Goal: Task Accomplishment & Management: Complete application form

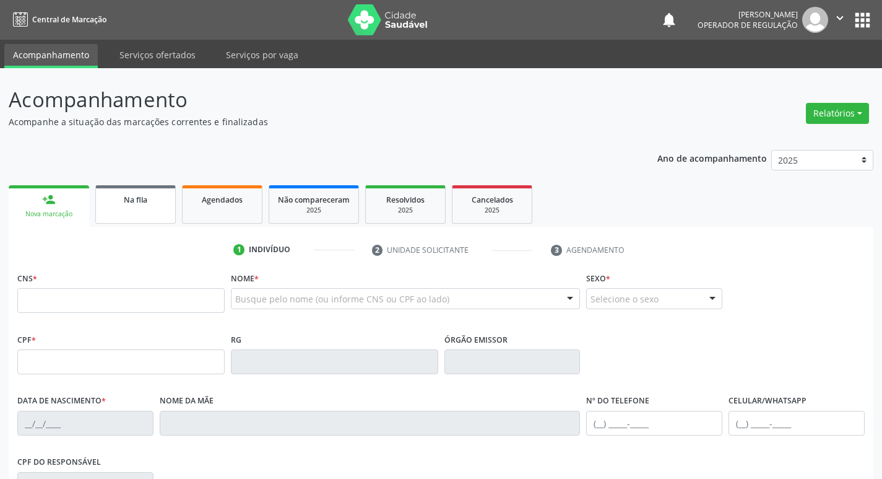
click at [150, 209] on link "Na fila" at bounding box center [135, 204] width 80 height 38
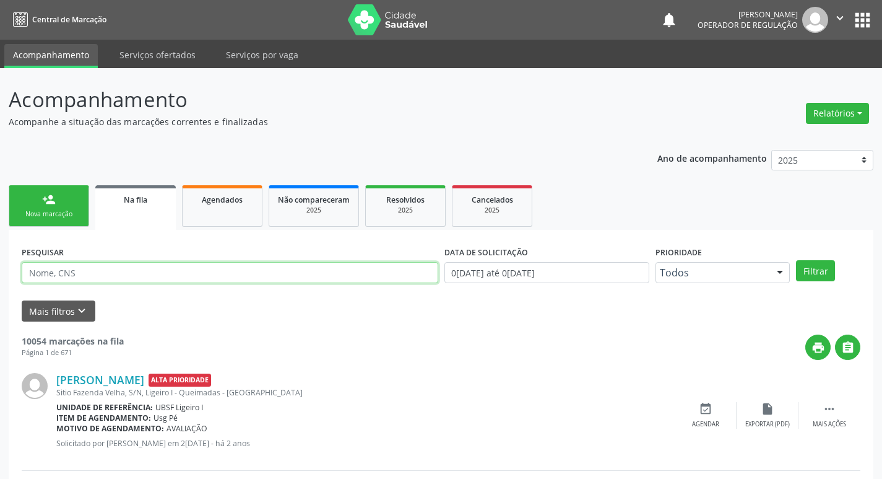
click at [166, 269] on input "text" at bounding box center [230, 272] width 417 height 21
paste input "704701779374136"
type input "704701779374136"
click at [796, 260] on button "Filtrar" at bounding box center [815, 270] width 39 height 21
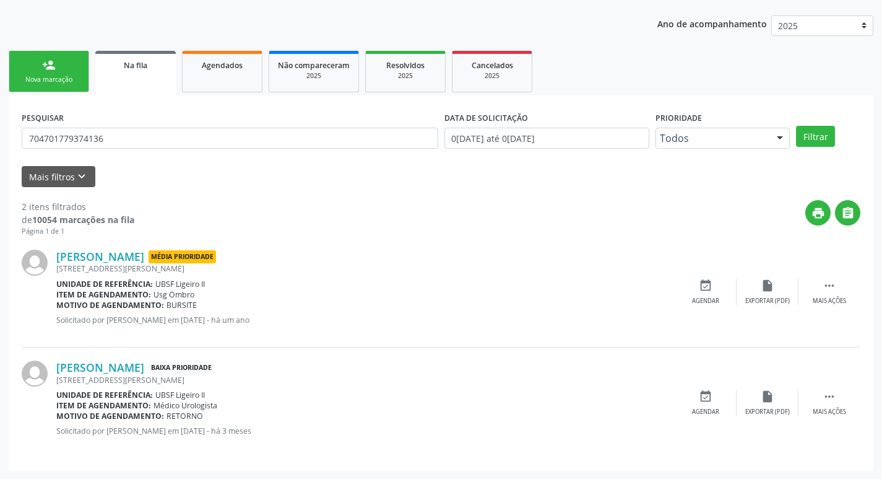
scroll to position [135, 0]
click at [70, 79] on div "Nova marcação" at bounding box center [49, 78] width 62 height 9
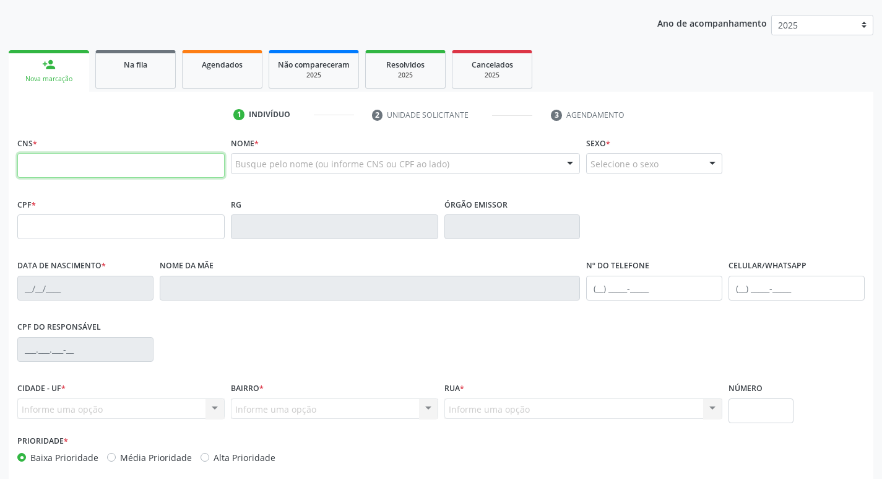
click at [107, 163] on input "text" at bounding box center [120, 165] width 207 height 25
paste input "704 7017 7937 4136"
type input "704 7017 7937 4136"
type input "020.401.294-56"
type input "[DATE]"
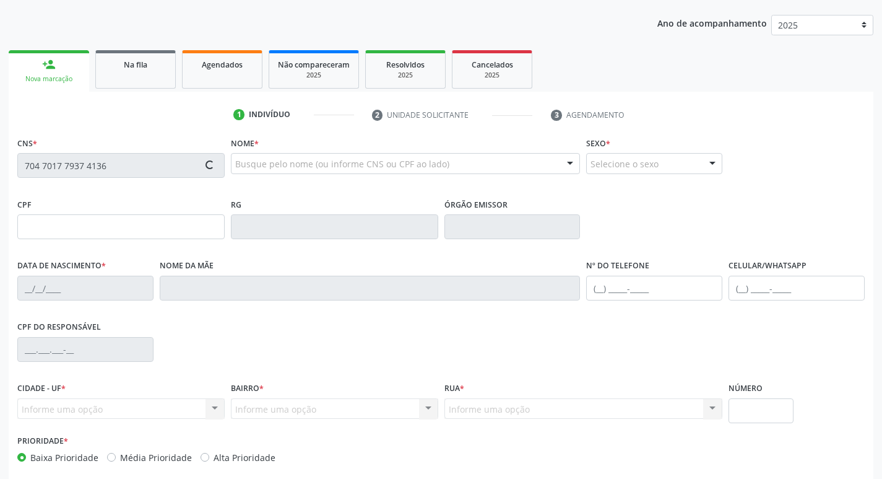
type input "[PERSON_NAME] da Conceição"
type input "[PHONE_NUMBER]"
type input "51"
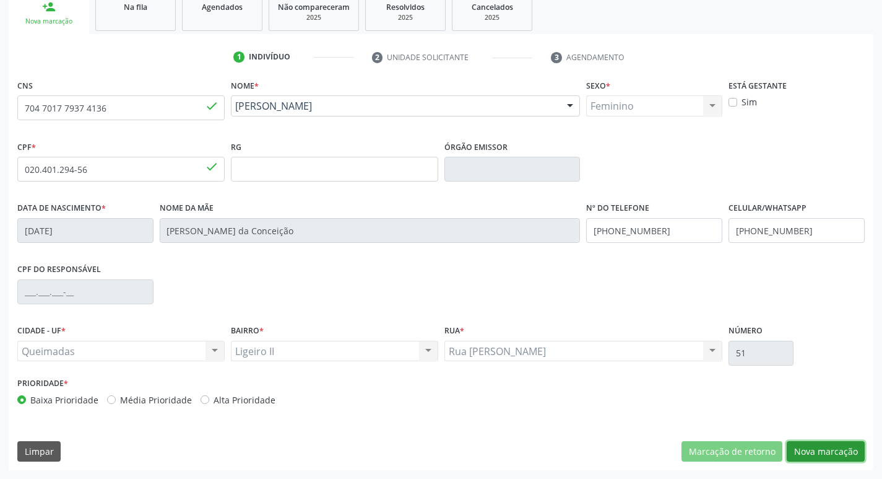
click at [818, 449] on button "Nova marcação" at bounding box center [826, 451] width 78 height 21
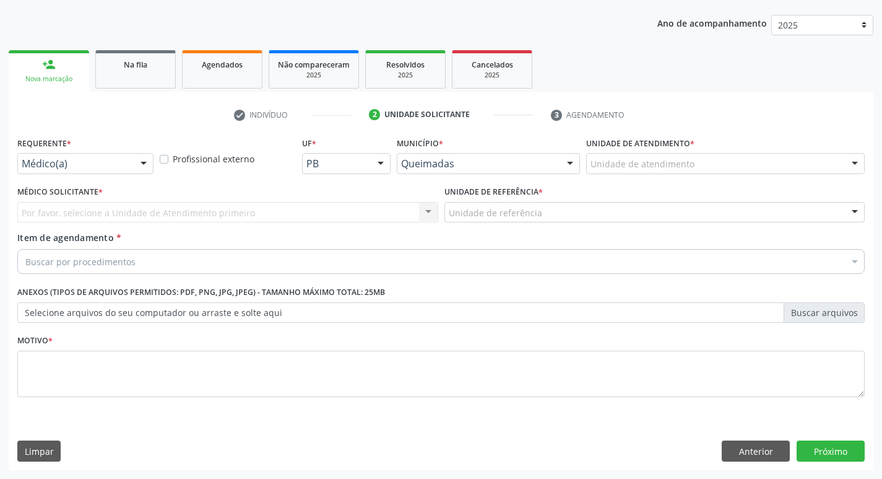
drag, startPoint x: 63, startPoint y: 161, endPoint x: 67, endPoint y: 178, distance: 17.1
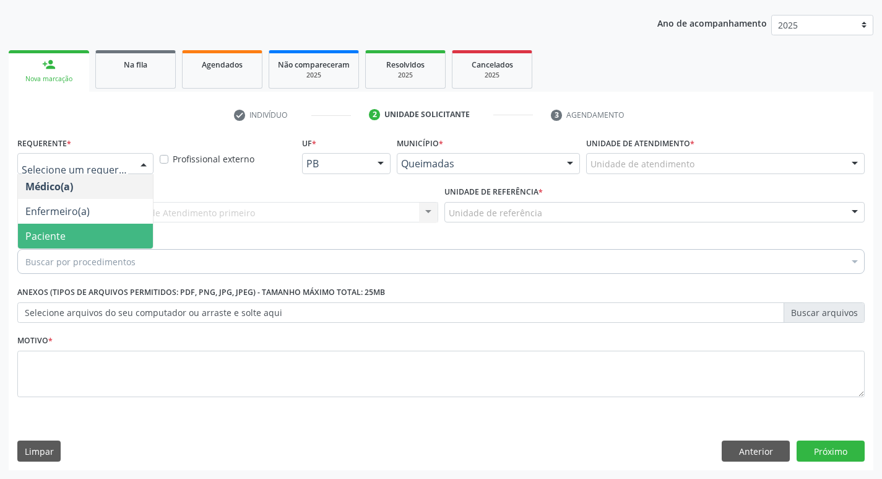
click at [97, 228] on span "Paciente" at bounding box center [85, 236] width 135 height 25
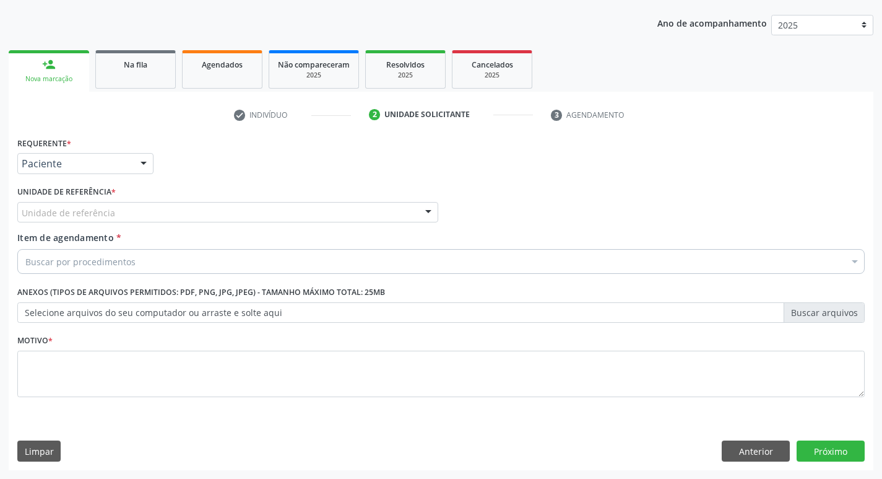
click at [97, 225] on div "Unidade de referência * Unidade de referência UBSF Ligeiro II UBSF Saulo Leal […" at bounding box center [227, 207] width 427 height 48
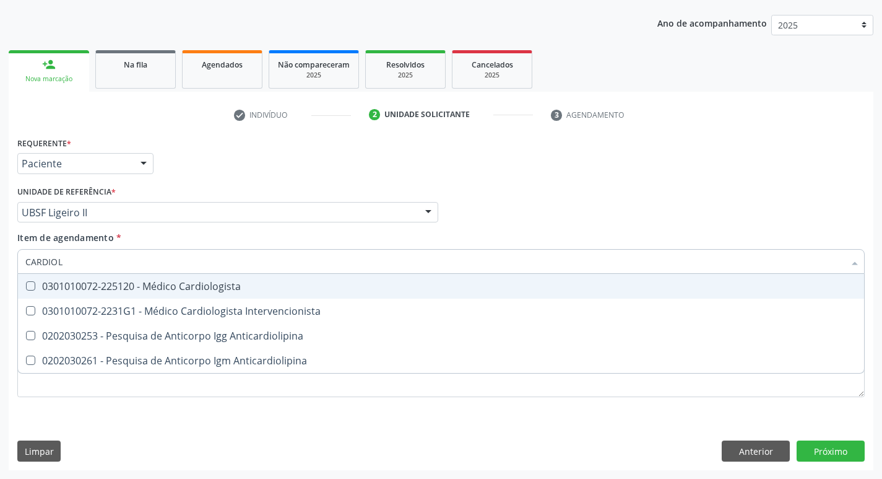
type input "CARDIOLO"
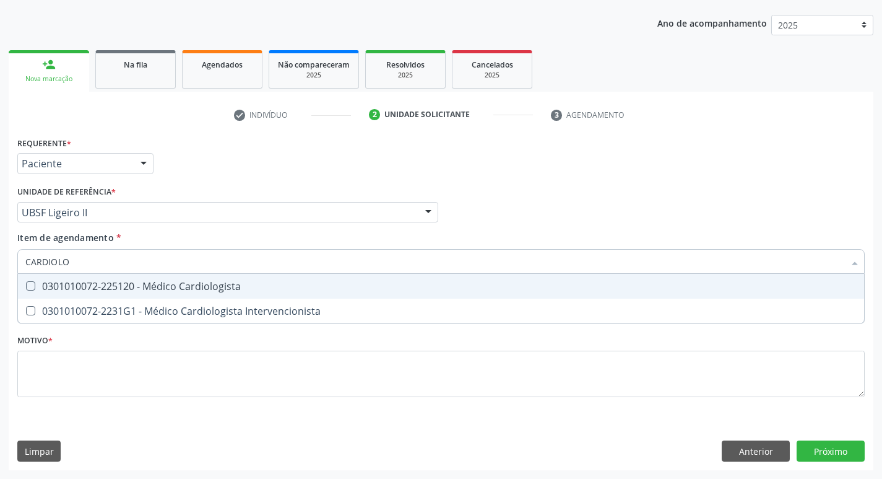
click at [140, 289] on div "0301010072-225120 - Médico Cardiologista" at bounding box center [441, 286] width 832 height 10
checkbox Cardiologista "true"
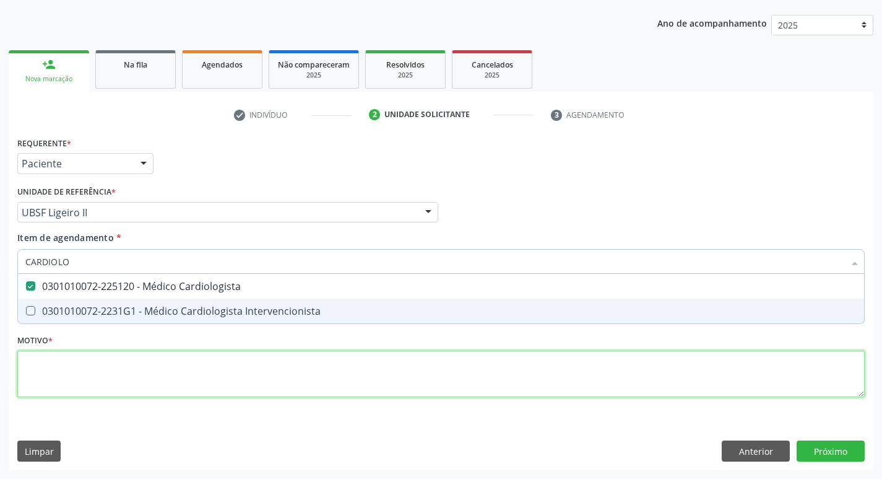
click at [133, 371] on div "Requerente * Paciente Médico(a) Enfermeiro(a) Paciente Nenhum resultado encontr…" at bounding box center [441, 274] width 848 height 280
checkbox Intervencionista "true"
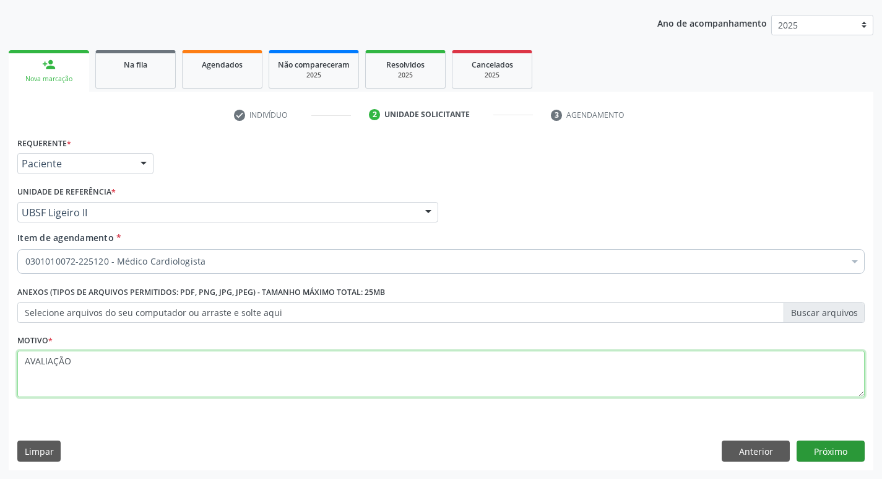
type textarea "AVALIAÇÃO"
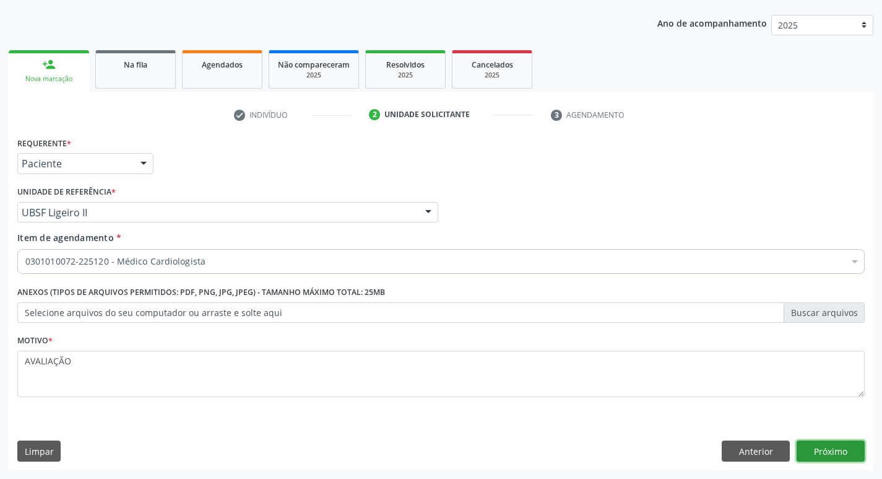
click at [833, 451] on button "Próximo" at bounding box center [831, 450] width 68 height 21
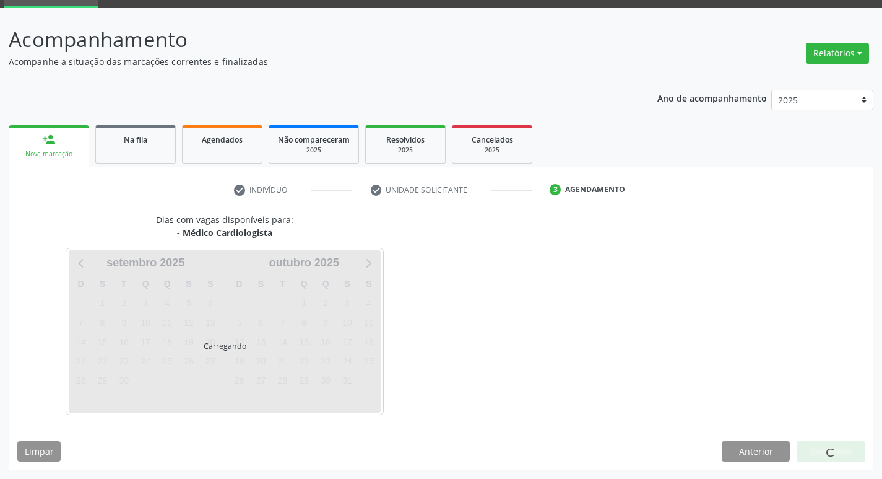
scroll to position [60, 0]
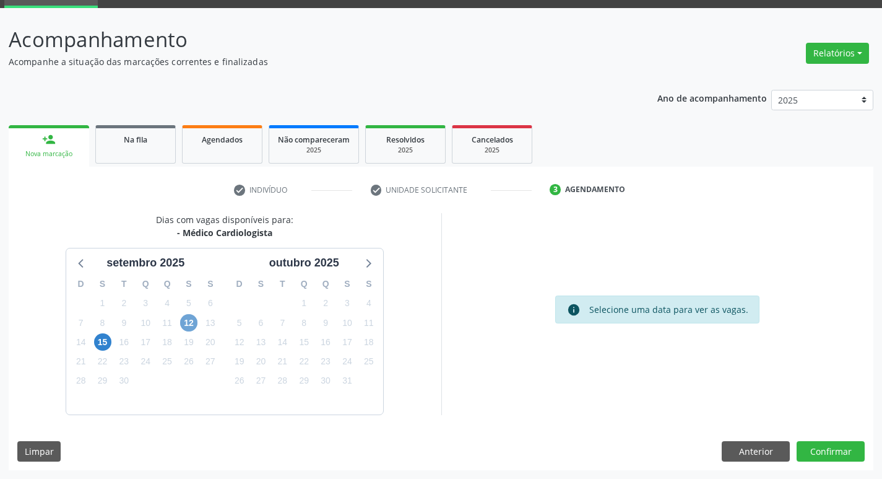
click at [183, 323] on span "12" at bounding box center [188, 322] width 17 height 17
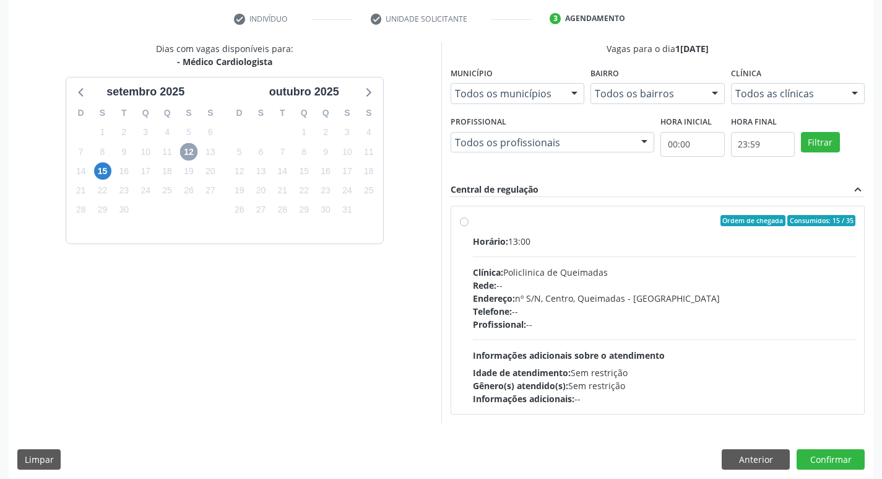
scroll to position [239, 0]
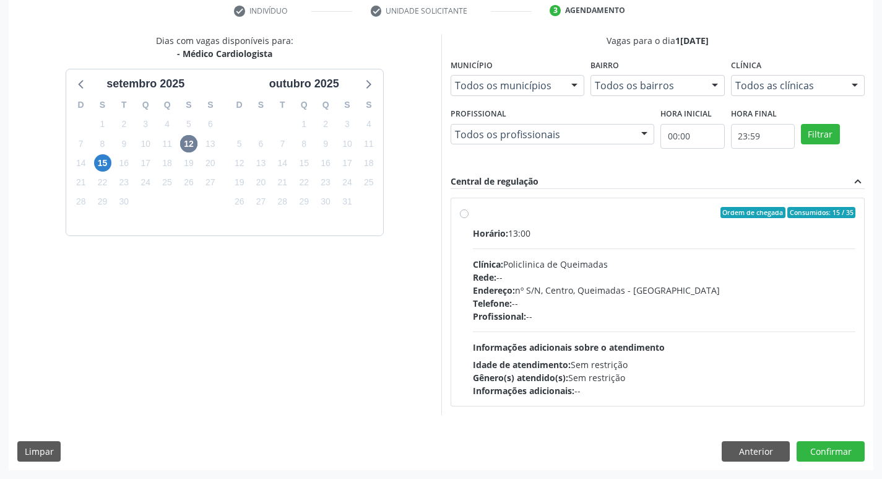
click at [623, 223] on label "Ordem de chegada Consumidos: 15 / 35 Horário: 13:00 Clínica: Policlinica de Que…" at bounding box center [664, 302] width 383 height 190
click at [469, 218] on input "Ordem de chegada Consumidos: 15 / 35 Horário: 13:00 Clínica: Policlinica de Que…" at bounding box center [464, 212] width 9 height 11
radio input "true"
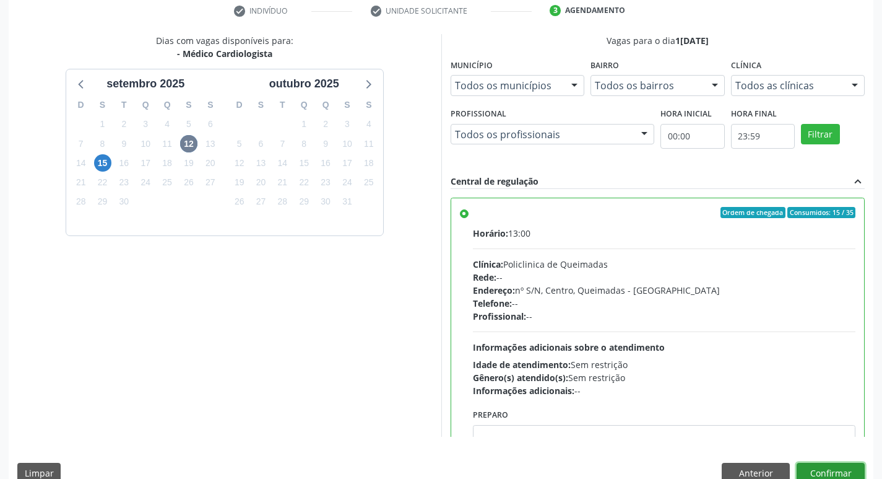
click at [813, 469] on button "Confirmar" at bounding box center [831, 473] width 68 height 21
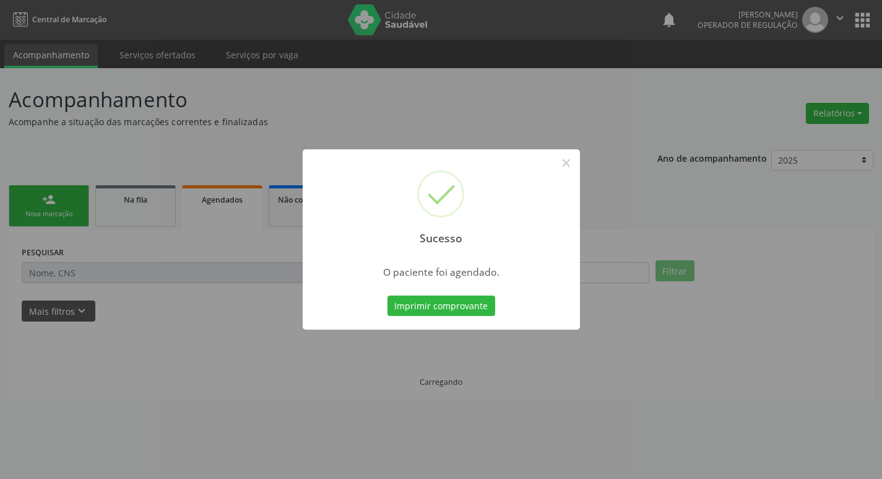
scroll to position [0, 0]
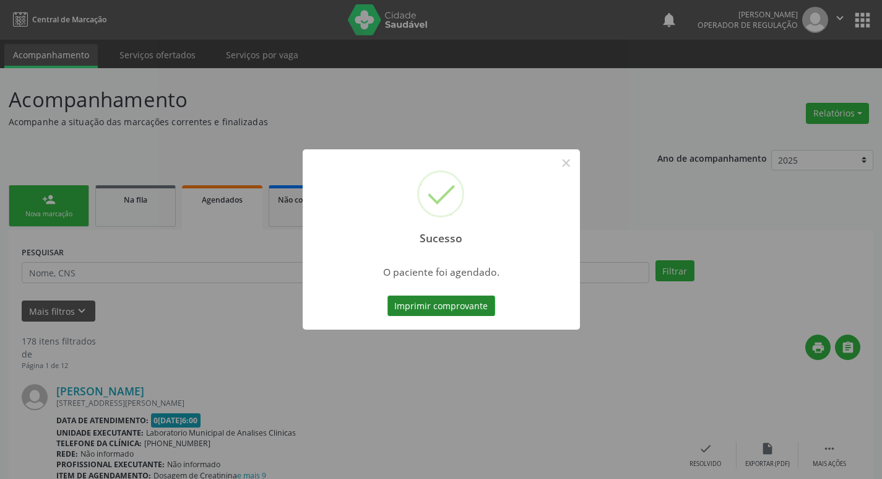
click at [403, 306] on button "Imprimir comprovante" at bounding box center [442, 305] width 108 height 21
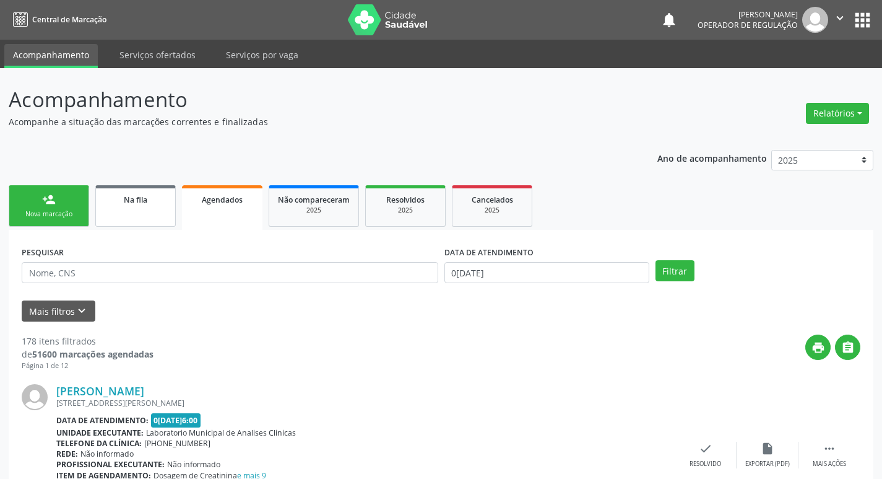
click at [163, 194] on div "Na fila" at bounding box center [136, 199] width 62 height 13
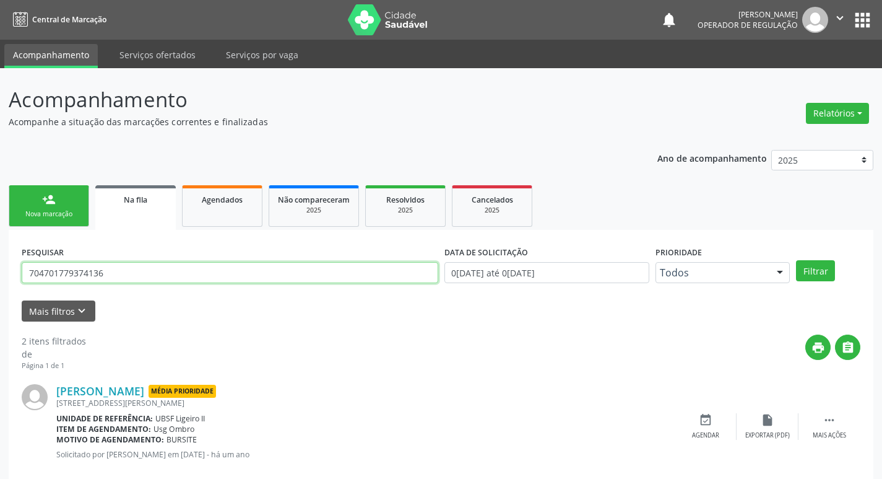
click at [149, 276] on input "704701779374136" at bounding box center [230, 272] width 417 height 21
type input "708204628292246"
click at [796, 260] on button "Filtrar" at bounding box center [815, 270] width 39 height 21
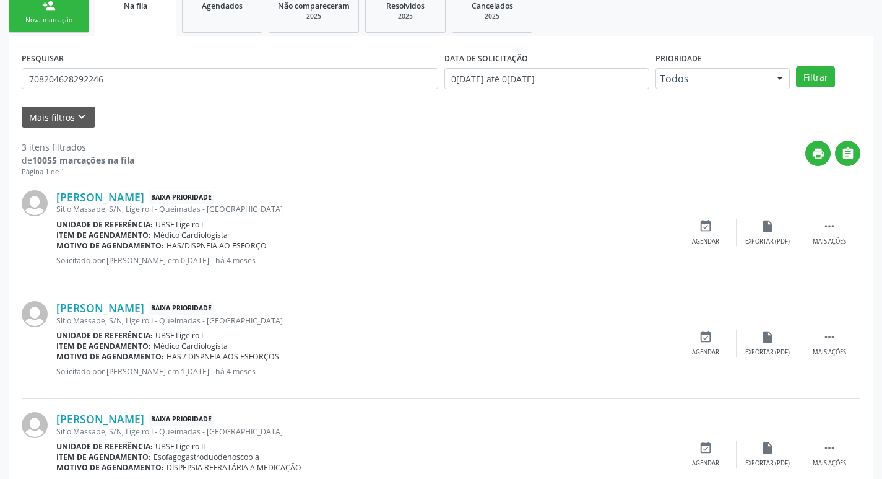
scroll to position [246, 0]
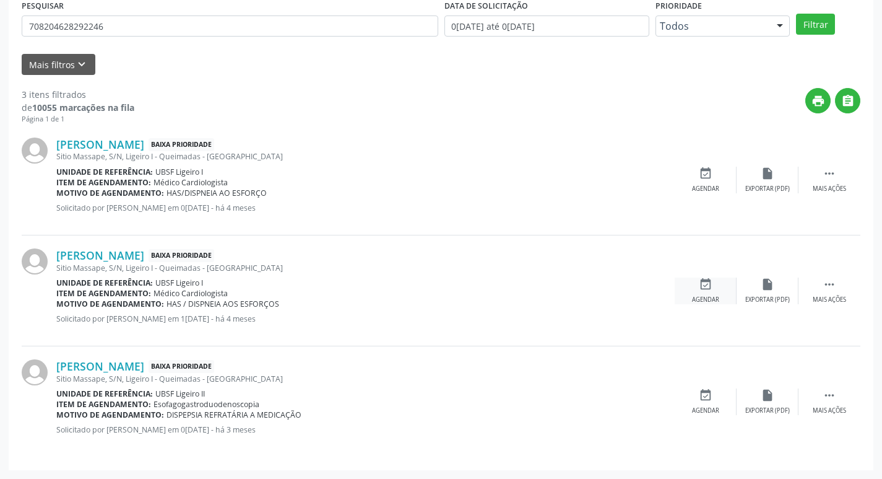
click at [710, 288] on icon "event_available" at bounding box center [706, 284] width 14 height 14
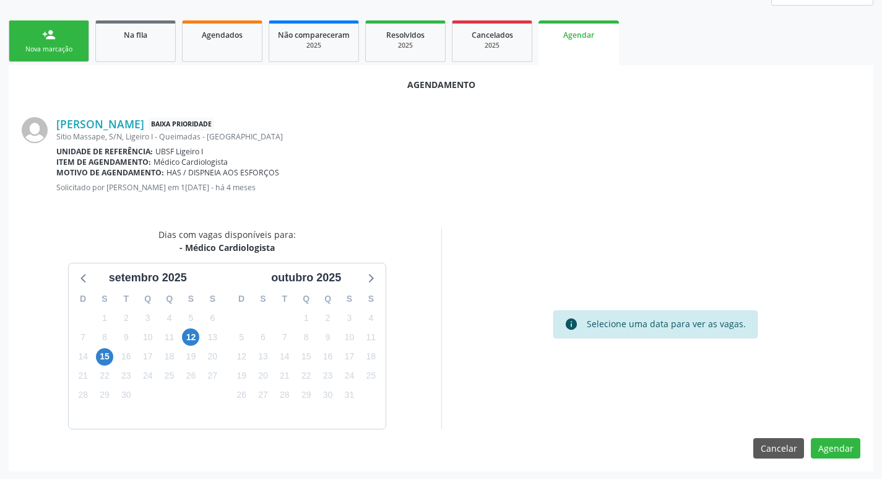
scroll to position [166, 0]
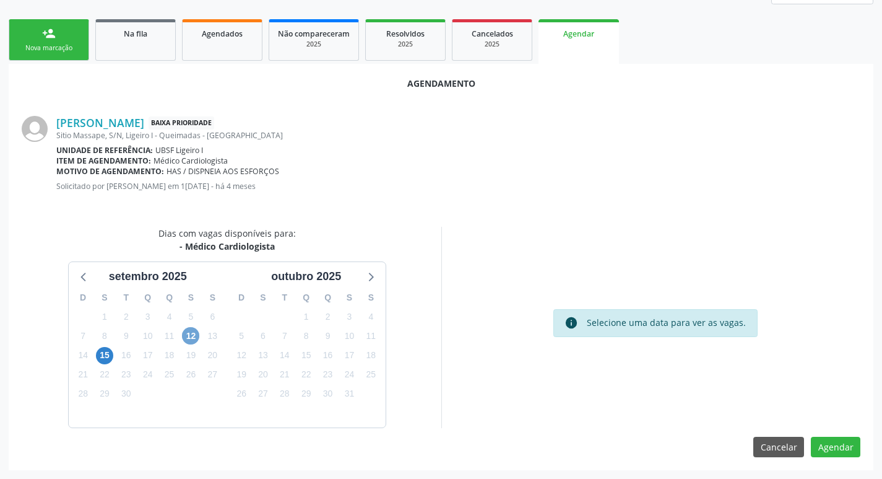
click at [184, 336] on span "12" at bounding box center [190, 335] width 17 height 17
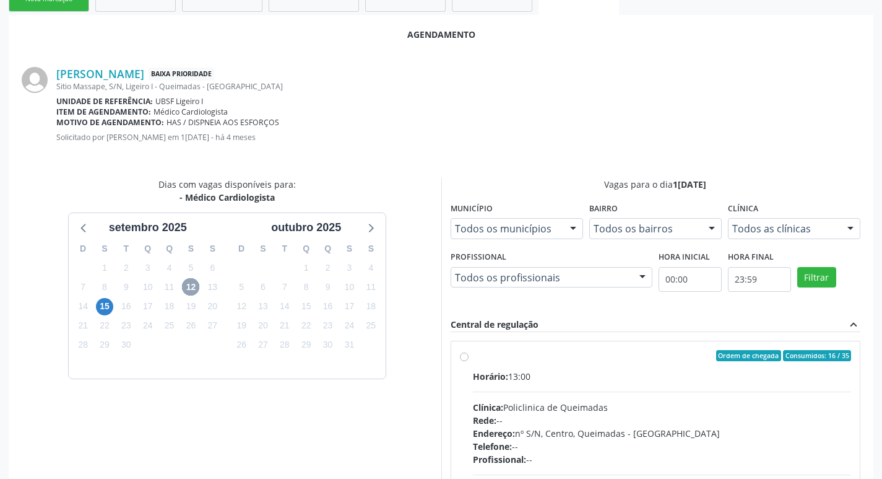
scroll to position [345, 0]
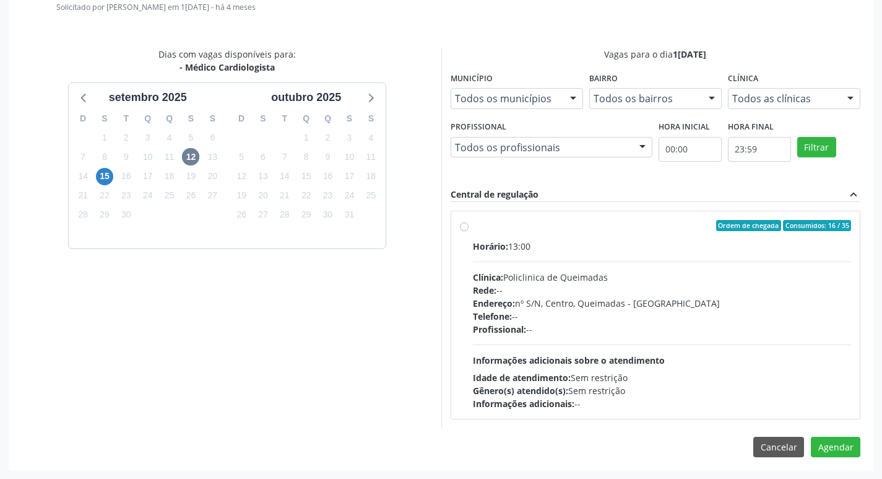
click at [575, 220] on div "Ordem de chegada Consumidos: 16 / 35" at bounding box center [662, 225] width 379 height 11
click at [469, 220] on input "Ordem de chegada Consumidos: 16 / 35 Horário: 13:00 Clínica: Policlinica de Que…" at bounding box center [464, 225] width 9 height 11
radio input "true"
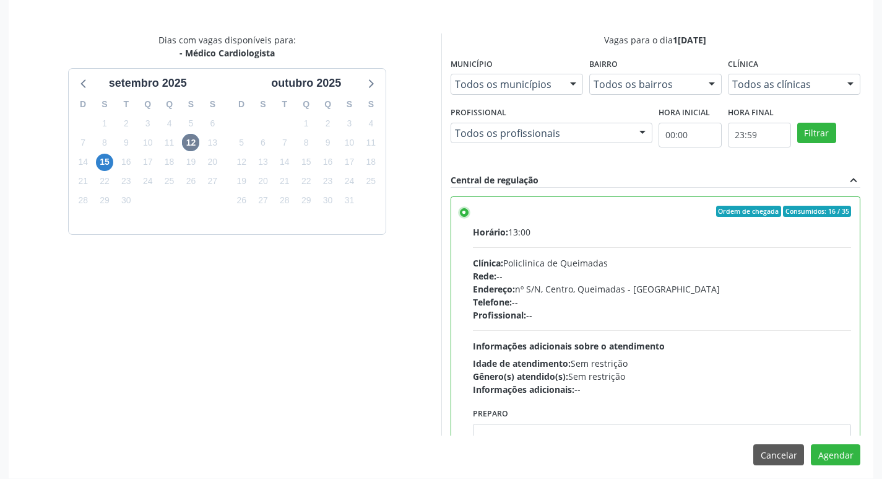
scroll to position [367, 0]
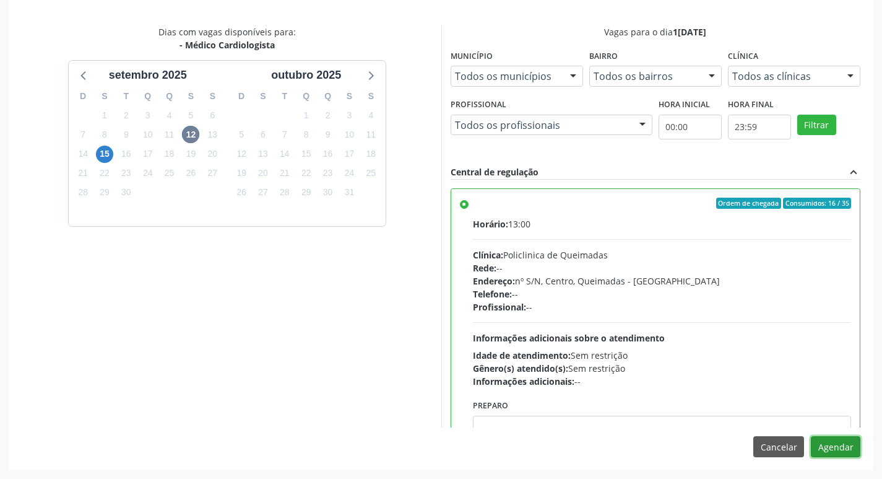
click at [846, 444] on button "Agendar" at bounding box center [836, 446] width 50 height 21
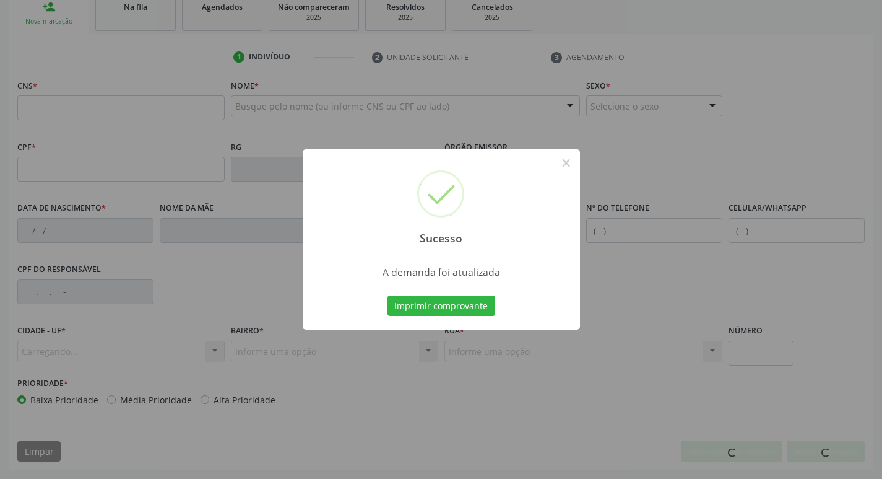
scroll to position [193, 0]
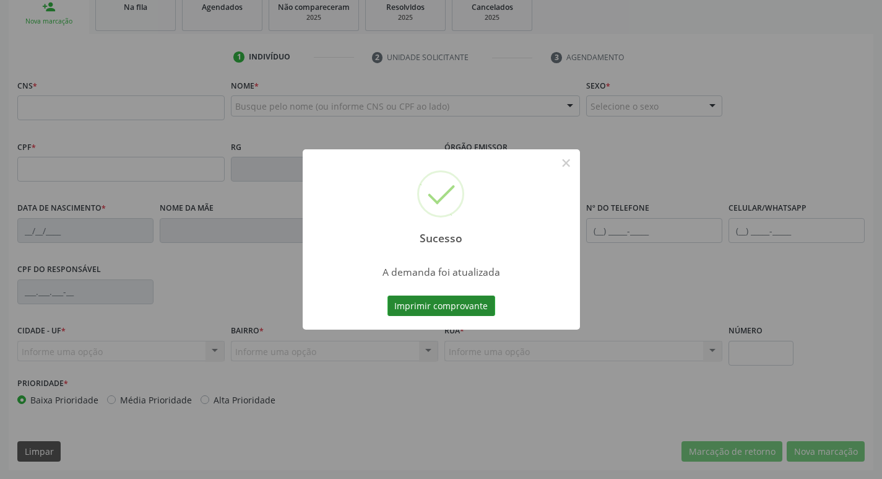
click at [441, 299] on button "Imprimir comprovante" at bounding box center [442, 305] width 108 height 21
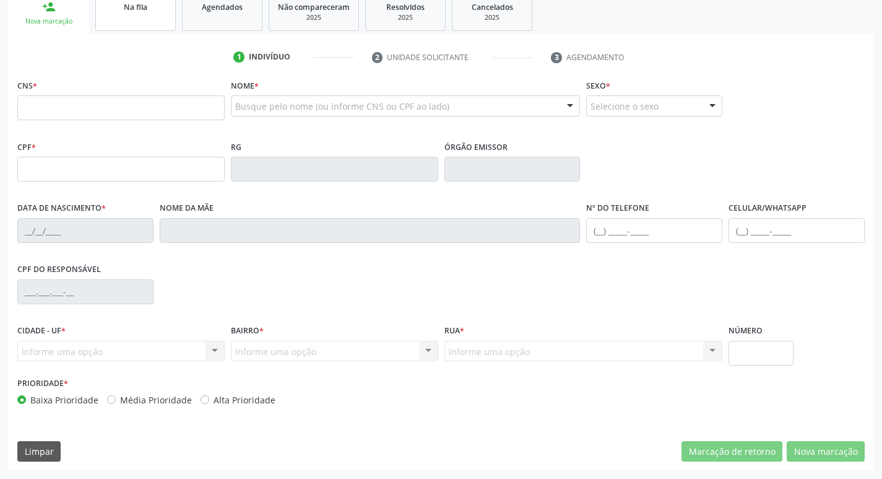
click at [134, 25] on link "Na fila" at bounding box center [135, 12] width 80 height 38
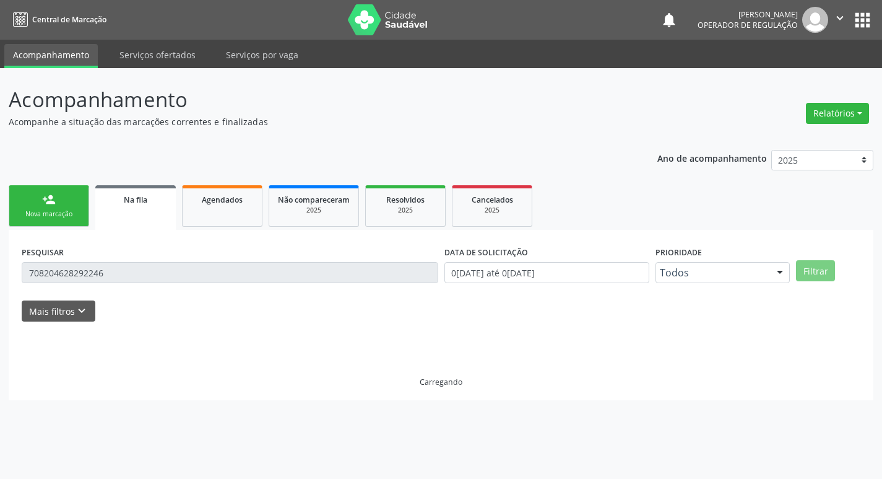
scroll to position [0, 0]
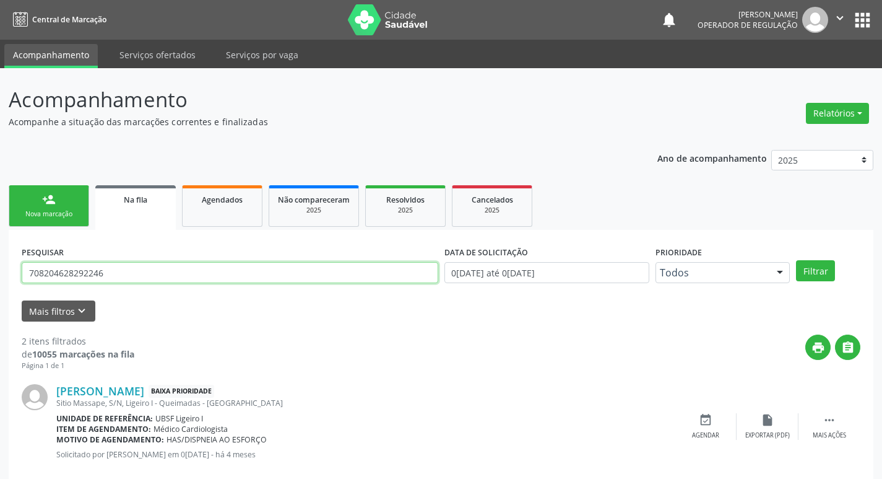
click at [142, 271] on input "708204628292246" at bounding box center [230, 272] width 417 height 21
type input "700004439910208"
click at [796, 260] on button "Filtrar" at bounding box center [815, 270] width 39 height 21
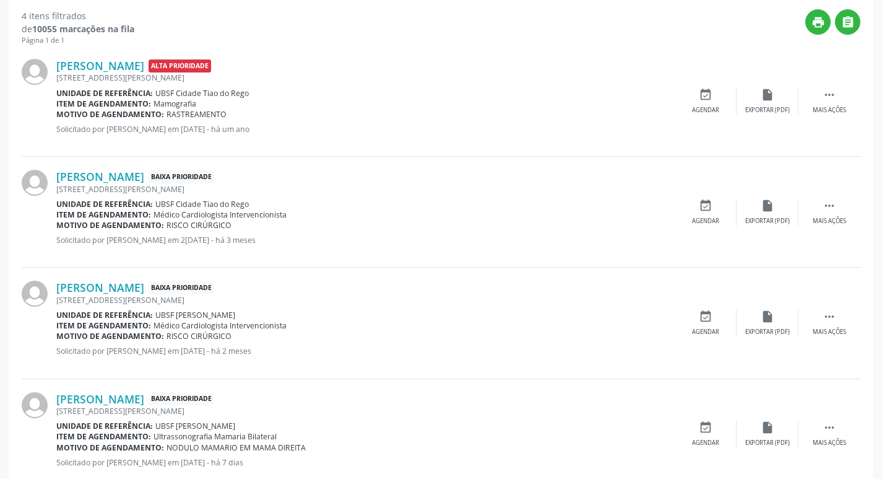
scroll to position [48, 0]
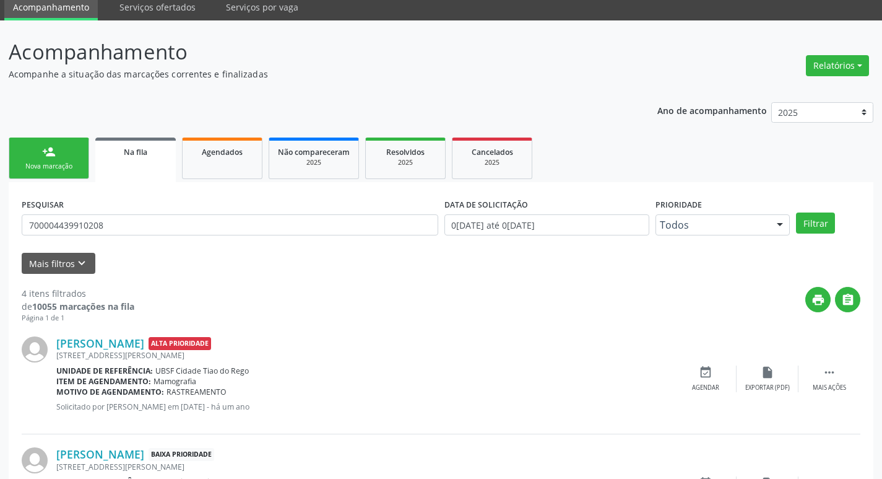
click at [117, 161] on link "Na fila" at bounding box center [135, 159] width 80 height 45
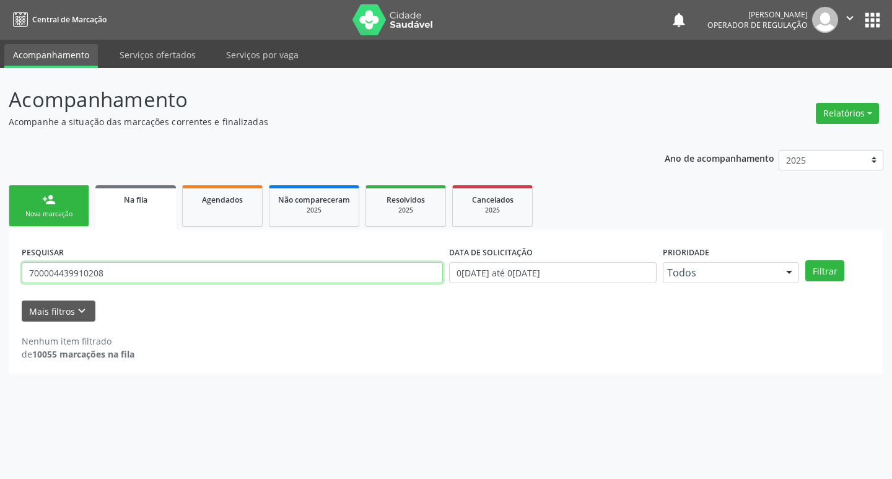
click at [121, 275] on input "700004439910208" at bounding box center [232, 272] width 421 height 21
click at [119, 276] on input "700004439910208" at bounding box center [232, 272] width 421 height 21
type input "700306914187632"
click at [805, 260] on button "Filtrar" at bounding box center [824, 270] width 39 height 21
click at [94, 272] on input "700306914187632" at bounding box center [232, 272] width 421 height 21
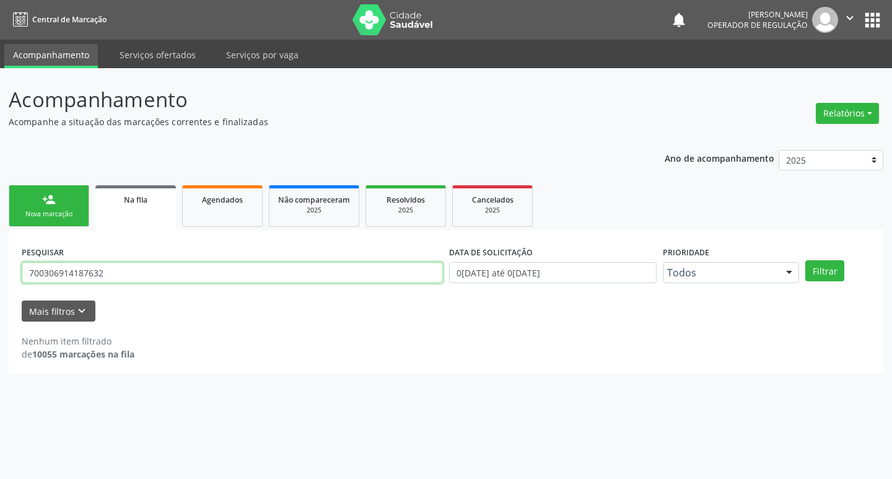
click at [119, 270] on input "700306914187632" at bounding box center [232, 272] width 421 height 21
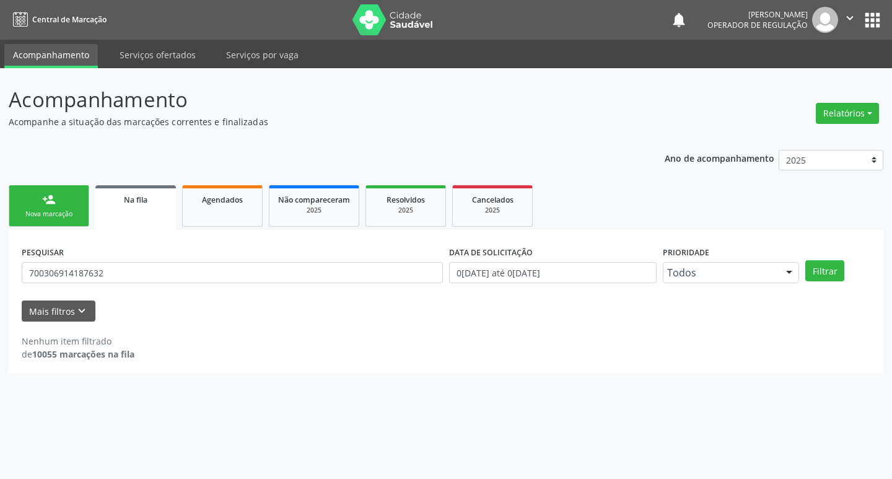
click at [22, 198] on link "person_add Nova marcação" at bounding box center [49, 205] width 80 height 41
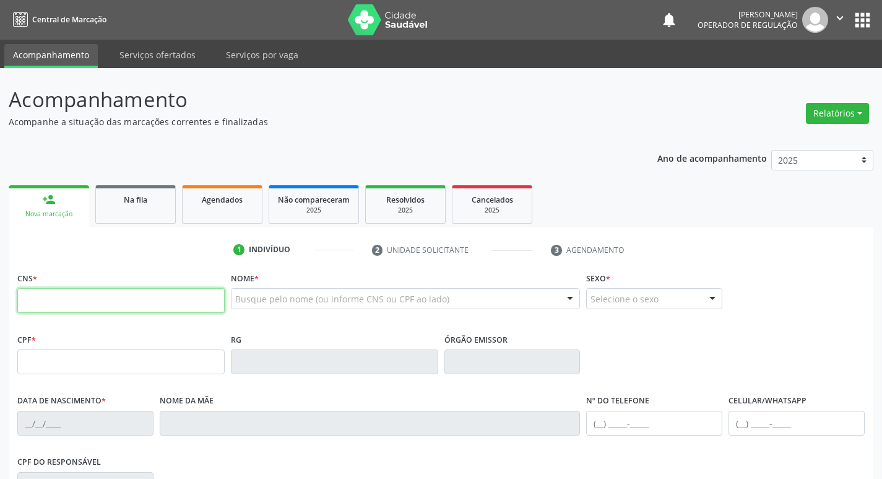
click at [158, 295] on input "text" at bounding box center [120, 300] width 207 height 25
paste input "700 3069 1418 7632"
type input "700 3069 1418 7632"
type input "919.651.104-44"
type input "[DATE]"
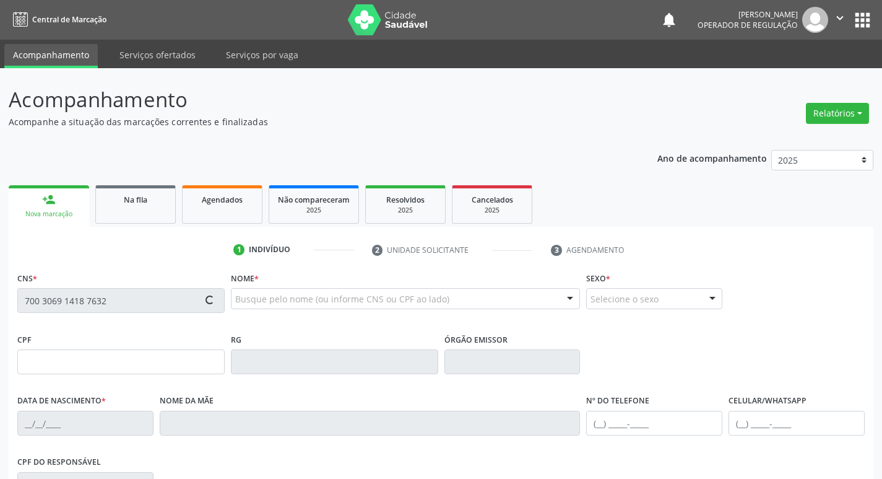
type input "[PERSON_NAME]"
type input "[PHONE_NUMBER]"
type input "32"
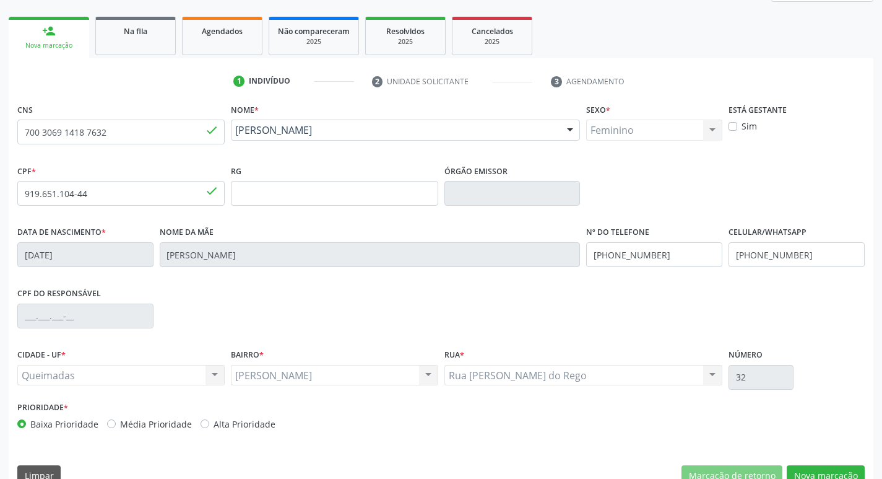
scroll to position [193, 0]
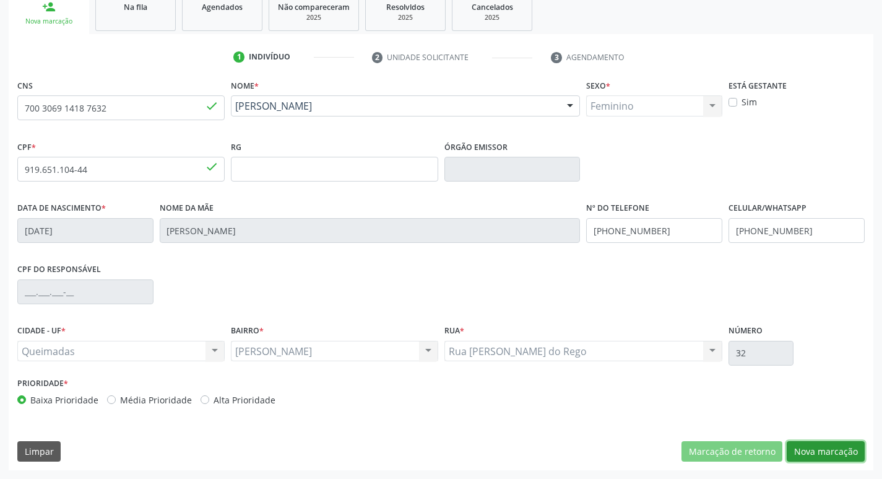
click at [798, 446] on button "Nova marcação" at bounding box center [826, 451] width 78 height 21
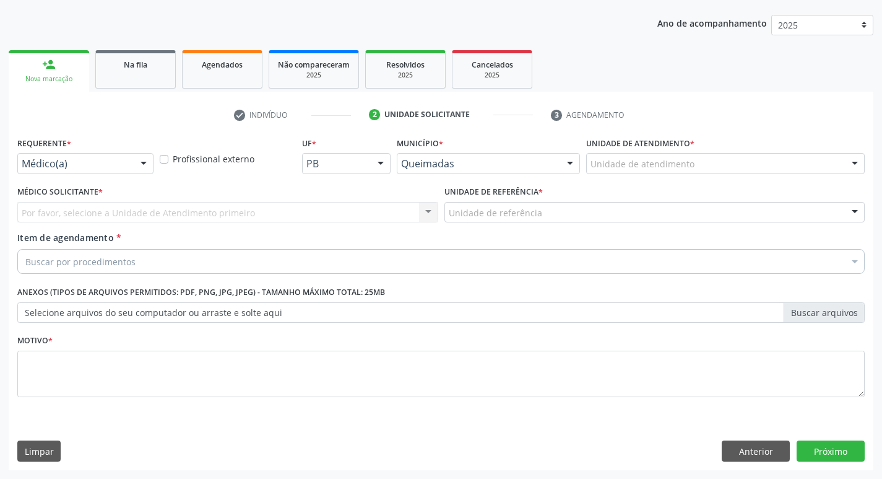
scroll to position [135, 0]
click at [110, 151] on div "Requerente * Médico(a) Médico(a) Enfermeiro(a) Paciente Nenhum resultado encont…" at bounding box center [85, 154] width 136 height 40
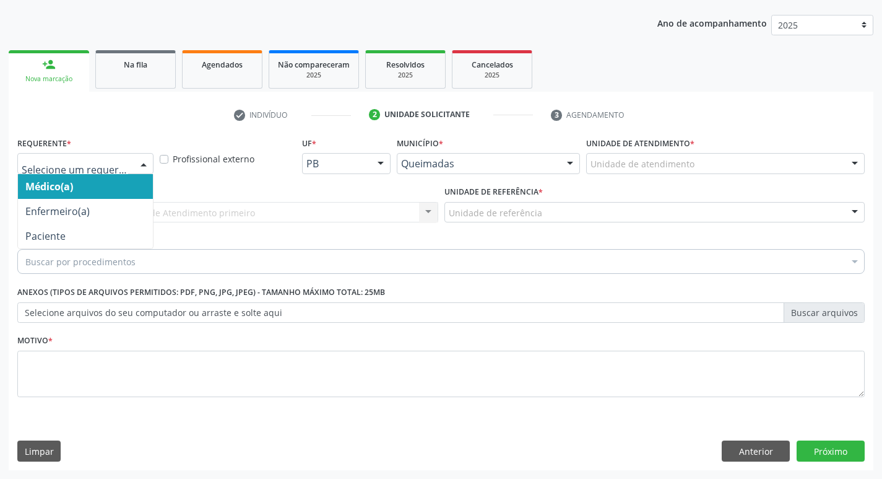
click at [136, 163] on div at bounding box center [143, 164] width 19 height 21
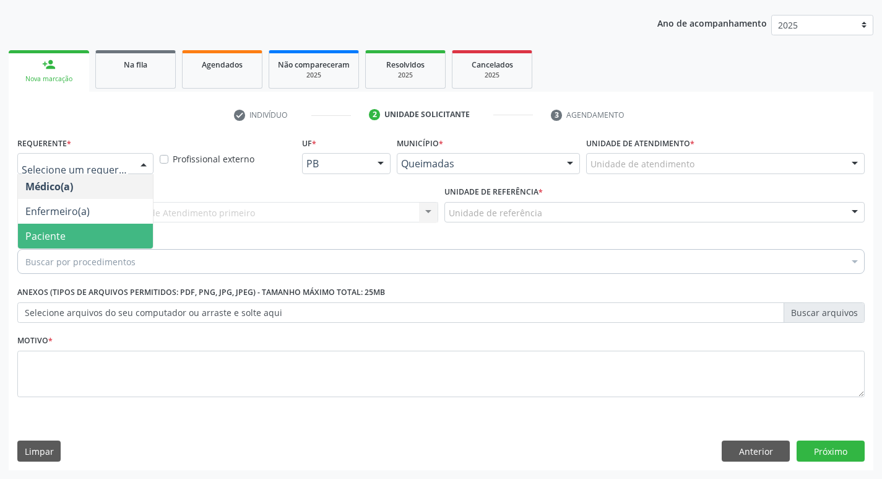
click at [113, 229] on span "Paciente" at bounding box center [85, 236] width 135 height 25
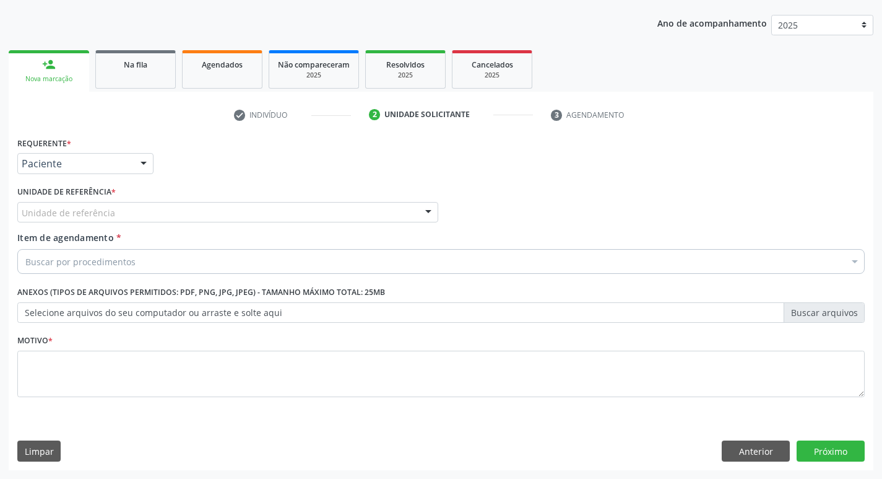
click at [123, 214] on div "Unidade de referência" at bounding box center [227, 212] width 421 height 21
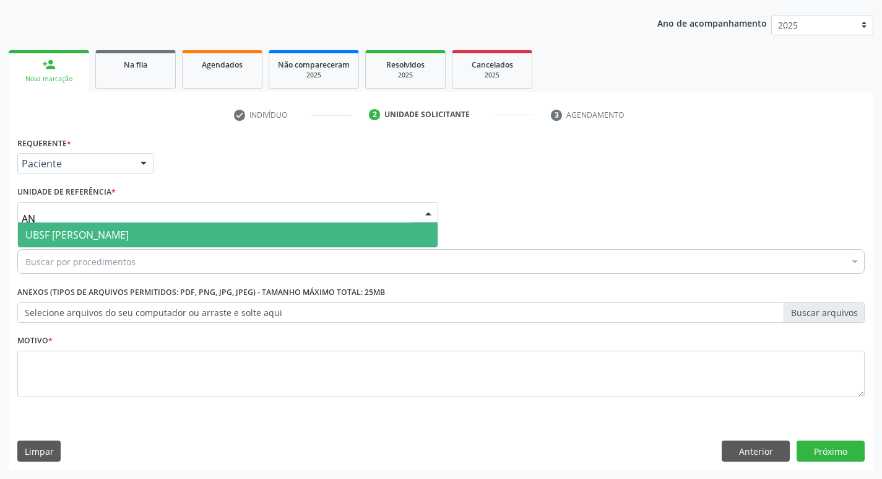
type input "ANI"
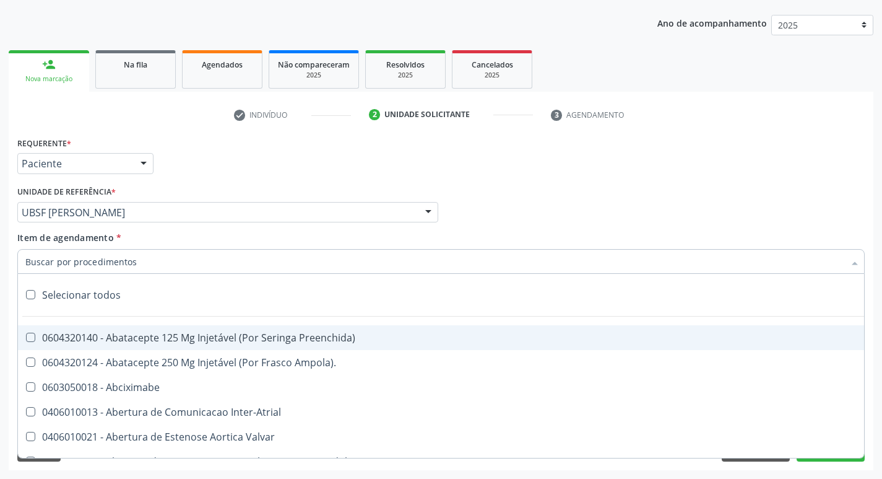
type input "X"
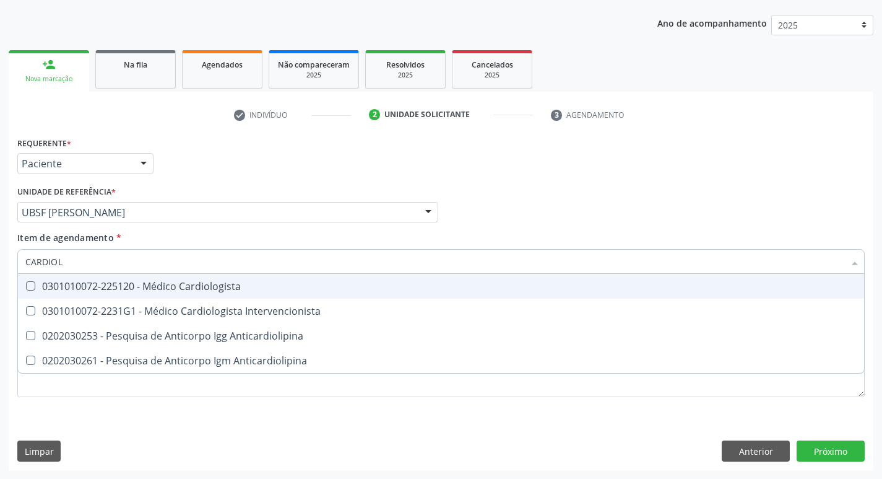
type input "CARDIOLO"
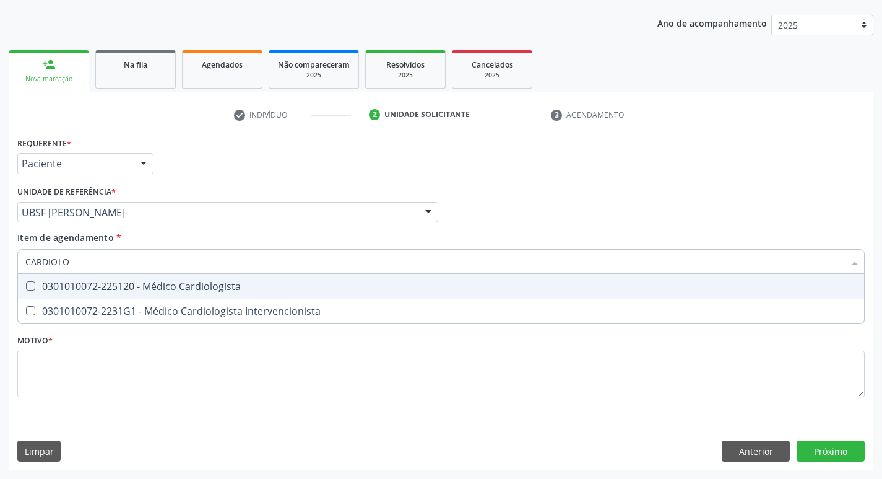
click at [76, 286] on div "0301010072-225120 - Médico Cardiologista" at bounding box center [441, 286] width 832 height 10
checkbox Cardiologista "true"
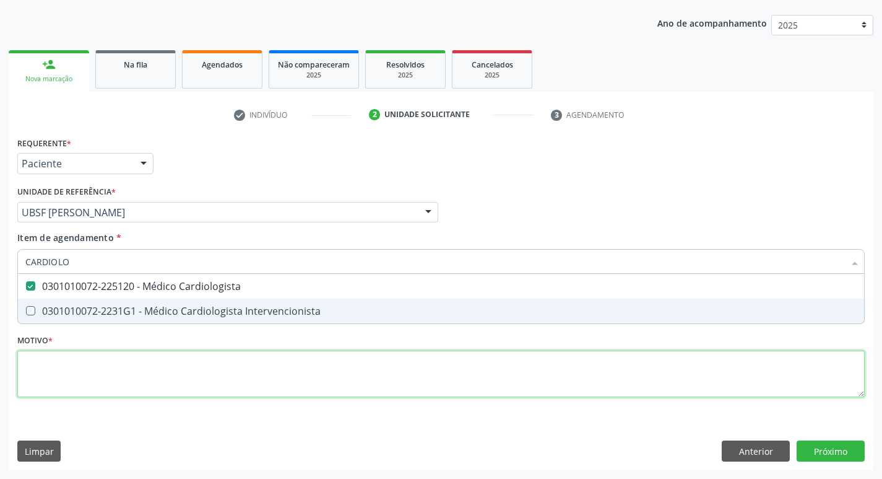
click at [84, 368] on div "Requerente * Paciente Médico(a) Enfermeiro(a) Paciente Nenhum resultado encontr…" at bounding box center [441, 274] width 848 height 280
checkbox Intervencionista "true"
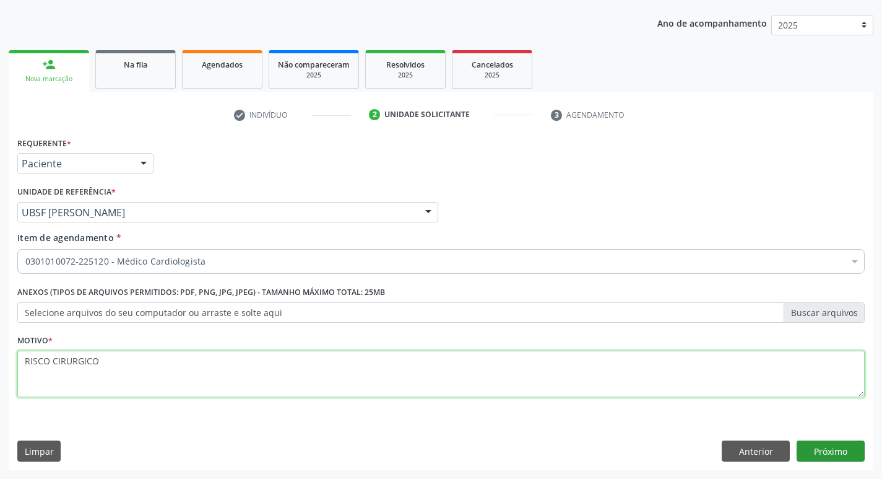
type textarea "RISCO CIRURGICO"
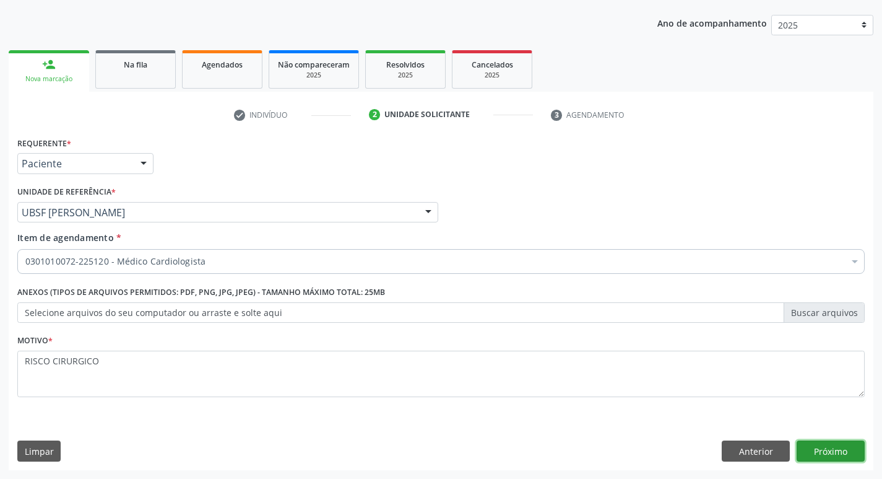
click at [830, 448] on button "Próximo" at bounding box center [831, 450] width 68 height 21
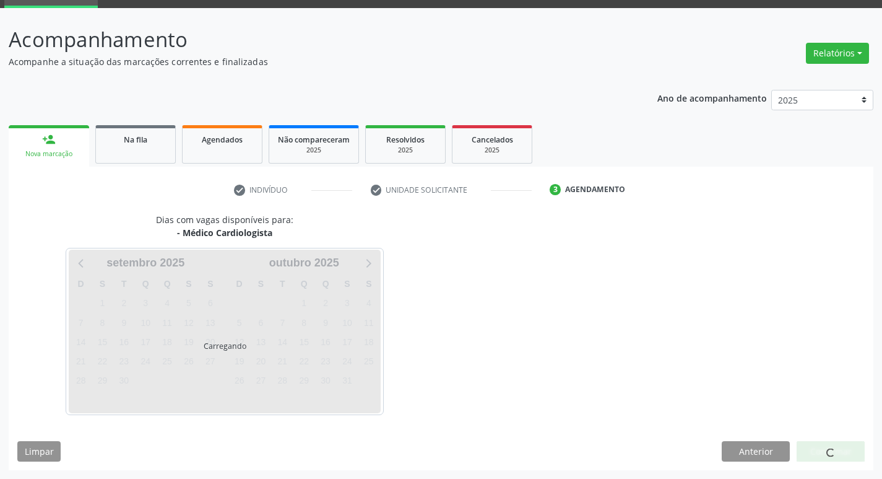
scroll to position [60, 0]
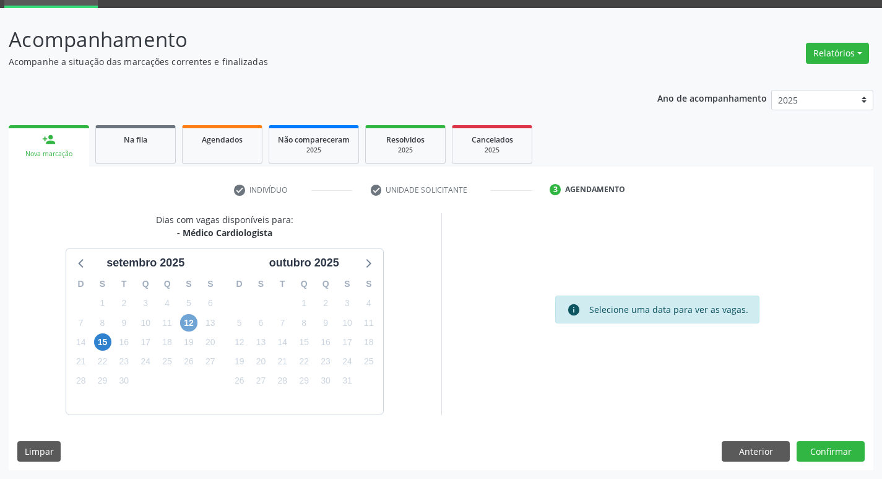
click at [185, 326] on span "12" at bounding box center [188, 322] width 17 height 17
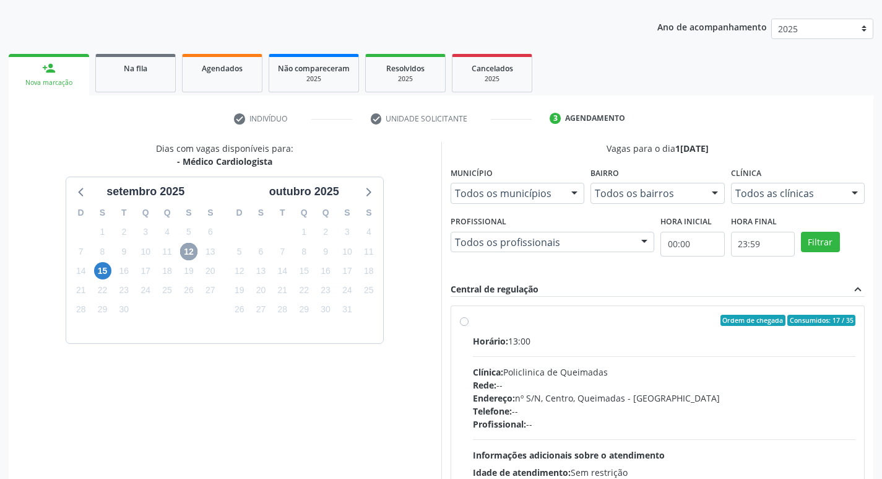
scroll to position [239, 0]
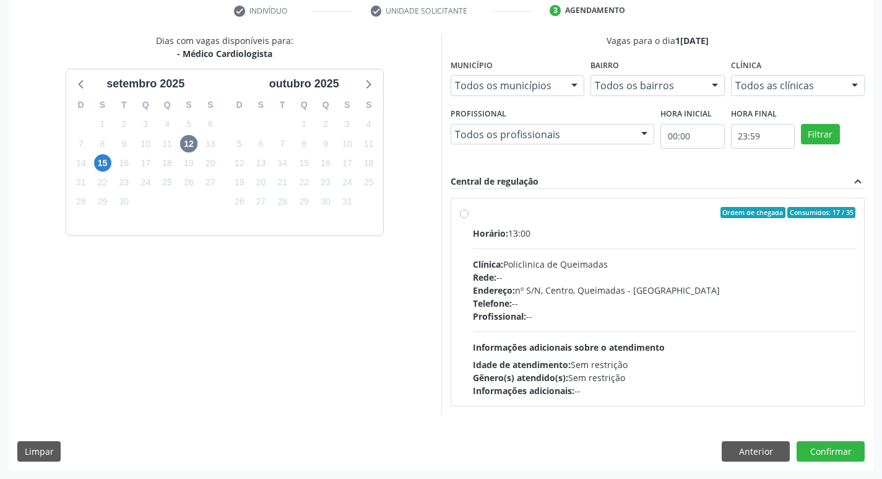
click at [613, 215] on div "Ordem de chegada Consumidos: 17 / 35" at bounding box center [664, 212] width 383 height 11
click at [469, 215] on input "Ordem de chegada Consumidos: 17 / 35 Horário: 13:00 Clínica: Policlinica de Que…" at bounding box center [464, 212] width 9 height 11
radio input "true"
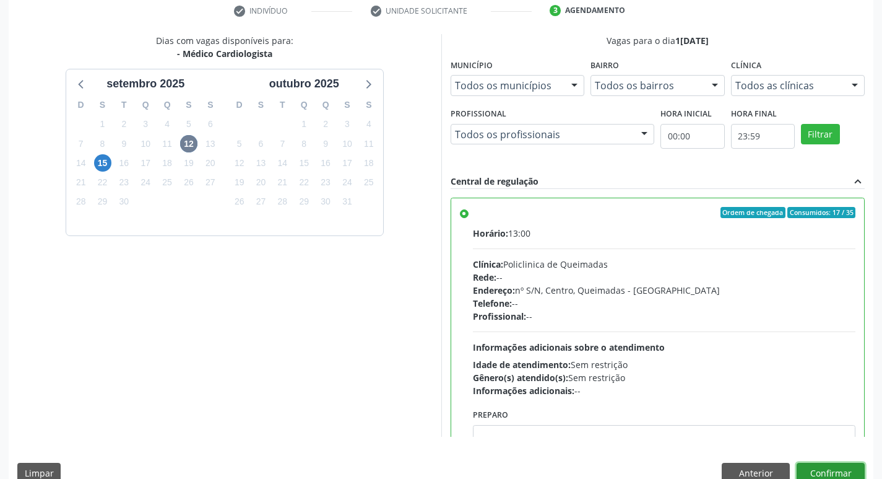
click at [815, 464] on button "Confirmar" at bounding box center [831, 473] width 68 height 21
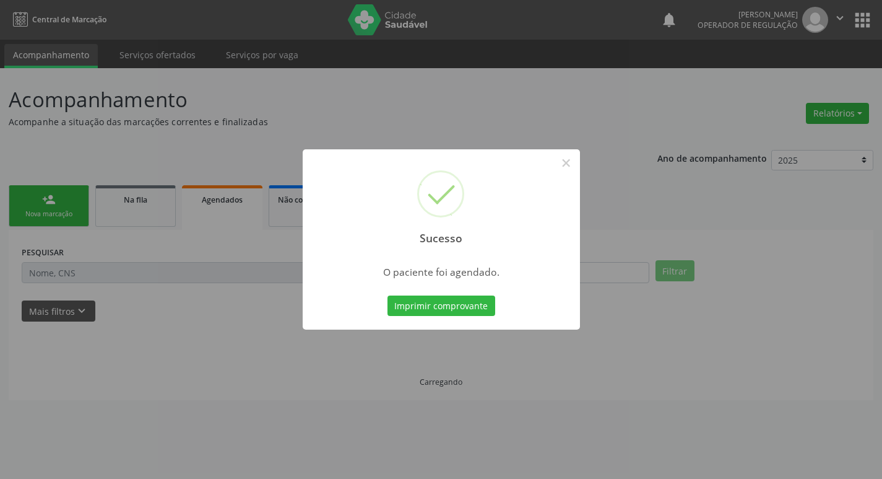
scroll to position [0, 0]
click at [456, 301] on button "Imprimir comprovante" at bounding box center [446, 305] width 108 height 21
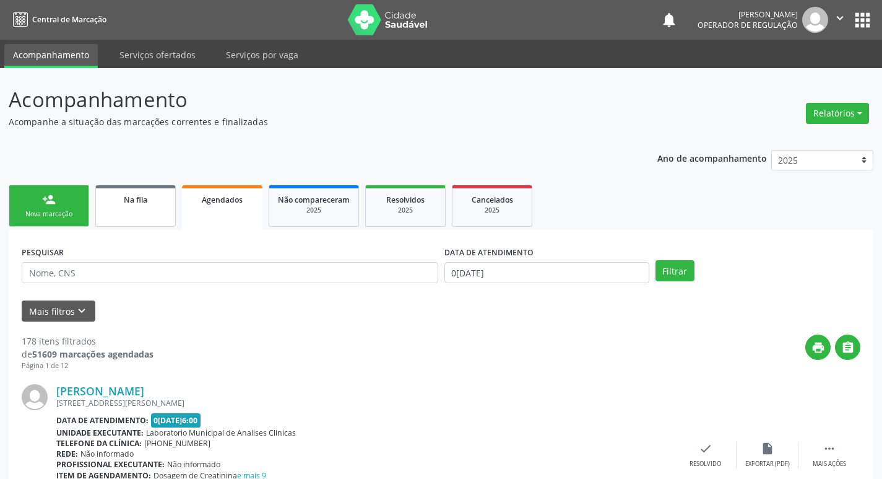
click at [145, 204] on span "Na fila" at bounding box center [136, 199] width 24 height 11
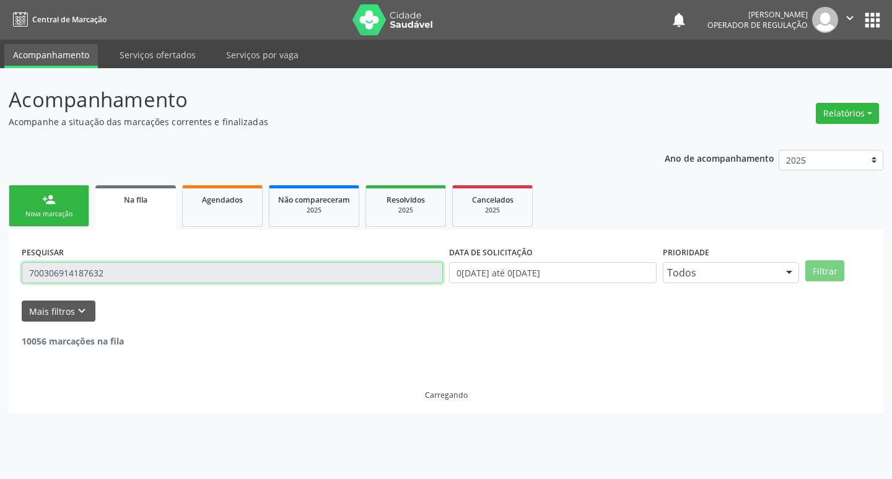
click at [122, 269] on input "700306914187632" at bounding box center [232, 272] width 421 height 21
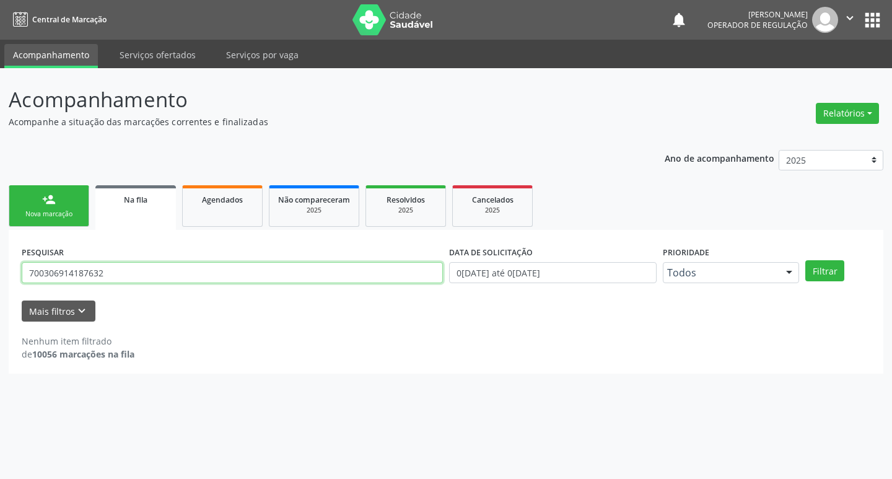
click at [121, 269] on input "700306914187632" at bounding box center [232, 272] width 421 height 21
click at [805, 260] on button "Filtrar" at bounding box center [824, 270] width 39 height 21
click at [168, 267] on input "702305182472410" at bounding box center [232, 272] width 421 height 21
type input "C"
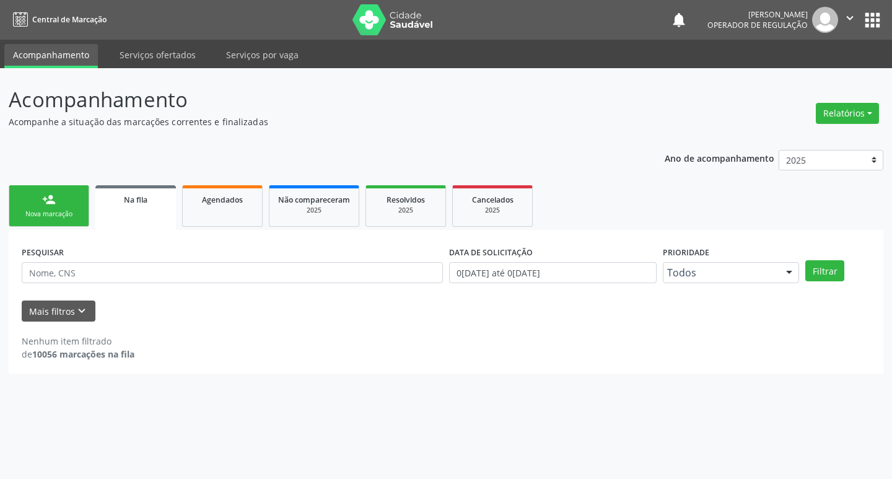
click at [61, 215] on div "Nova marcação" at bounding box center [49, 213] width 62 height 9
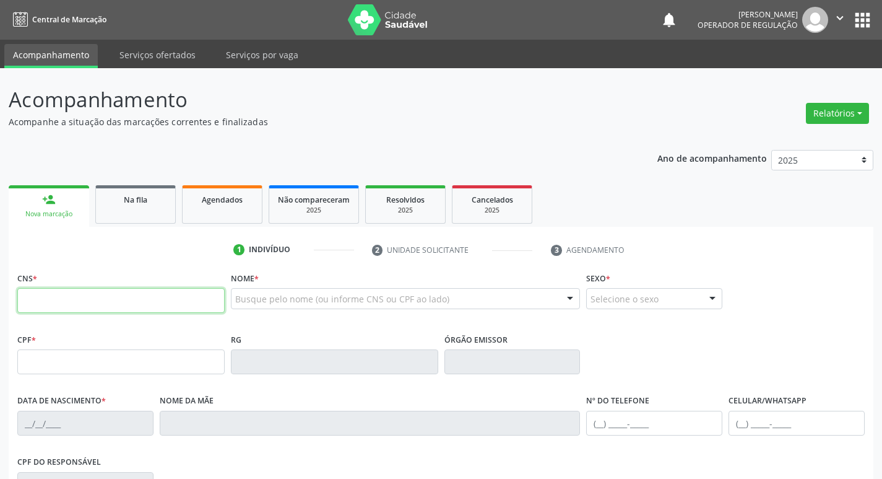
click at [85, 295] on input "text" at bounding box center [120, 300] width 207 height 25
type input "702 3051 8247 2410"
type input "016.956.592-01"
type input "[DATE]"
type input "[PERSON_NAME]"
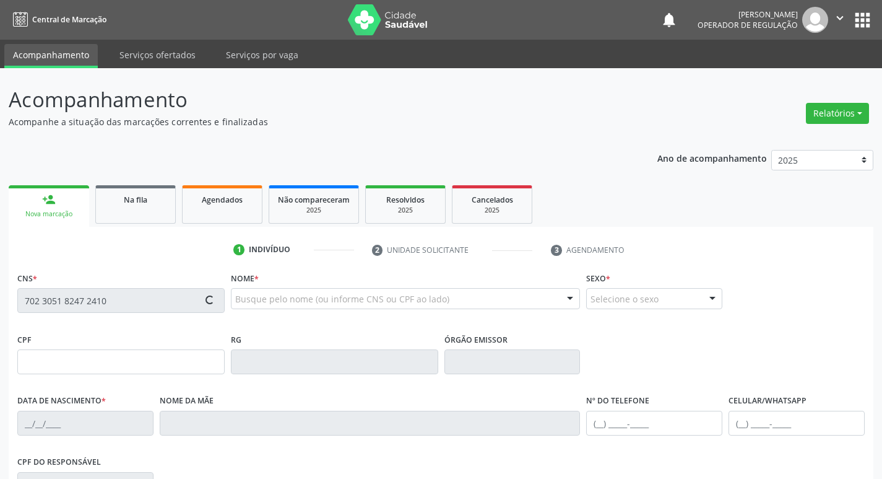
type input "[PHONE_NUMBER]"
type input "1238"
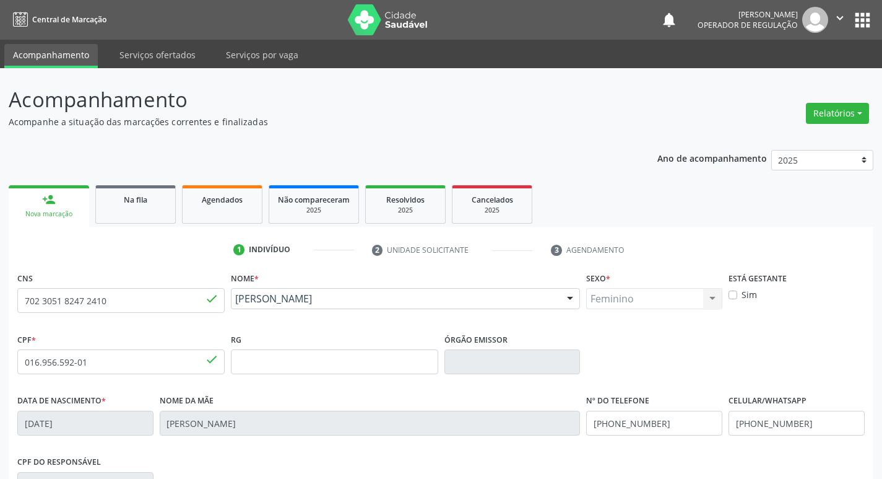
scroll to position [193, 0]
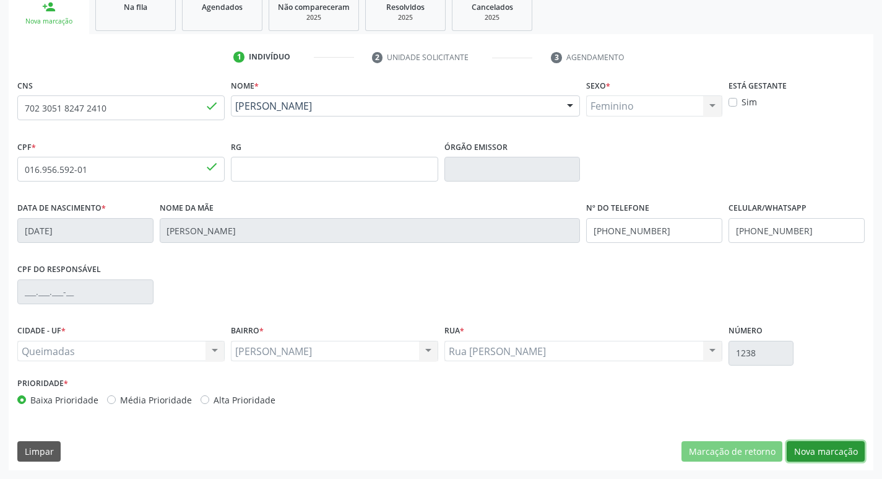
click at [814, 446] on button "Nova marcação" at bounding box center [826, 451] width 78 height 21
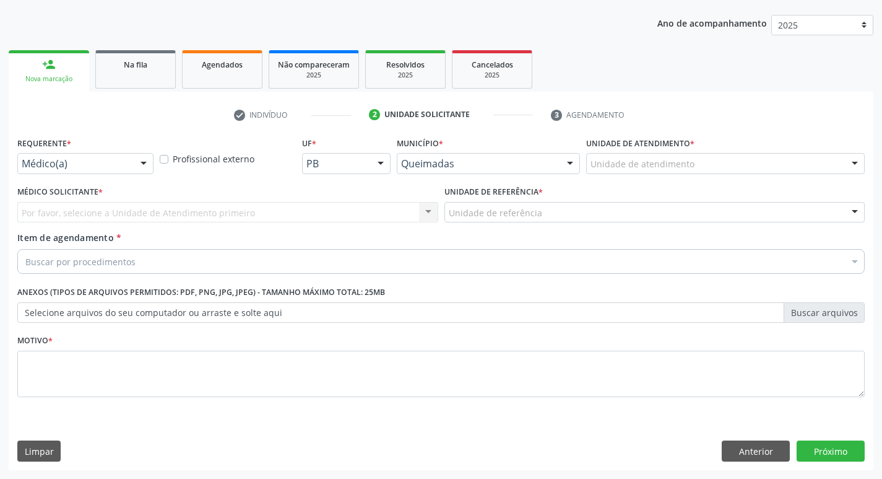
click at [99, 150] on div "Requerente * Médico(a) Médico(a) Enfermeiro(a) Paciente Nenhum resultado encont…" at bounding box center [85, 154] width 136 height 40
click at [98, 157] on div "Médico(a)" at bounding box center [85, 163] width 136 height 21
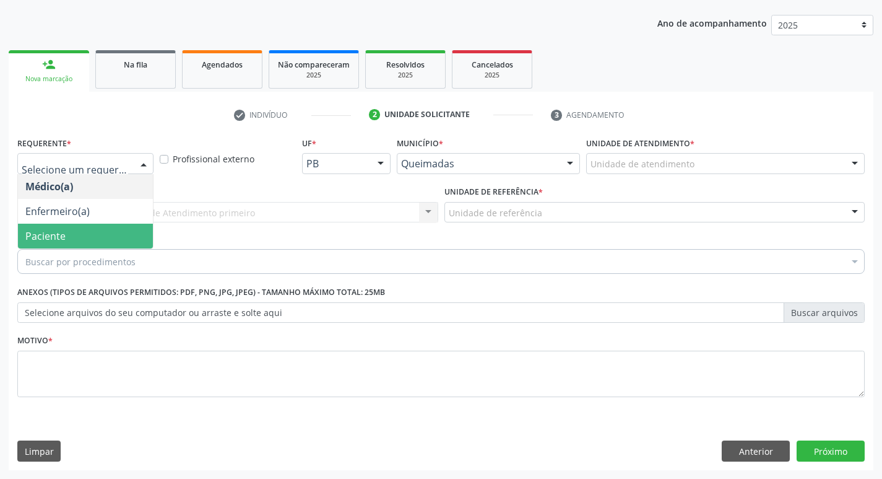
click at [93, 230] on span "Paciente" at bounding box center [85, 236] width 135 height 25
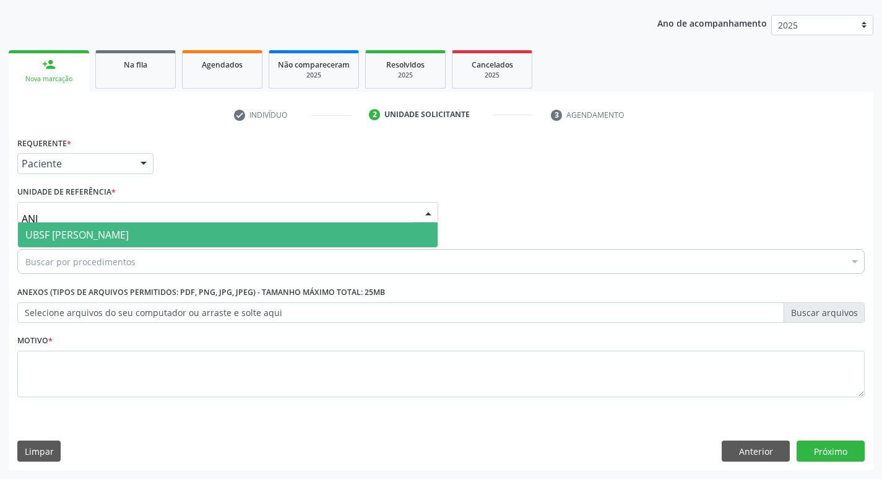
type input "ANIB"
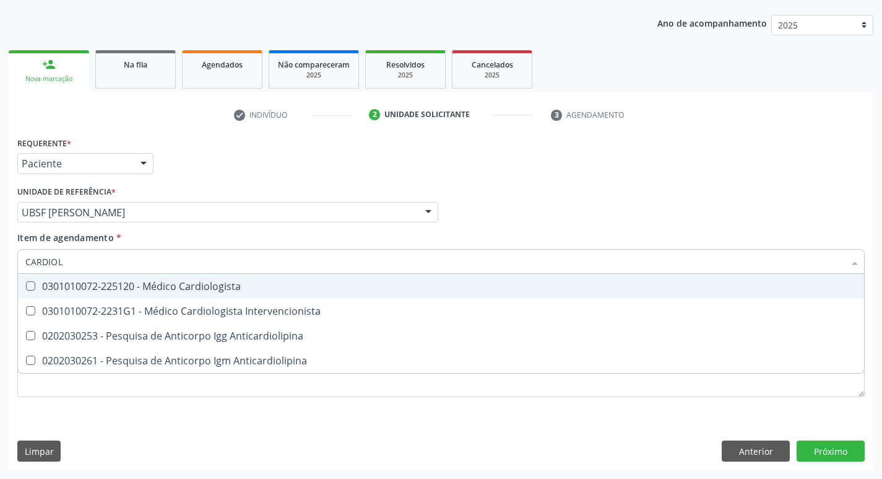
type input "CARDIOLO"
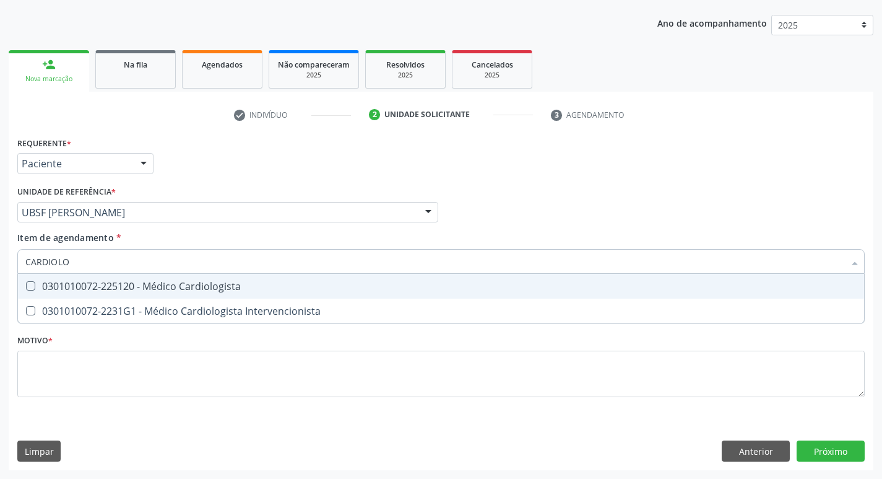
click at [127, 287] on div "0301010072-225120 - Médico Cardiologista" at bounding box center [441, 286] width 832 height 10
checkbox Cardiologista "true"
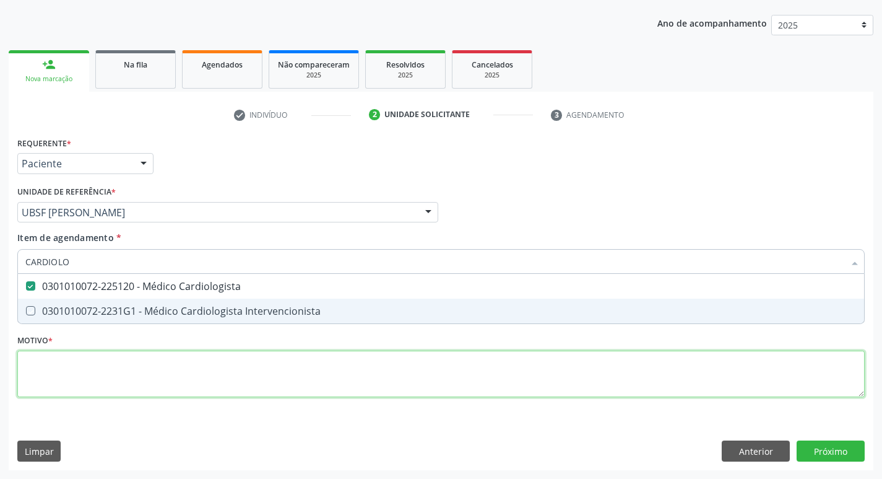
click at [144, 382] on div "Requerente * Paciente Médico(a) Enfermeiro(a) Paciente Nenhum resultado encontr…" at bounding box center [441, 274] width 848 height 280
checkbox Intervencionista "true"
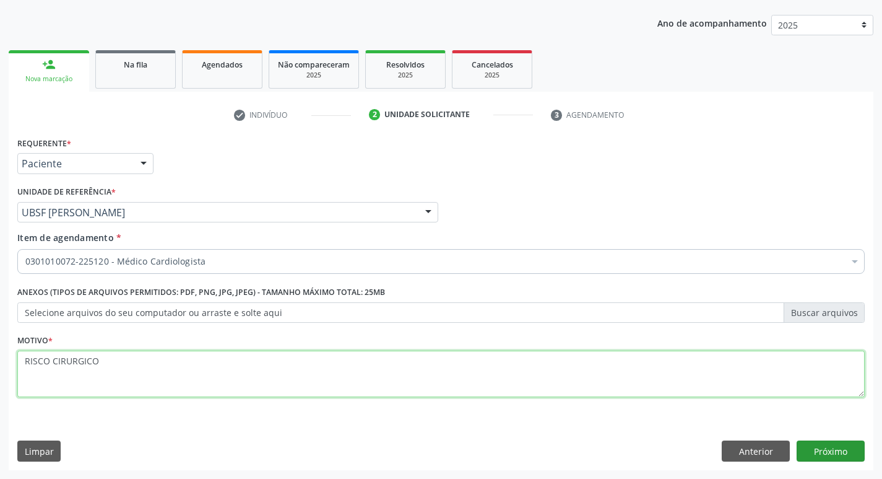
type textarea "RISCO CIRURGICO"
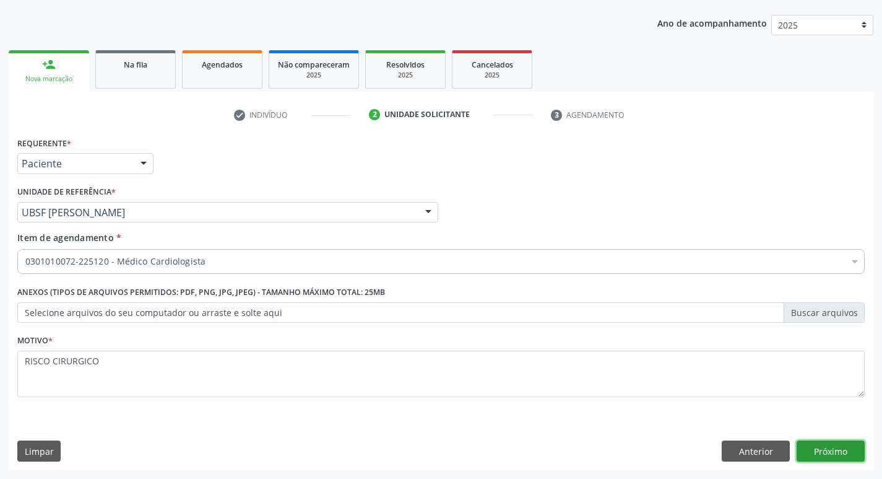
click at [832, 449] on button "Próximo" at bounding box center [831, 450] width 68 height 21
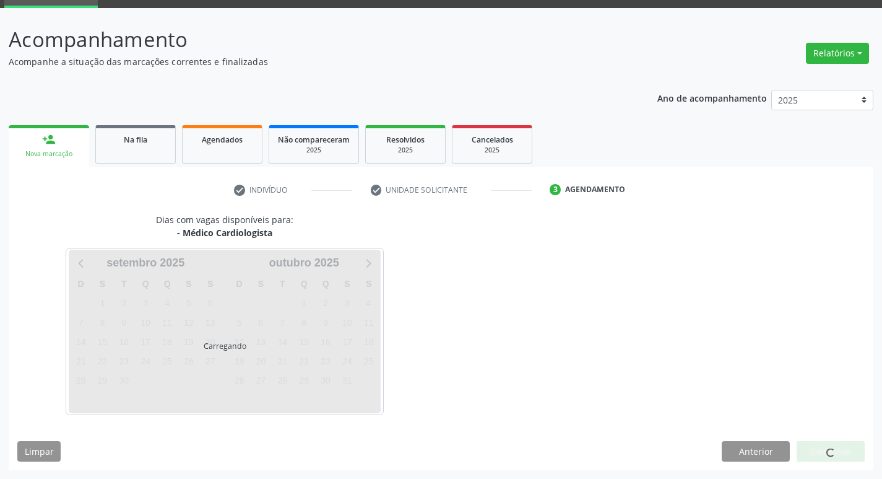
scroll to position [60, 0]
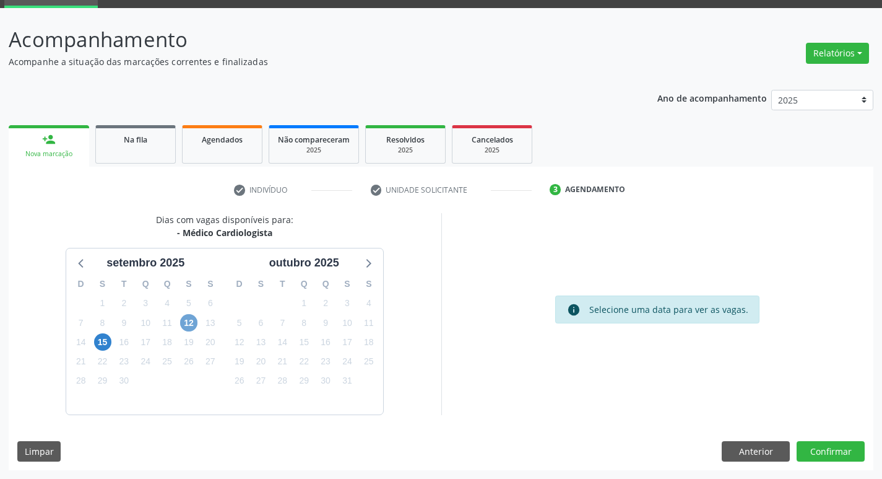
click at [191, 323] on span "12" at bounding box center [188, 322] width 17 height 17
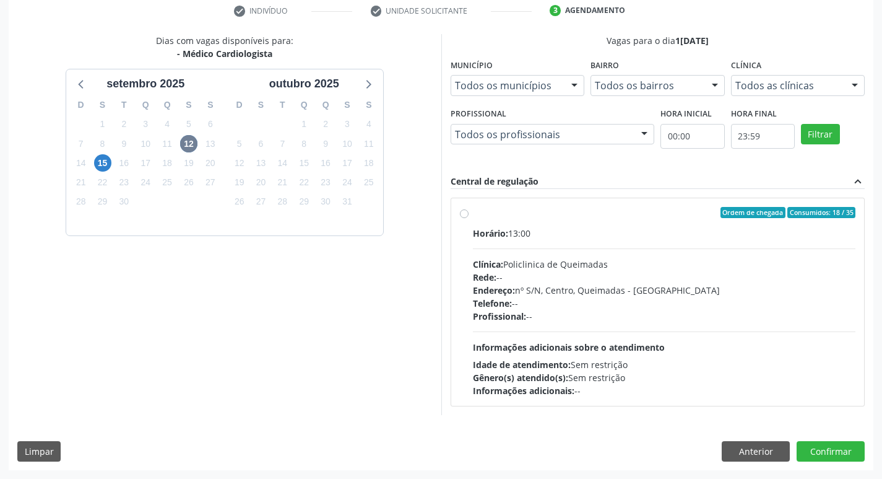
click at [612, 215] on div "Ordem de chegada Consumidos: 18 / 35" at bounding box center [664, 212] width 383 height 11
click at [469, 215] on input "Ordem de chegada Consumidos: 18 / 35 Horário: 13:00 Clínica: Policlinica de Que…" at bounding box center [464, 212] width 9 height 11
radio input "true"
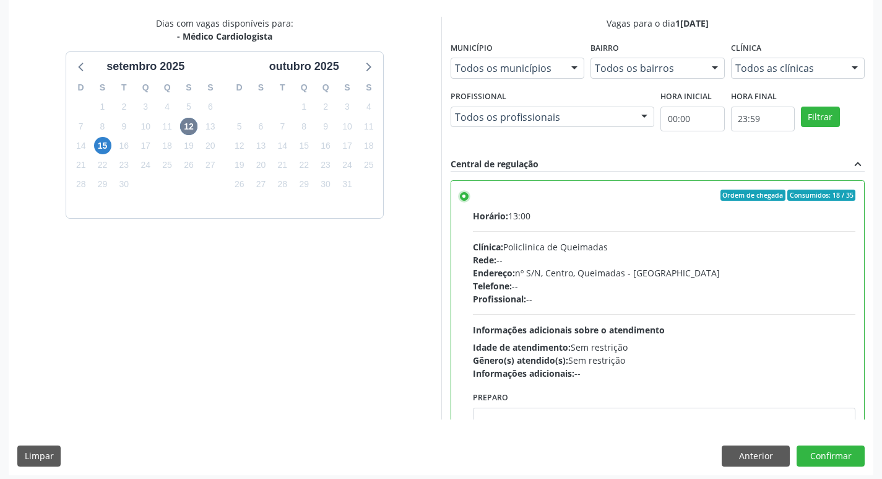
scroll to position [261, 0]
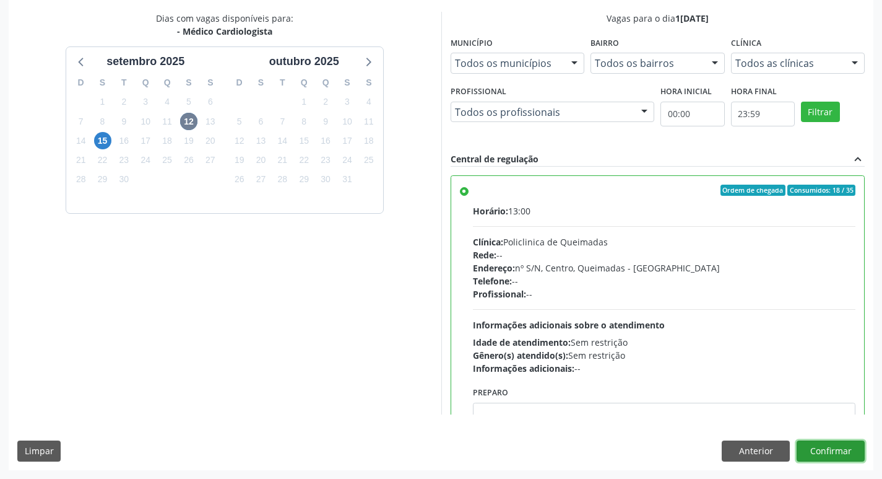
click at [835, 453] on button "Confirmar" at bounding box center [831, 450] width 68 height 21
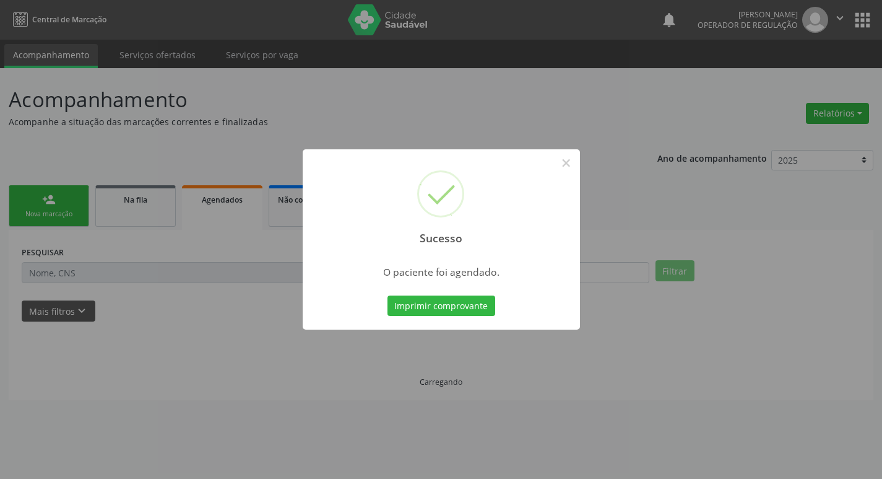
scroll to position [0, 0]
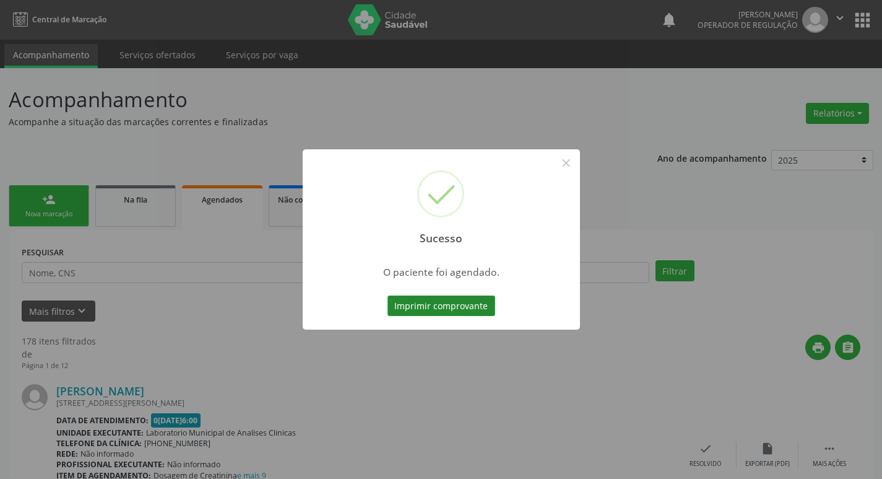
click at [418, 300] on button "Imprimir comprovante" at bounding box center [442, 305] width 108 height 21
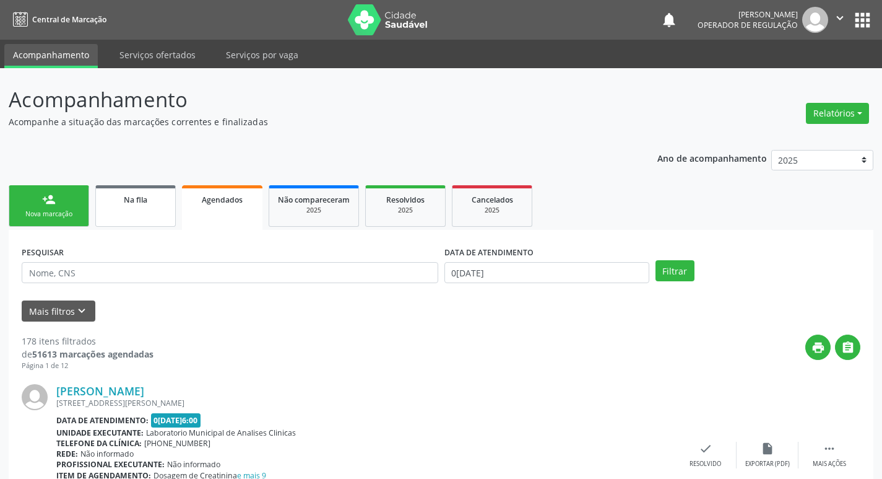
click at [131, 201] on span "Na fila" at bounding box center [136, 199] width 24 height 11
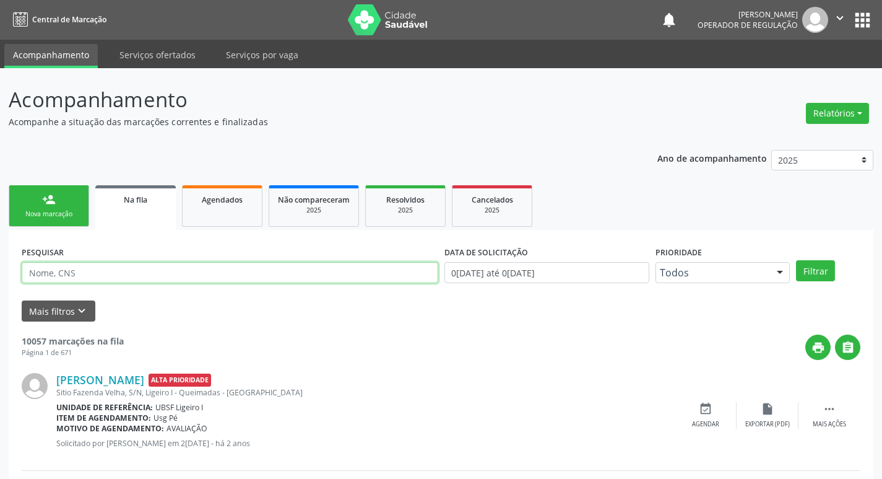
click at [155, 262] on input "text" at bounding box center [230, 272] width 417 height 21
type input "708601124565390"
click at [796, 260] on button "Filtrar" at bounding box center [815, 270] width 39 height 21
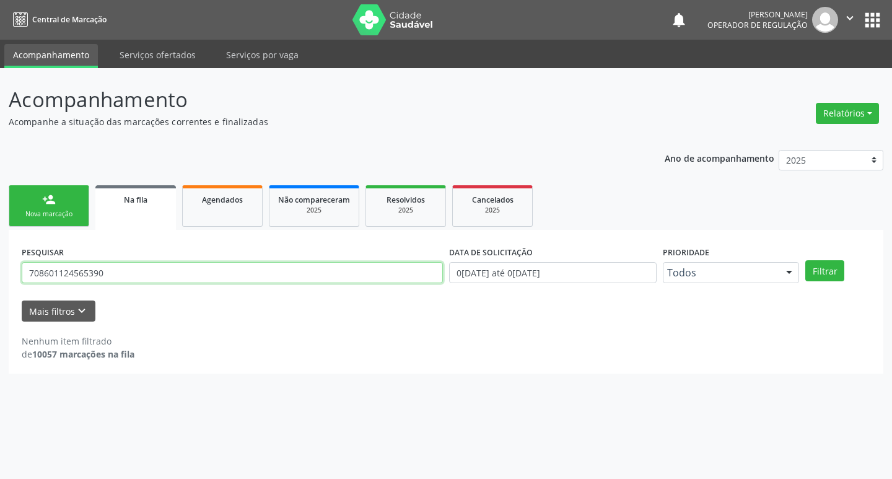
click at [119, 274] on input "708601124565390" at bounding box center [232, 272] width 421 height 21
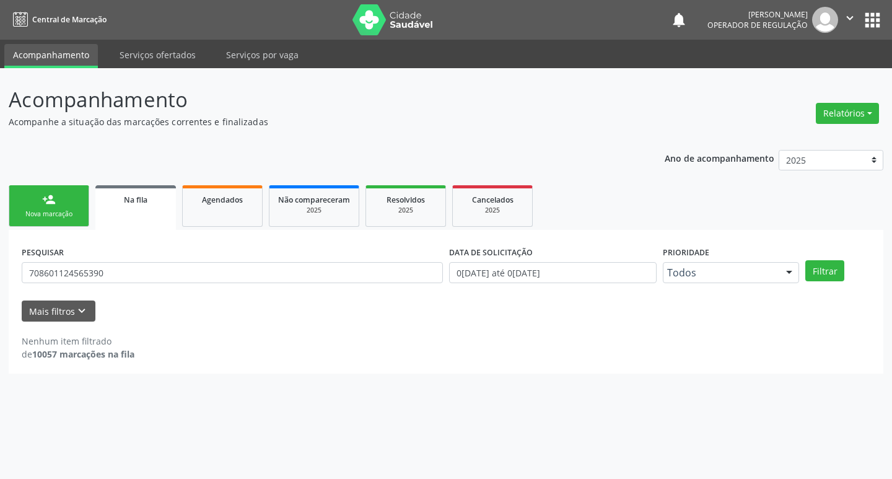
click at [61, 212] on div "Nova marcação" at bounding box center [49, 213] width 62 height 9
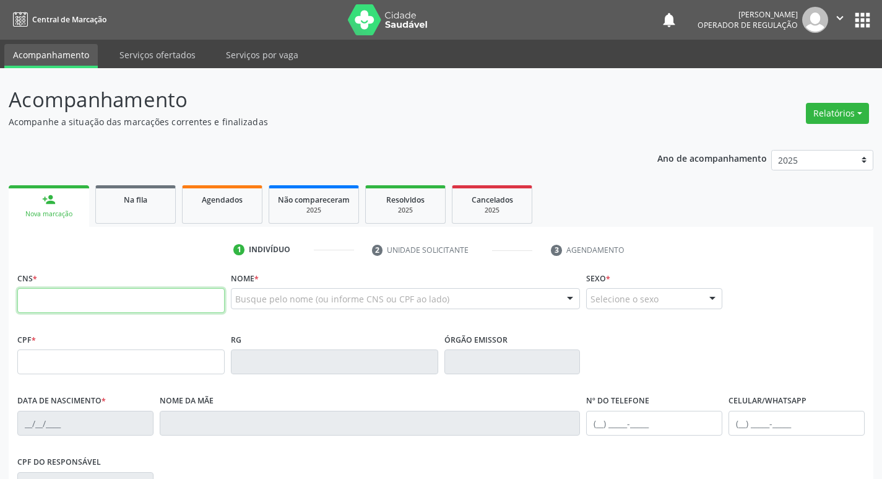
click at [85, 312] on input "text" at bounding box center [120, 300] width 207 height 25
paste input "708 6011 2456 5390"
type input "708 6011 2456 5390"
type input "106.706.304-89"
type input "1[DATE]"
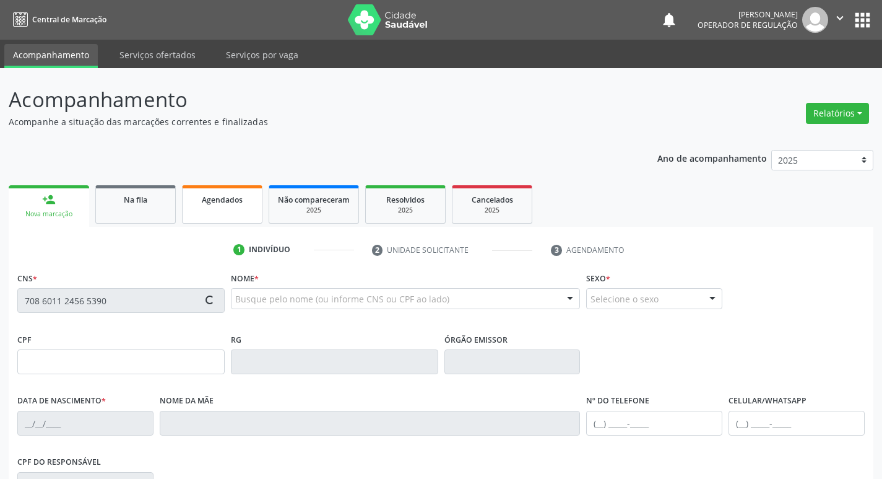
type input "[PERSON_NAME]"
type input "[PHONE_NUMBER]"
type input "S/N"
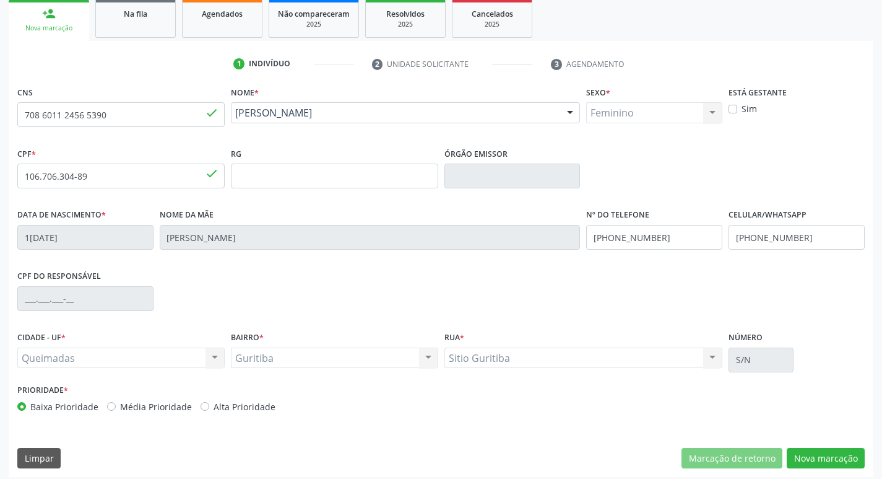
scroll to position [193, 0]
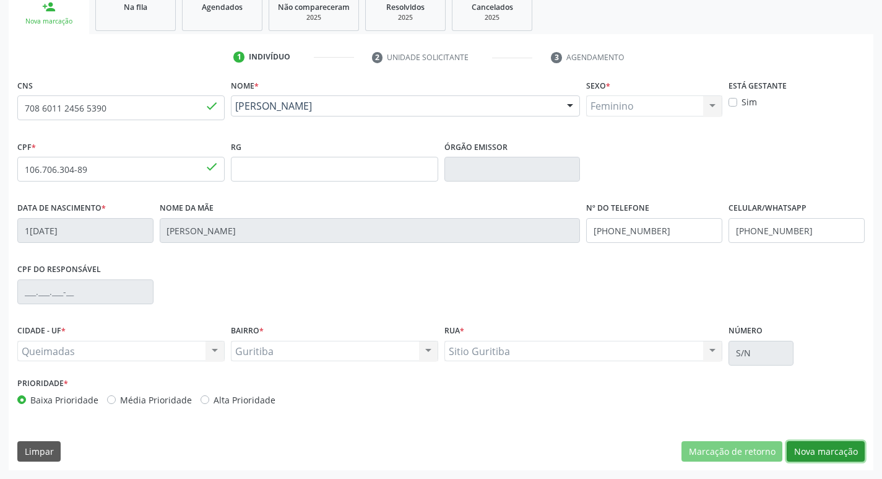
click at [833, 456] on button "Nova marcação" at bounding box center [826, 451] width 78 height 21
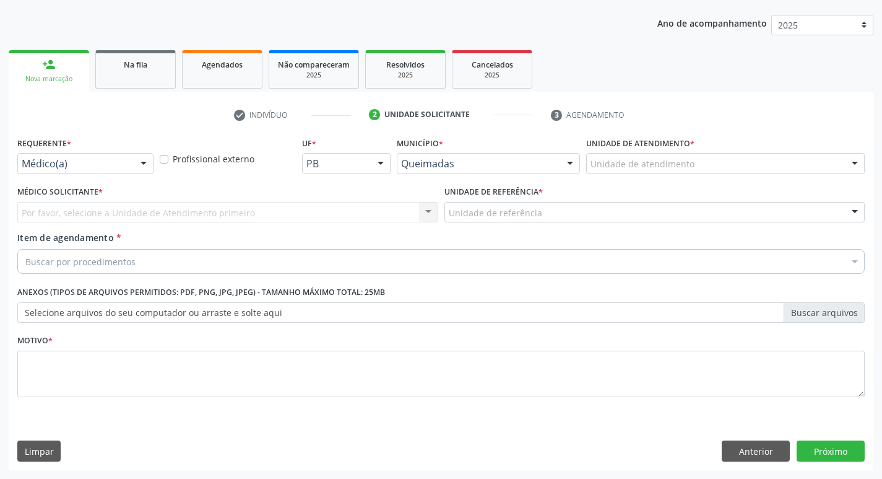
scroll to position [135, 0]
click at [109, 153] on div "Médico(a)" at bounding box center [85, 163] width 136 height 21
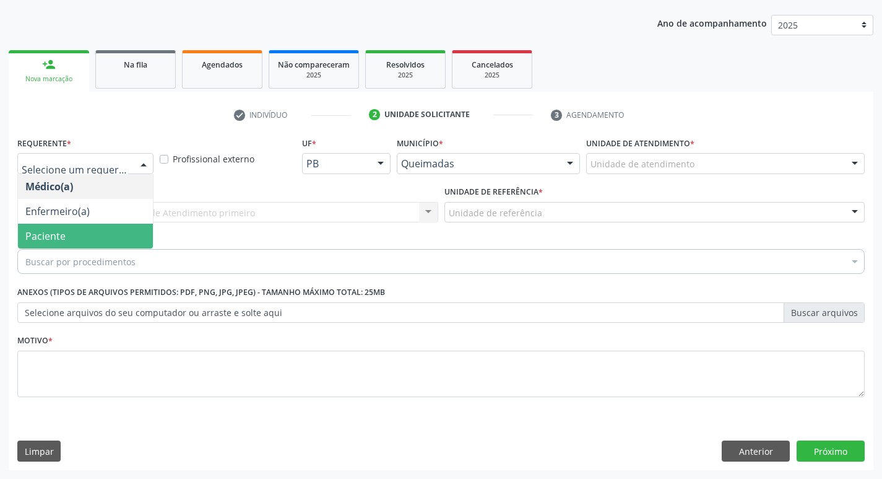
click at [92, 229] on span "Paciente" at bounding box center [85, 236] width 135 height 25
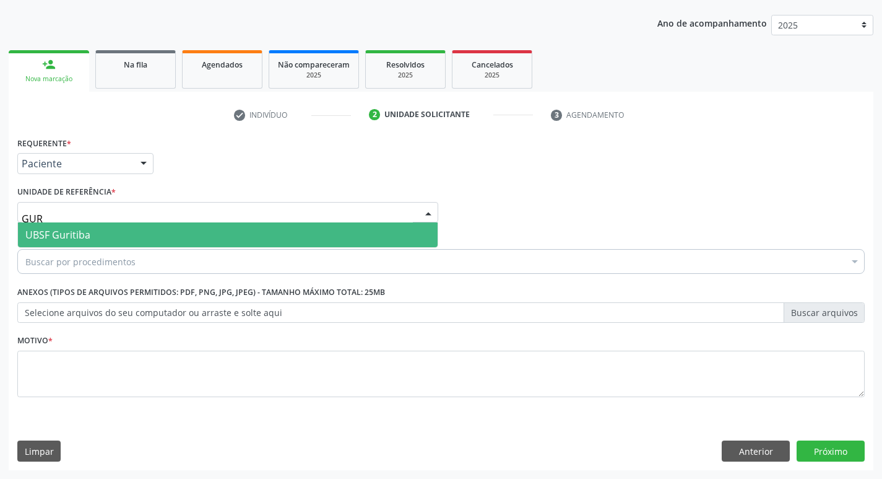
type input "GURI"
click at [126, 230] on span "UBSF Guritiba" at bounding box center [228, 234] width 420 height 25
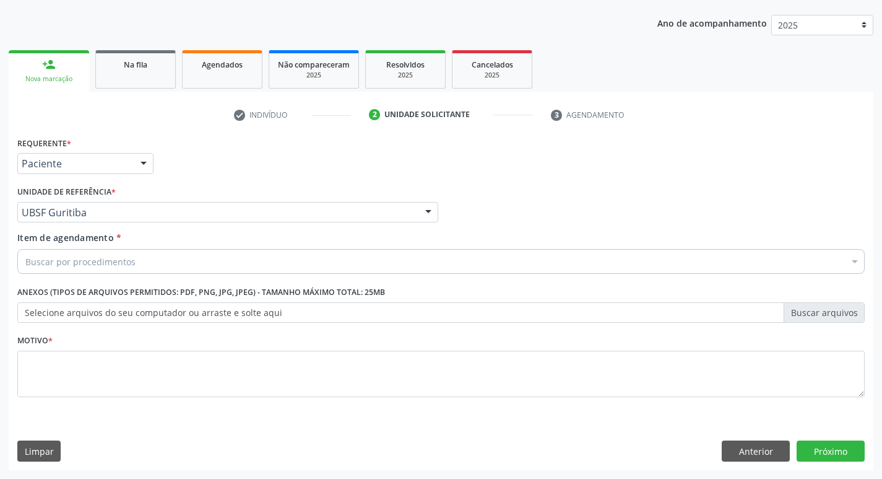
click at [123, 272] on div "Buscar por procedimentos" at bounding box center [441, 261] width 848 height 25
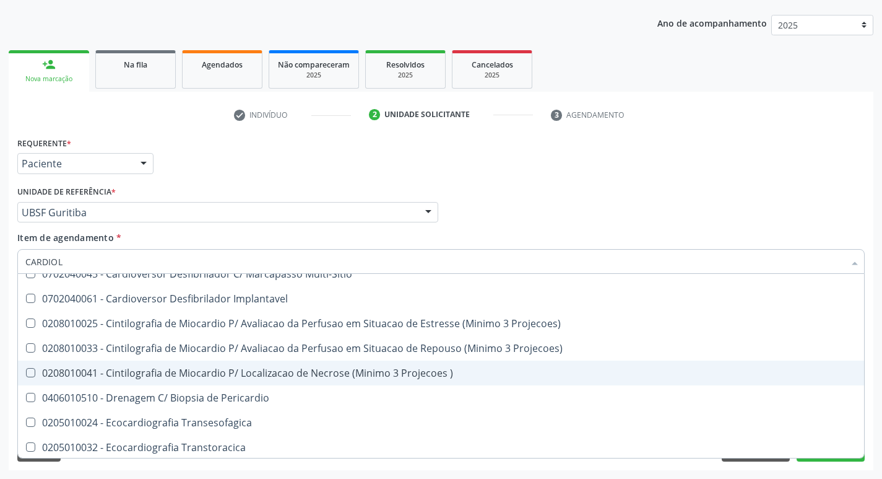
scroll to position [0, 0]
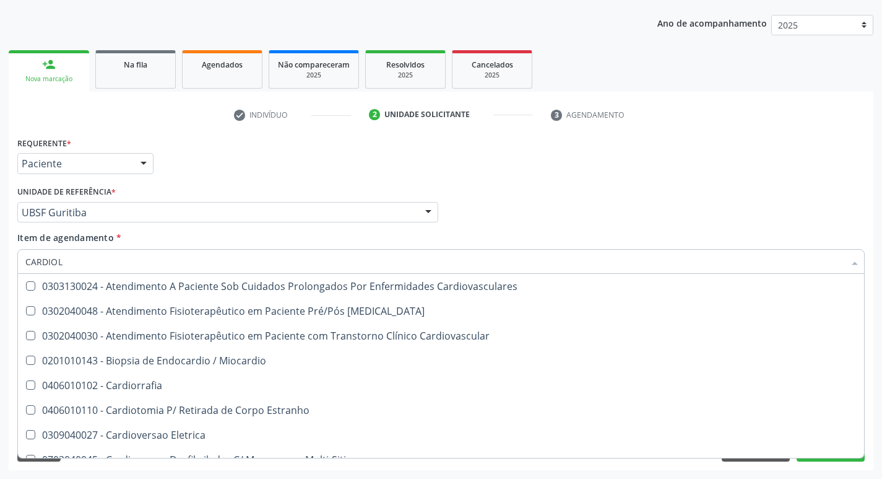
type input "CARDIOLO"
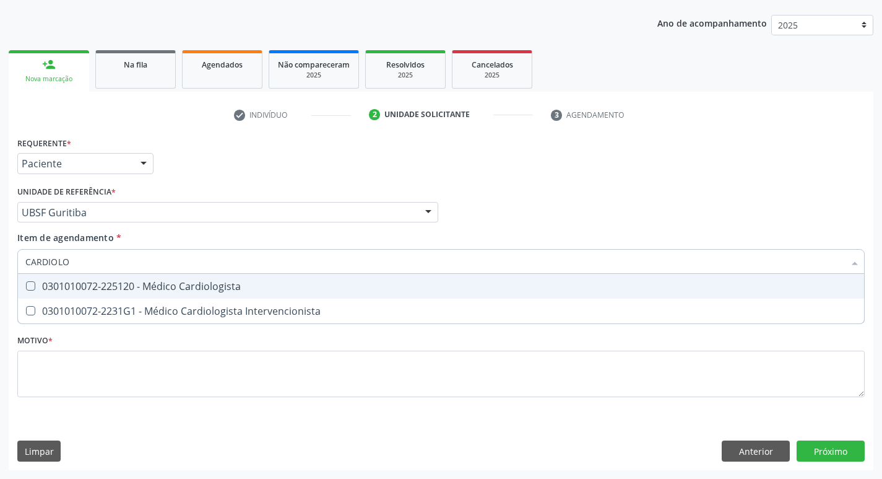
click at [248, 284] on div "0301010072-225120 - Médico Cardiologista" at bounding box center [441, 286] width 832 height 10
checkbox Cardiologista "true"
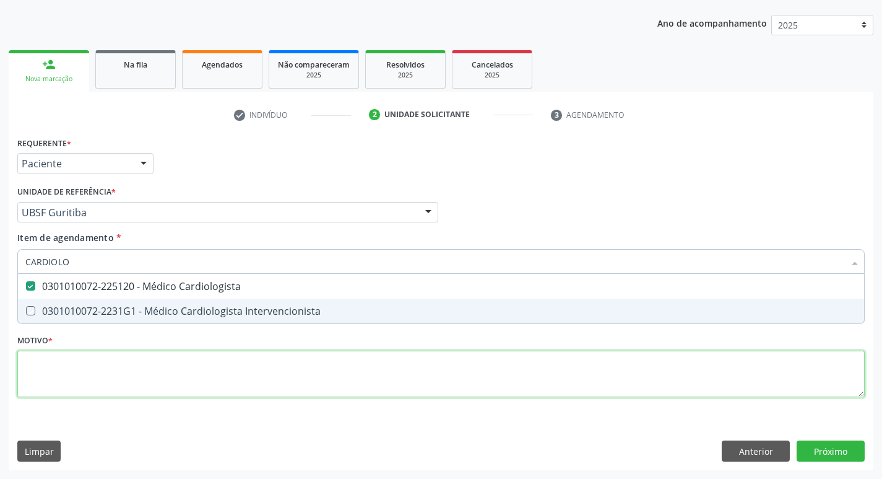
click at [202, 372] on div "Requerente * Paciente Médico(a) Enfermeiro(a) Paciente Nenhum resultado encontr…" at bounding box center [441, 274] width 848 height 280
checkbox Intervencionista "true"
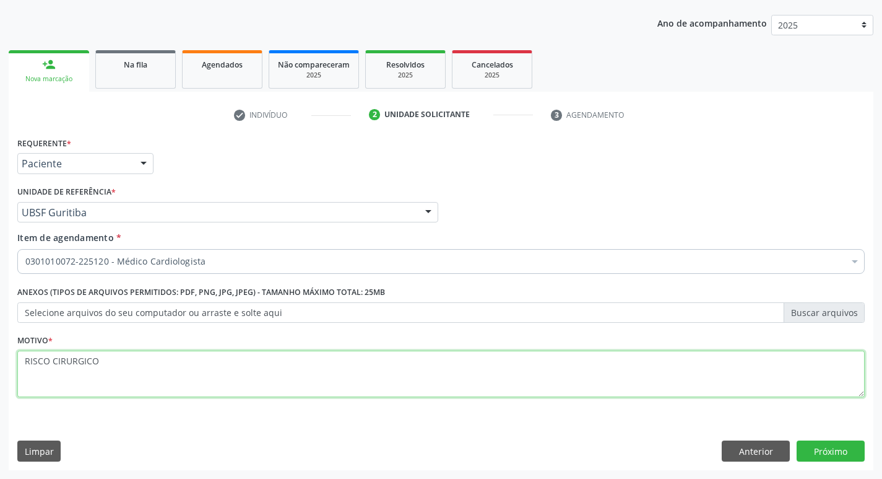
type textarea "RISCO CIRURGICO"
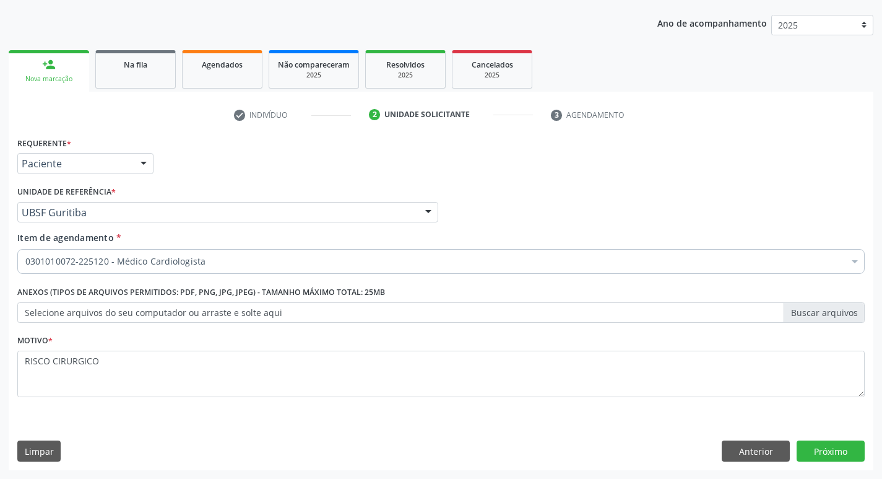
click at [842, 439] on div "Requerente * Paciente Médico(a) Enfermeiro(a) Paciente Nenhum resultado encontr…" at bounding box center [441, 302] width 865 height 336
click at [839, 447] on button "Próximo" at bounding box center [831, 450] width 68 height 21
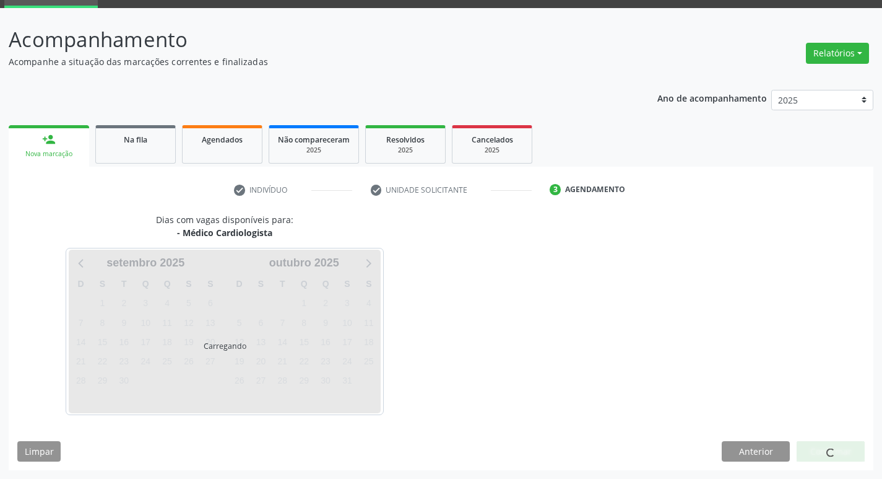
scroll to position [60, 0]
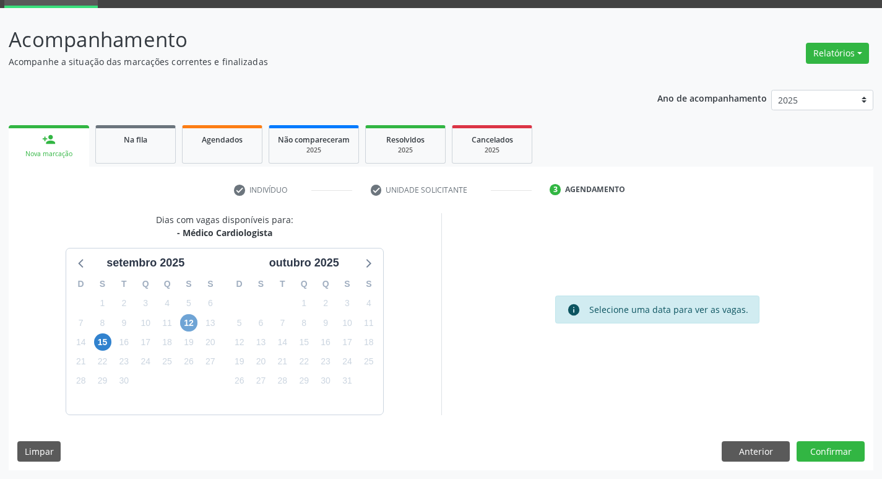
click at [182, 324] on span "12" at bounding box center [188, 322] width 17 height 17
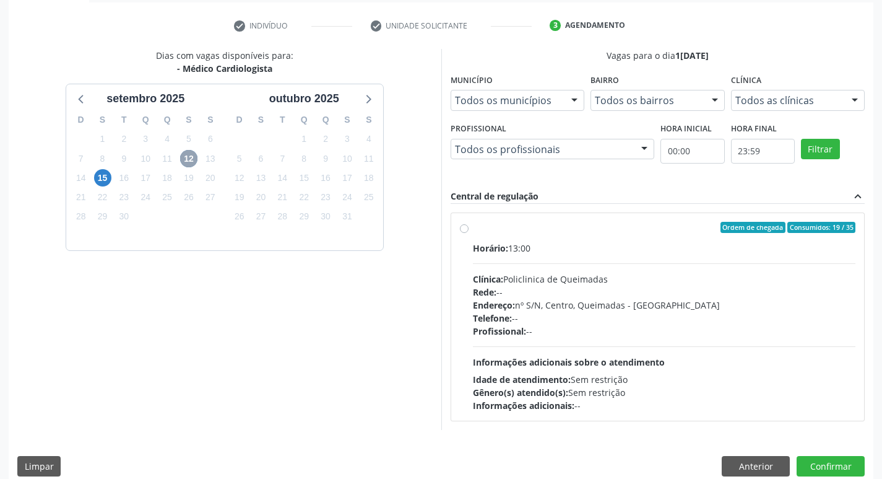
scroll to position [239, 0]
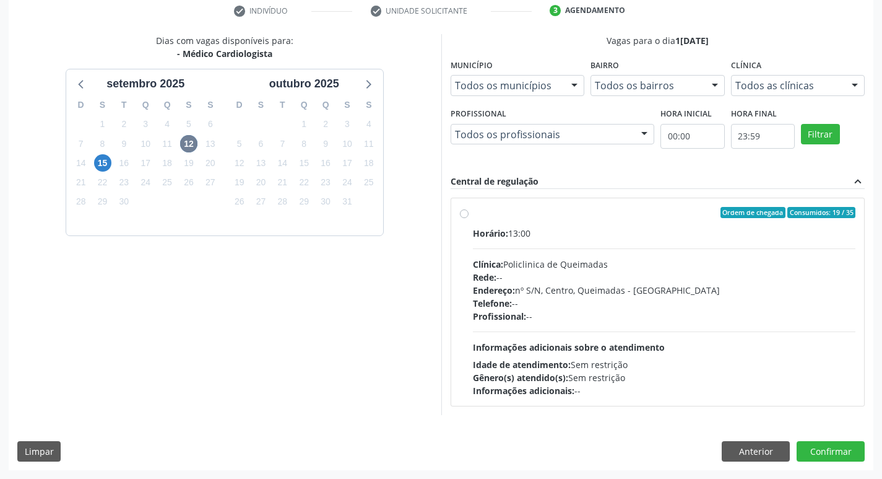
click at [529, 211] on div "Ordem de chegada Consumidos: 19 / 35" at bounding box center [664, 212] width 383 height 11
click at [469, 211] on input "Ordem de chegada Consumidos: 19 / 35 Horário: 13:00 Clínica: Policlinica de Que…" at bounding box center [464, 212] width 9 height 11
radio input "true"
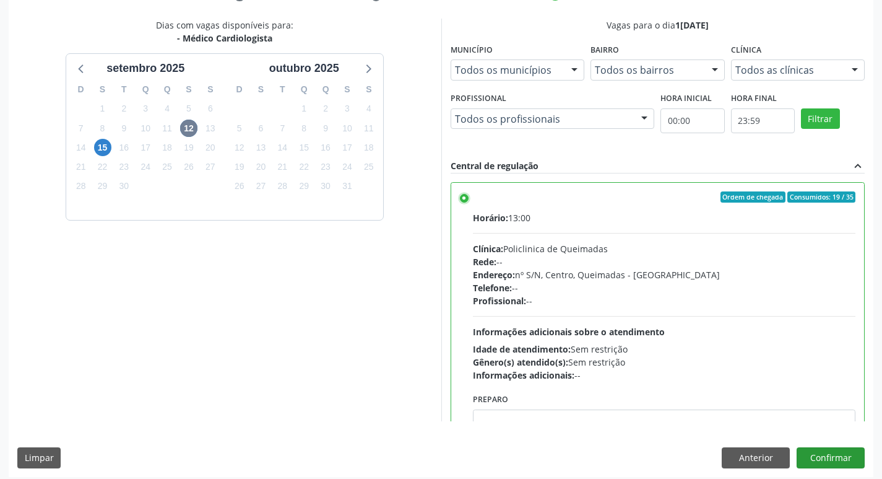
scroll to position [261, 0]
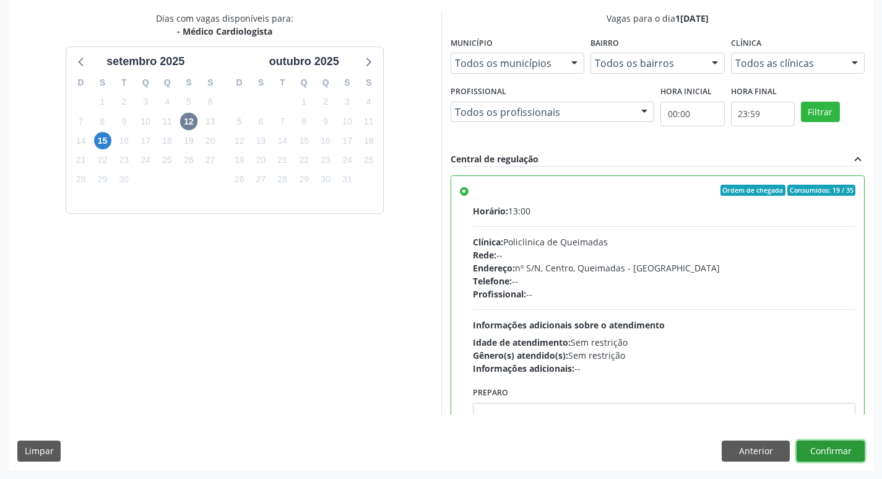
click at [846, 449] on button "Confirmar" at bounding box center [831, 450] width 68 height 21
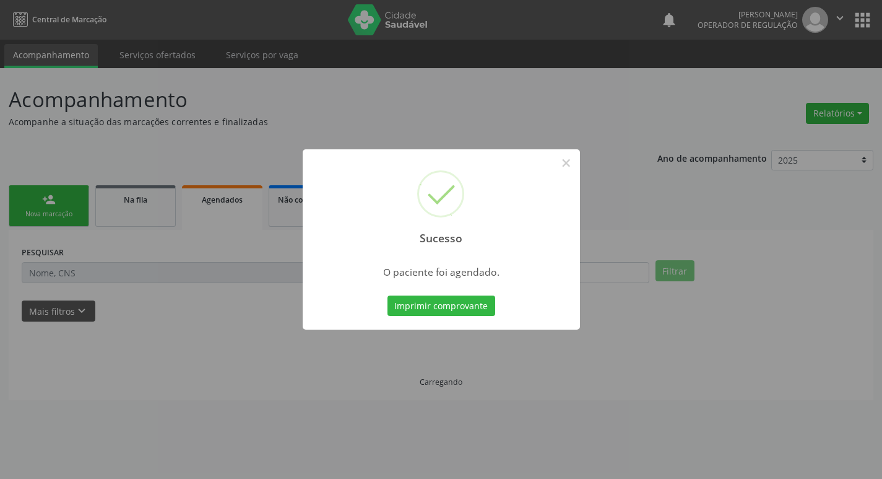
scroll to position [0, 0]
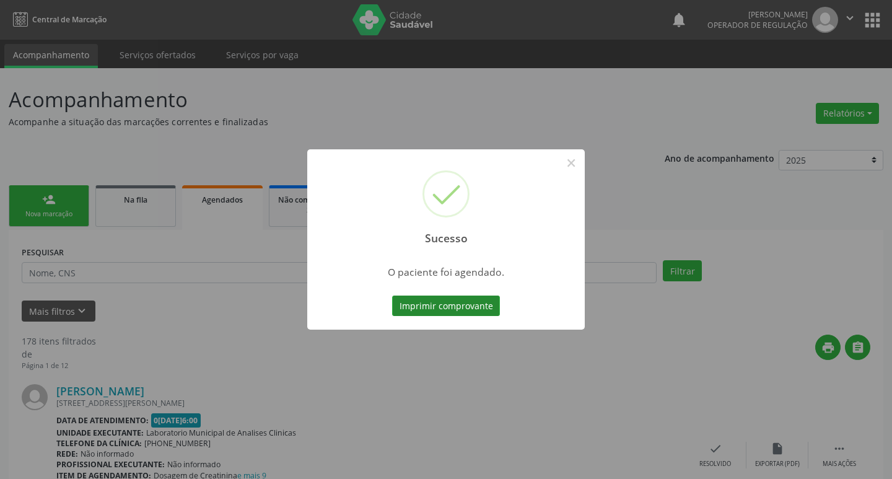
click at [464, 316] on button "Imprimir comprovante" at bounding box center [446, 305] width 108 height 21
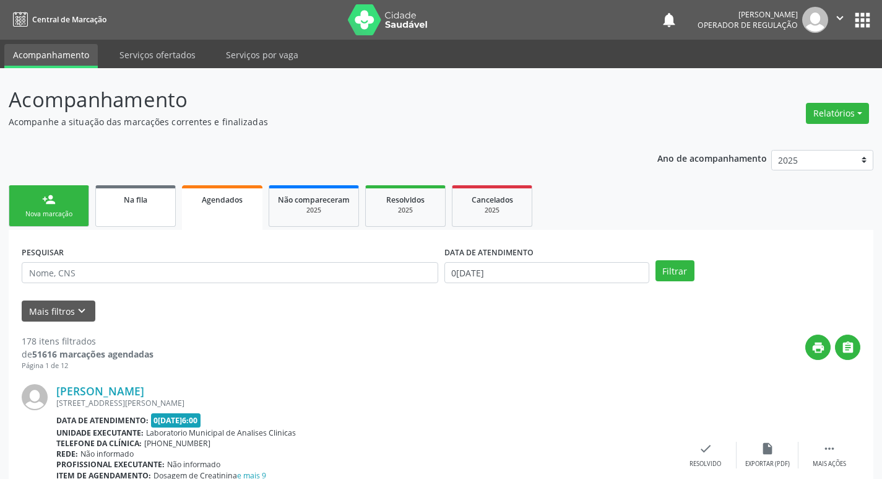
click at [125, 215] on link "Na fila" at bounding box center [135, 205] width 80 height 41
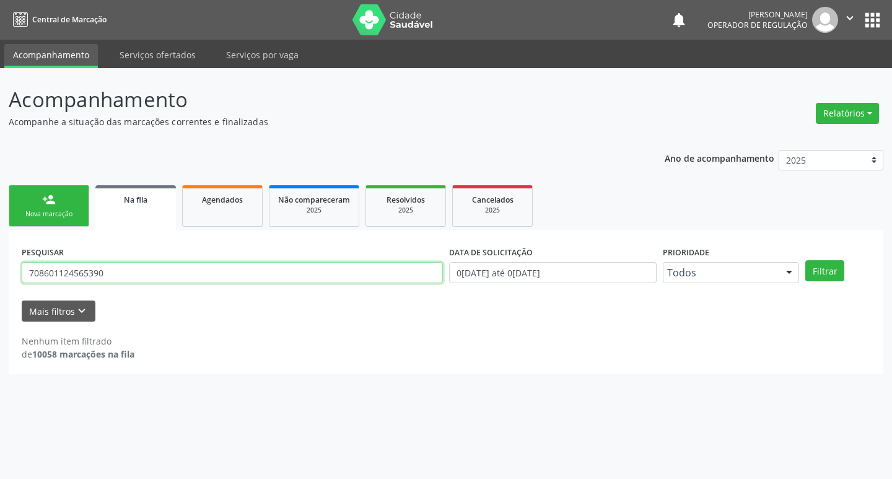
click at [165, 265] on input "708601124565390" at bounding box center [232, 272] width 421 height 21
drag, startPoint x: 165, startPoint y: 265, endPoint x: 164, endPoint y: 259, distance: 6.2
click at [164, 264] on input "708601124565390" at bounding box center [232, 272] width 421 height 21
type input "7"
click at [343, 275] on input "700301499937840" at bounding box center [232, 272] width 421 height 21
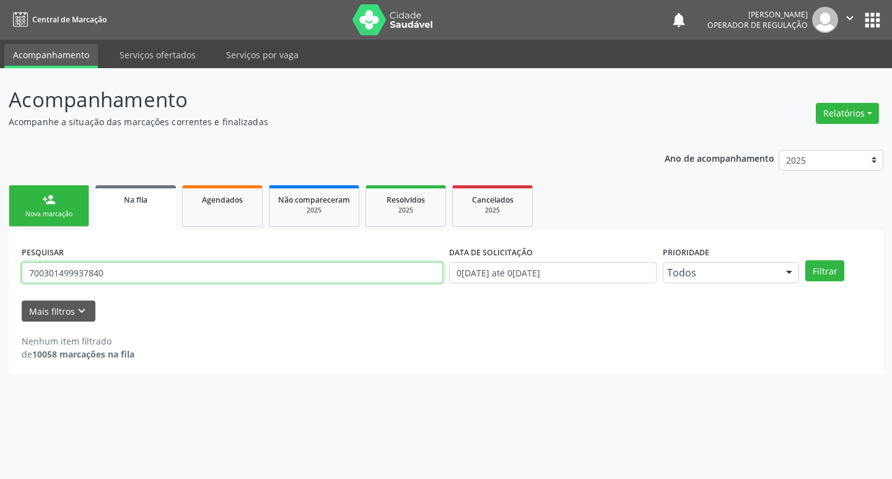
type input "700301499937840"
click at [805, 260] on button "Filtrar" at bounding box center [824, 270] width 39 height 21
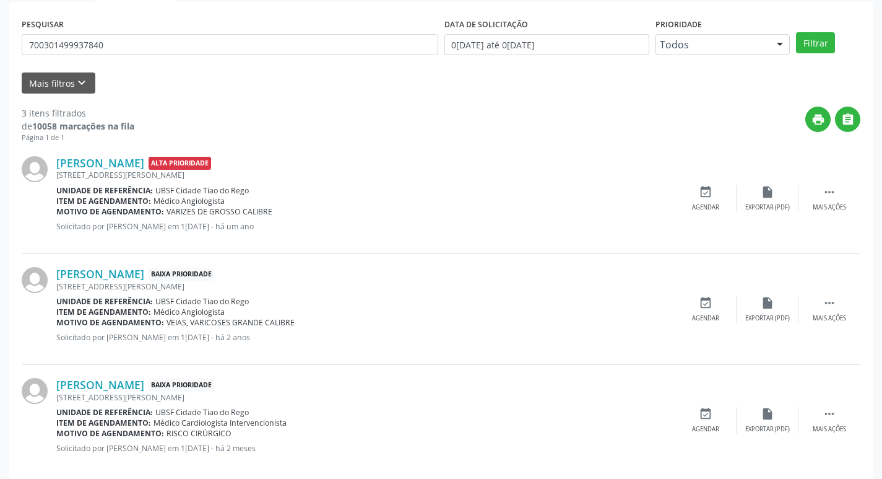
scroll to position [246, 0]
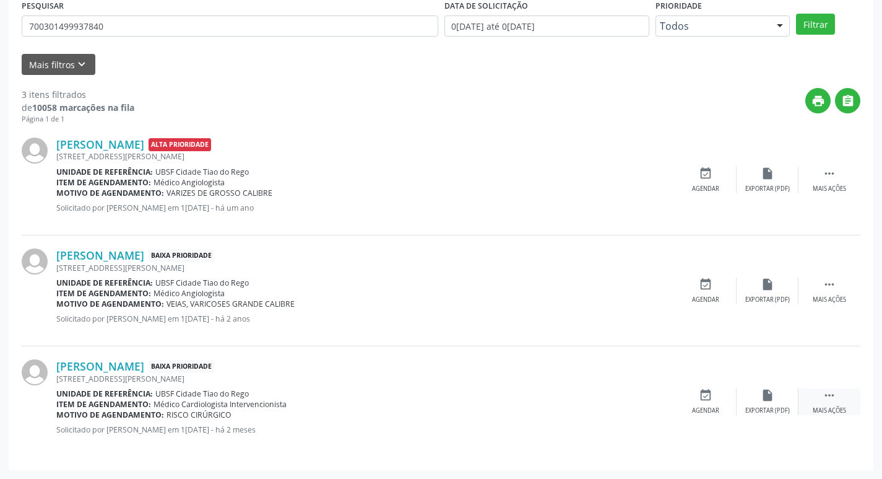
click at [837, 392] on div " Mais ações" at bounding box center [830, 401] width 62 height 27
click at [770, 397] on icon "edit" at bounding box center [768, 395] width 14 height 14
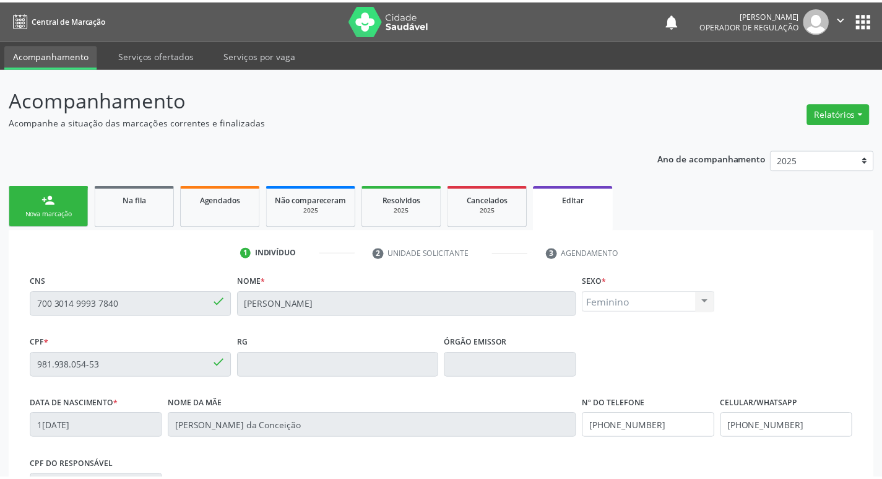
scroll to position [209, 0]
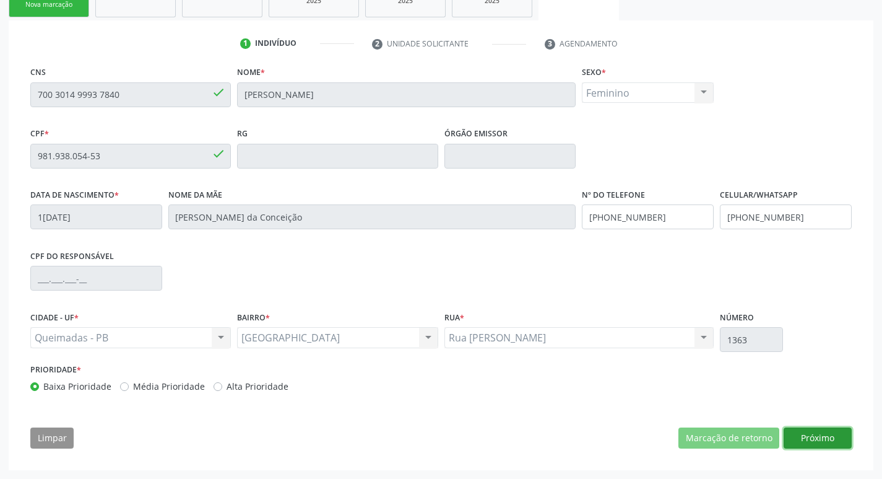
click at [805, 433] on button "Próximo" at bounding box center [818, 437] width 68 height 21
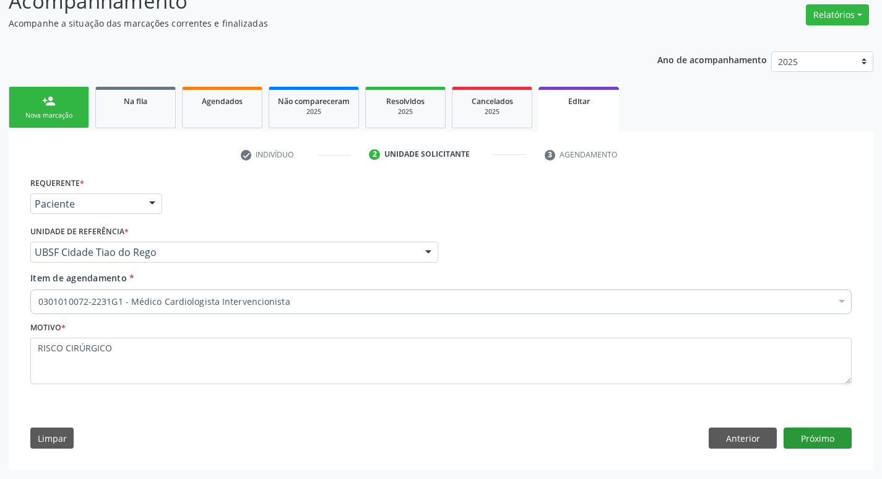
scroll to position [98, 0]
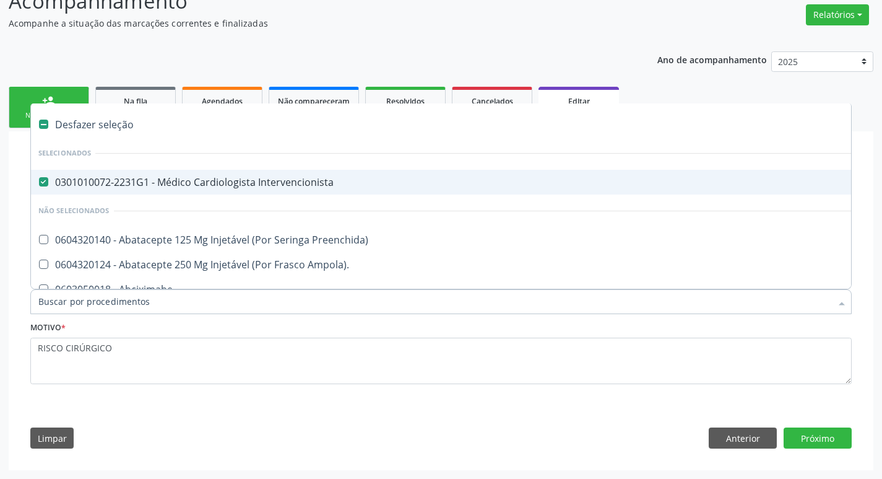
click at [342, 179] on div "0301010072-2231G1 - Médico Cardiologista Intervencionista" at bounding box center [520, 182] width 964 height 10
checkbox Intervencionista "false"
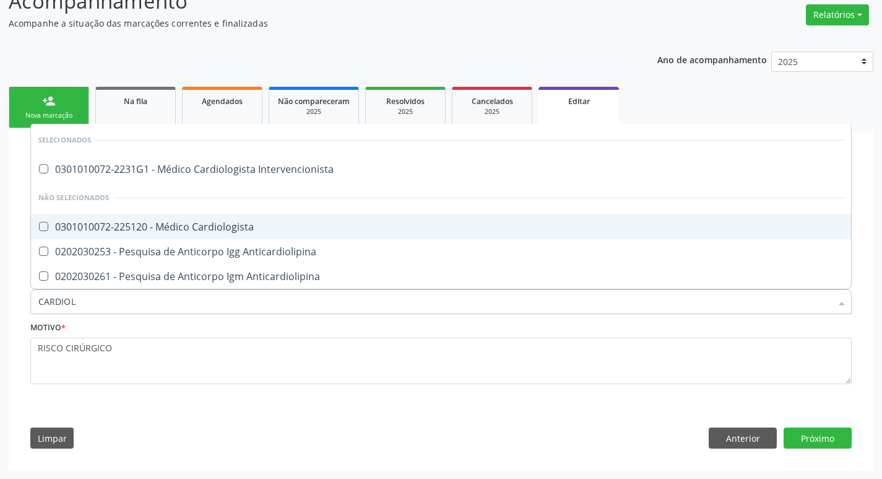
type input "CARDIOLO"
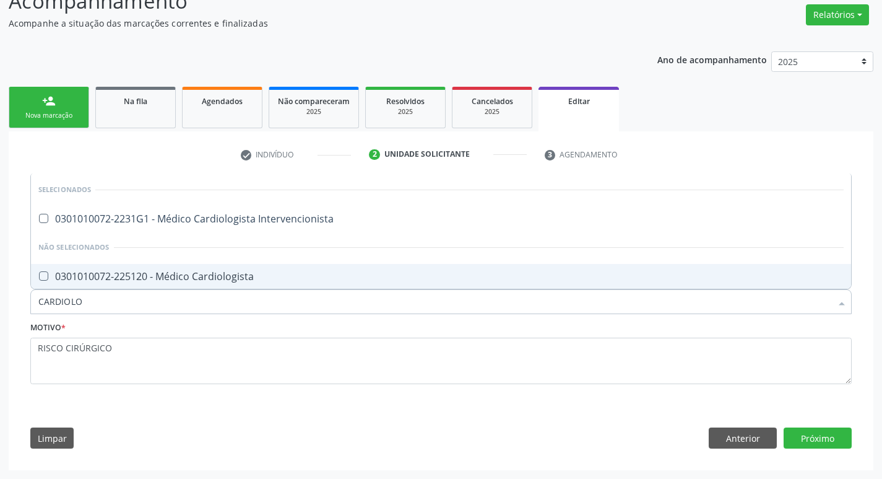
click at [280, 274] on div "0301010072-225120 - Médico Cardiologista" at bounding box center [441, 276] width 806 height 10
checkbox Cardiologista "true"
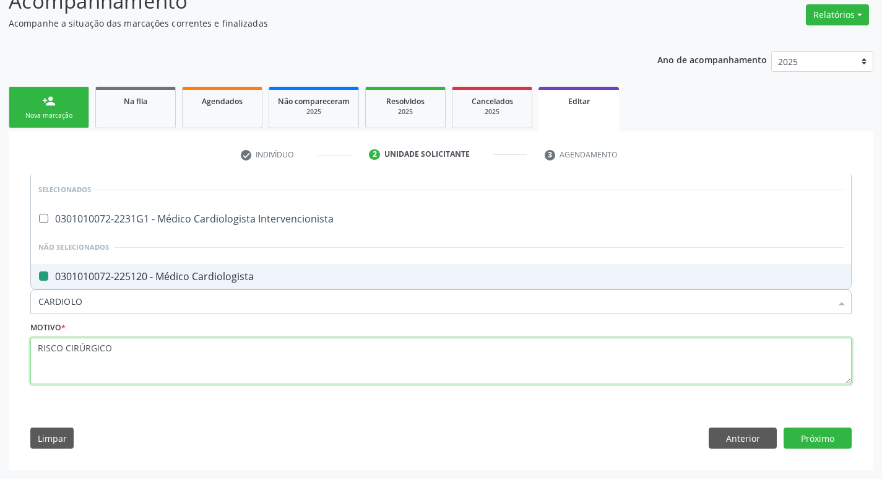
click at [170, 358] on textarea "RISCO CIRÚRGICO" at bounding box center [441, 360] width 822 height 47
checkbox Intervencionista "true"
checkbox Cardiologista "false"
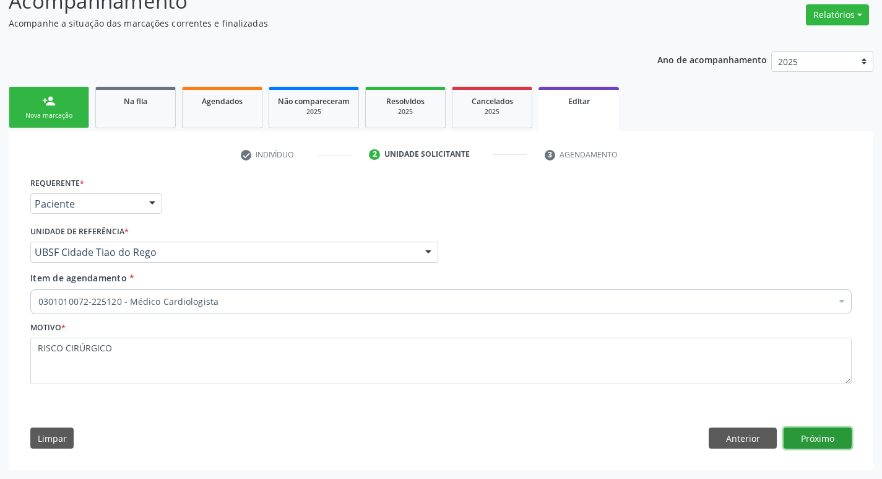
drag, startPoint x: 820, startPoint y: 432, endPoint x: 51, endPoint y: 193, distance: 805.7
click at [823, 430] on button "Próximo" at bounding box center [818, 437] width 68 height 21
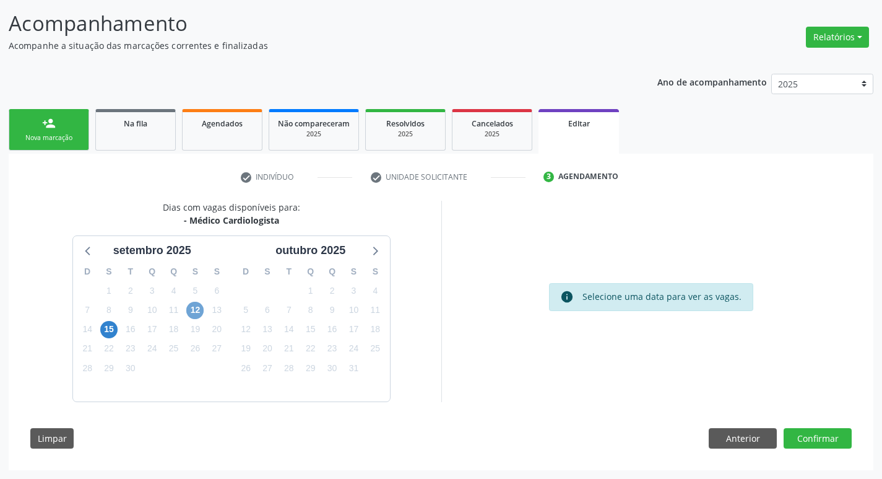
click at [198, 311] on span "12" at bounding box center [194, 310] width 17 height 17
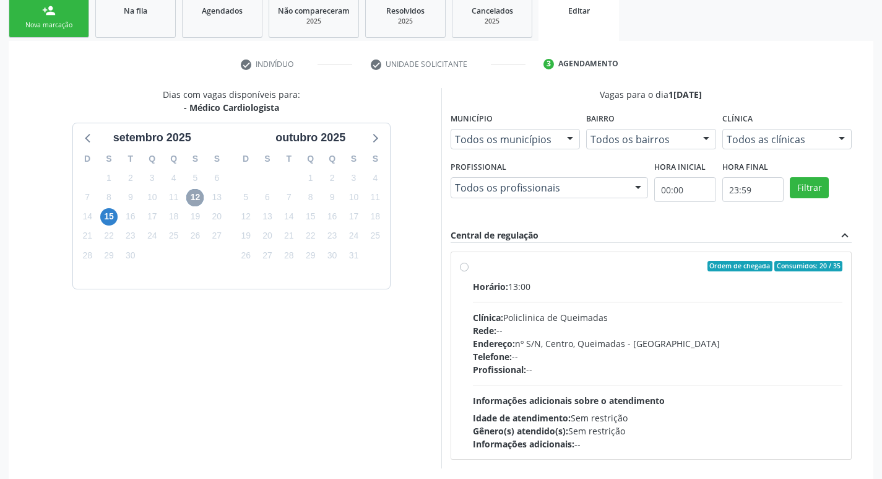
scroll to position [256, 0]
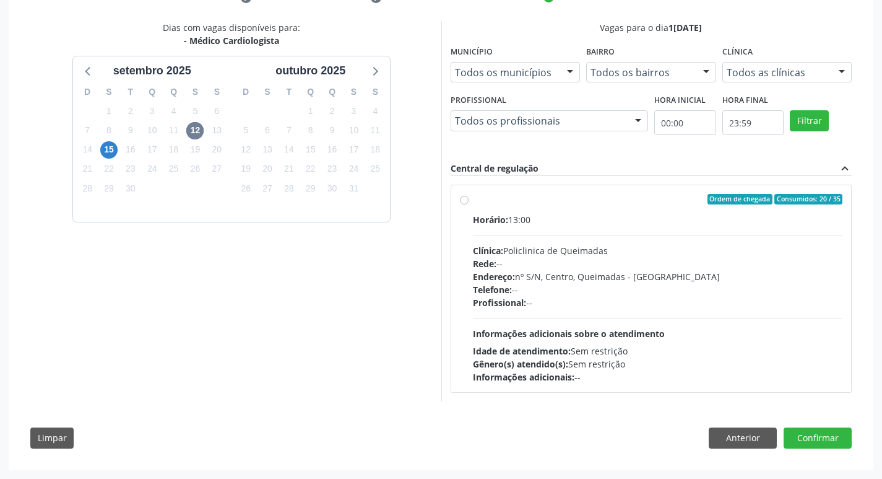
click at [677, 204] on div "Ordem de chegada Consumidos: 20 / 35" at bounding box center [658, 199] width 370 height 11
click at [469, 204] on input "Ordem de chegada Consumidos: 20 / 35 Horário: 13:00 Clínica: Policlinica de Que…" at bounding box center [464, 199] width 9 height 11
radio input "true"
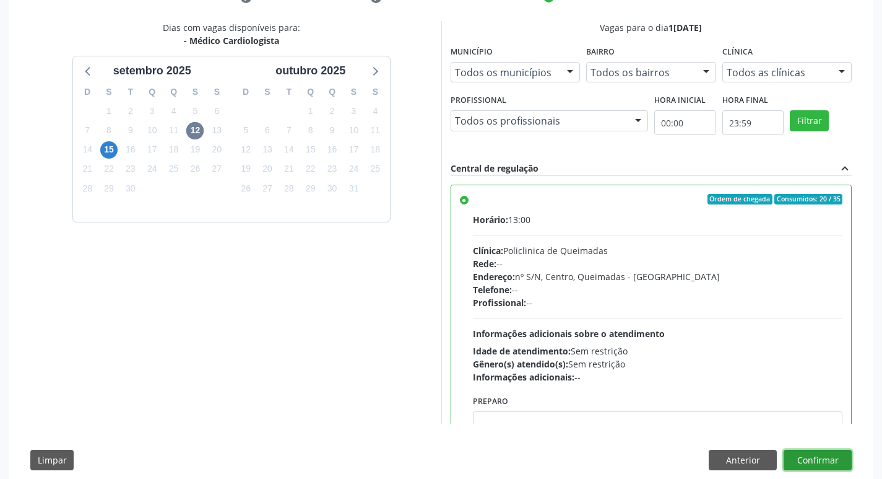
click at [827, 456] on button "Confirmar" at bounding box center [818, 459] width 68 height 21
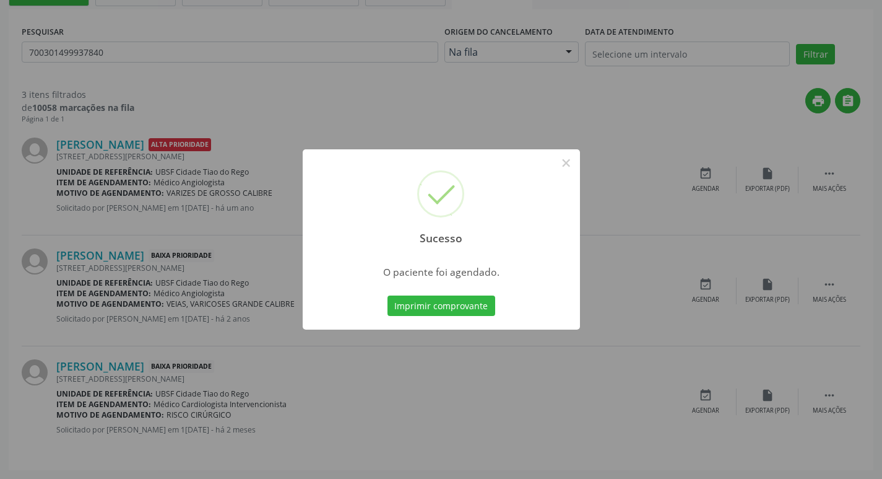
scroll to position [0, 0]
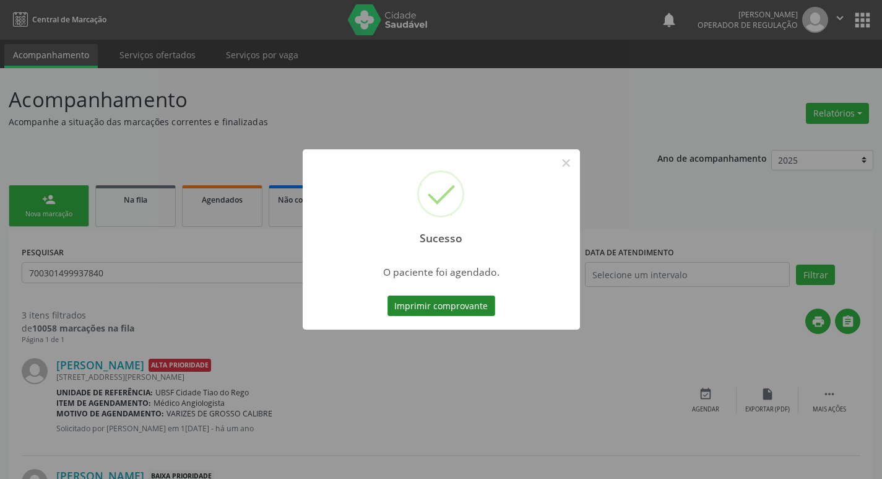
click at [429, 308] on button "Imprimir comprovante" at bounding box center [442, 305] width 108 height 21
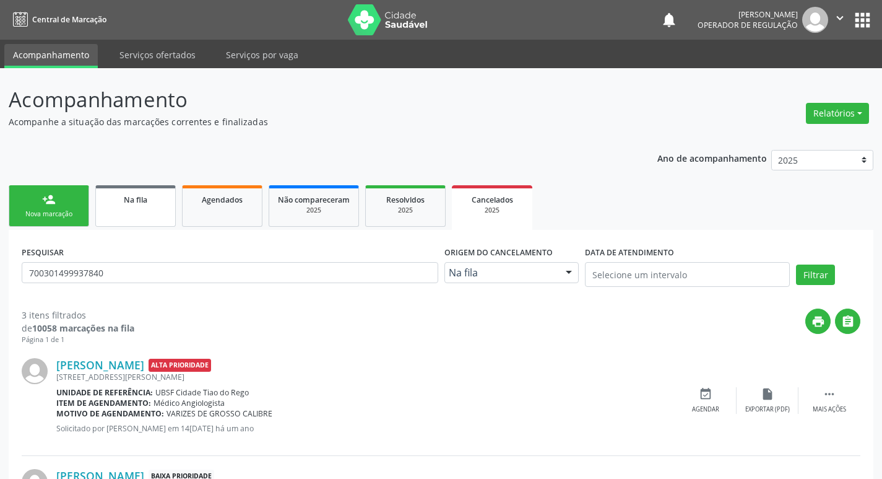
click at [146, 207] on link "Na fila" at bounding box center [135, 205] width 80 height 41
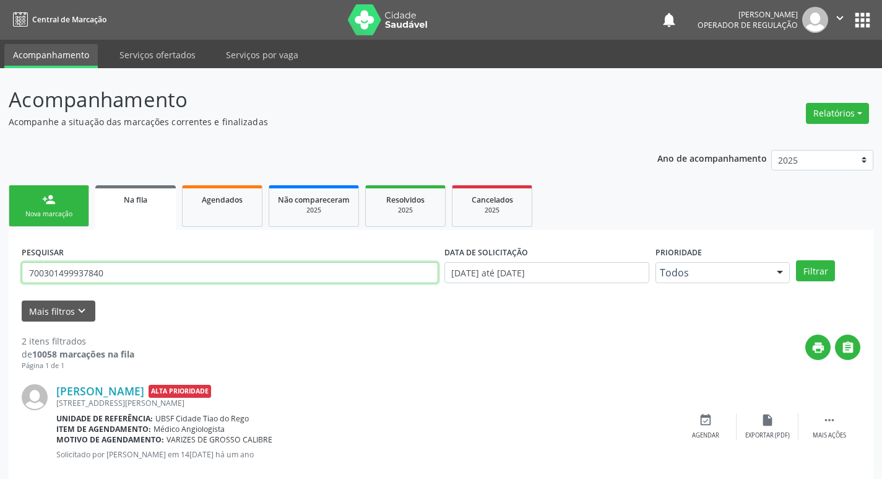
click at [173, 271] on input "700301499937840" at bounding box center [230, 272] width 417 height 21
type input "700004439910208"
click at [796, 260] on button "Filtrar" at bounding box center [815, 270] width 39 height 21
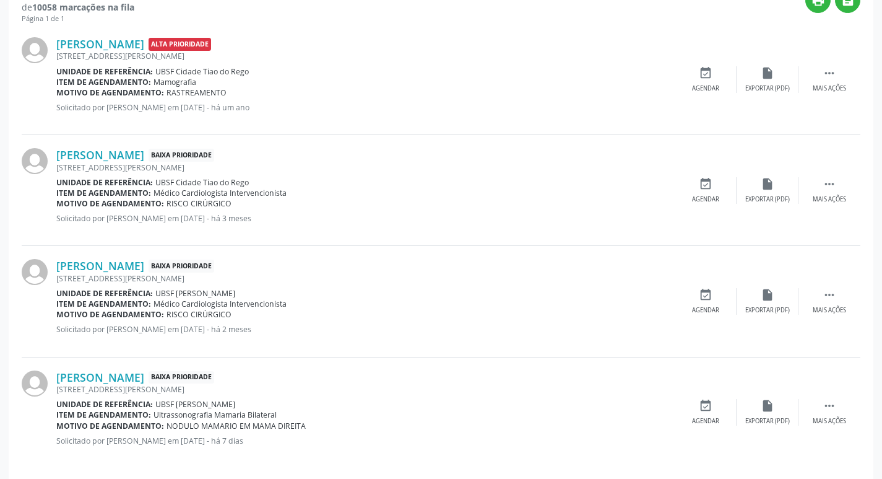
scroll to position [357, 0]
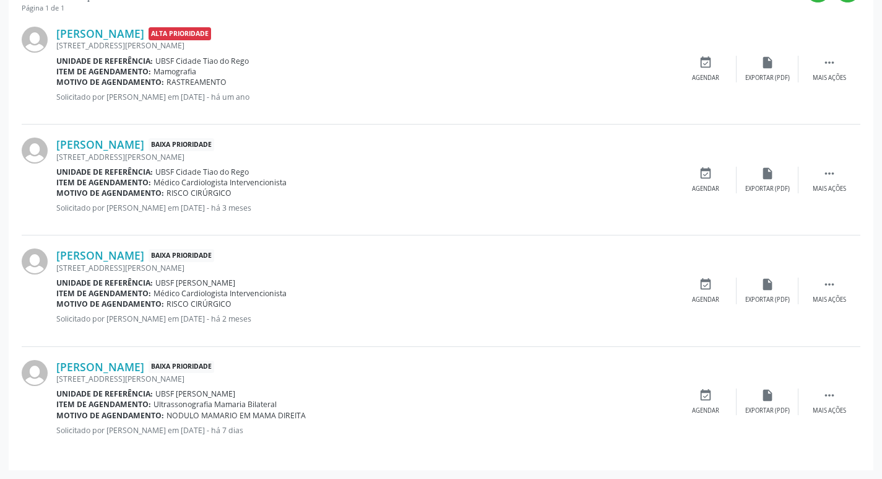
click at [833, 276] on div "Denise Batista de Oliveira Baixa Prioridade Rua Antonio Pereira de Macedo, 1000…" at bounding box center [441, 290] width 839 height 111
click at [832, 277] on icon "" at bounding box center [830, 284] width 14 height 14
click at [763, 280] on icon "edit" at bounding box center [768, 284] width 14 height 14
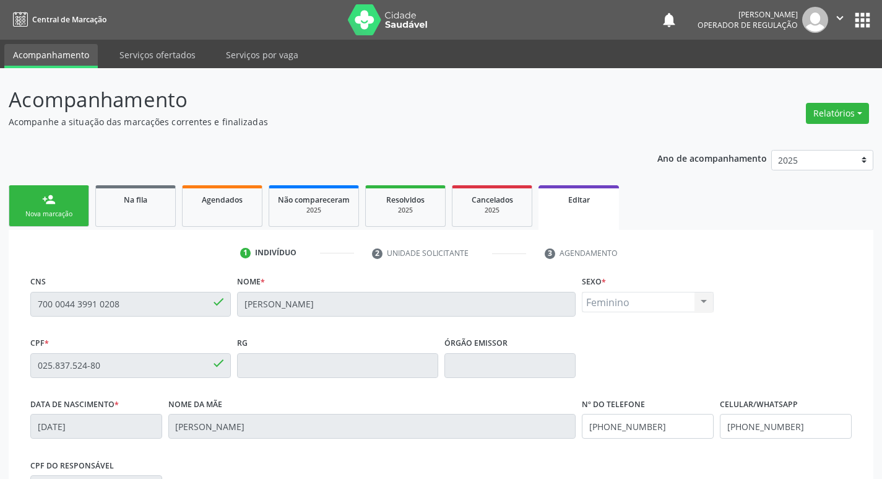
scroll to position [209, 0]
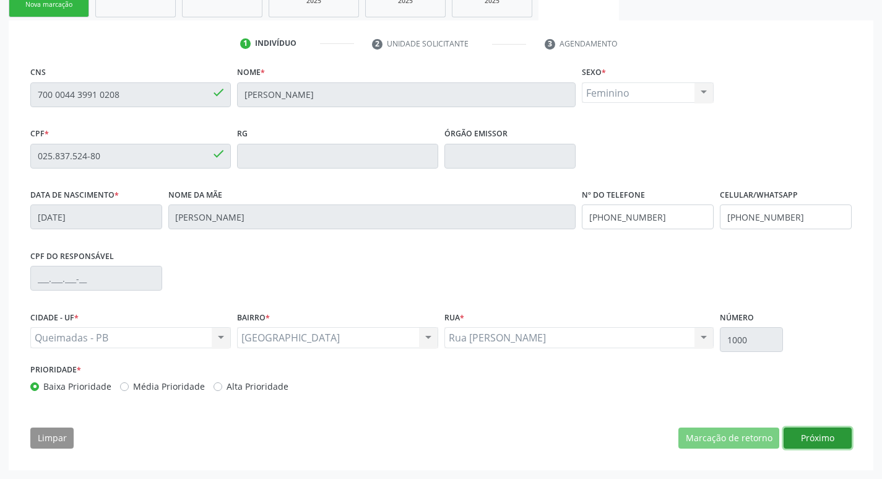
click at [813, 432] on button "Próximo" at bounding box center [818, 437] width 68 height 21
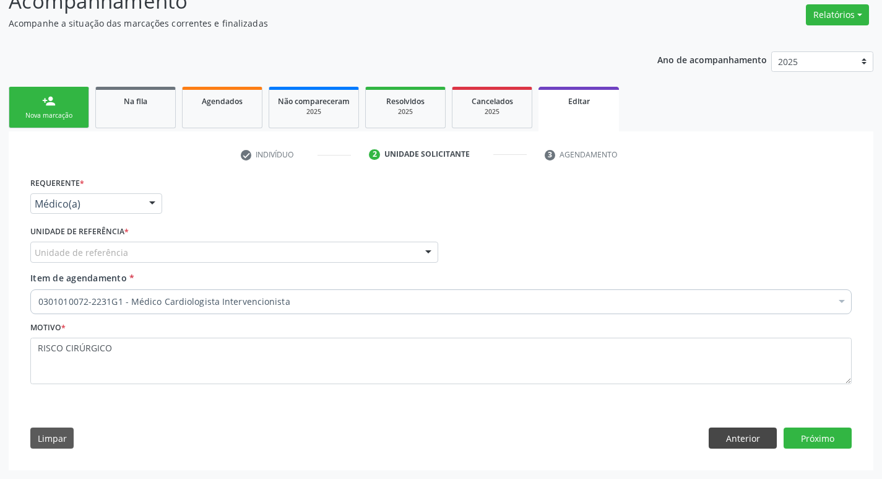
scroll to position [98, 0]
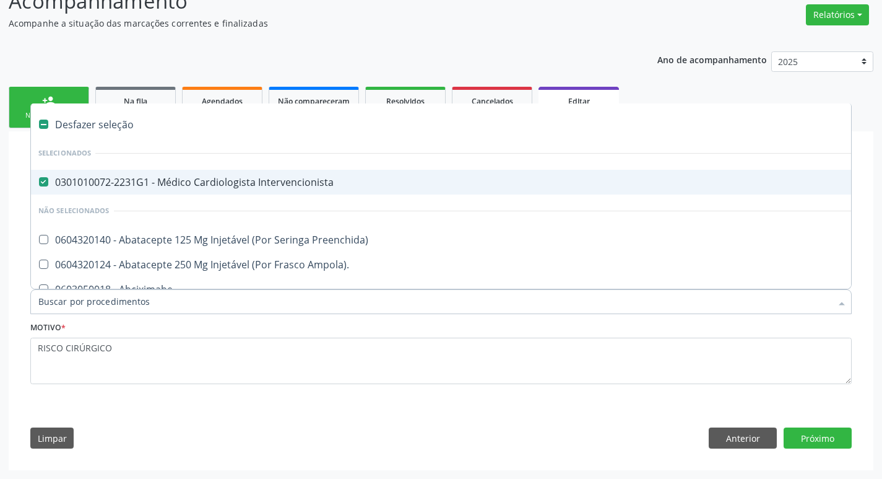
click at [181, 186] on div "0301010072-2231G1 - Médico Cardiologista Intervencionista" at bounding box center [520, 182] width 964 height 10
checkbox Intervencionista "false"
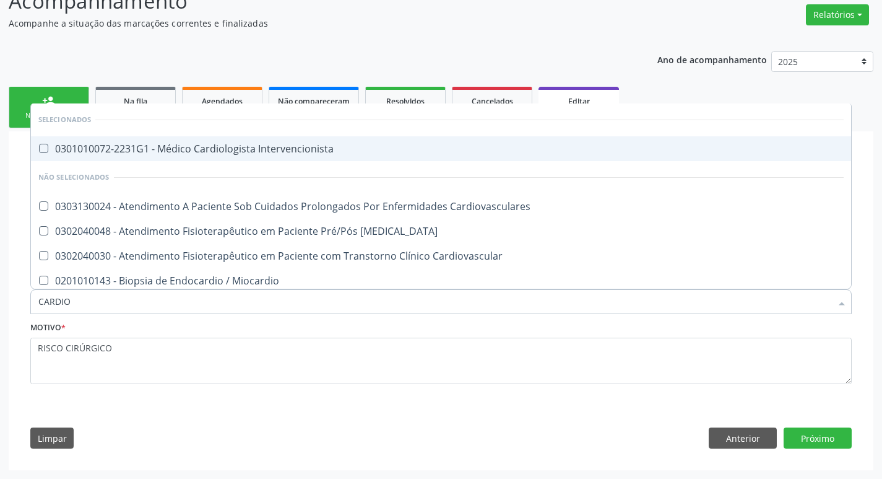
type input "CARDIOL"
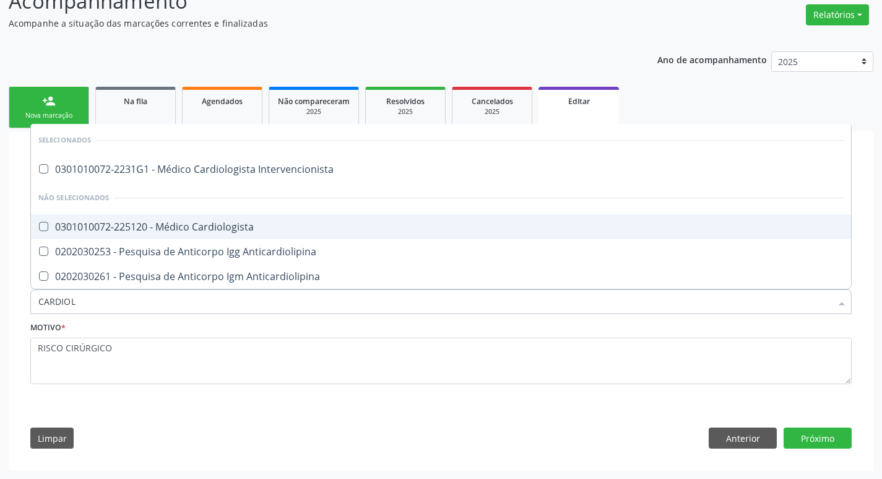
click at [183, 226] on div "0301010072-225120 - Médico Cardiologista" at bounding box center [441, 227] width 806 height 10
checkbox Cardiologista "true"
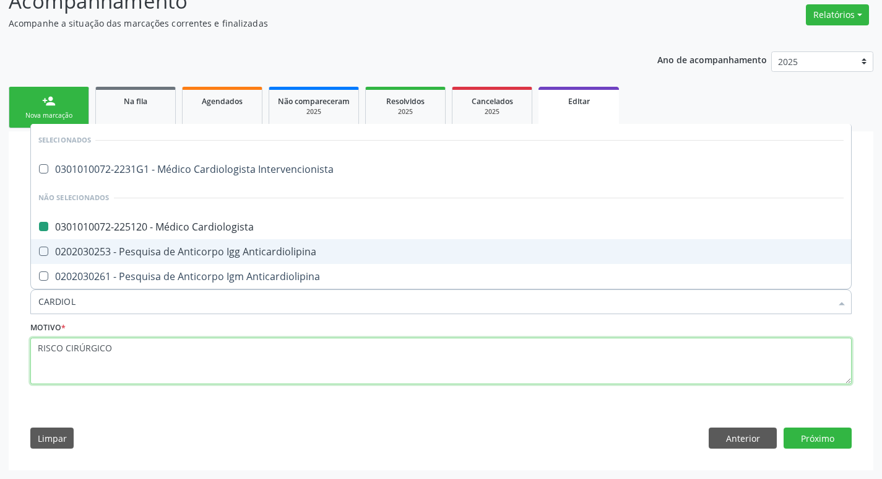
drag, startPoint x: 157, startPoint y: 357, endPoint x: 0, endPoint y: 24, distance: 368.1
click at [157, 357] on textarea "RISCO CIRÚRGICO" at bounding box center [441, 360] width 822 height 47
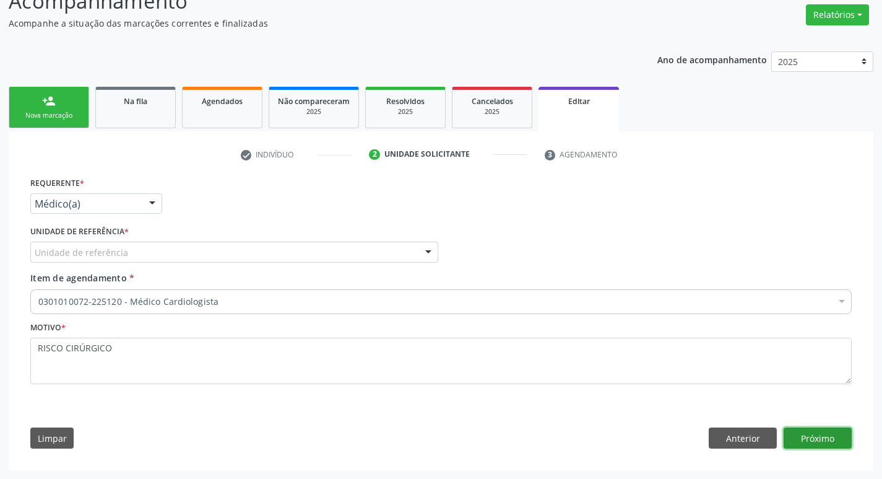
click at [819, 431] on button "Próximo" at bounding box center [818, 437] width 68 height 21
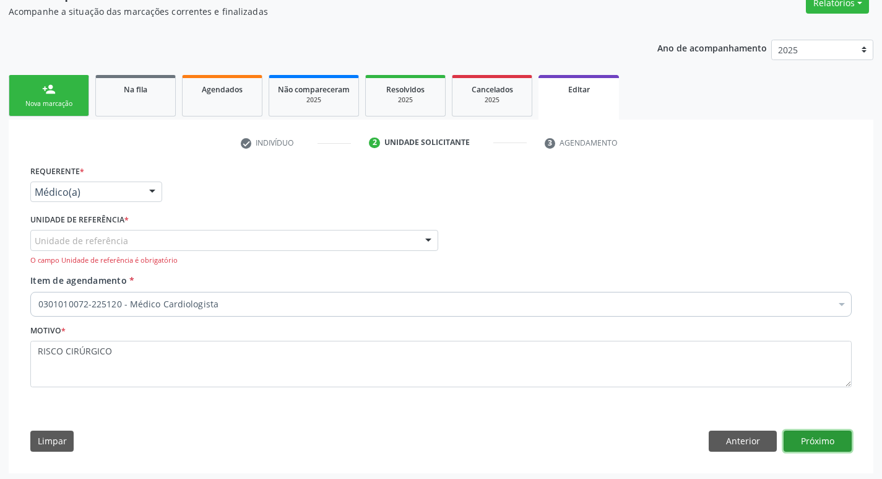
scroll to position [113, 0]
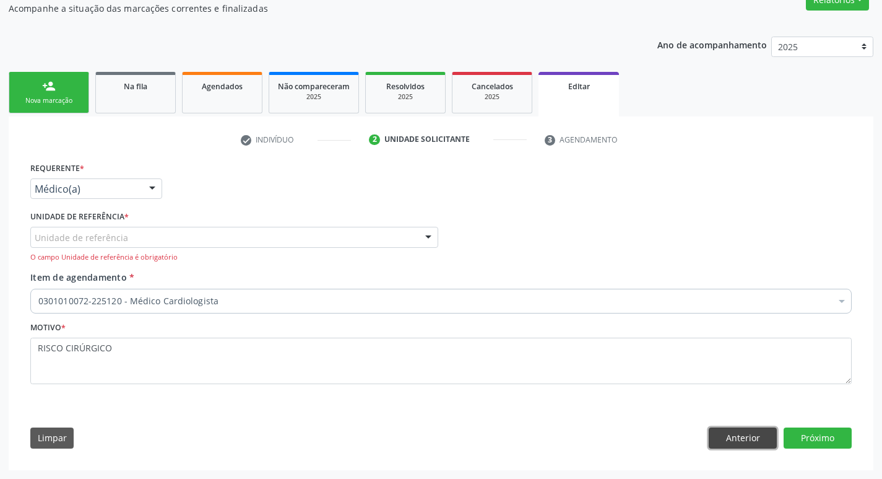
click at [745, 433] on button "Anterior" at bounding box center [743, 437] width 68 height 21
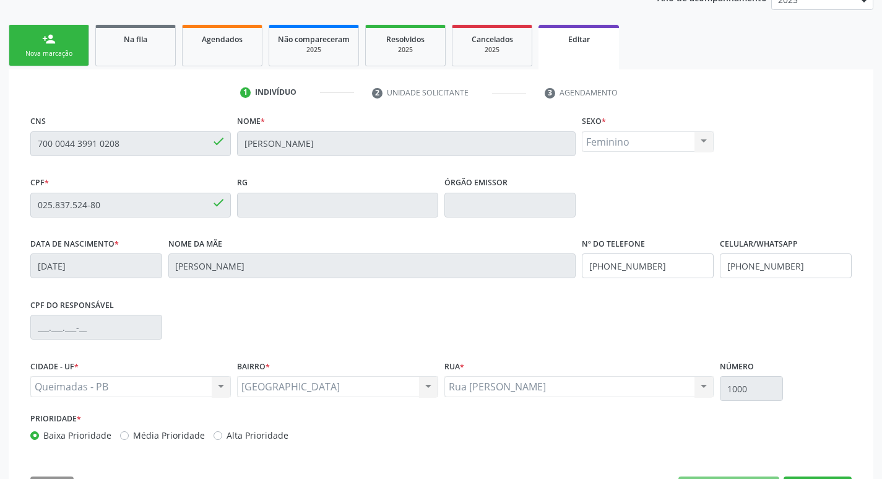
scroll to position [209, 0]
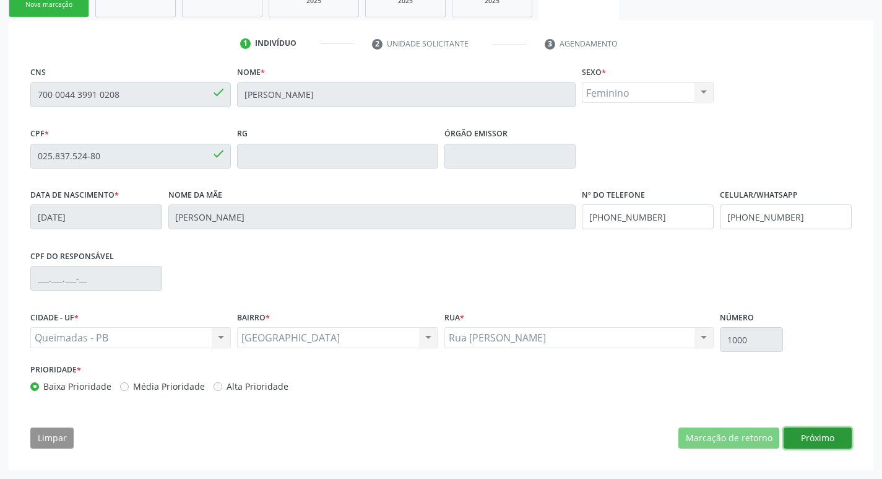
click at [823, 432] on button "Próximo" at bounding box center [818, 437] width 68 height 21
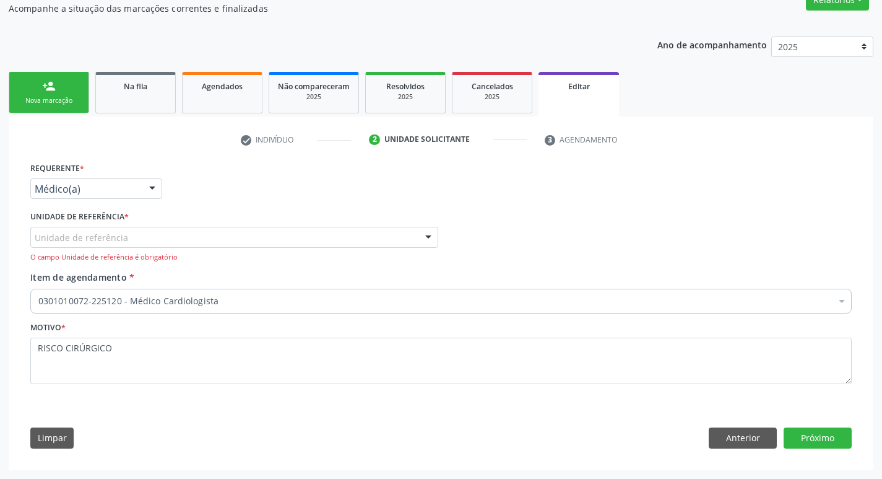
scroll to position [113, 0]
click at [297, 246] on div "Unidade de referência" at bounding box center [234, 237] width 408 height 21
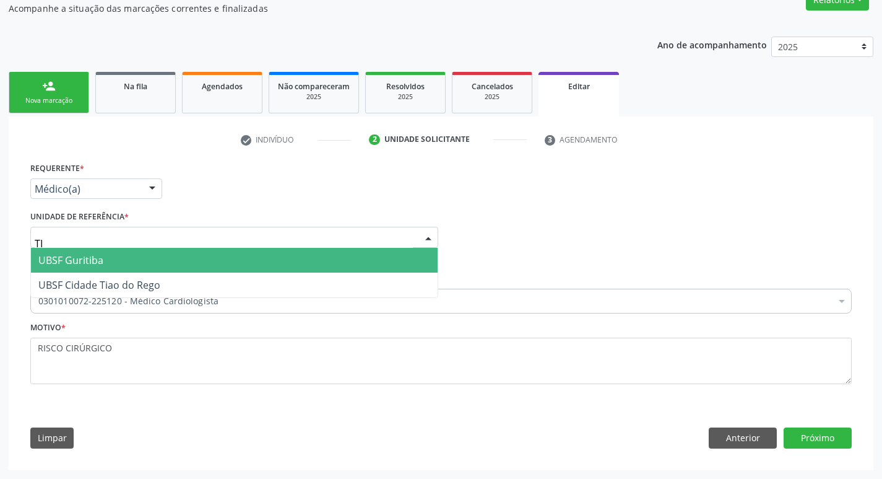
type input "TIA"
click at [232, 263] on span "UBSF Cidade Tiao do Rego" at bounding box center [234, 260] width 407 height 25
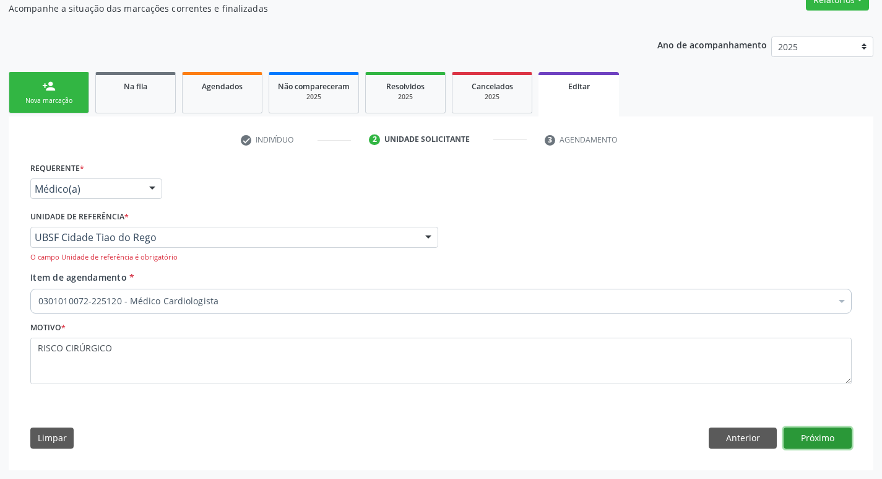
click at [804, 441] on button "Próximo" at bounding box center [818, 437] width 68 height 21
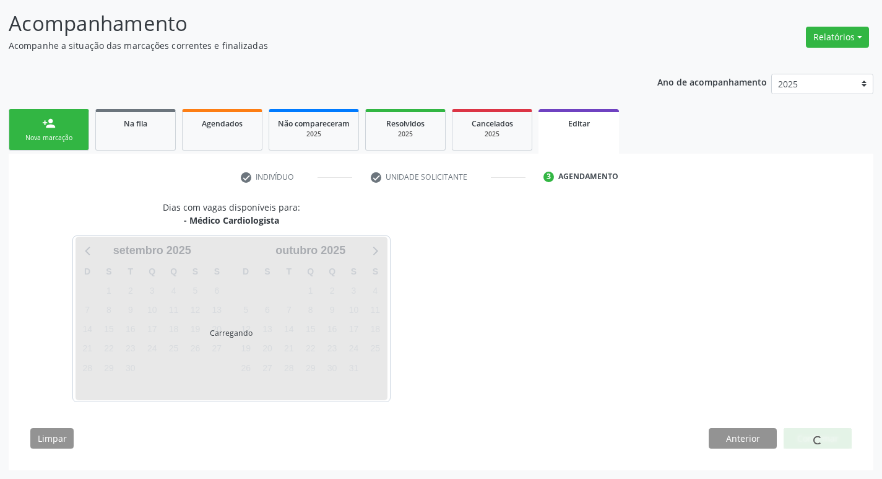
scroll to position [76, 0]
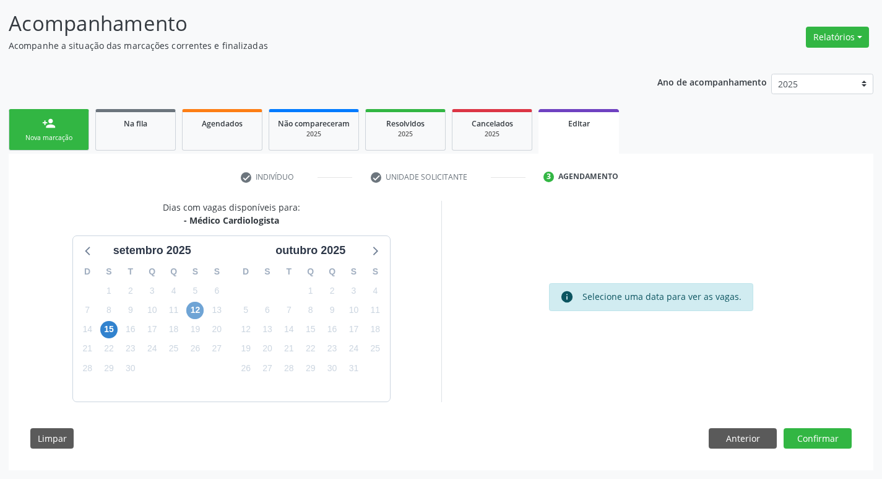
click at [193, 309] on span "12" at bounding box center [194, 310] width 17 height 17
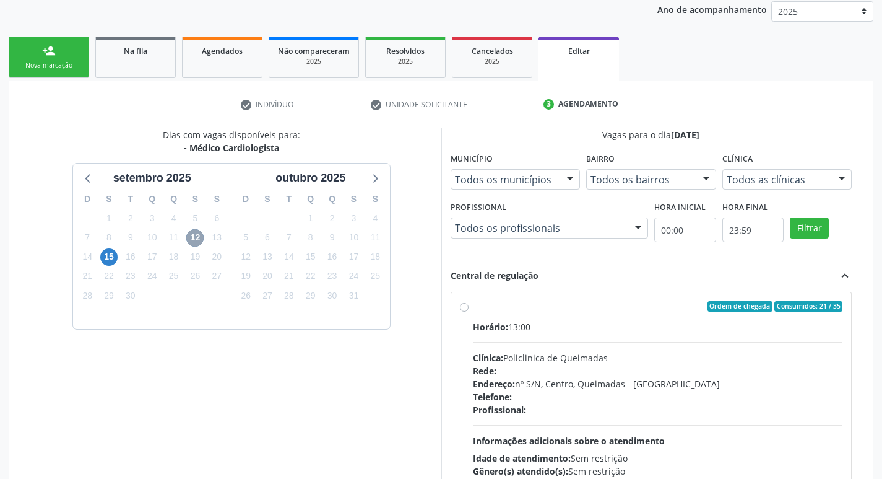
scroll to position [256, 0]
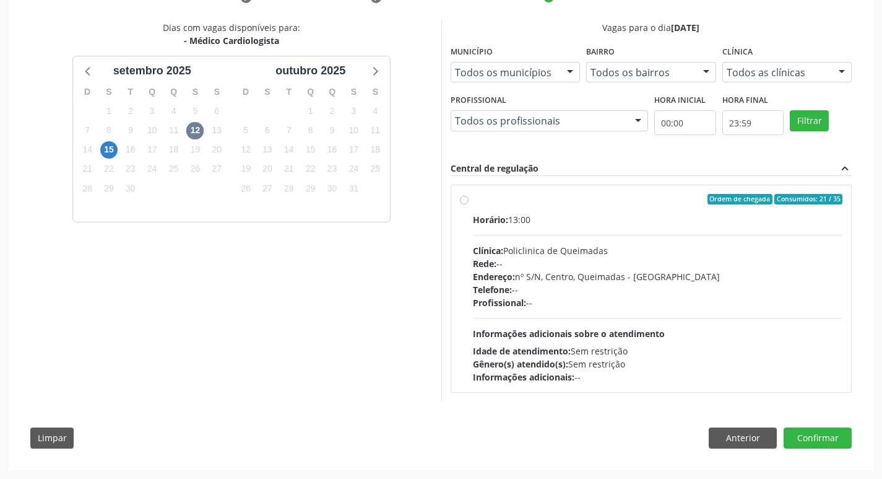
click at [644, 207] on label "Ordem de chegada Consumidos: 21 / 35 Horário: 13:00 Clínica: Policlinica de Que…" at bounding box center [658, 289] width 370 height 190
click at [469, 205] on input "Ordem de chegada Consumidos: 21 / 35 Horário: 13:00 Clínica: Policlinica de Que…" at bounding box center [464, 199] width 9 height 11
radio input "true"
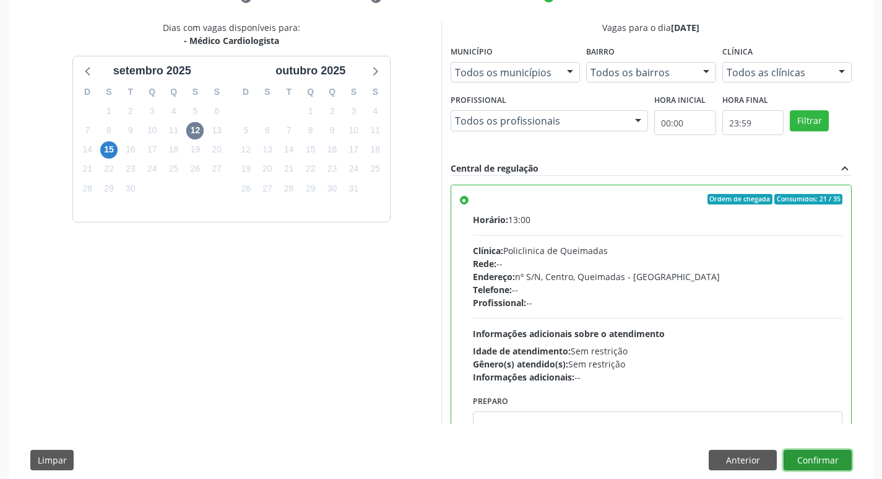
click at [807, 462] on button "Confirmar" at bounding box center [818, 459] width 68 height 21
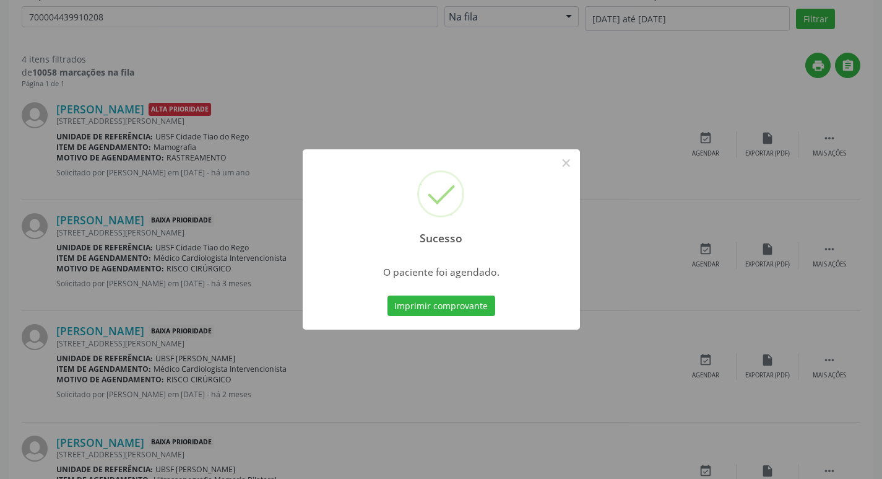
scroll to position [20, 0]
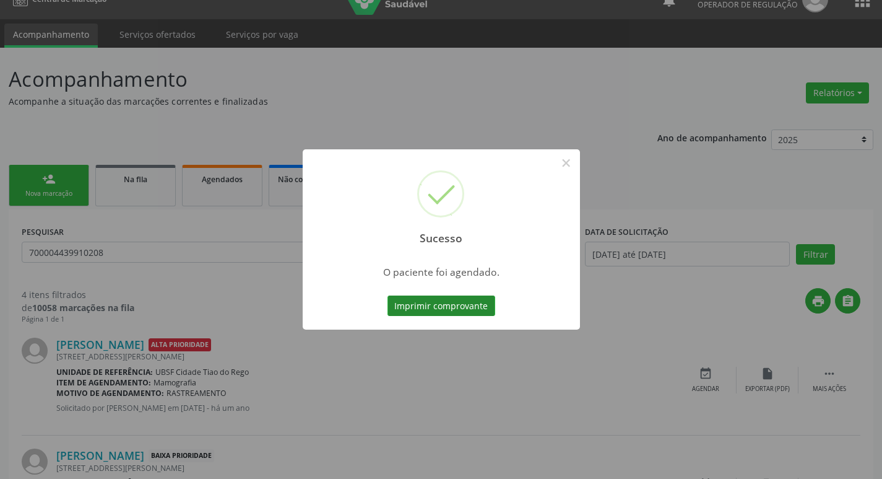
click at [462, 297] on button "Imprimir comprovante" at bounding box center [442, 305] width 108 height 21
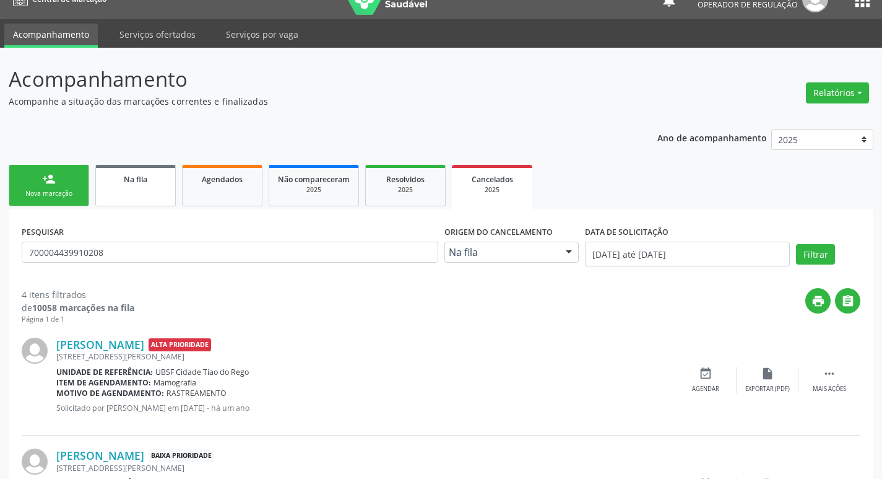
click at [149, 209] on ul "person_add Nova marcação Na fila Agendados Não compareceram 2025 Resolvidos 202…" at bounding box center [441, 186] width 865 height 48
click at [152, 193] on link "Na fila" at bounding box center [135, 185] width 80 height 41
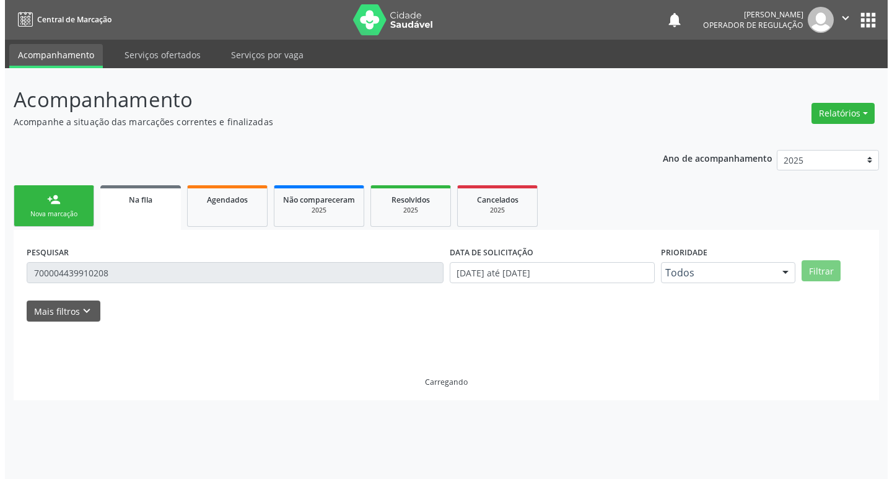
scroll to position [0, 0]
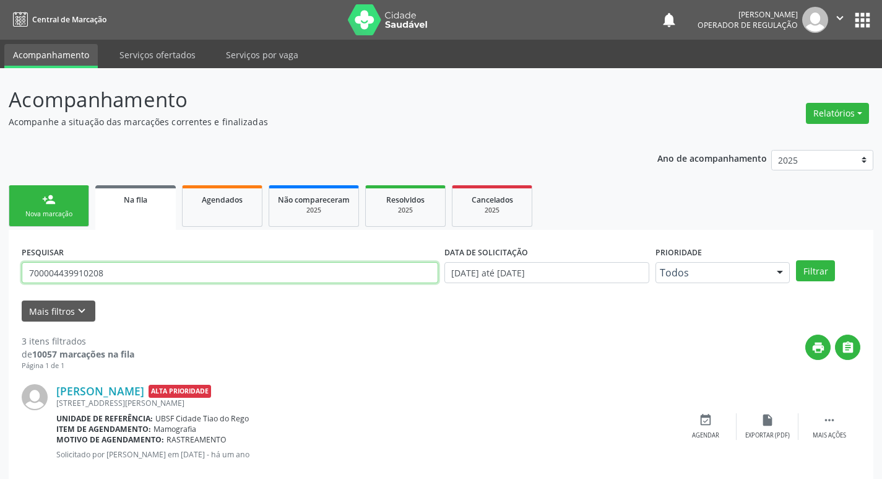
click at [217, 279] on input "700004439910208" at bounding box center [230, 272] width 417 height 21
type input "707403042812071"
click at [796, 260] on button "Filtrar" at bounding box center [815, 270] width 39 height 21
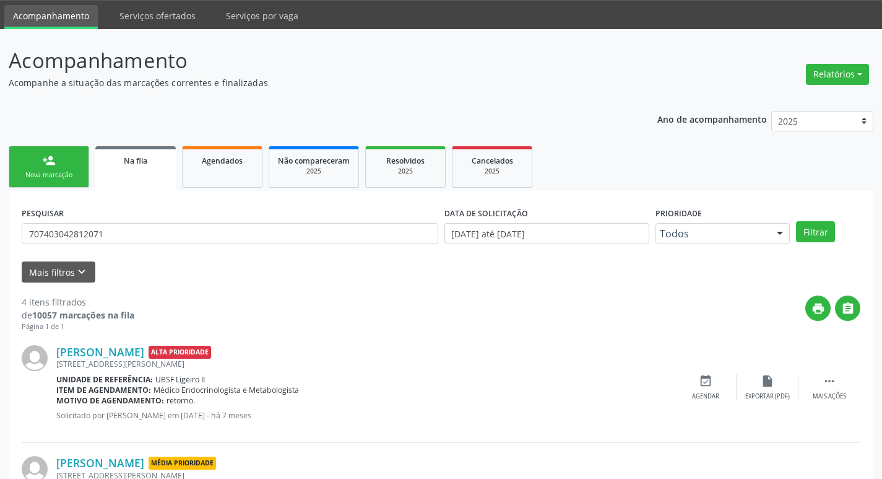
scroll to position [357, 0]
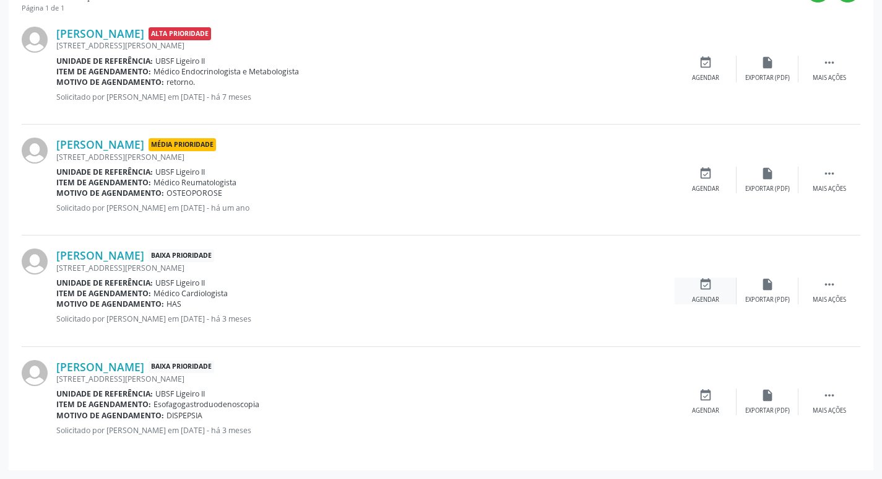
click at [726, 293] on div "event_available Agendar" at bounding box center [706, 290] width 62 height 27
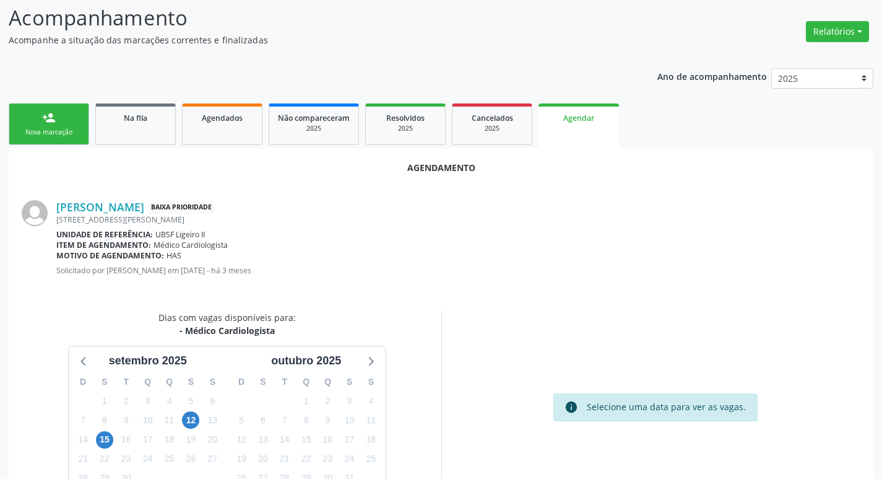
scroll to position [166, 0]
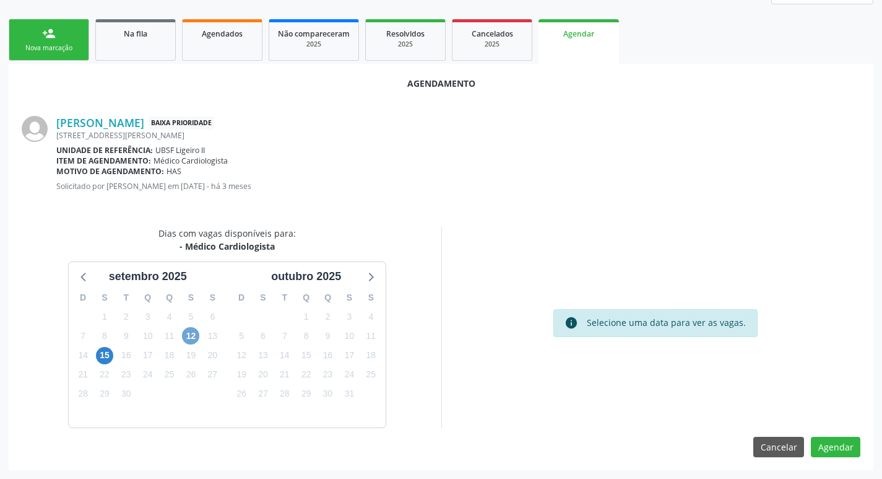
drag, startPoint x: 194, startPoint y: 334, endPoint x: 201, endPoint y: 322, distance: 13.8
click at [194, 334] on span "12" at bounding box center [190, 335] width 17 height 17
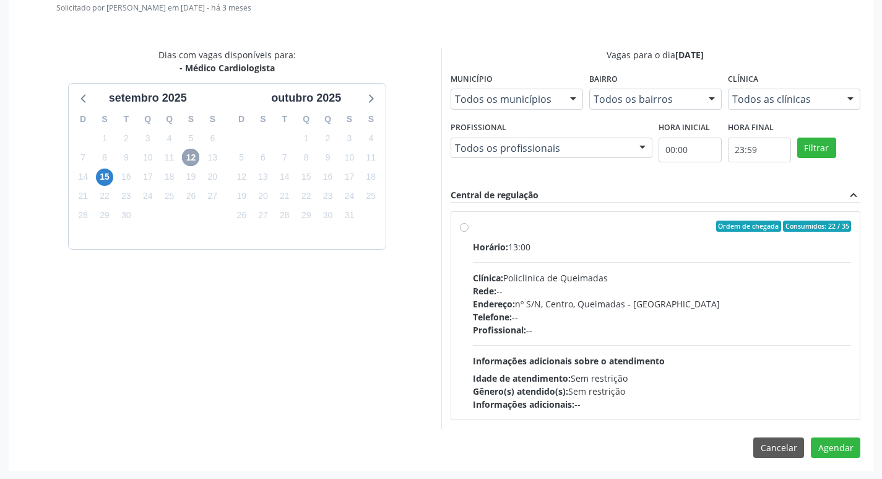
scroll to position [345, 0]
click at [669, 246] on div "Horário: 13:00" at bounding box center [662, 246] width 379 height 13
click at [469, 231] on input "Ordem de chegada Consumidos: 22 / 35 Horário: 13:00 Clínica: Policlinica de Que…" at bounding box center [464, 225] width 9 height 11
radio input "true"
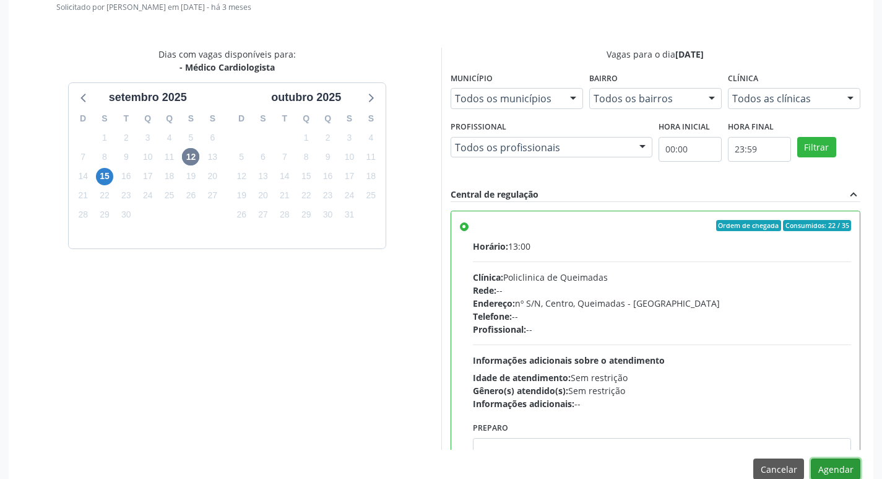
click at [842, 468] on button "Agendar" at bounding box center [836, 468] width 50 height 21
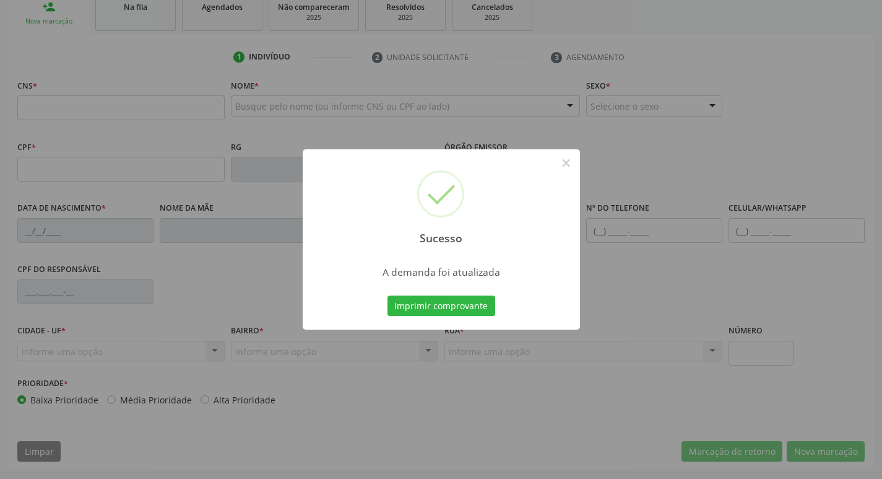
scroll to position [193, 0]
click at [442, 299] on button "Imprimir comprovante" at bounding box center [442, 305] width 108 height 21
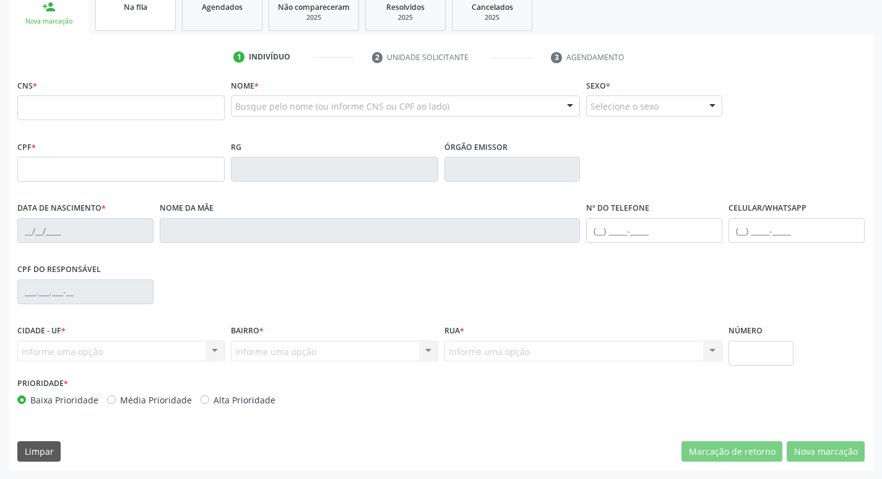
click at [158, 14] on link "Na fila" at bounding box center [135, 12] width 80 height 38
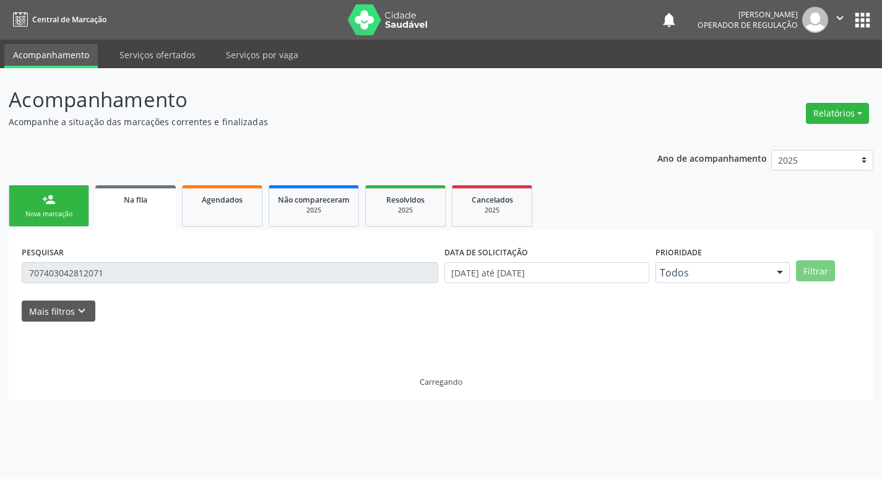
scroll to position [0, 0]
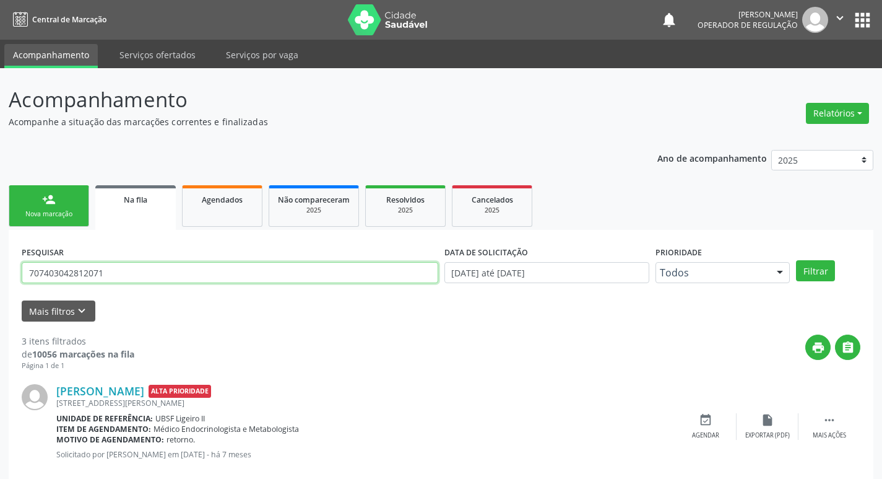
click at [126, 279] on input "707403042812071" at bounding box center [230, 272] width 417 height 21
type input "700004439910208"
click at [796, 260] on button "Filtrar" at bounding box center [815, 270] width 39 height 21
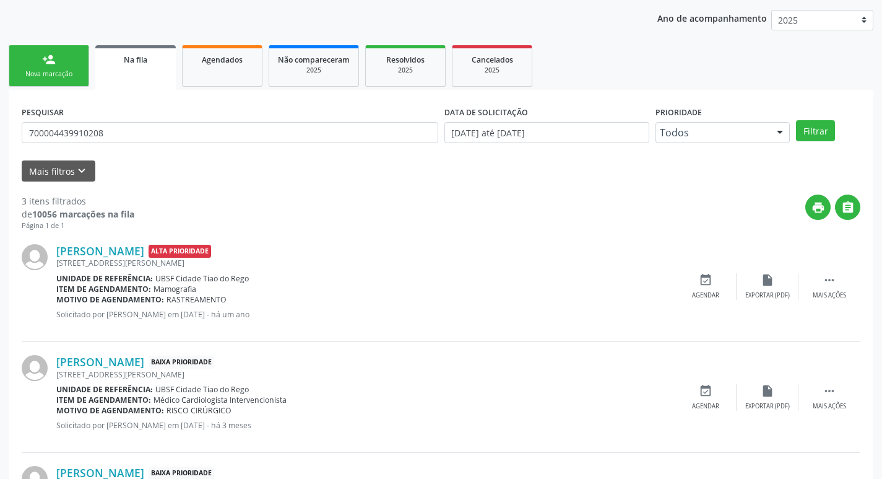
scroll to position [246, 0]
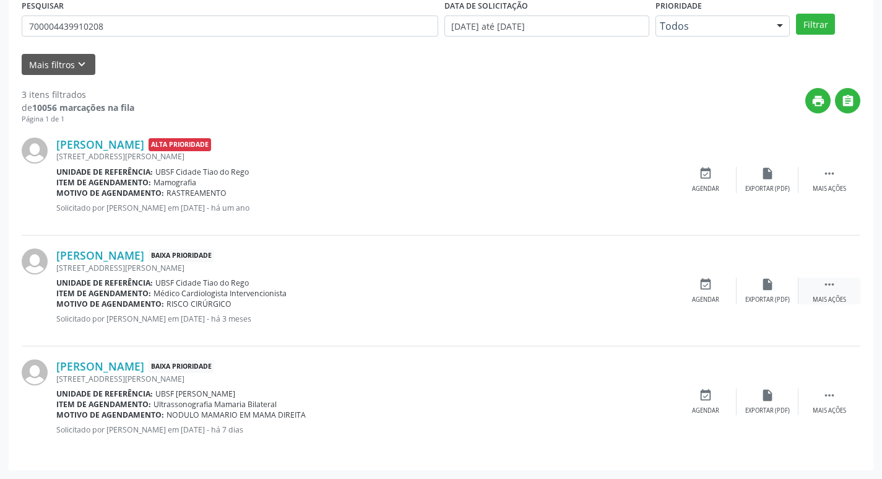
click at [837, 285] on div " Mais ações" at bounding box center [830, 290] width 62 height 27
click at [778, 289] on div "edit Editar" at bounding box center [768, 290] width 62 height 27
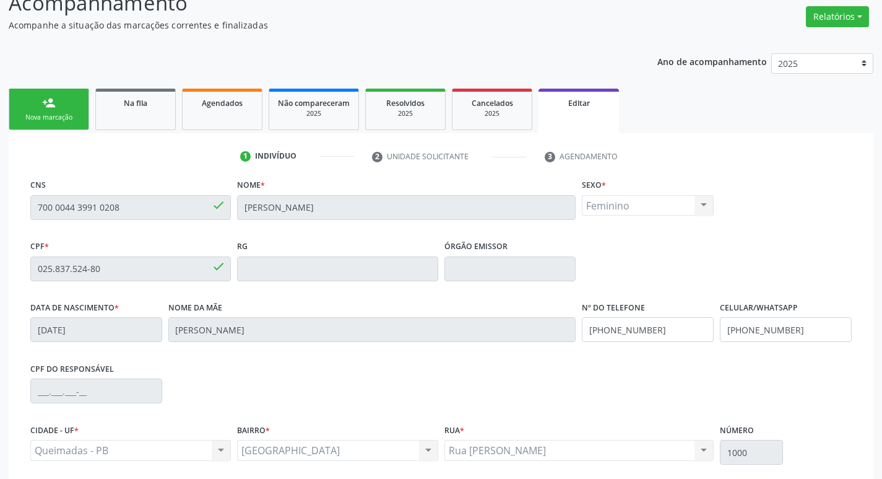
scroll to position [209, 0]
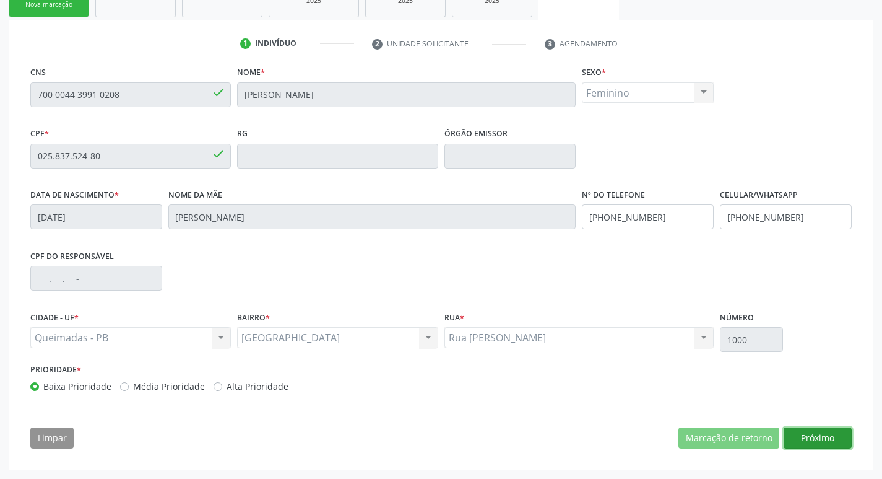
click at [832, 440] on button "Próximo" at bounding box center [818, 437] width 68 height 21
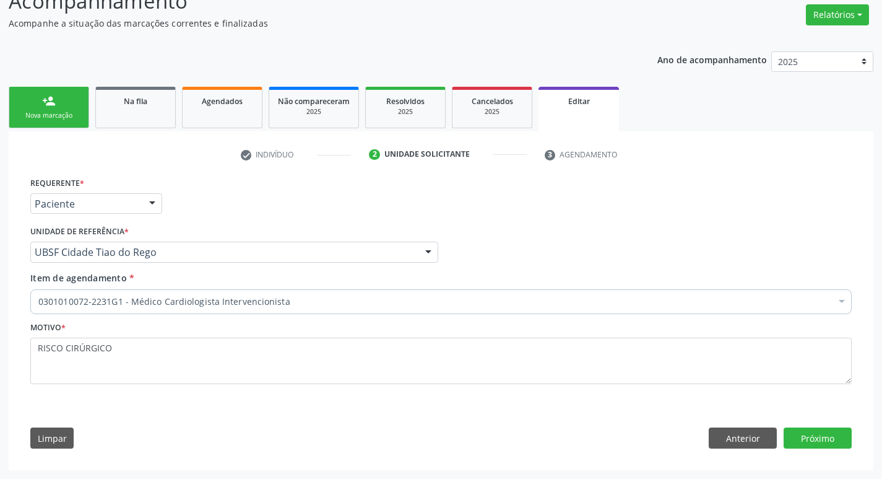
scroll to position [98, 0]
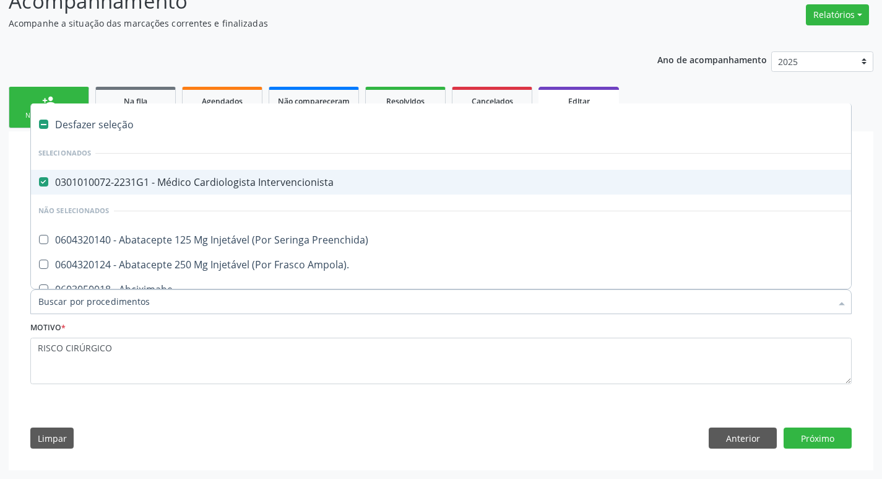
click at [248, 180] on div "0301010072-2231G1 - Médico Cardiologista Intervencionista" at bounding box center [520, 182] width 964 height 10
checkbox Intervencionista "false"
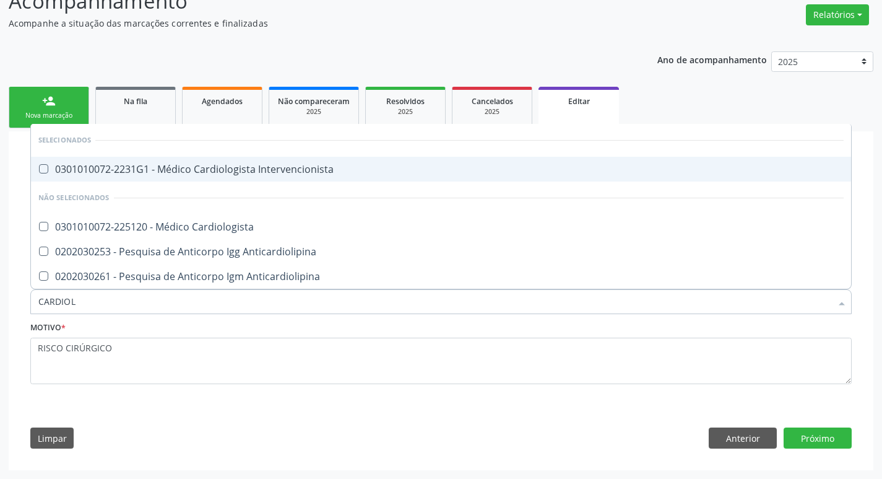
type input "CARDIOLO"
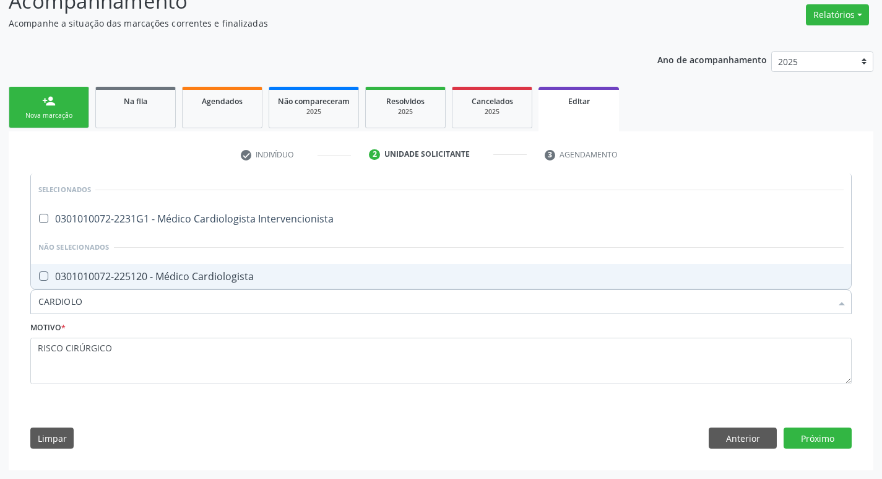
click at [205, 278] on div "0301010072-225120 - Médico Cardiologista" at bounding box center [441, 276] width 806 height 10
checkbox Cardiologista "true"
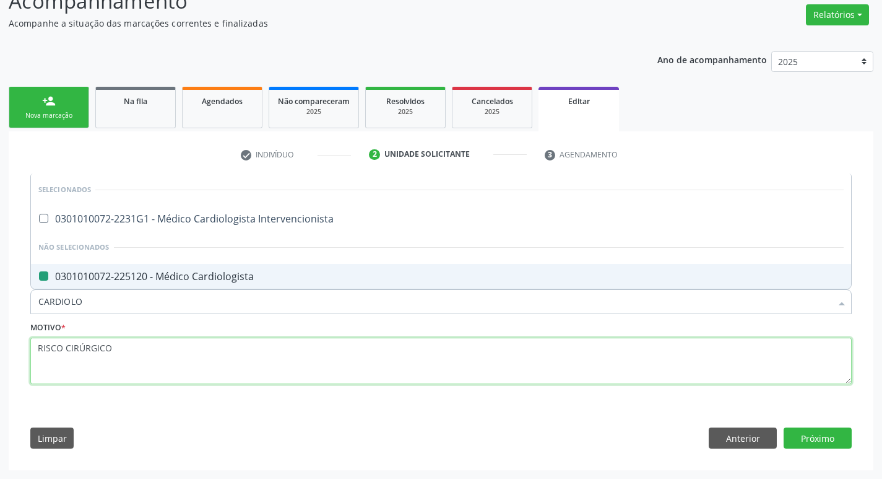
click at [195, 371] on textarea "RISCO CIRÚRGICO" at bounding box center [441, 360] width 822 height 47
checkbox Intervencionista "true"
checkbox Cardiologista "false"
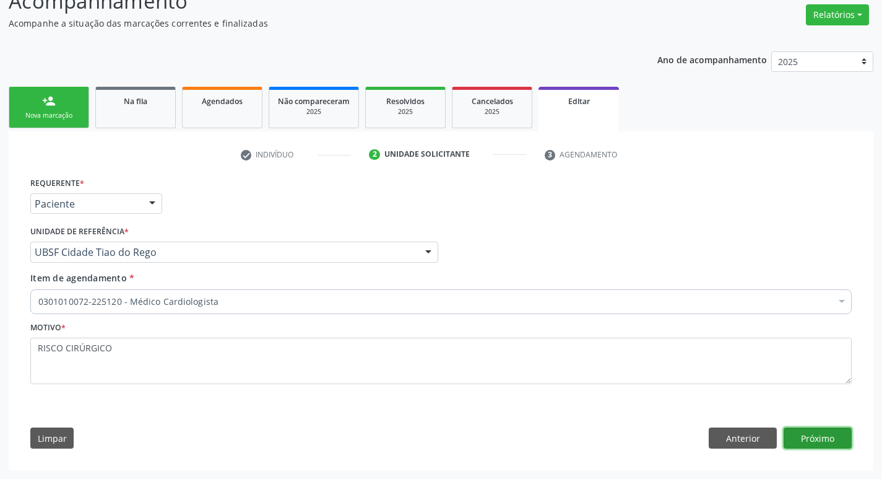
click at [835, 433] on button "Próximo" at bounding box center [818, 437] width 68 height 21
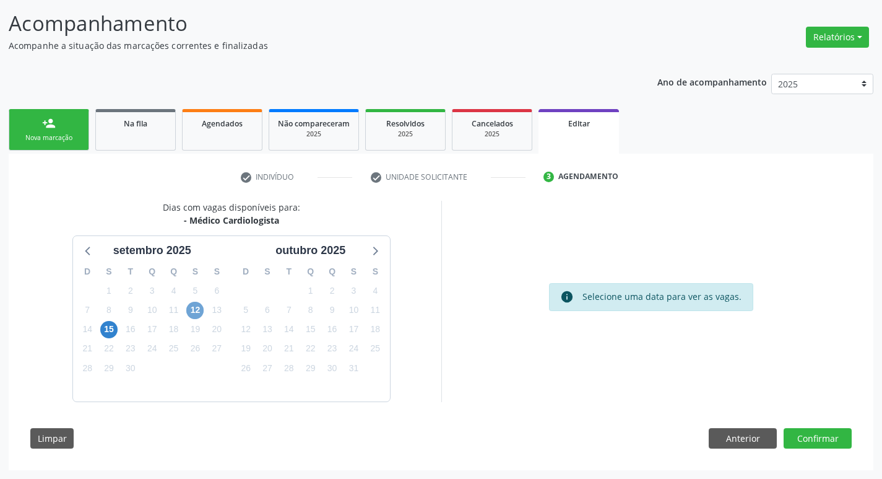
click at [189, 306] on span "12" at bounding box center [194, 310] width 17 height 17
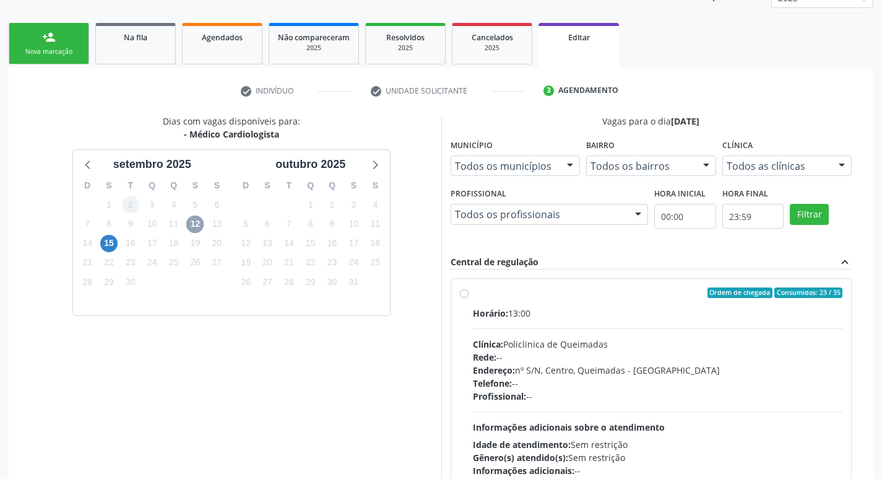
scroll to position [256, 0]
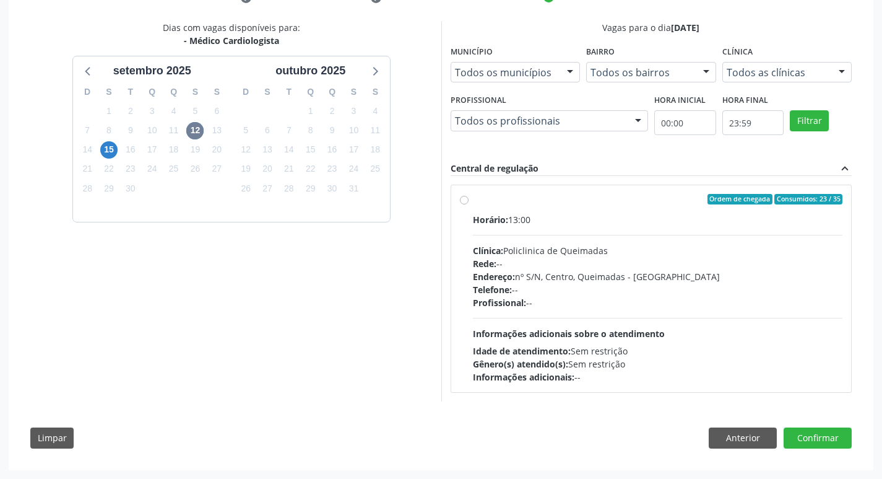
click at [698, 206] on label "Ordem de chegada Consumidos: 23 / 35 Horário: 13:00 Clínica: Policlinica de Que…" at bounding box center [658, 289] width 370 height 190
click at [469, 205] on input "Ordem de chegada Consumidos: 23 / 35 Horário: 13:00 Clínica: Policlinica de Que…" at bounding box center [464, 199] width 9 height 11
radio input "true"
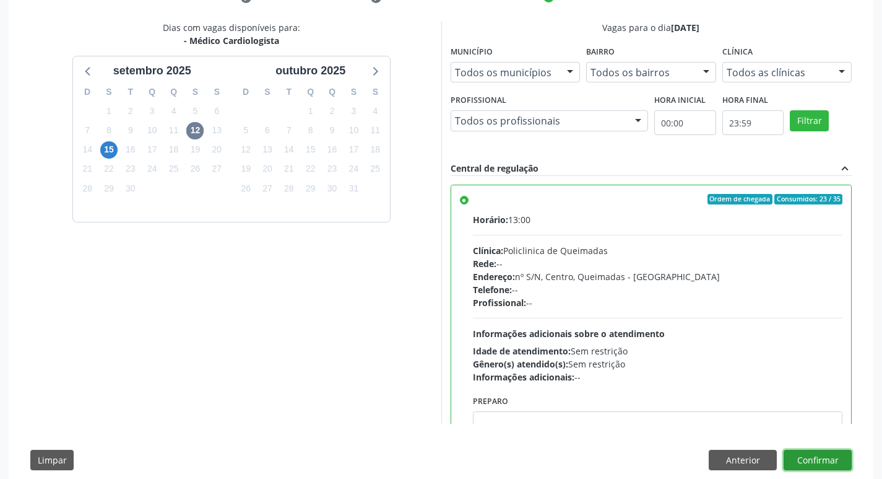
click at [818, 461] on button "Confirmar" at bounding box center [818, 459] width 68 height 21
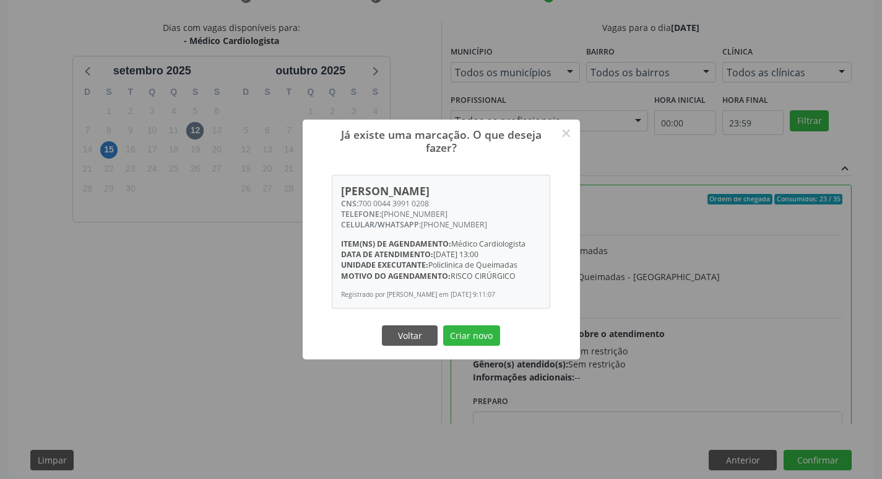
click at [193, 241] on div "Já existe uma marcação. O que deseja fazer? × Denise Batista de Oliveira CNS: 7…" at bounding box center [441, 239] width 882 height 479
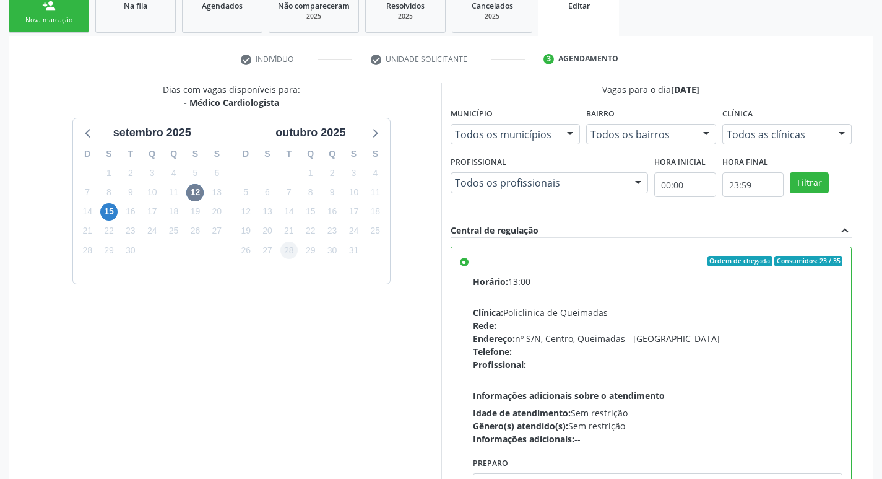
scroll to position [8, 0]
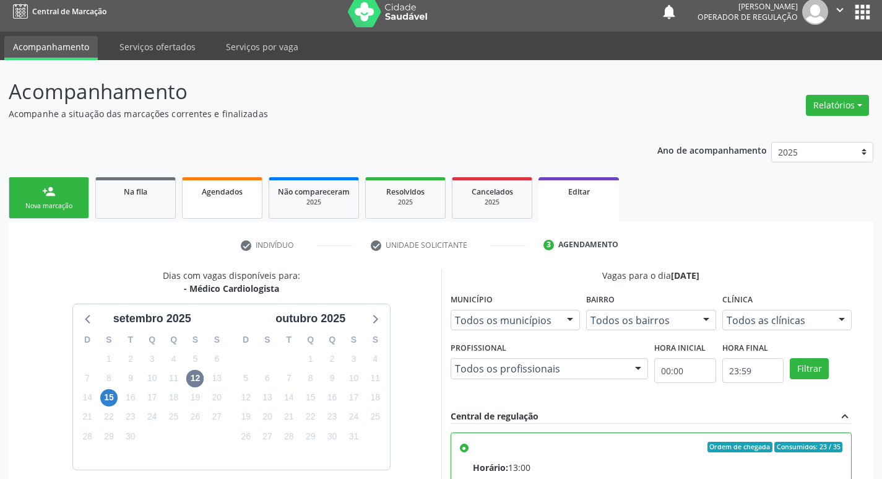
click at [248, 194] on div "Agendados" at bounding box center [222, 191] width 62 height 13
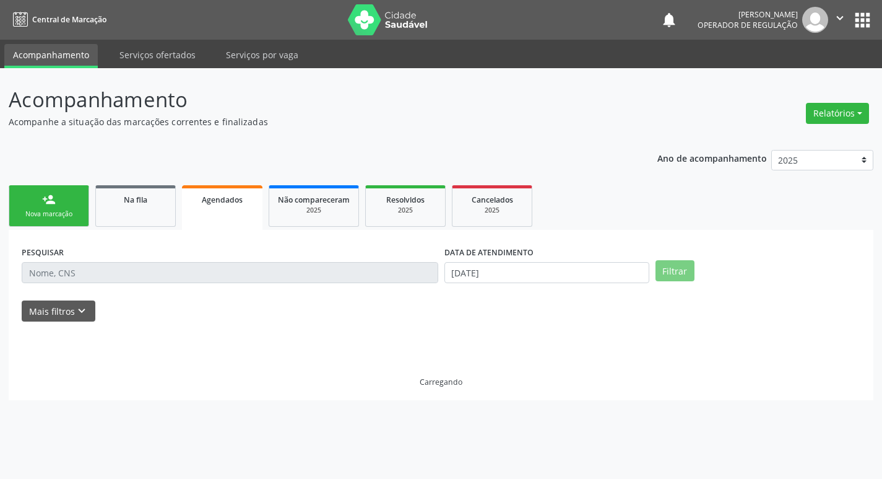
scroll to position [0, 0]
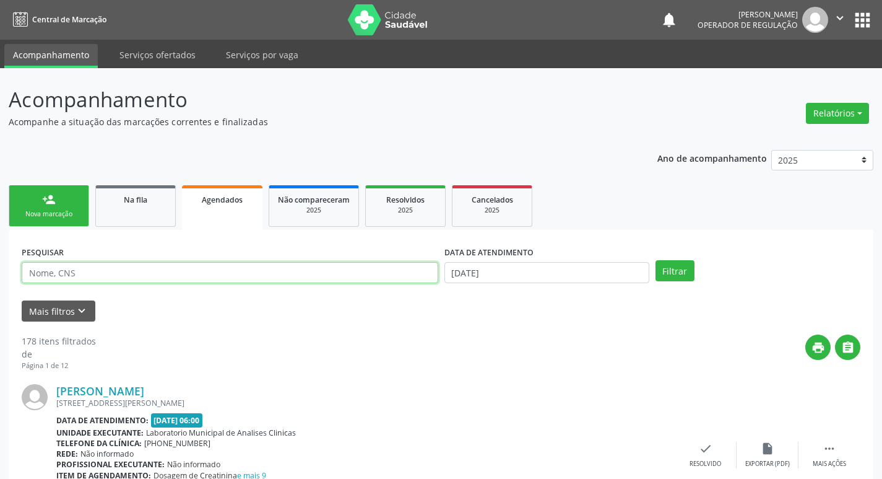
click at [222, 274] on input "text" at bounding box center [230, 272] width 417 height 21
paste input "708601124565390"
type input "708601124565390"
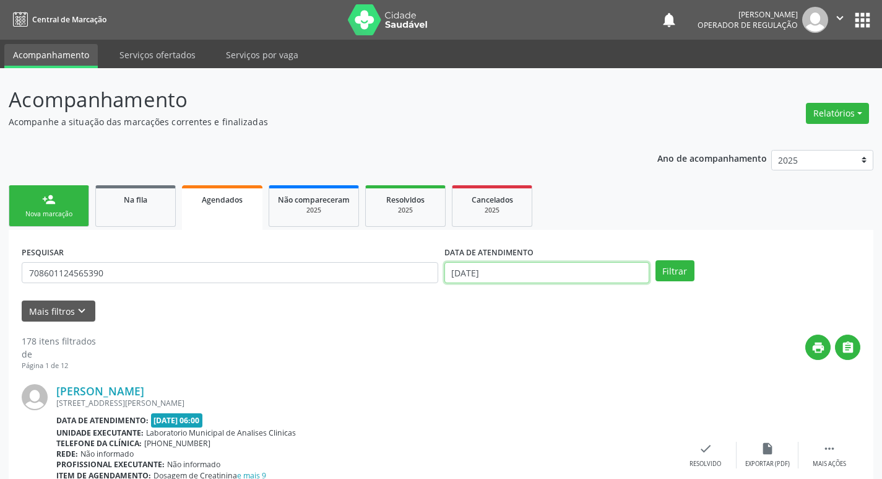
click at [587, 275] on input "0[DATE]" at bounding box center [547, 272] width 205 height 21
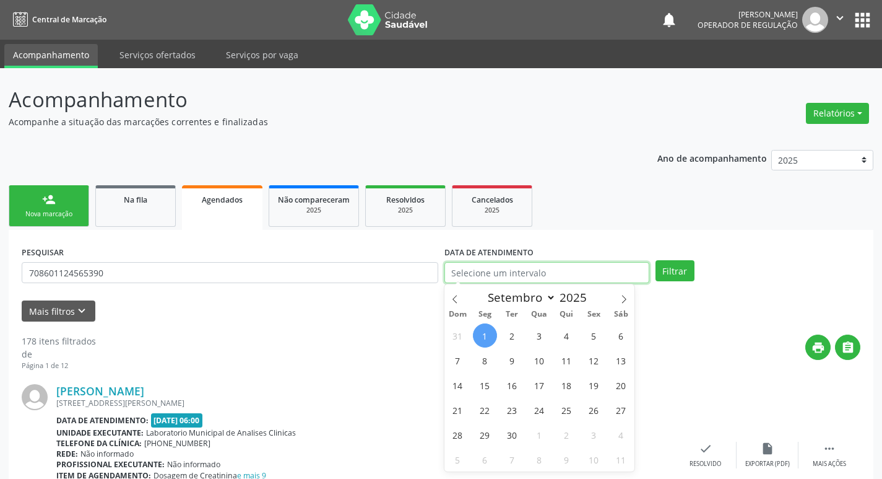
click at [656, 260] on button "Filtrar" at bounding box center [675, 270] width 39 height 21
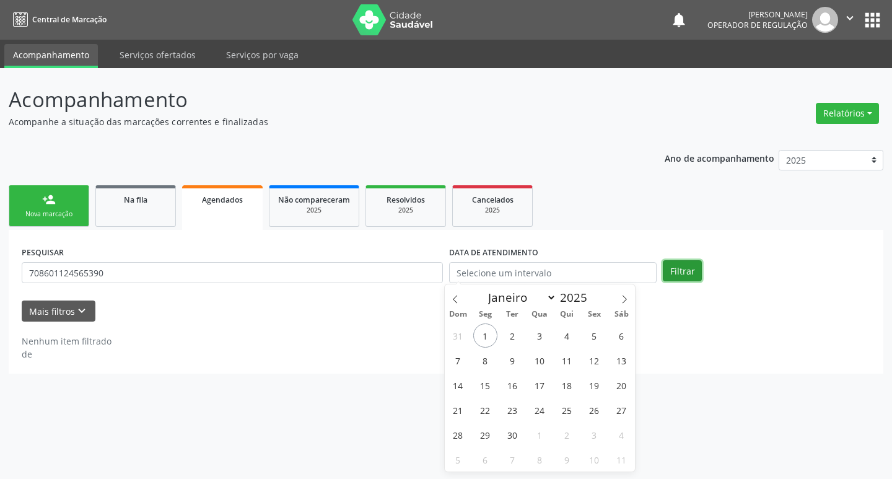
click at [679, 261] on button "Filtrar" at bounding box center [681, 270] width 39 height 21
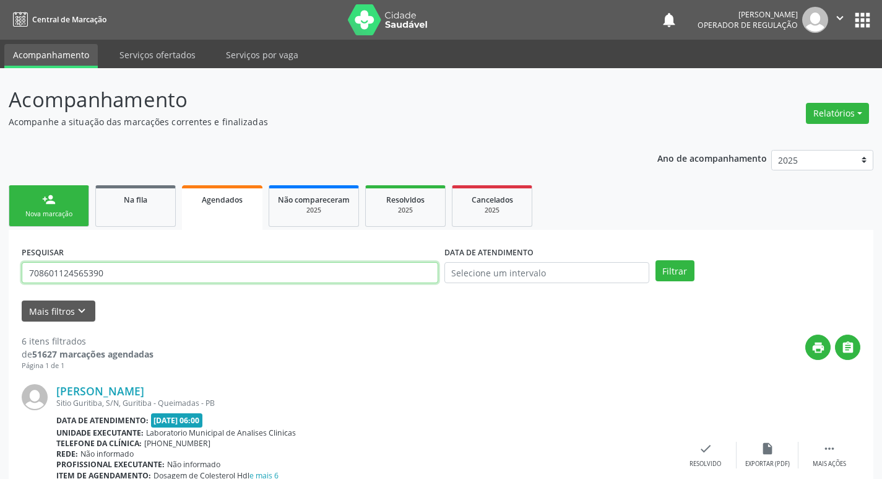
drag, startPoint x: 160, startPoint y: 276, endPoint x: 0, endPoint y: 283, distance: 159.9
type input "700004439910208"
click at [656, 260] on button "Filtrar" at bounding box center [675, 270] width 39 height 21
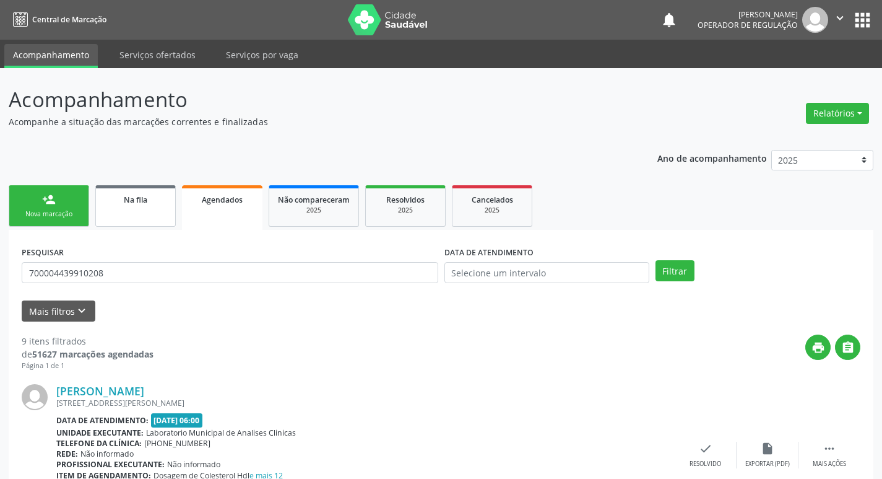
click at [152, 210] on link "Na fila" at bounding box center [135, 205] width 80 height 41
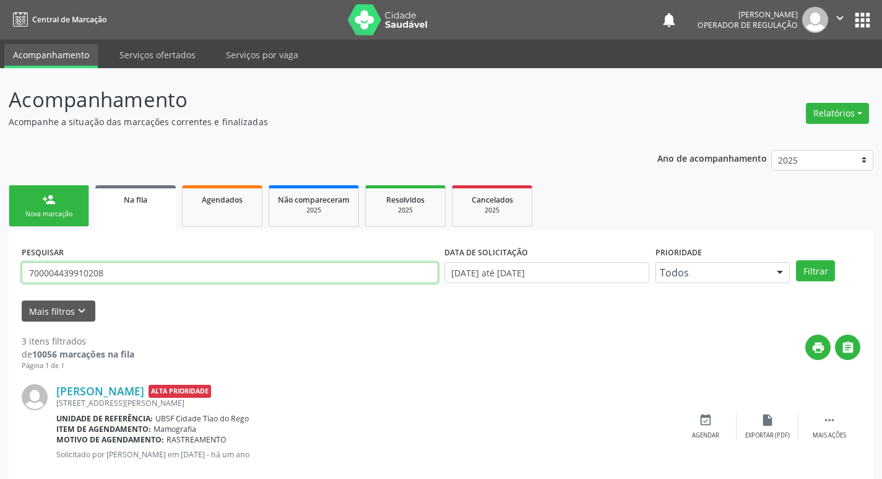
click at [112, 279] on input "700004439910208" at bounding box center [230, 272] width 417 height 21
click at [796, 260] on button "Filtrar" at bounding box center [815, 270] width 39 height 21
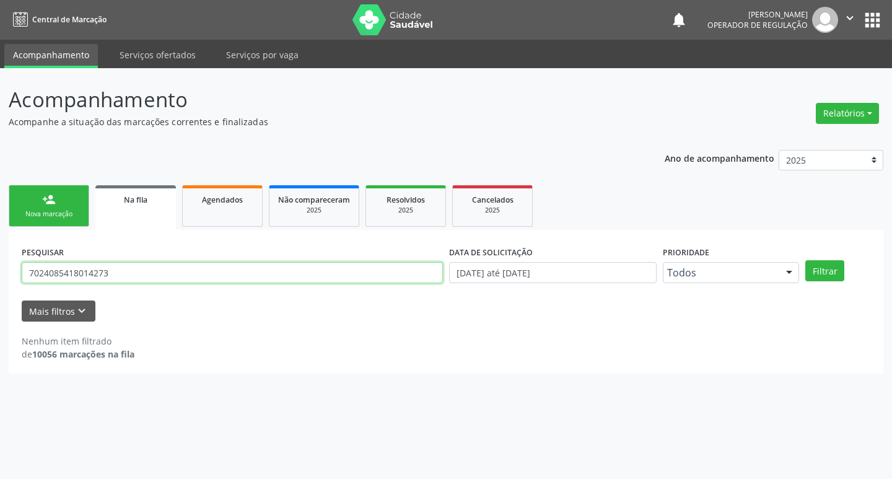
click at [142, 277] on input "7024085418014273" at bounding box center [232, 272] width 421 height 21
click at [805, 260] on button "Filtrar" at bounding box center [824, 270] width 39 height 21
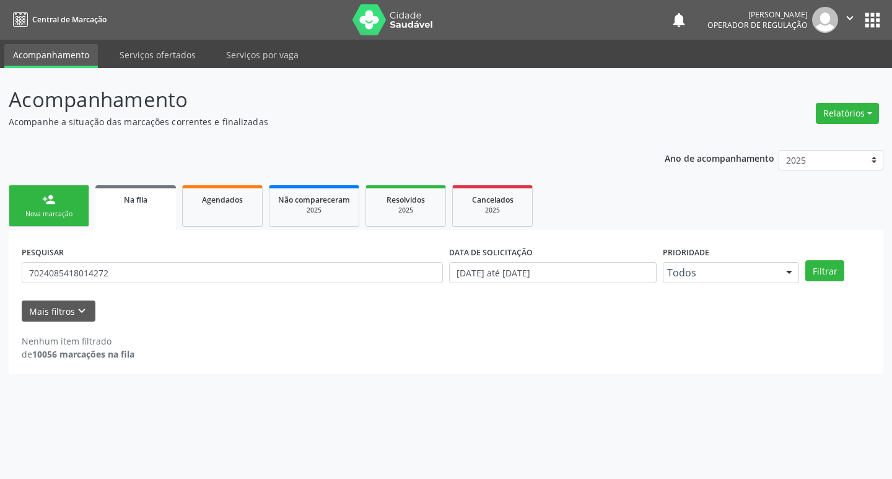
click at [211, 261] on div "PESQUISAR 7024085418014272" at bounding box center [232, 267] width 427 height 48
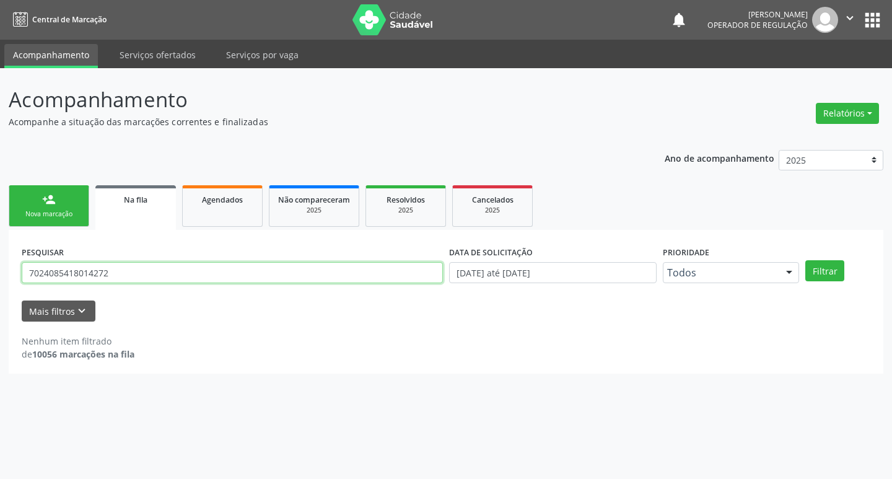
click at [211, 270] on input "7024085418014272" at bounding box center [232, 272] width 421 height 21
type input "702408541801427"
click at [805, 260] on button "Filtrar" at bounding box center [824, 270] width 39 height 21
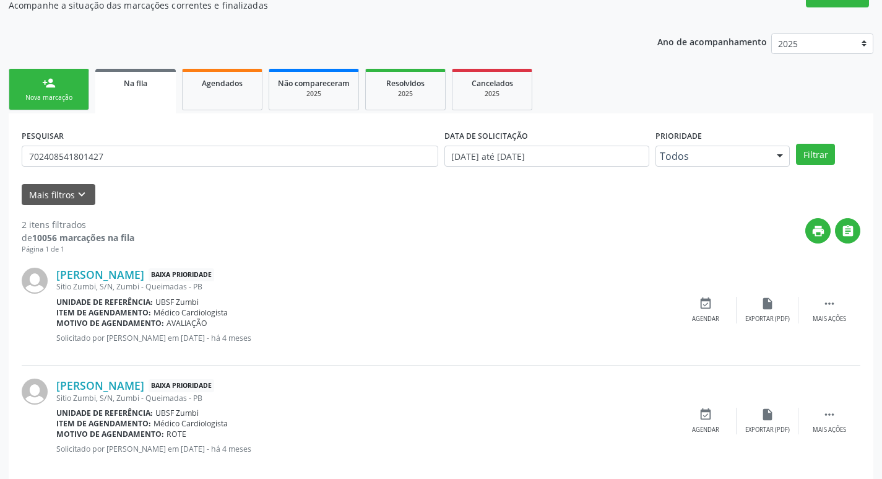
scroll to position [135, 0]
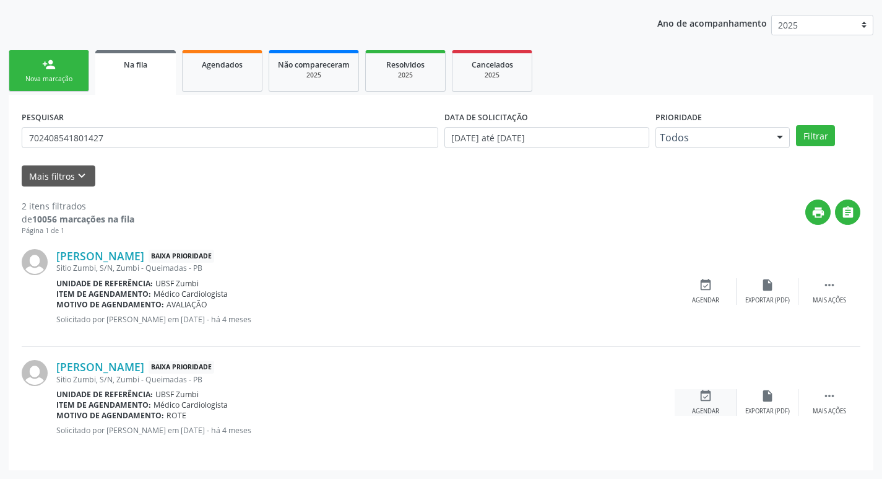
click at [714, 400] on div "event_available Agendar" at bounding box center [706, 402] width 62 height 27
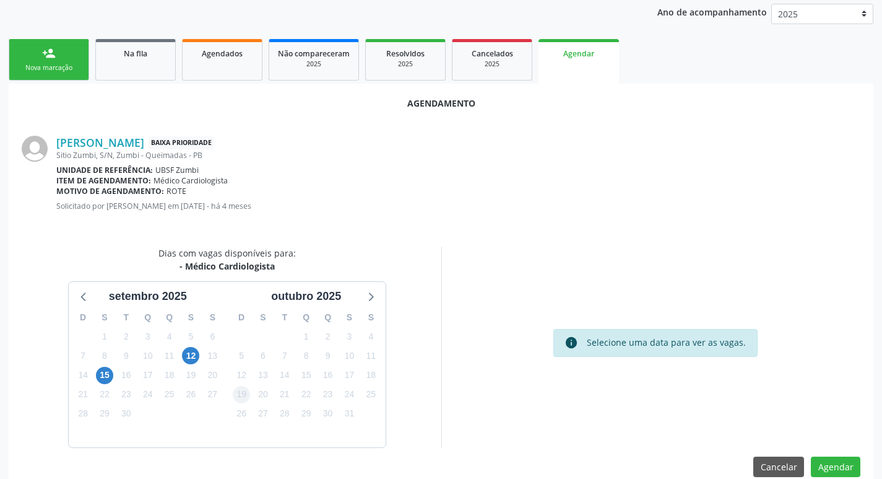
scroll to position [166, 0]
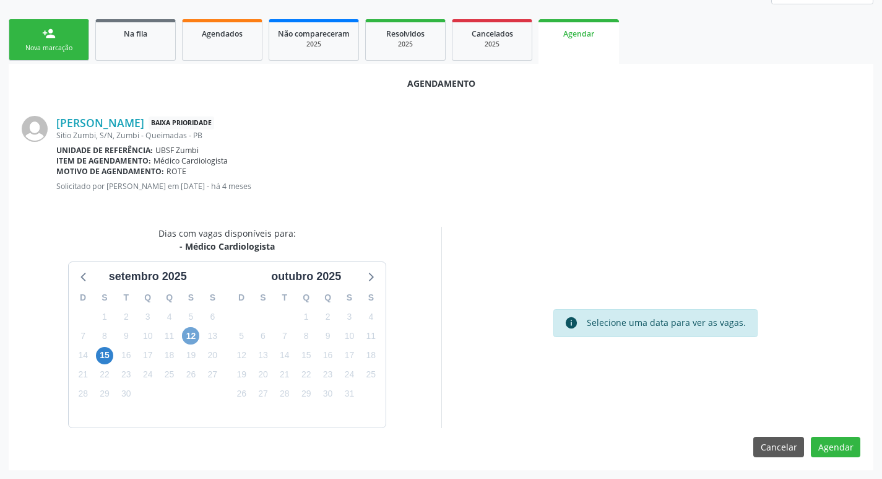
click at [186, 331] on span "12" at bounding box center [190, 335] width 17 height 17
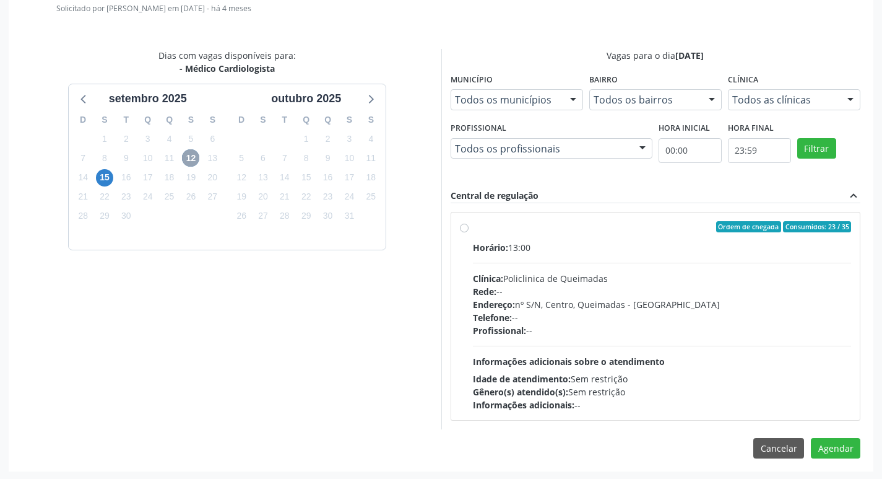
scroll to position [345, 0]
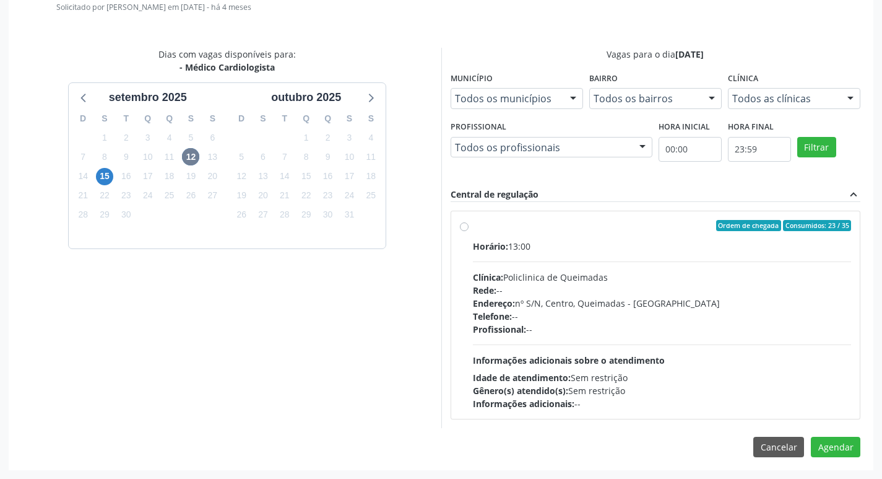
click at [653, 241] on div "Horário: 13:00" at bounding box center [662, 246] width 379 height 13
click at [469, 231] on input "Ordem de chegada Consumidos: 23 / 35 Horário: 13:00 Clínica: Policlinica de Que…" at bounding box center [464, 225] width 9 height 11
radio input "true"
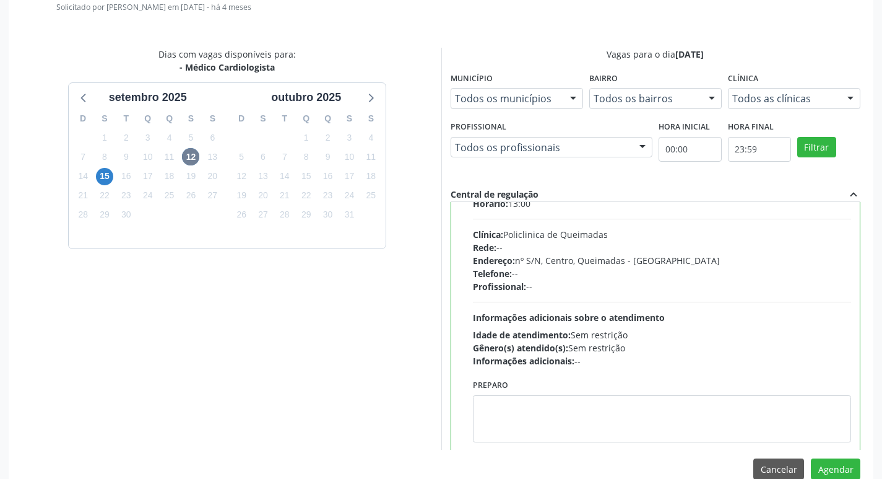
scroll to position [61, 0]
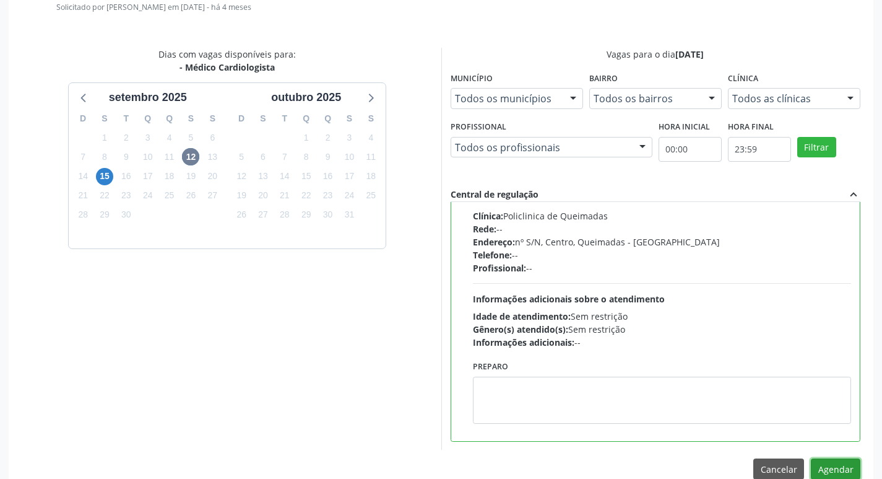
click at [838, 470] on button "Agendar" at bounding box center [836, 468] width 50 height 21
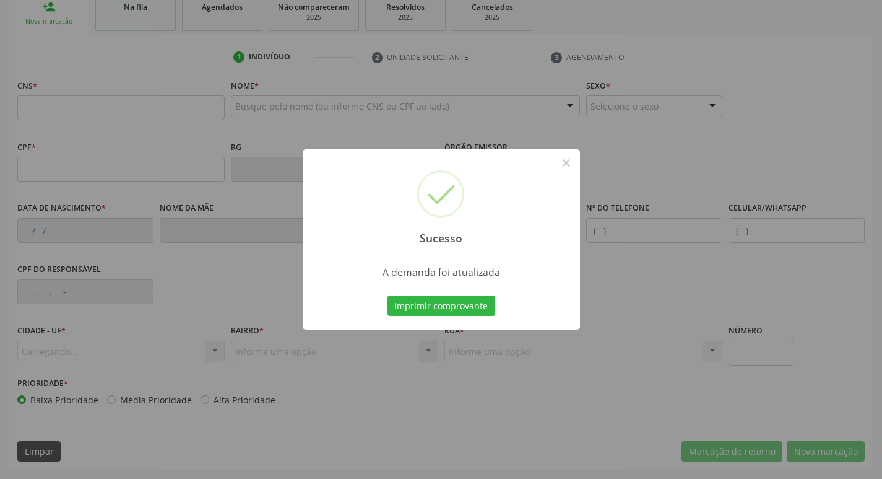
click at [459, 313] on div "Sucesso × A demanda foi atualizada Imprimir comprovante Cancel" at bounding box center [441, 239] width 882 height 479
click at [459, 313] on button "Imprimir comprovante" at bounding box center [442, 305] width 108 height 21
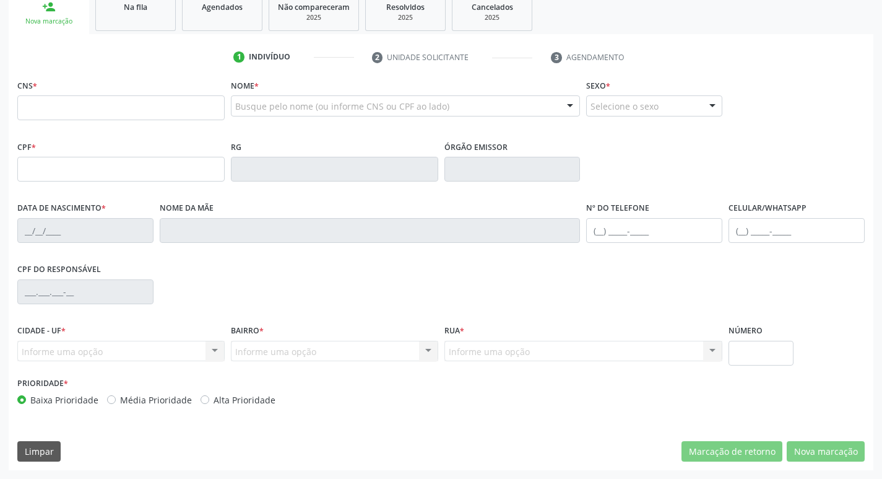
click at [152, 37] on div "1 Indivíduo 2 Unidade solicitante 3 Agendamento CNS * Nome * Busque pelo nome (…" at bounding box center [441, 252] width 865 height 436
click at [150, 21] on link "Na fila" at bounding box center [135, 12] width 80 height 38
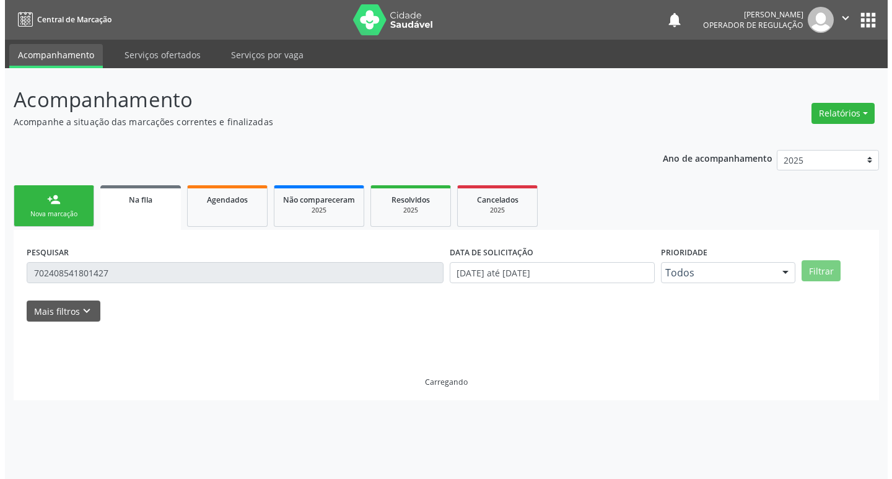
scroll to position [0, 0]
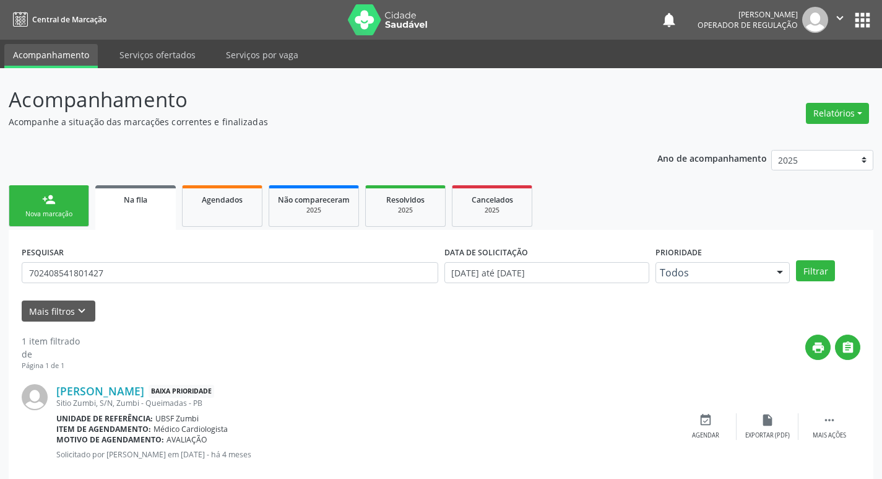
click at [161, 256] on div "PESQUISAR 702408541801427" at bounding box center [230, 267] width 423 height 48
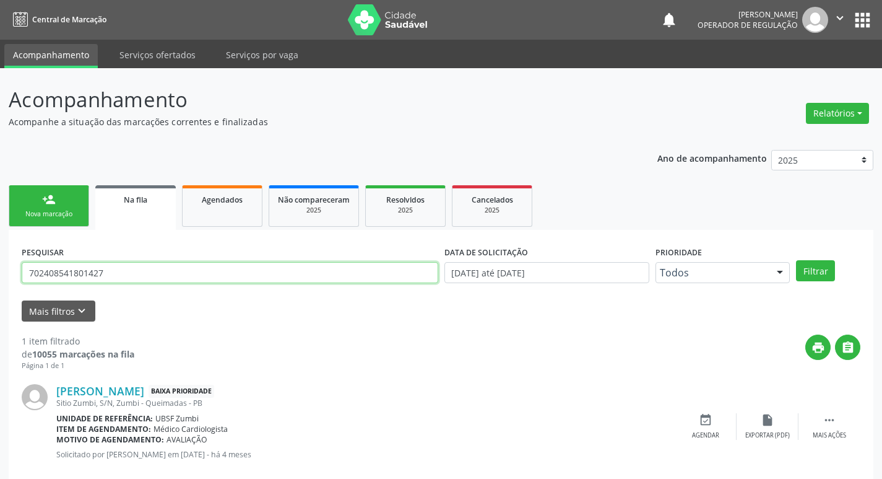
click at [160, 271] on input "702408541801427" at bounding box center [230, 272] width 417 height 21
type input "705406481500992"
click at [796, 260] on button "Filtrar" at bounding box center [815, 270] width 39 height 21
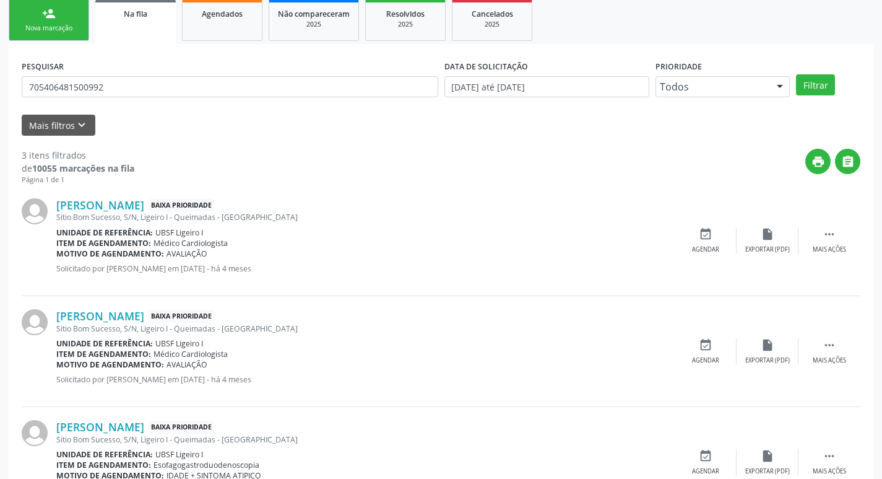
scroll to position [246, 0]
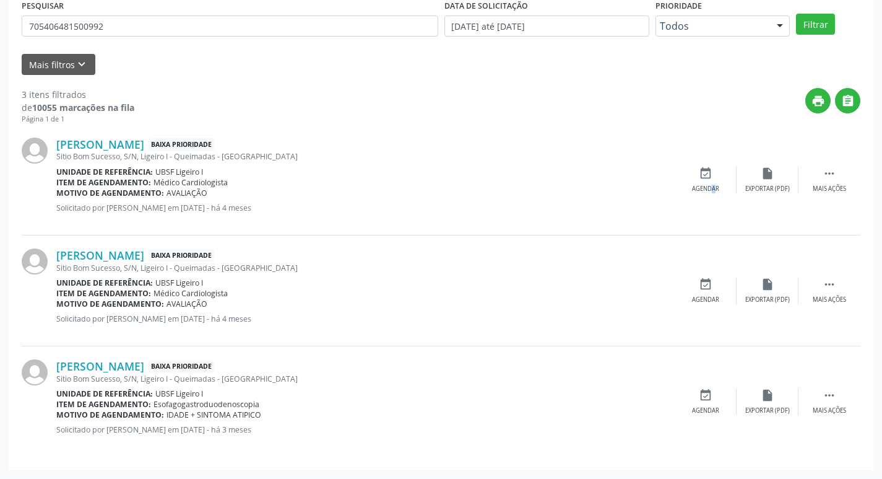
click at [701, 190] on div "event_available Agendar" at bounding box center [706, 180] width 62 height 27
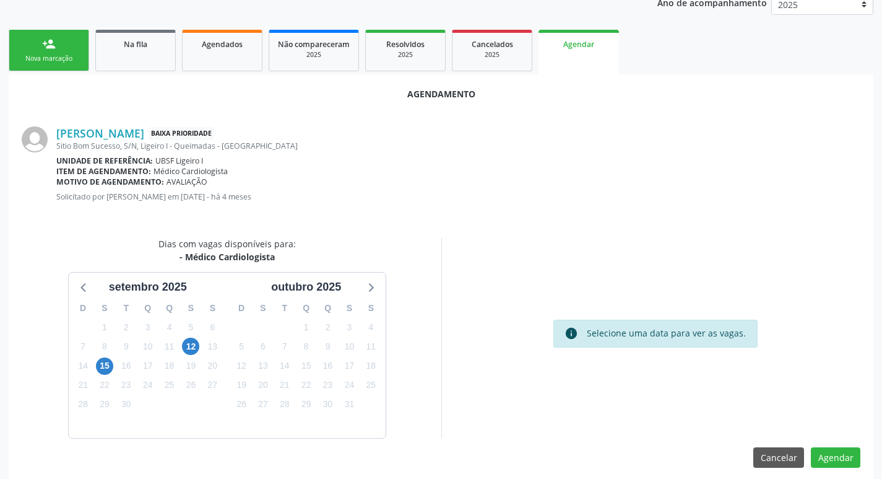
scroll to position [166, 0]
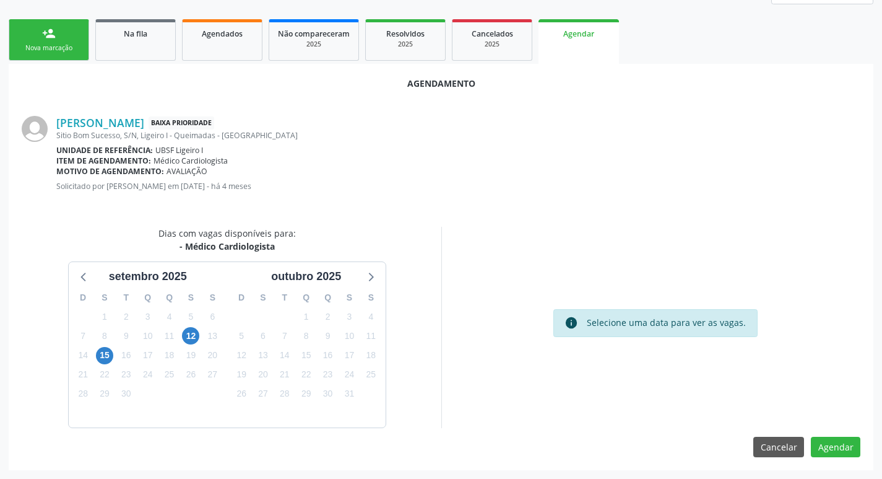
click at [180, 343] on div "11" at bounding box center [170, 335] width 22 height 19
click at [191, 341] on span "12" at bounding box center [190, 335] width 17 height 17
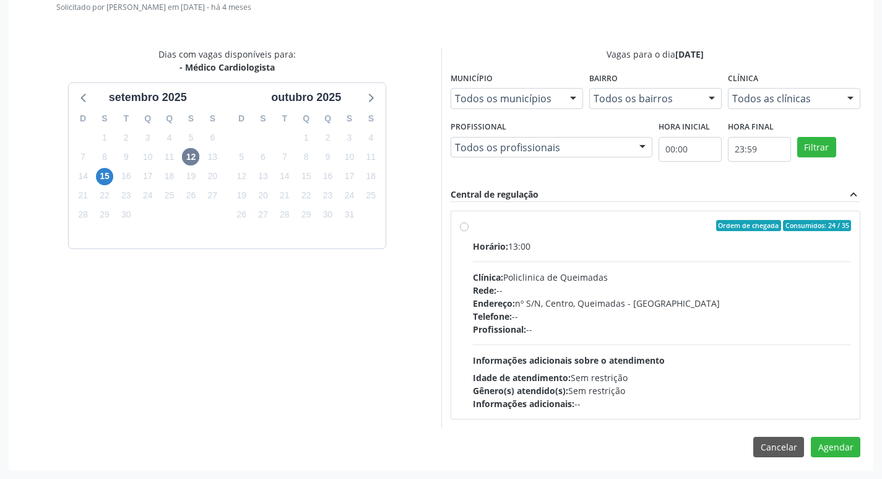
click at [686, 240] on div "Horário: 13:00" at bounding box center [662, 246] width 379 height 13
click at [469, 231] on input "Ordem de chegada Consumidos: 24 / 35 Horário: 13:00 Clínica: Policlinica de Que…" at bounding box center [464, 225] width 9 height 11
radio input "true"
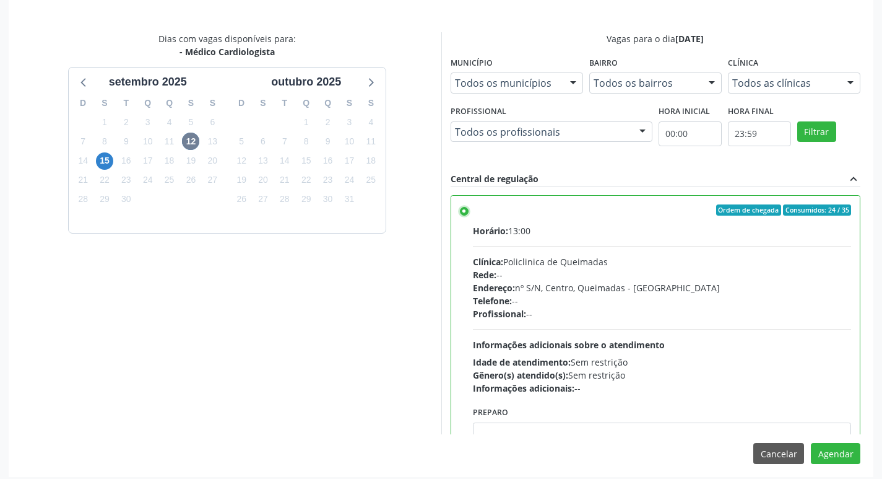
scroll to position [367, 0]
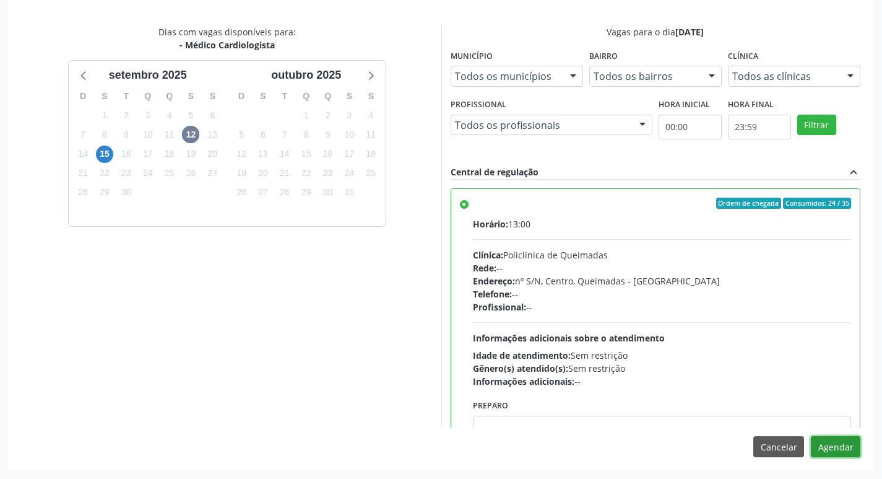
click at [846, 451] on button "Agendar" at bounding box center [836, 446] width 50 height 21
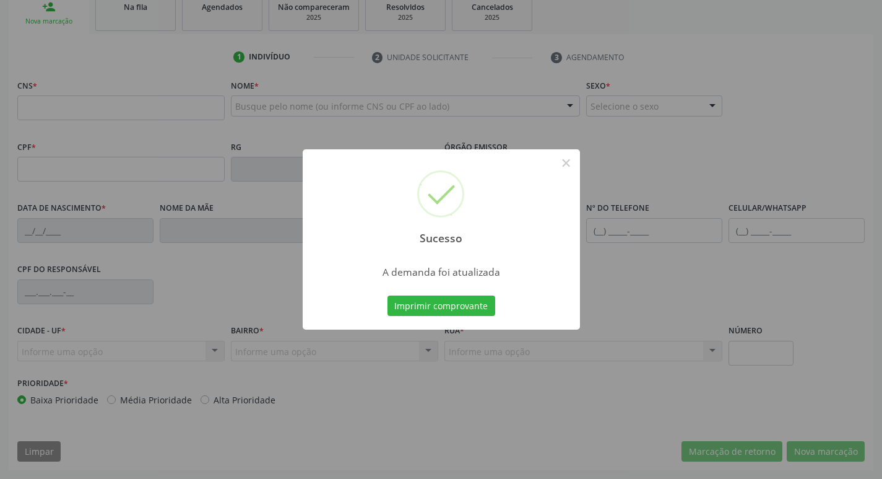
scroll to position [193, 0]
click at [476, 311] on button "Imprimir comprovante" at bounding box center [442, 305] width 108 height 21
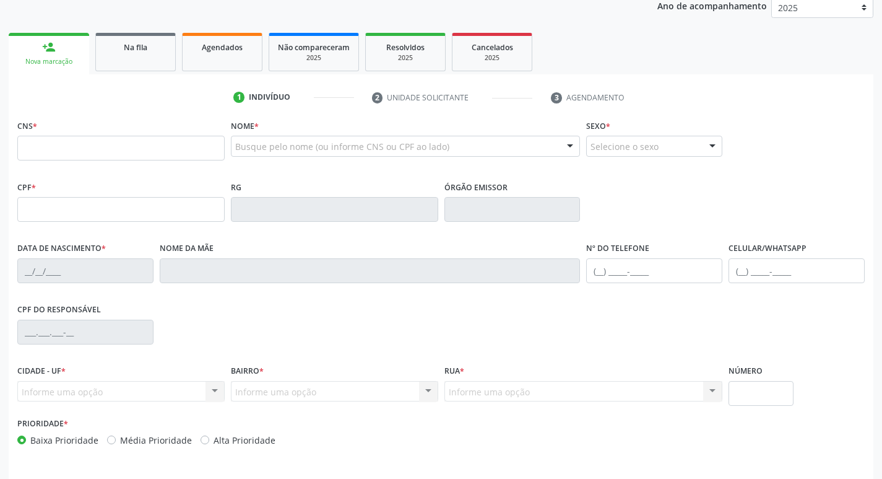
scroll to position [131, 0]
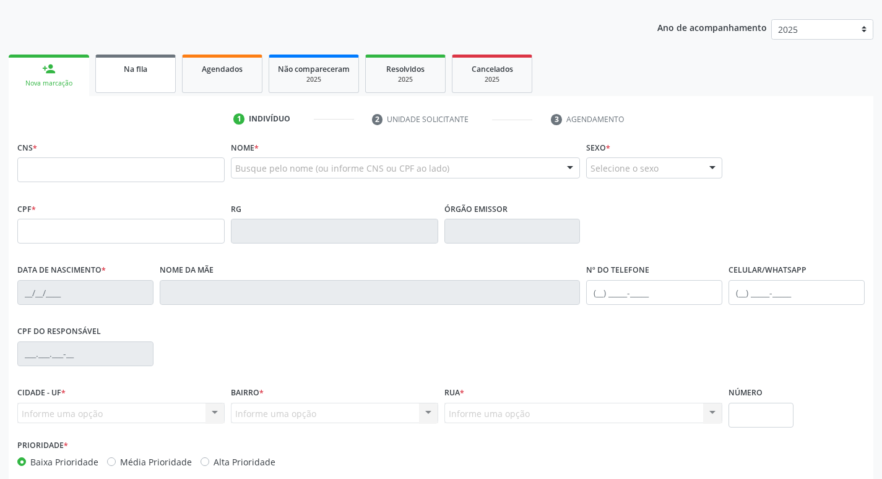
click at [150, 64] on div "Na fila" at bounding box center [136, 68] width 62 height 13
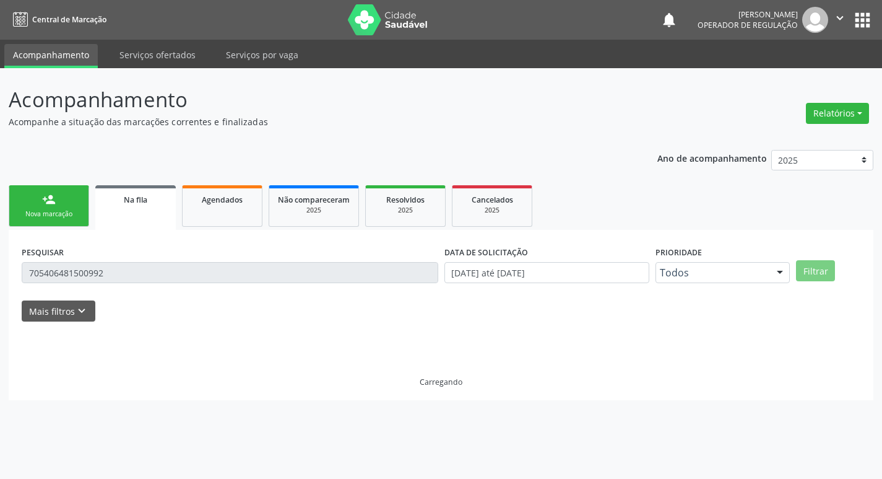
scroll to position [0, 0]
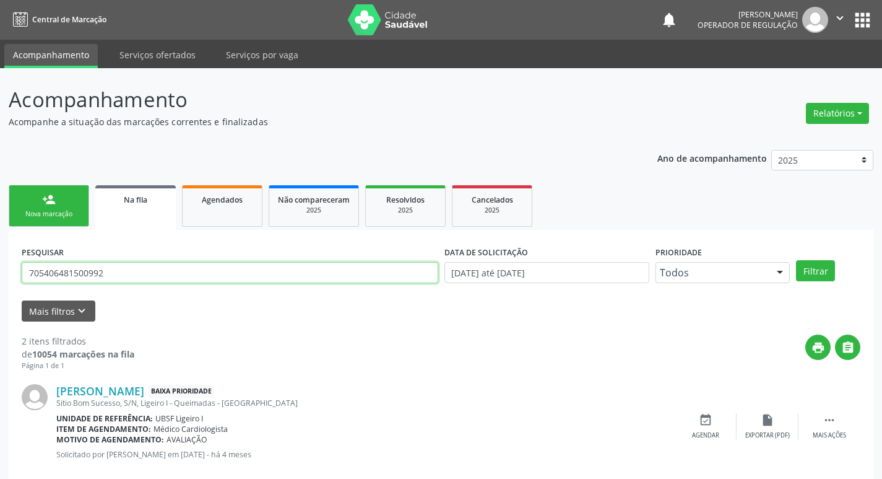
click at [149, 267] on input "705406481500992" at bounding box center [230, 272] width 417 height 21
type input "700203412732128"
click at [796, 260] on button "Filtrar" at bounding box center [815, 270] width 39 height 21
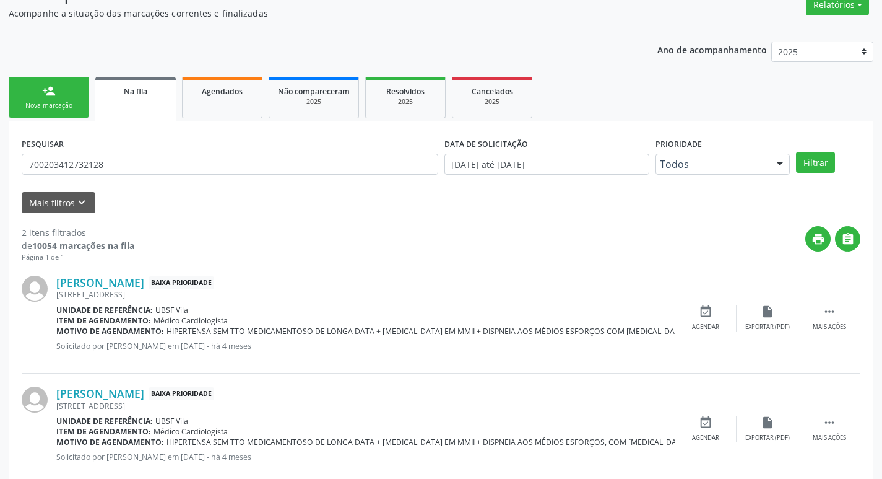
scroll to position [135, 0]
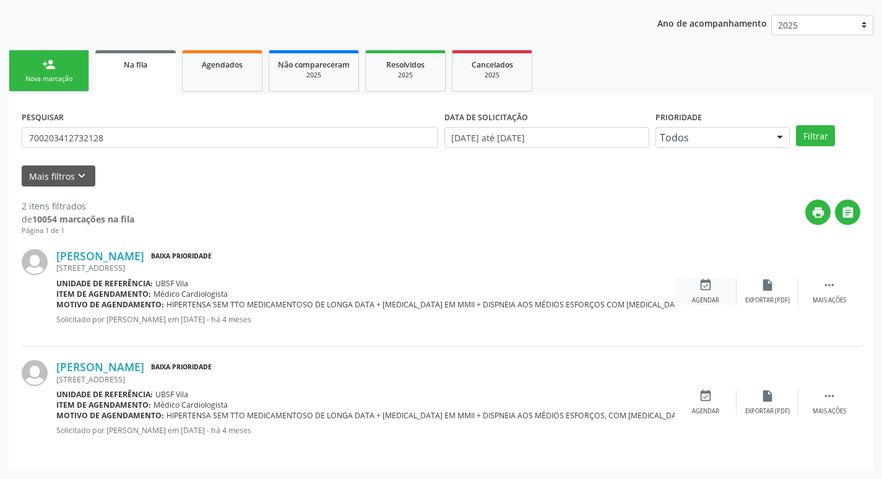
click at [708, 293] on div "event_available Agendar" at bounding box center [706, 291] width 62 height 27
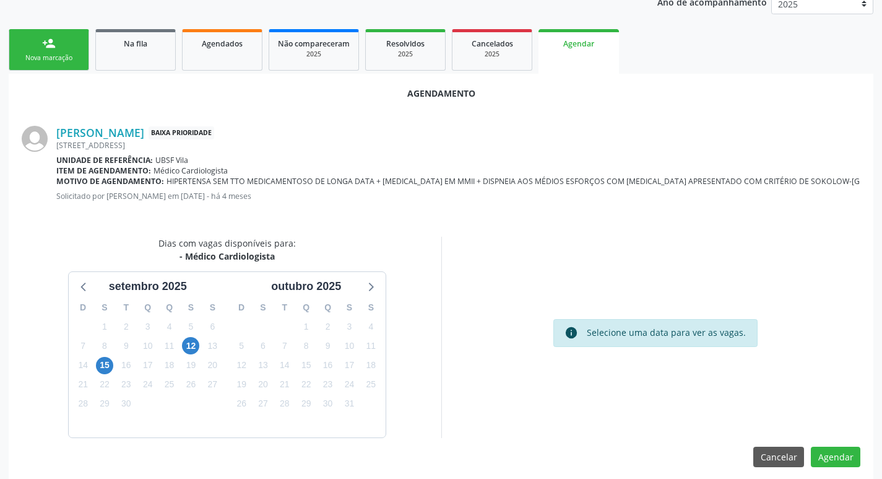
scroll to position [166, 0]
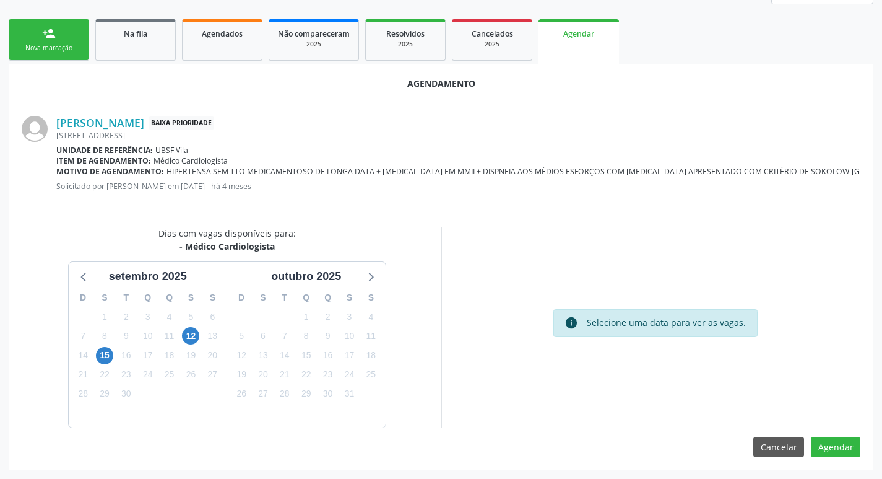
click at [188, 326] on div "12" at bounding box center [190, 335] width 17 height 19
click at [189, 329] on span "12" at bounding box center [190, 335] width 17 height 17
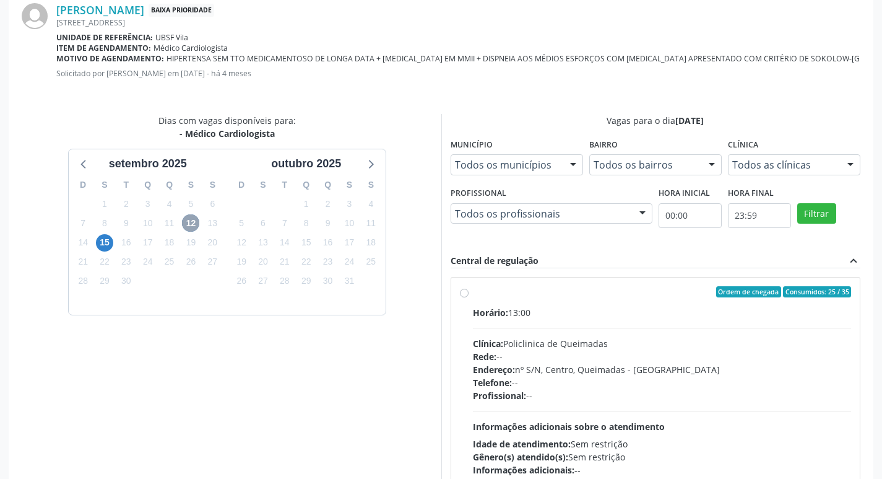
scroll to position [345, 0]
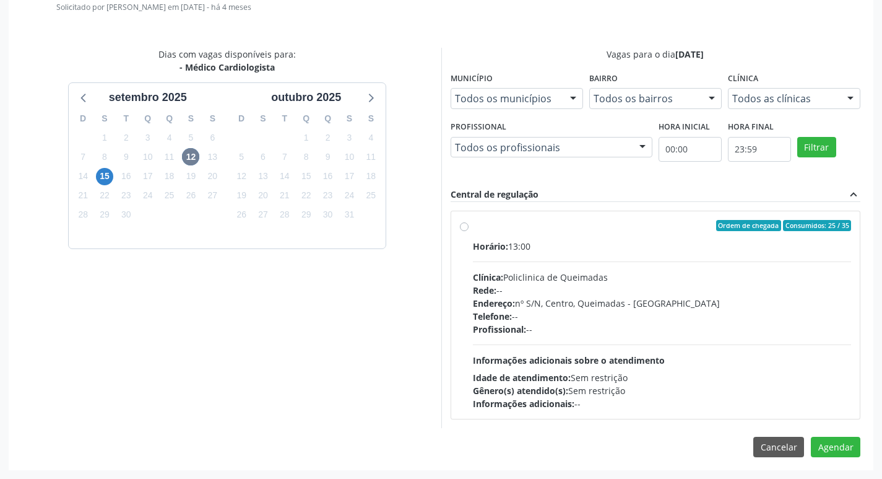
click at [583, 232] on label "Ordem de chegada Consumidos: 25 / 35 Horário: 13:00 Clínica: Policlinica de Que…" at bounding box center [662, 315] width 379 height 190
click at [469, 231] on input "Ordem de chegada Consumidos: 25 / 35 Horário: 13:00 Clínica: Policlinica de Que…" at bounding box center [464, 225] width 9 height 11
radio input "true"
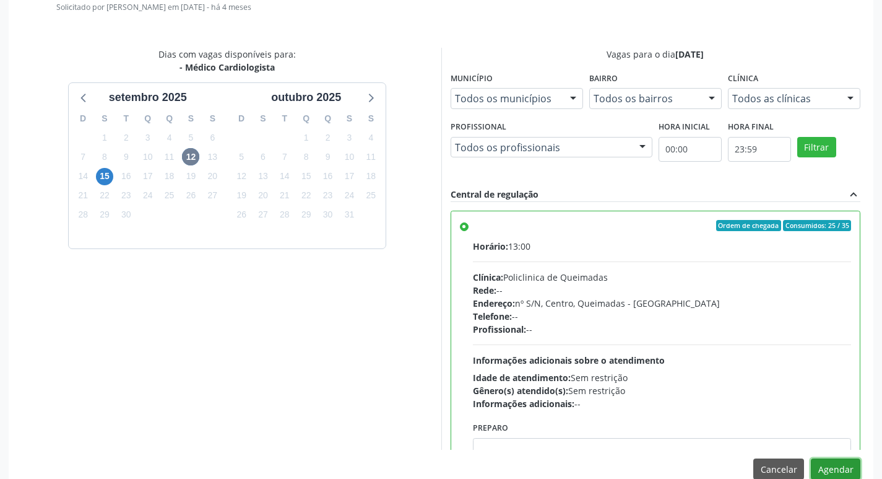
click at [828, 463] on button "Agendar" at bounding box center [836, 468] width 50 height 21
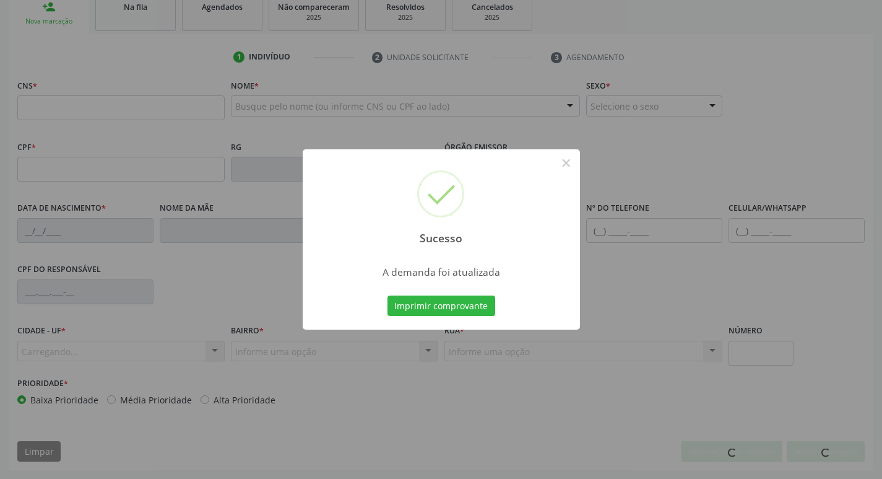
scroll to position [193, 0]
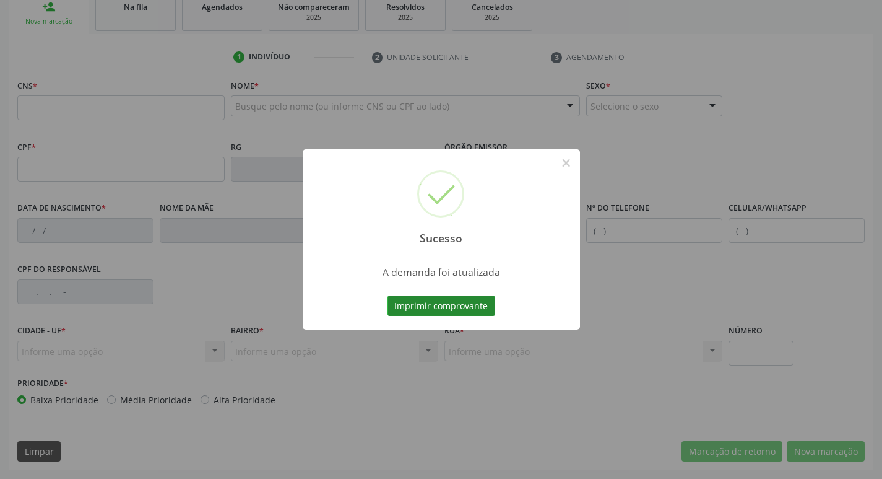
click at [451, 301] on button "Imprimir comprovante" at bounding box center [442, 305] width 108 height 21
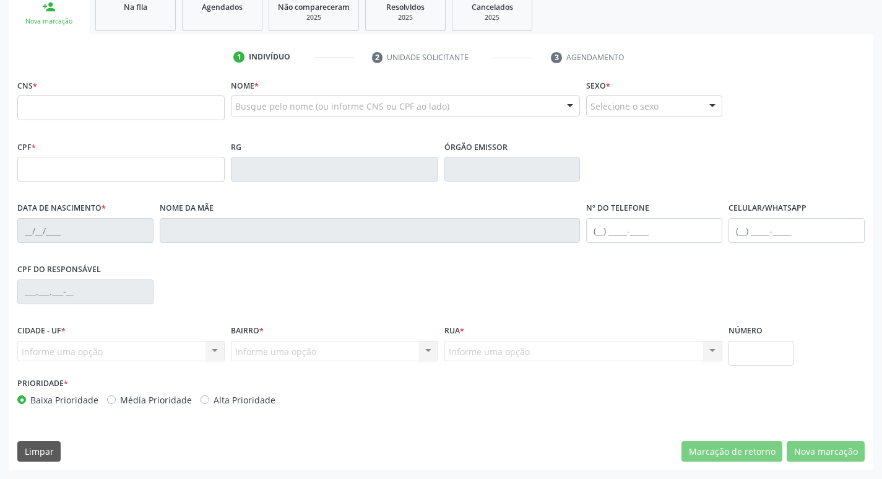
click at [147, 28] on link "Na fila" at bounding box center [135, 12] width 80 height 38
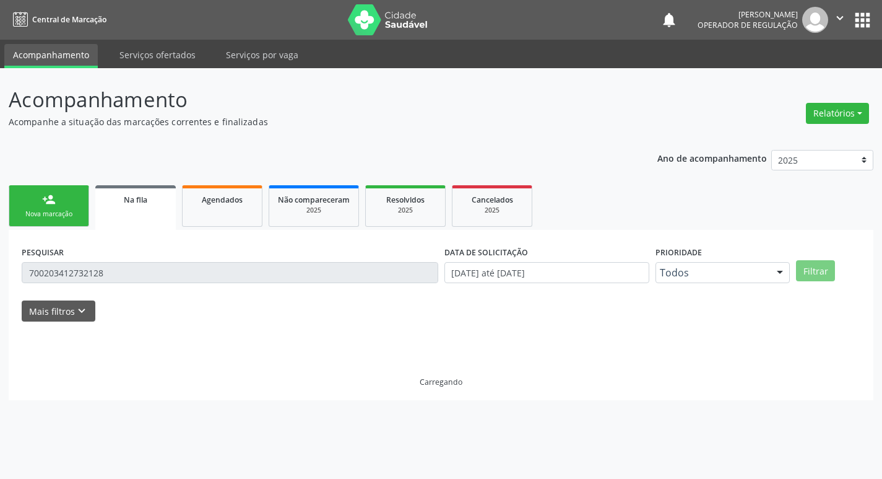
scroll to position [0, 0]
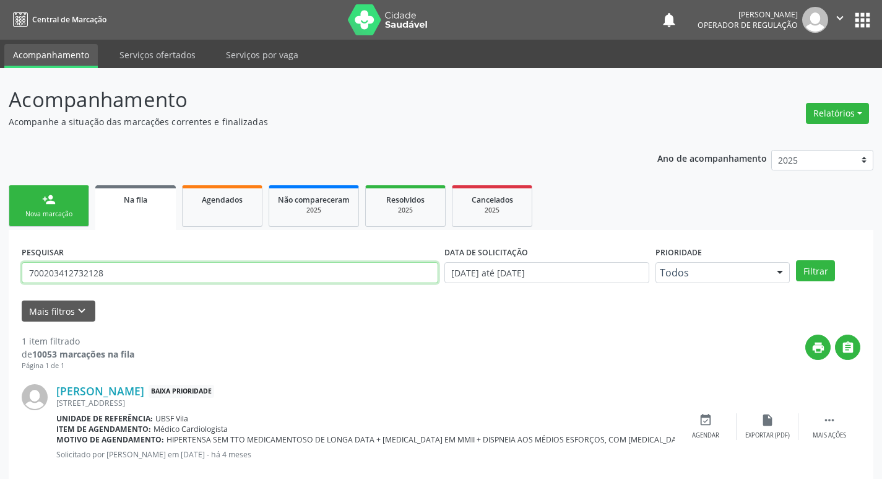
click at [147, 264] on input "700203412732128" at bounding box center [230, 272] width 417 height 21
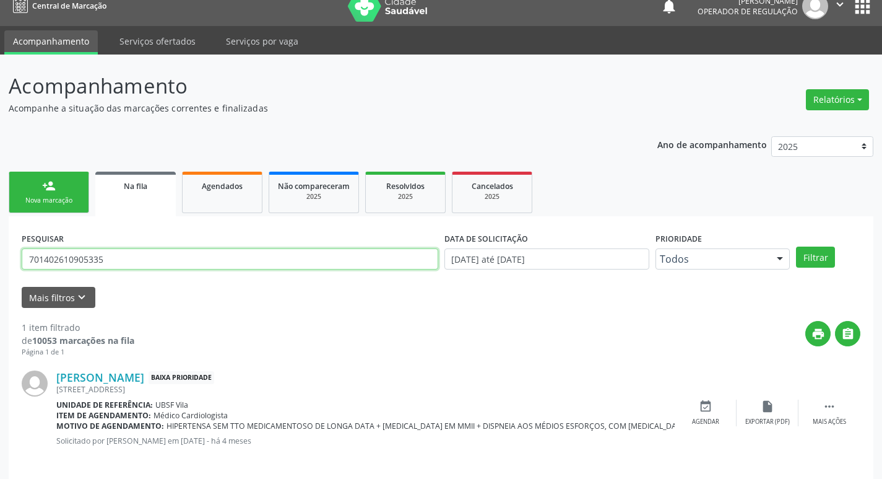
scroll to position [24, 0]
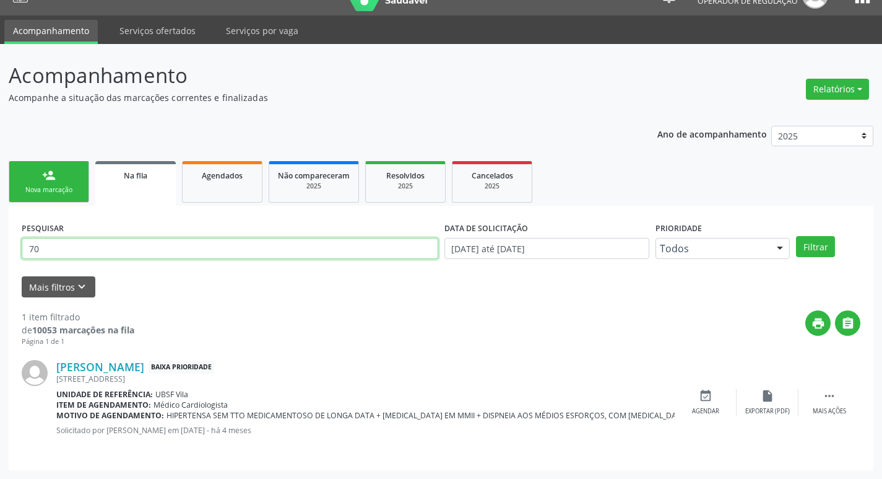
type input "7"
type input "701402610905334"
click at [796, 236] on button "Filtrar" at bounding box center [815, 246] width 39 height 21
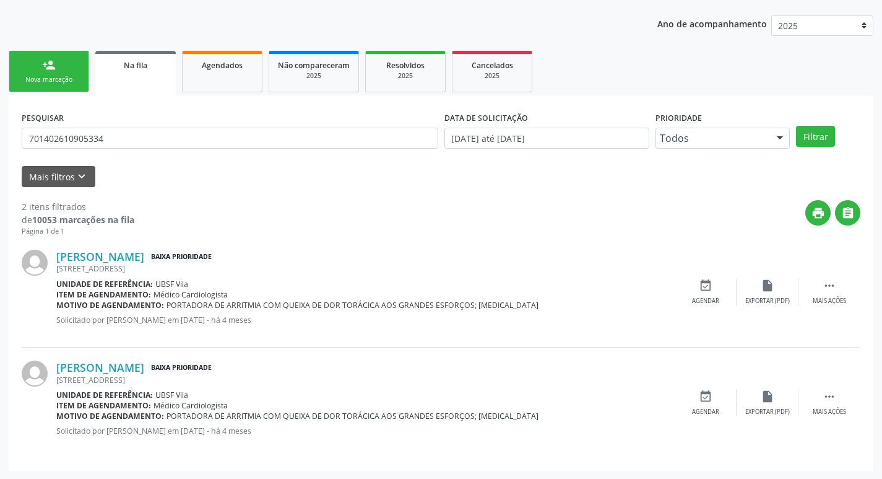
scroll to position [135, 0]
click at [699, 285] on icon "event_available" at bounding box center [706, 285] width 14 height 14
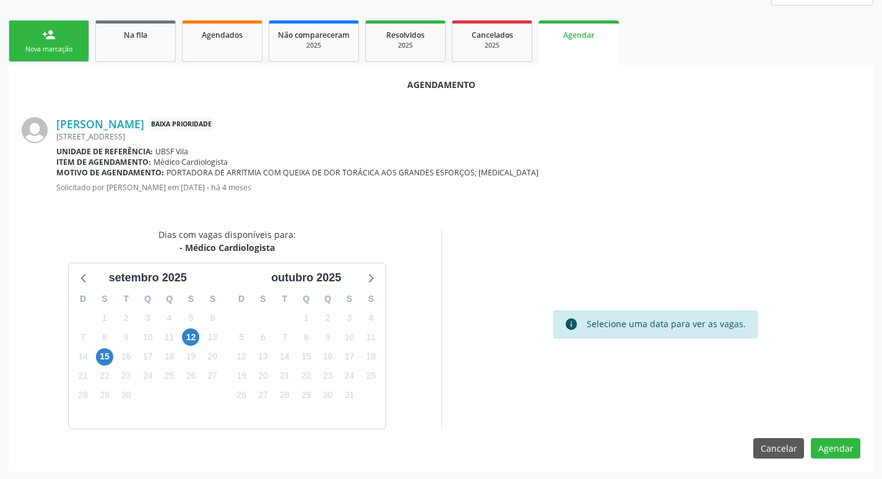
scroll to position [166, 0]
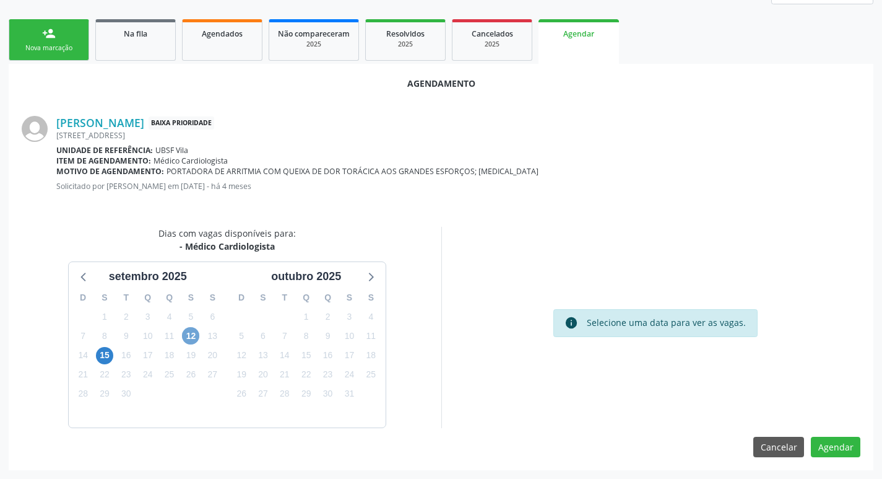
click at [185, 338] on span "12" at bounding box center [190, 335] width 17 height 17
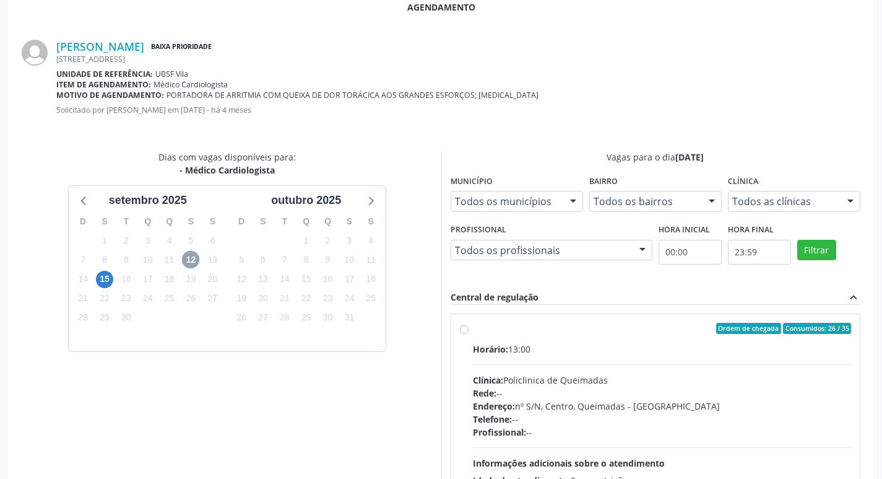
scroll to position [345, 0]
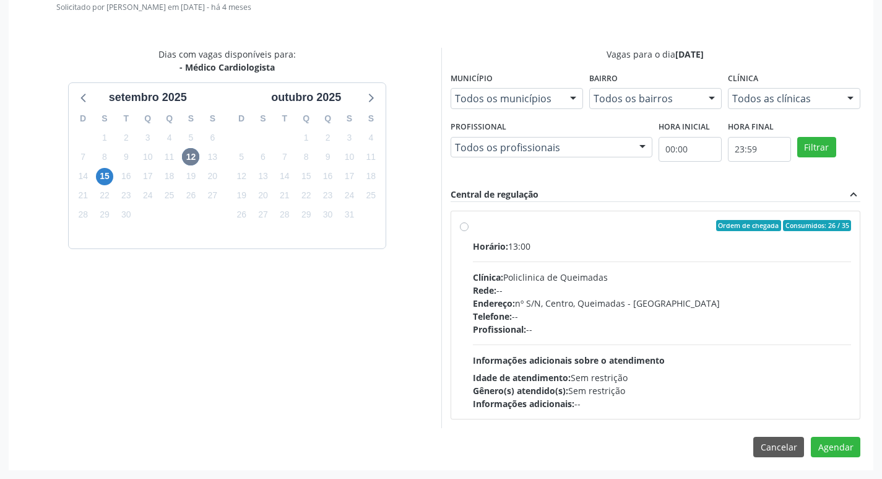
click at [584, 232] on label "Ordem de chegada Consumidos: 26 / 35 Horário: 13:00 Clínica: Policlinica de Que…" at bounding box center [662, 315] width 379 height 190
click at [469, 231] on input "Ordem de chegada Consumidos: 26 / 35 Horário: 13:00 Clínica: Policlinica de Que…" at bounding box center [464, 225] width 9 height 11
radio input "true"
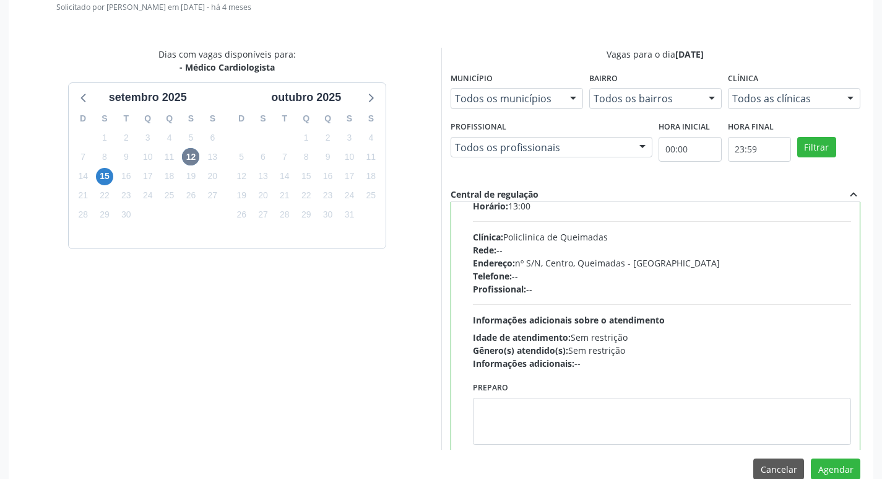
scroll to position [61, 0]
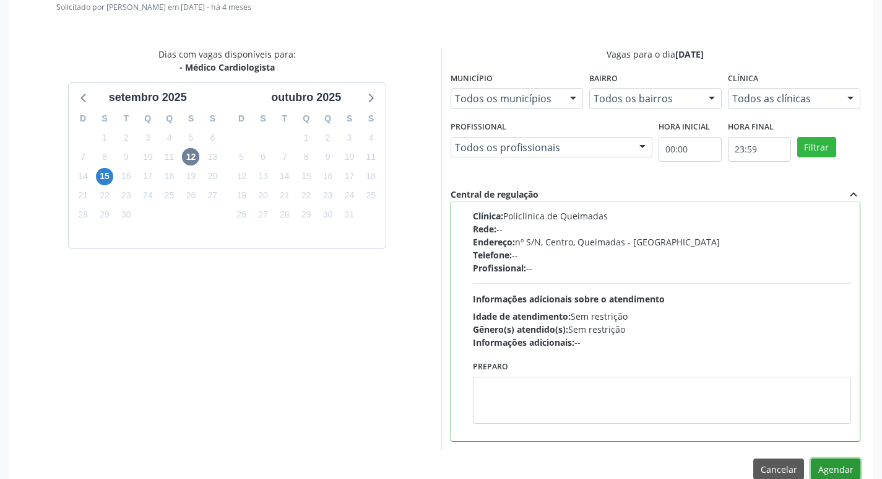
click at [845, 462] on button "Agendar" at bounding box center [836, 468] width 50 height 21
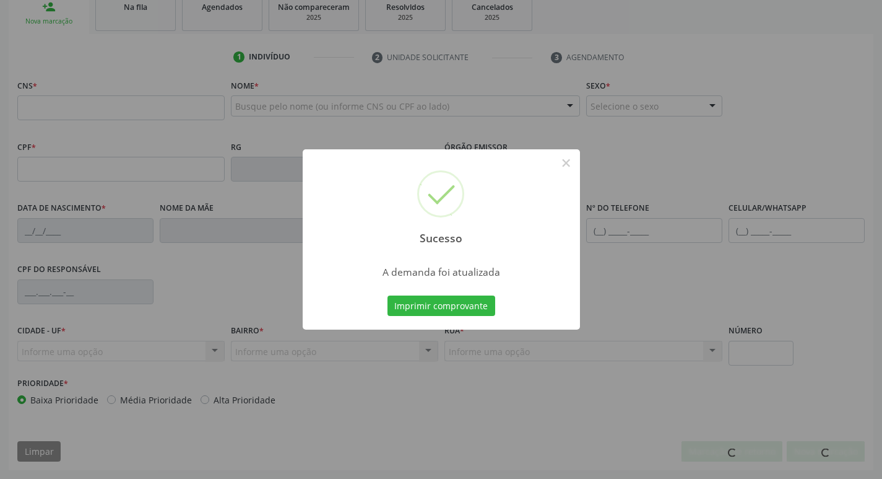
scroll to position [193, 0]
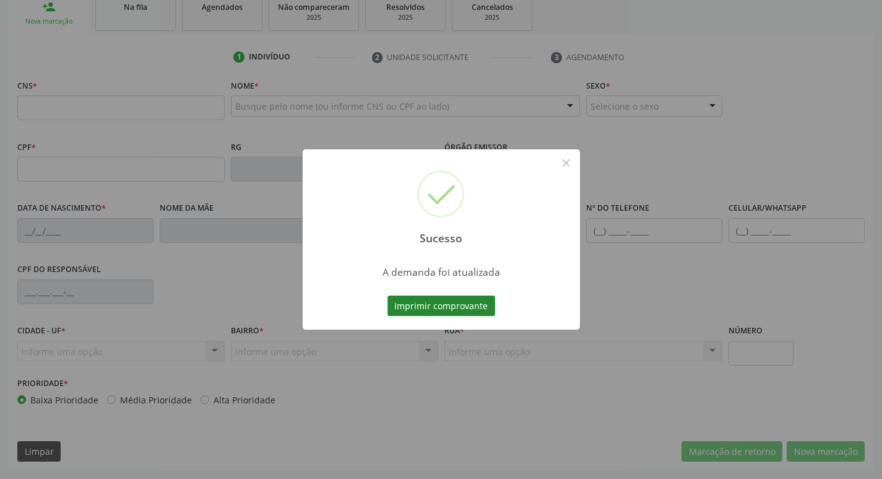
click at [440, 304] on button "Imprimir comprovante" at bounding box center [442, 305] width 108 height 21
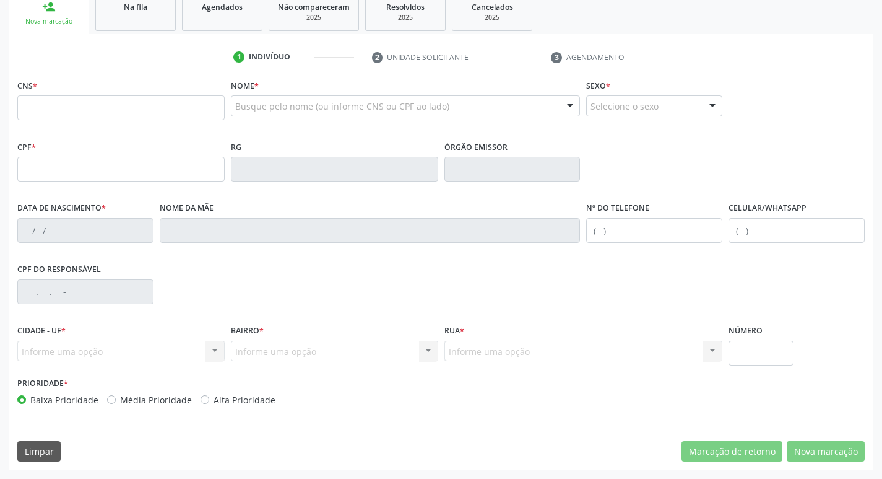
click at [130, 17] on link "Na fila" at bounding box center [135, 12] width 80 height 38
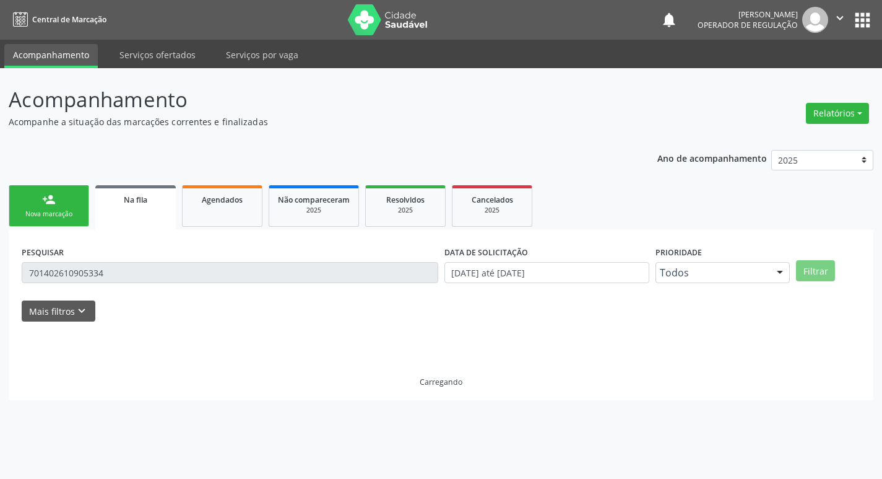
scroll to position [0, 0]
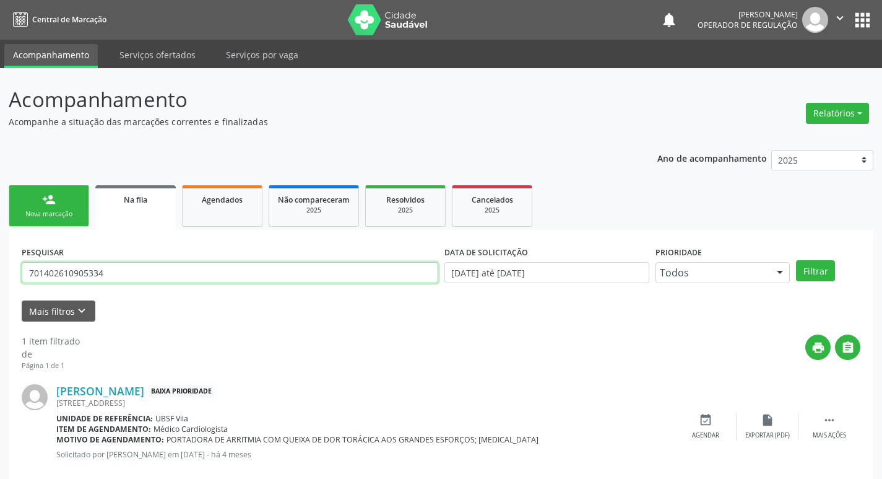
click at [146, 267] on input "701402610905334" at bounding box center [230, 272] width 417 height 21
type input "708006387293022"
click at [796, 260] on button "Filtrar" at bounding box center [815, 270] width 39 height 21
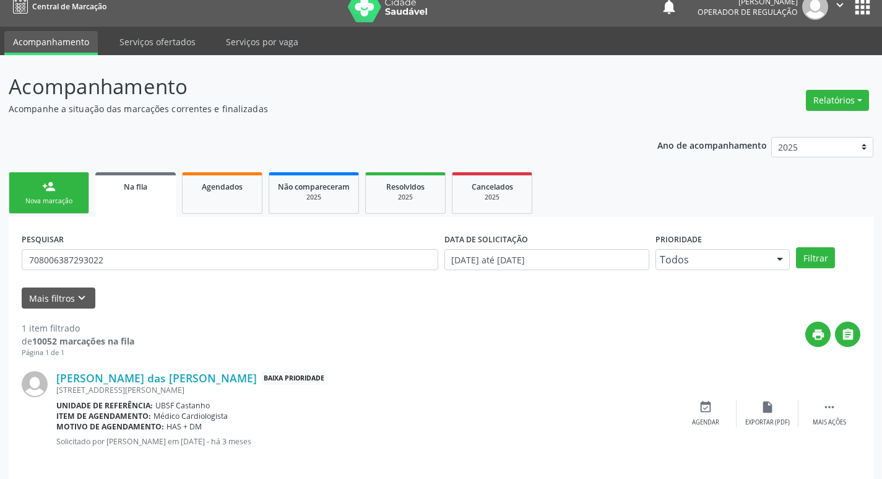
scroll to position [24, 0]
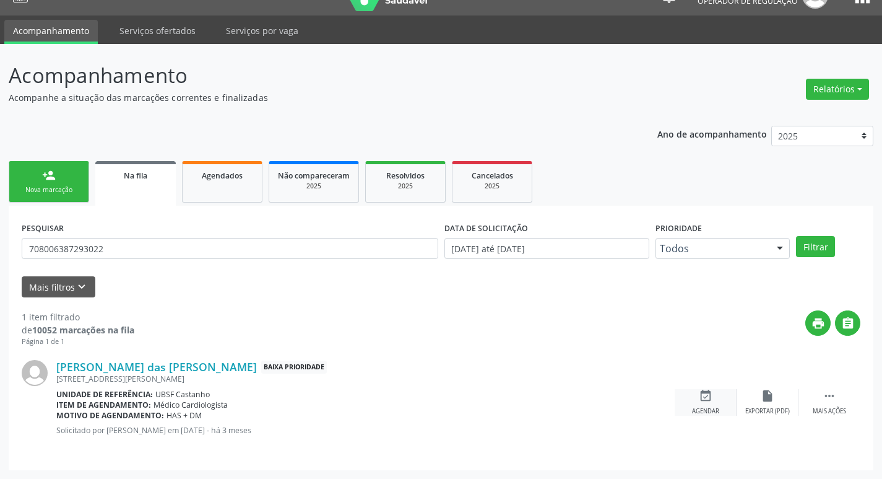
click at [707, 403] on div "event_available Agendar" at bounding box center [706, 402] width 62 height 27
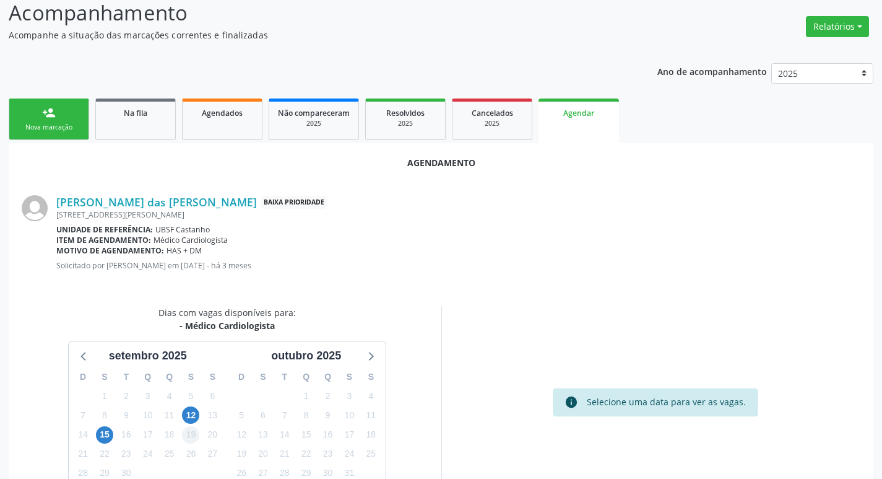
scroll to position [166, 0]
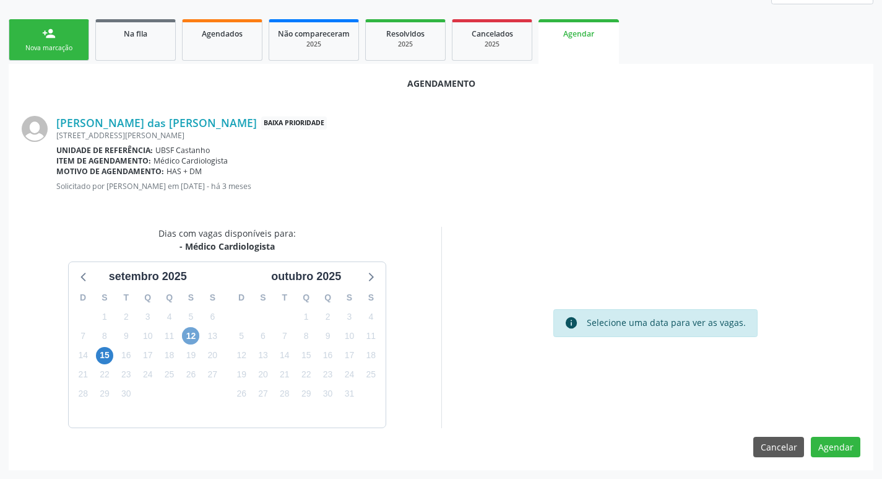
click at [193, 338] on span "12" at bounding box center [190, 335] width 17 height 17
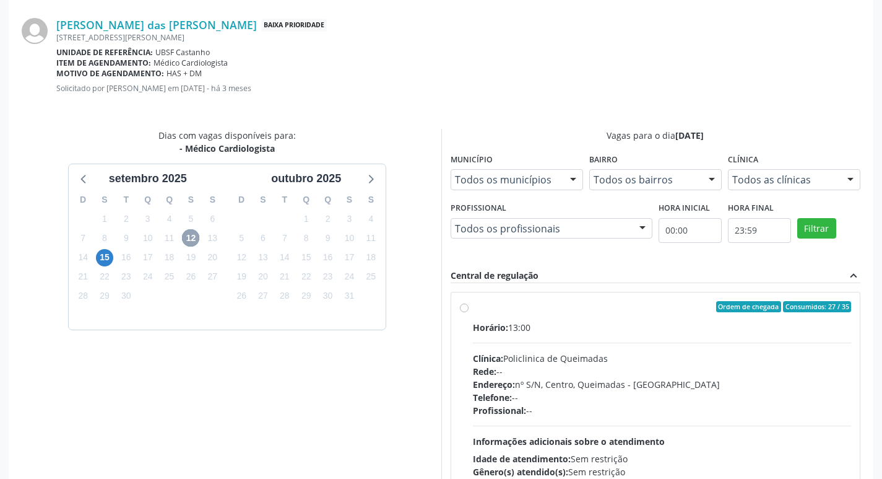
scroll to position [345, 0]
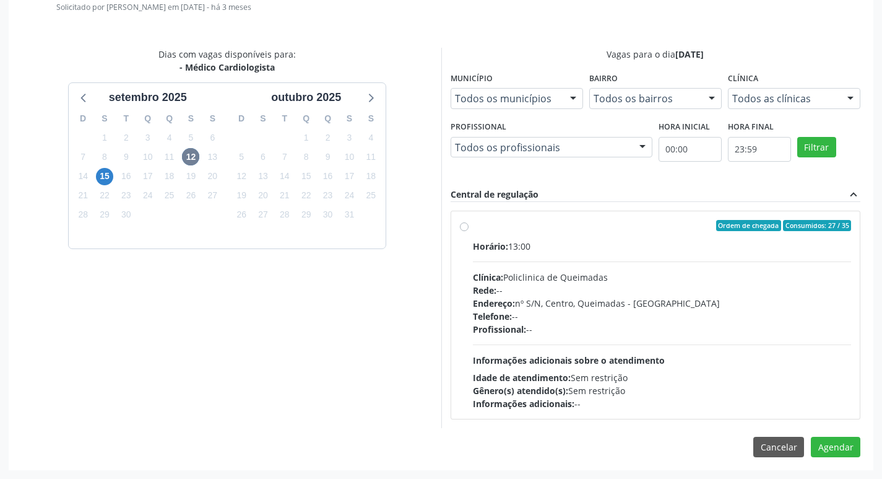
click at [493, 241] on span "Horário:" at bounding box center [490, 246] width 35 height 12
click at [469, 231] on input "Ordem de chegada Consumidos: 27 / 35 Horário: 13:00 Clínica: Policlinica de Que…" at bounding box center [464, 225] width 9 height 11
radio input "true"
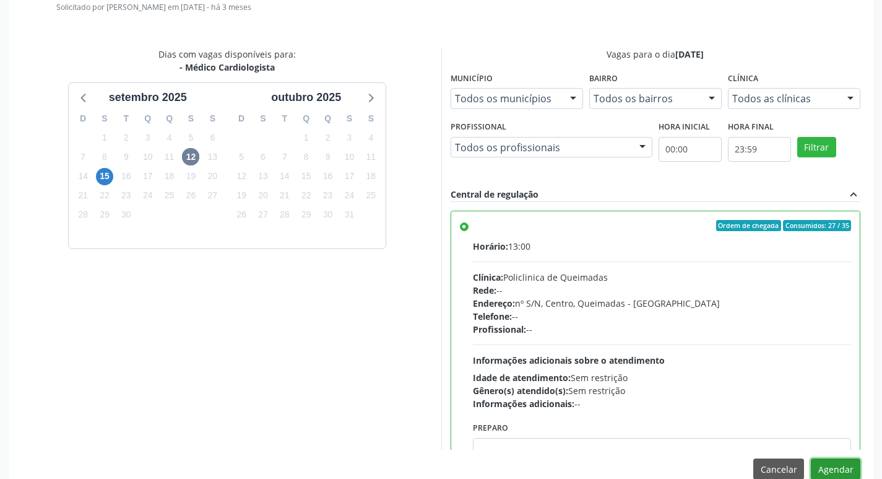
click at [843, 460] on button "Agendar" at bounding box center [836, 468] width 50 height 21
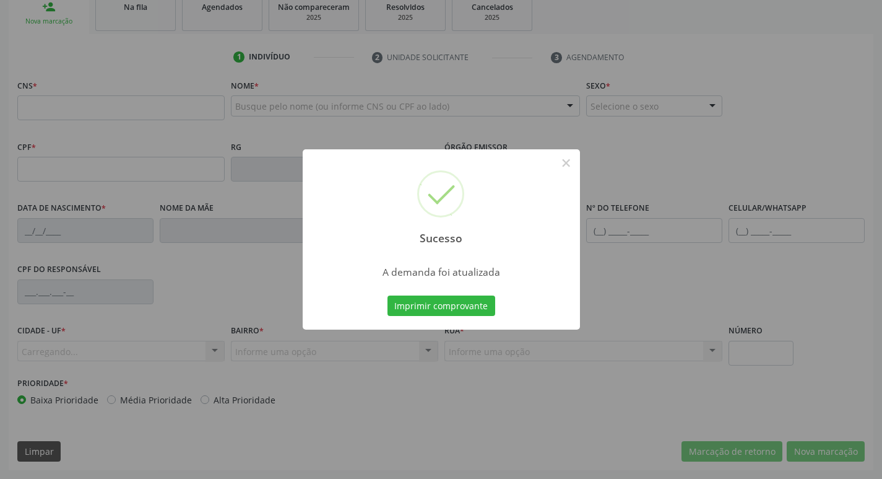
scroll to position [193, 0]
click at [470, 310] on button "Imprimir comprovante" at bounding box center [442, 305] width 108 height 21
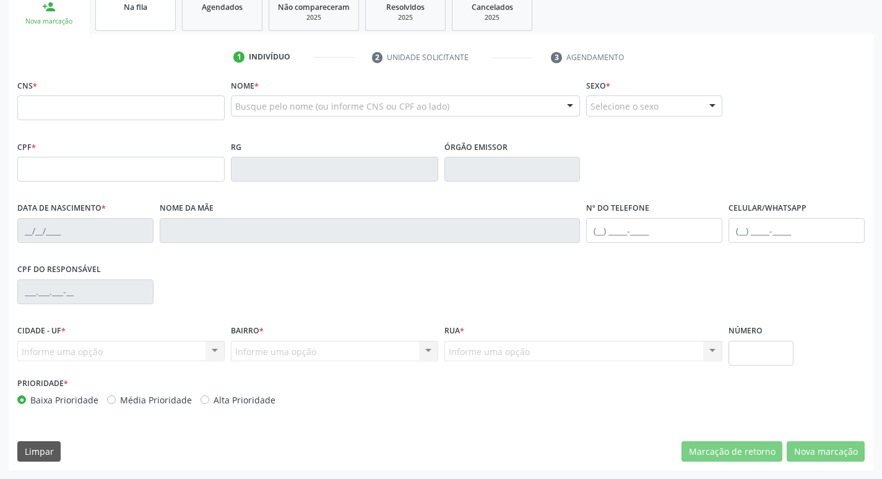
click at [141, 14] on link "Na fila" at bounding box center [135, 12] width 80 height 38
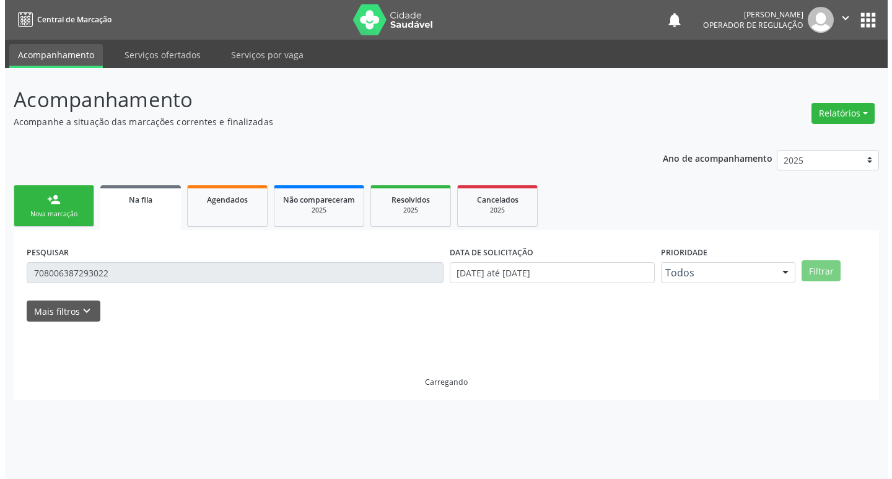
scroll to position [0, 0]
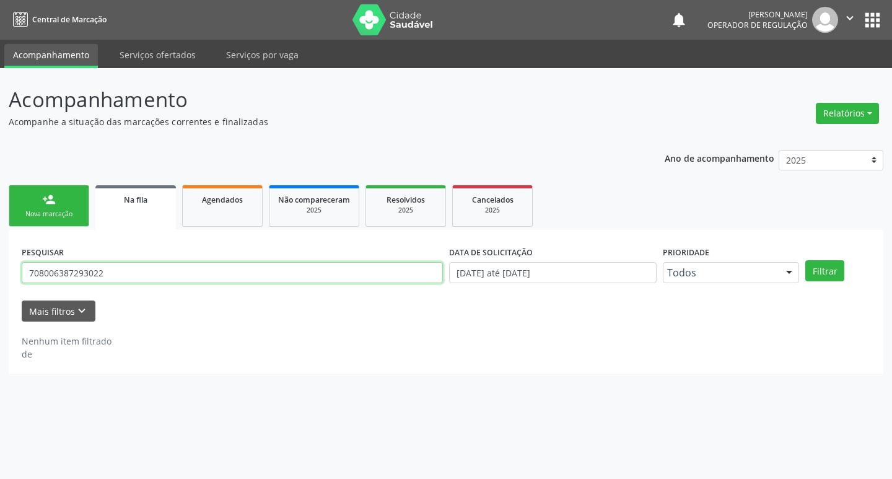
click at [211, 267] on input "708006387293022" at bounding box center [232, 272] width 421 height 21
type input "703606073707537"
click at [805, 260] on button "Filtrar" at bounding box center [824, 270] width 39 height 21
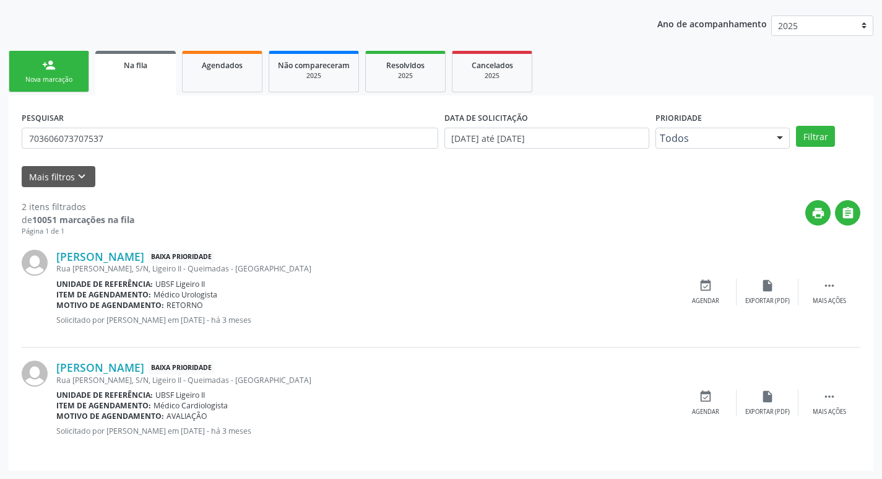
scroll to position [135, 0]
click at [701, 417] on div "Edson da Silva Pereira Baixa Prioridade Rua Antonio Padre, S/N, Ligeiro II - Qu…" at bounding box center [441, 402] width 839 height 110
click at [705, 414] on div "Agendar" at bounding box center [705, 411] width 27 height 9
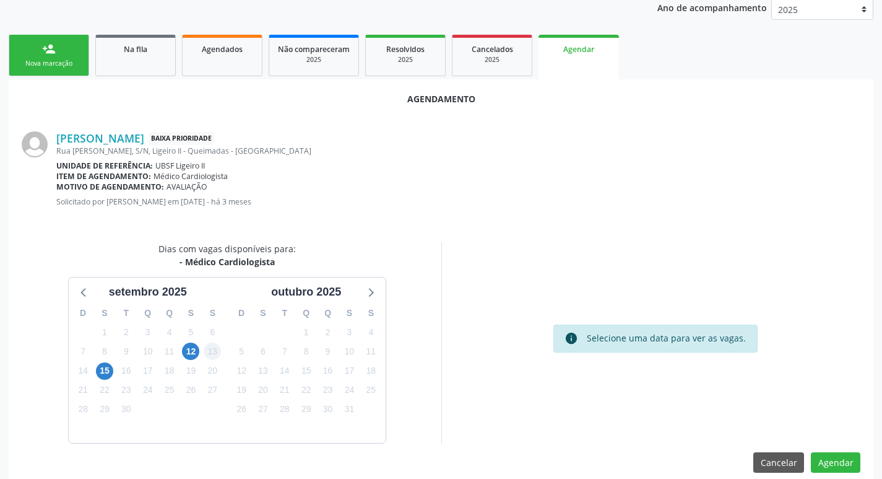
scroll to position [166, 0]
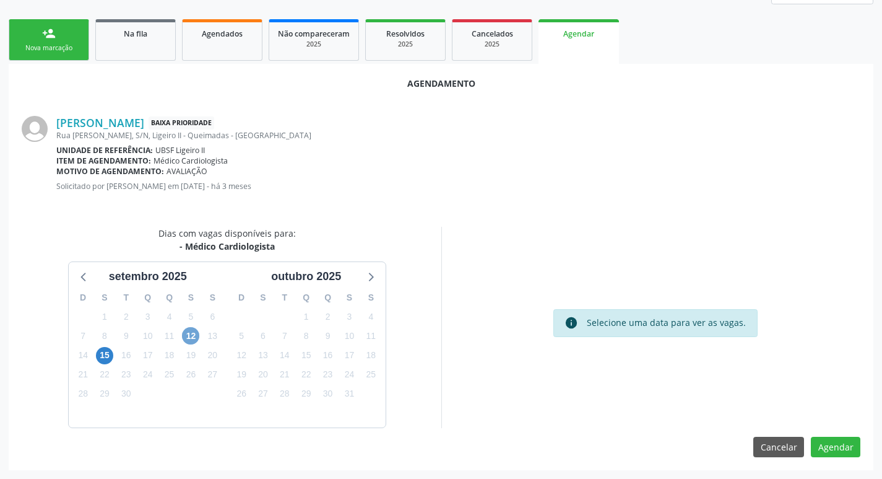
click at [187, 337] on span "12" at bounding box center [190, 335] width 17 height 17
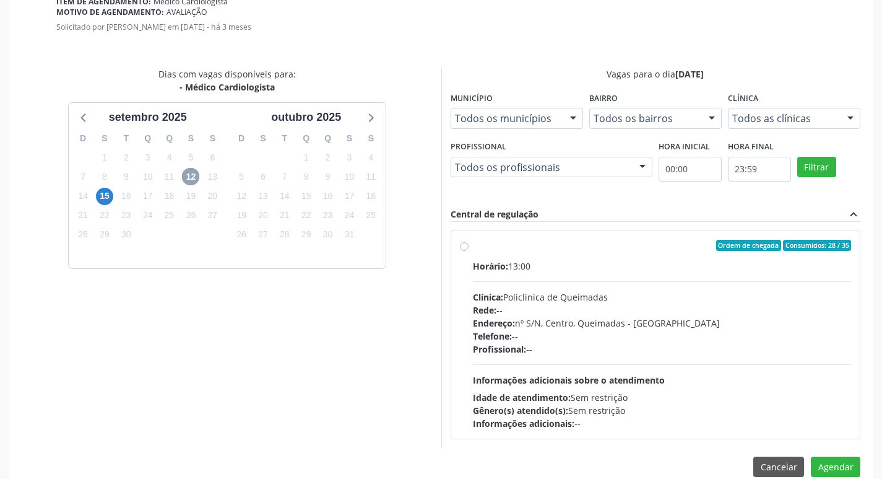
scroll to position [345, 0]
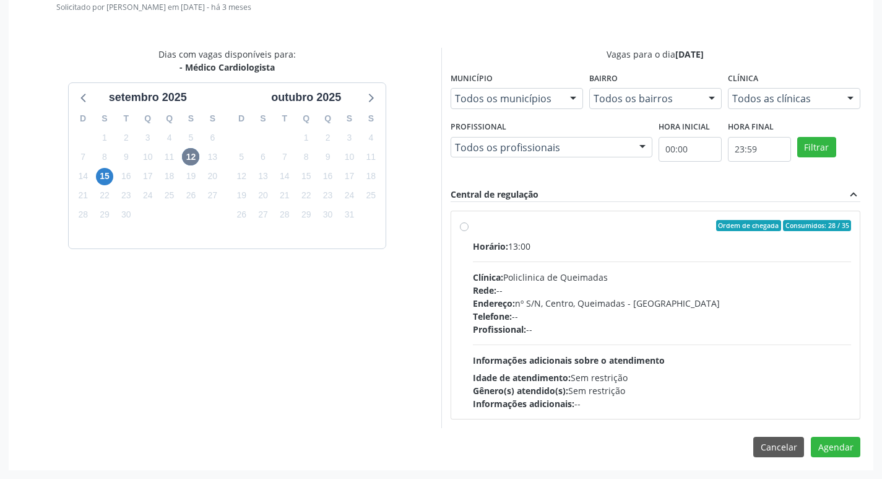
click at [534, 222] on div "Ordem de chegada Consumidos: 28 / 35" at bounding box center [662, 225] width 379 height 11
click at [469, 222] on input "Ordem de chegada Consumidos: 28 / 35 Horário: 13:00 Clínica: Policlinica de Que…" at bounding box center [464, 225] width 9 height 11
radio input "true"
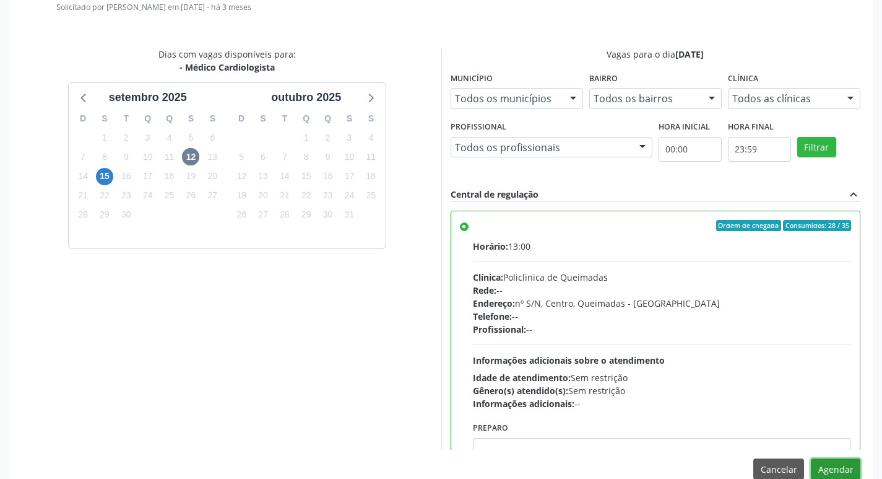
click at [823, 463] on button "Agendar" at bounding box center [836, 468] width 50 height 21
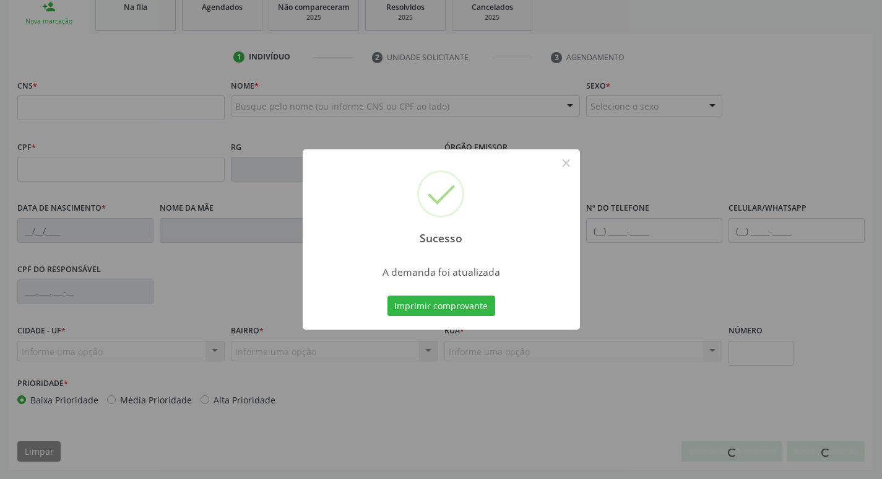
scroll to position [193, 0]
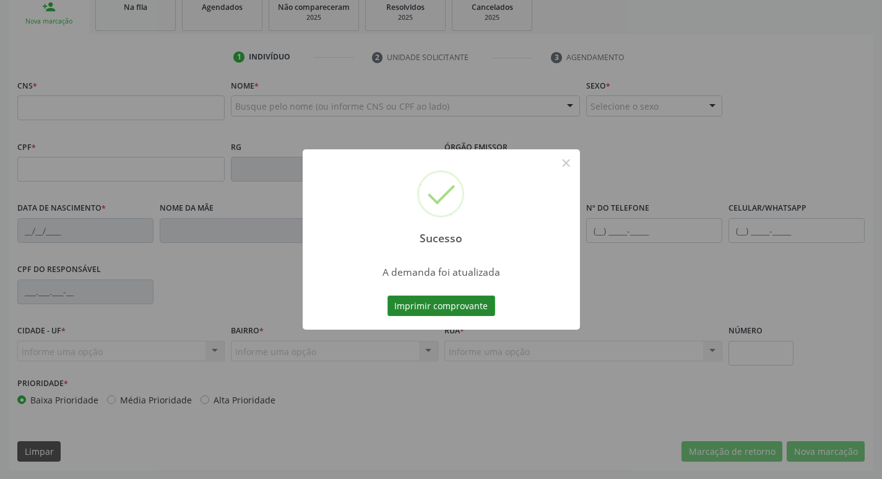
click at [432, 304] on button "Imprimir comprovante" at bounding box center [442, 305] width 108 height 21
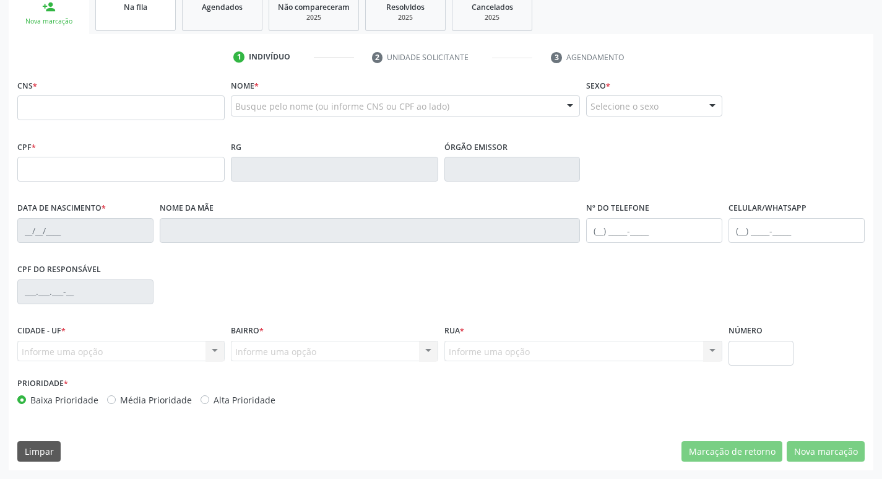
click at [119, 19] on link "Na fila" at bounding box center [135, 12] width 80 height 38
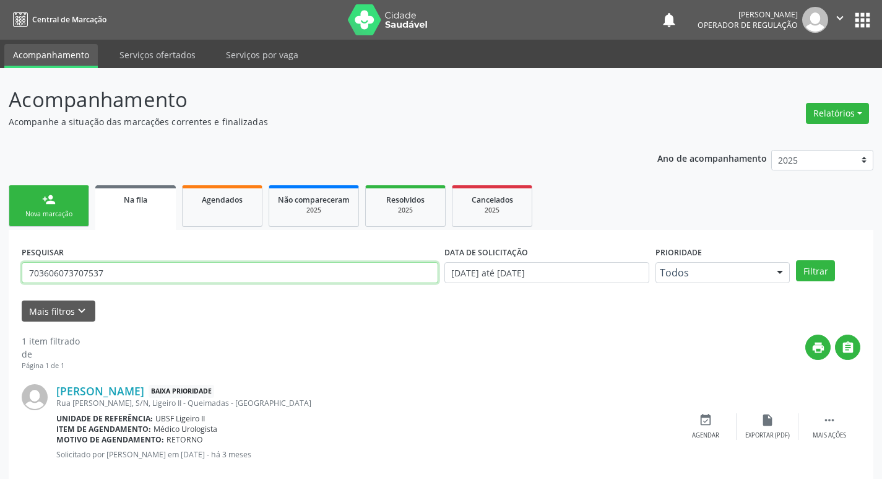
click at [130, 282] on input "703606073707537" at bounding box center [230, 272] width 417 height 21
type input "704406722387980"
click at [796, 260] on button "Filtrar" at bounding box center [815, 270] width 39 height 21
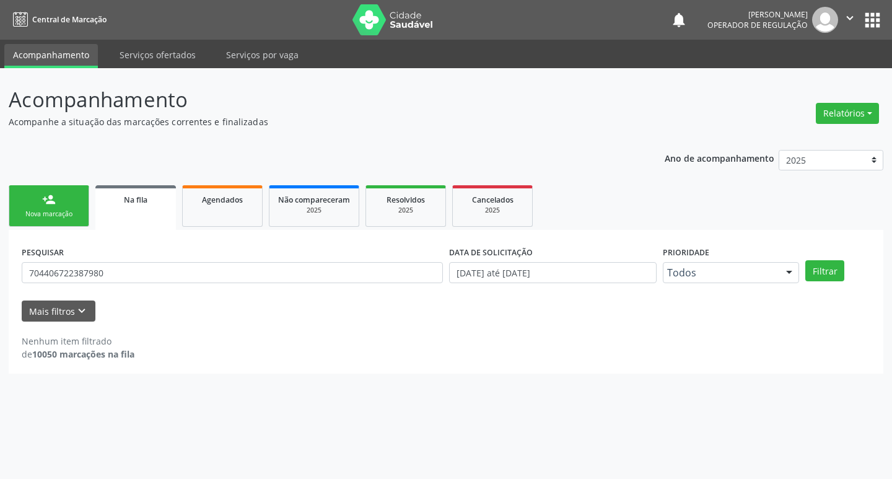
click at [189, 293] on form "PESQUISAR 704406722387980 DATA DE SOLICITAÇÃO 01/01/2021 até 01/09/2025 Priorid…" at bounding box center [446, 282] width 848 height 79
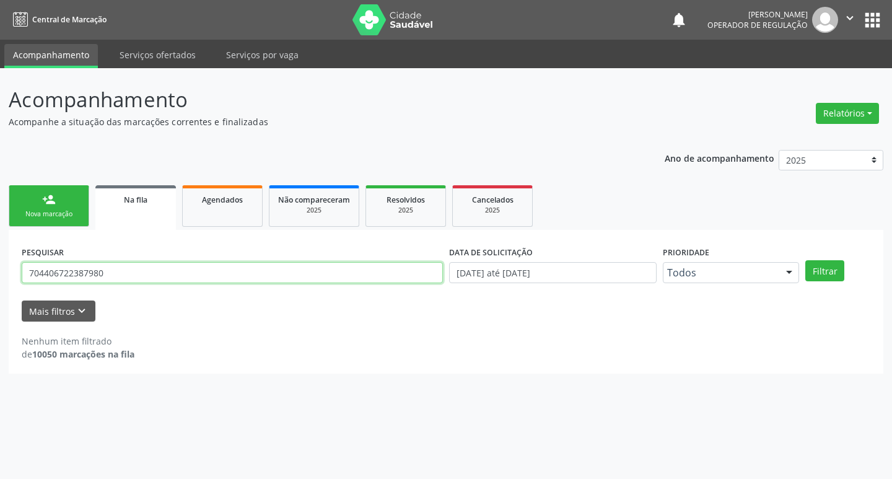
click at [175, 277] on input "704406722387980" at bounding box center [232, 272] width 421 height 21
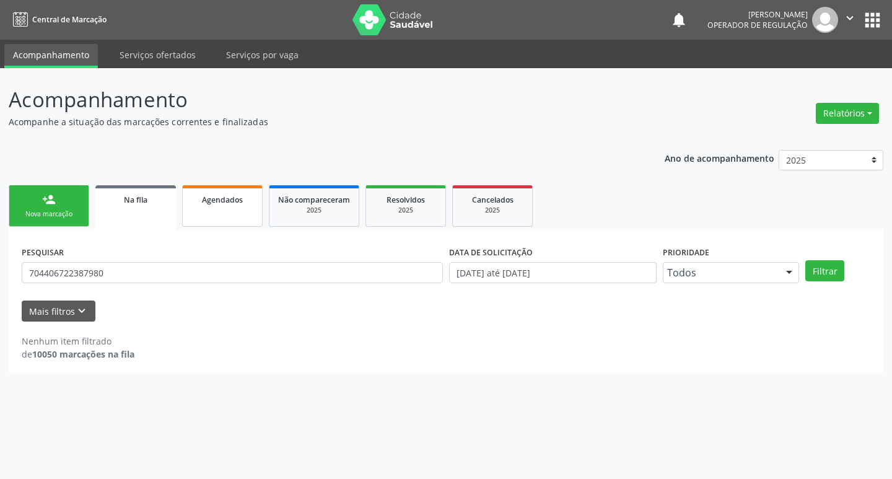
click at [216, 202] on span "Agendados" at bounding box center [222, 199] width 41 height 11
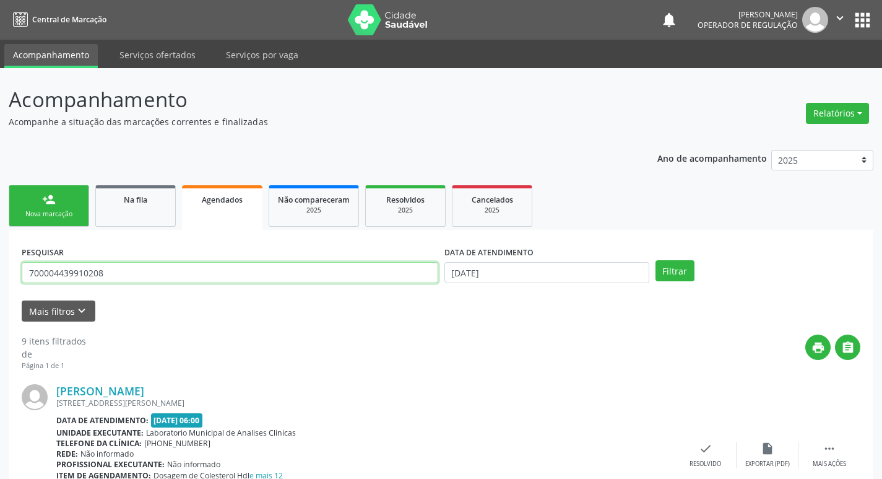
click at [164, 272] on input "700004439910208" at bounding box center [230, 272] width 417 height 21
paste input "704406722387980"
click at [28, 268] on input "C704406722387980" at bounding box center [230, 272] width 417 height 21
click at [35, 270] on input "C704406722387980" at bounding box center [230, 272] width 417 height 21
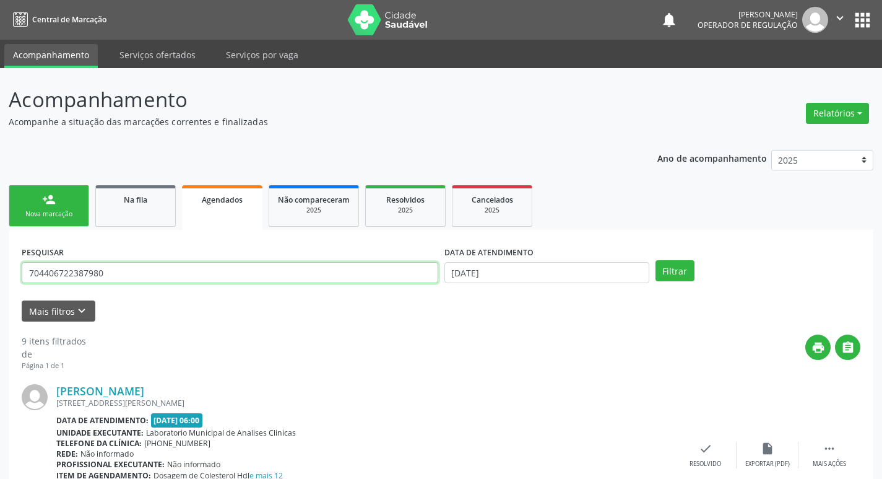
type input "704406722387980"
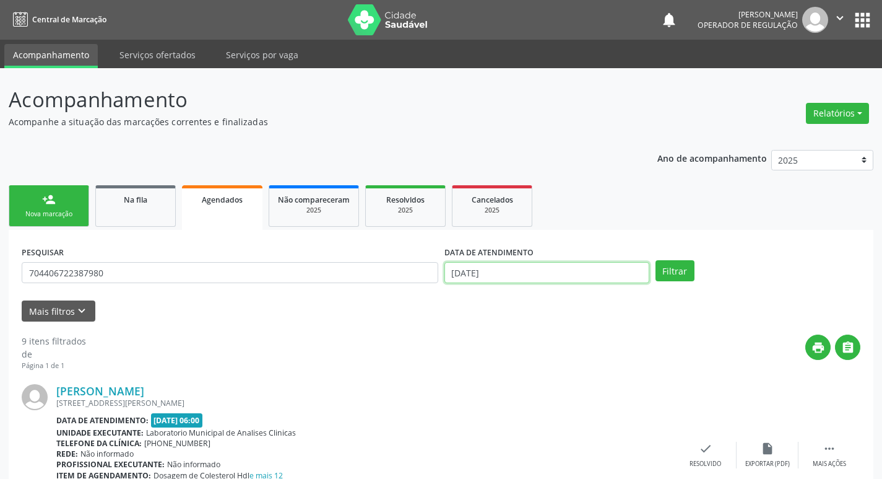
click at [528, 274] on input "0[DATE]" at bounding box center [547, 272] width 205 height 21
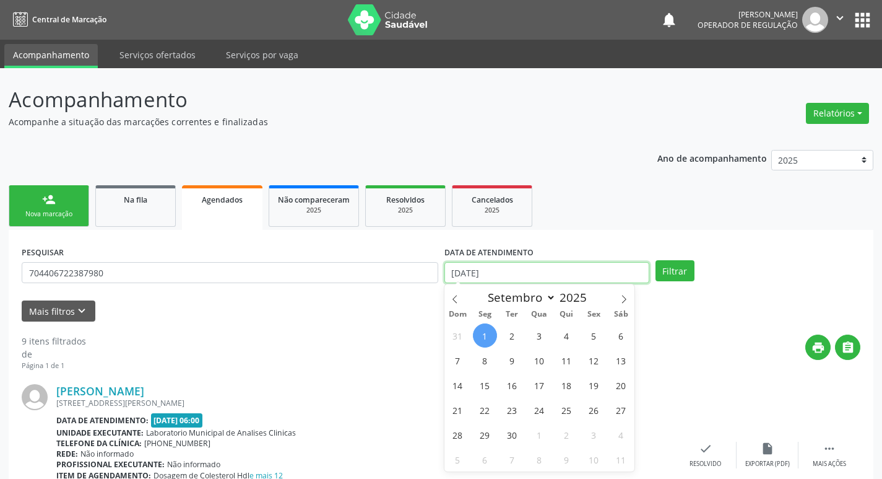
click at [656, 260] on button "Filtrar" at bounding box center [675, 270] width 39 height 21
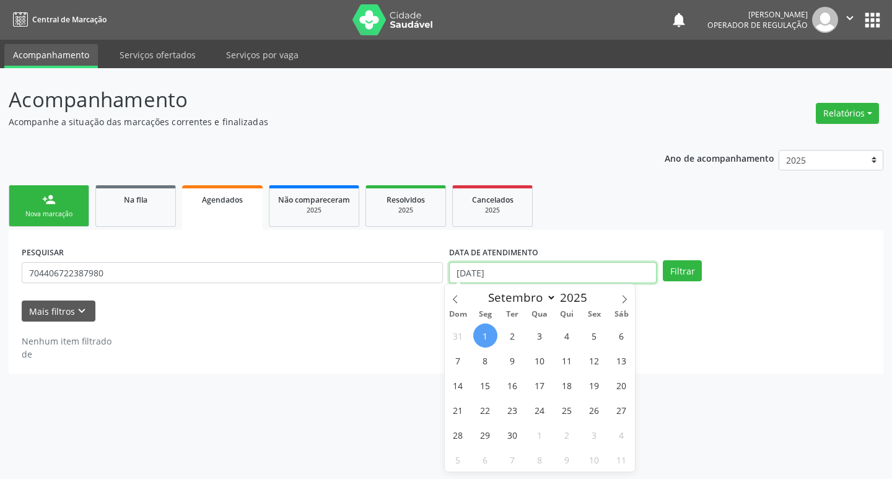
click at [563, 274] on input "0[DATE]" at bounding box center [552, 272] width 207 height 21
click at [662, 260] on button "Filtrar" at bounding box center [681, 270] width 39 height 21
click at [630, 266] on input "0[DATE]" at bounding box center [552, 272] width 207 height 21
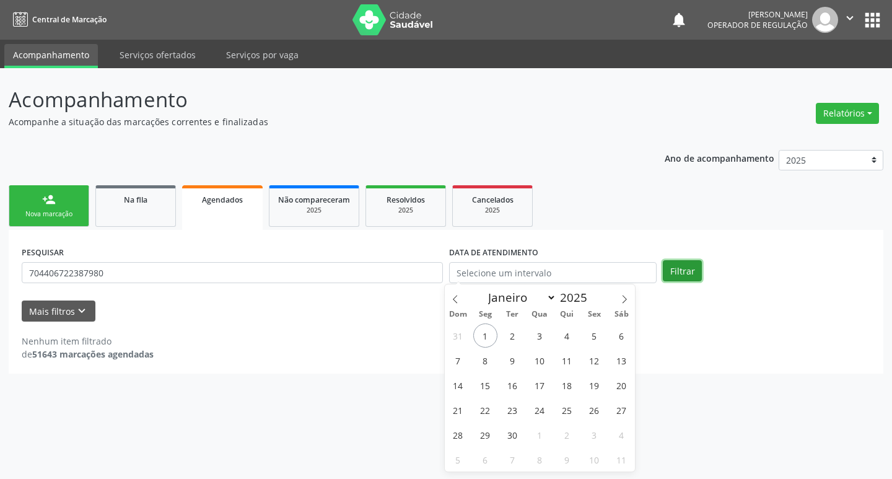
click at [677, 266] on button "Filtrar" at bounding box center [681, 270] width 39 height 21
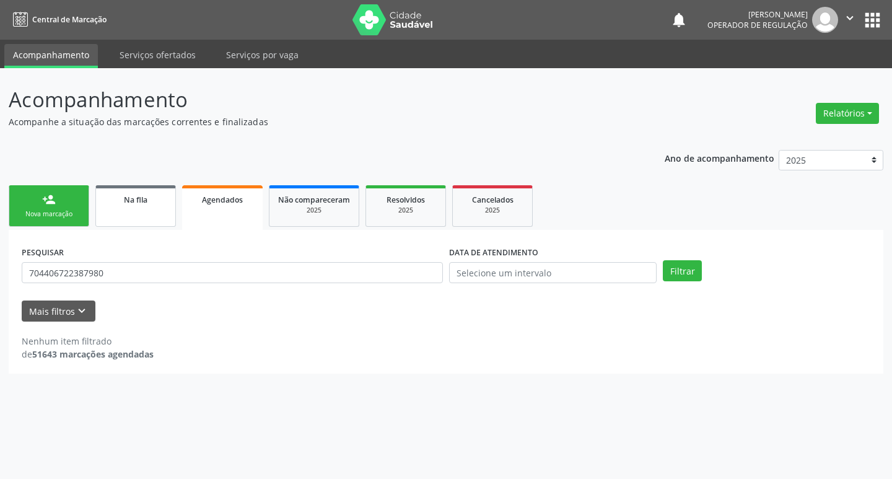
click at [141, 224] on link "Na fila" at bounding box center [135, 205] width 80 height 41
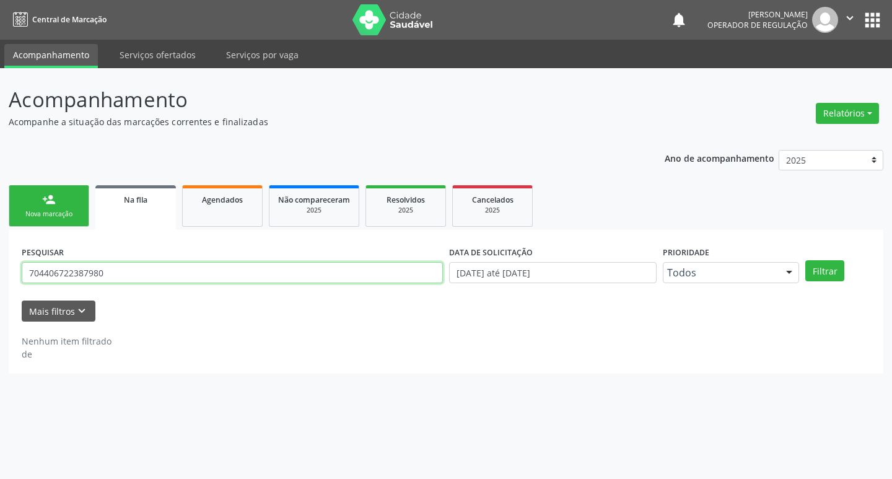
click at [149, 279] on input "704406722387980" at bounding box center [232, 272] width 421 height 21
type input "7"
type input "704106722387980"
click at [805, 260] on button "Filtrar" at bounding box center [824, 270] width 39 height 21
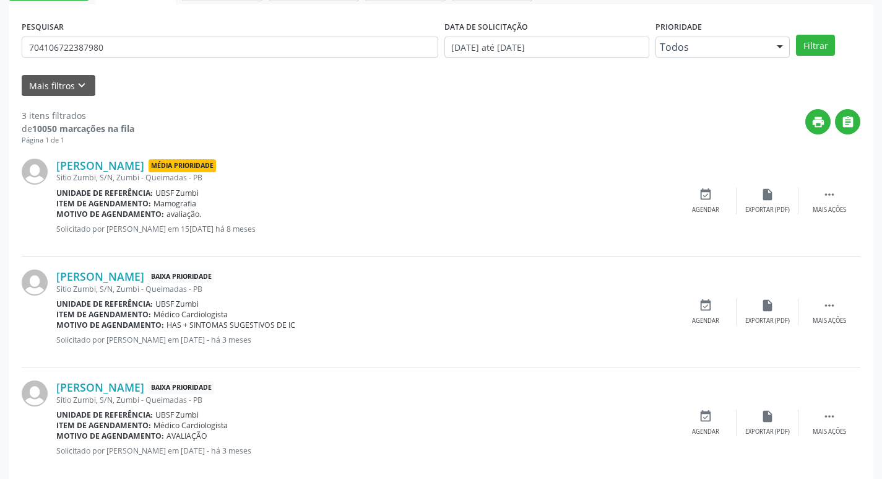
scroll to position [246, 0]
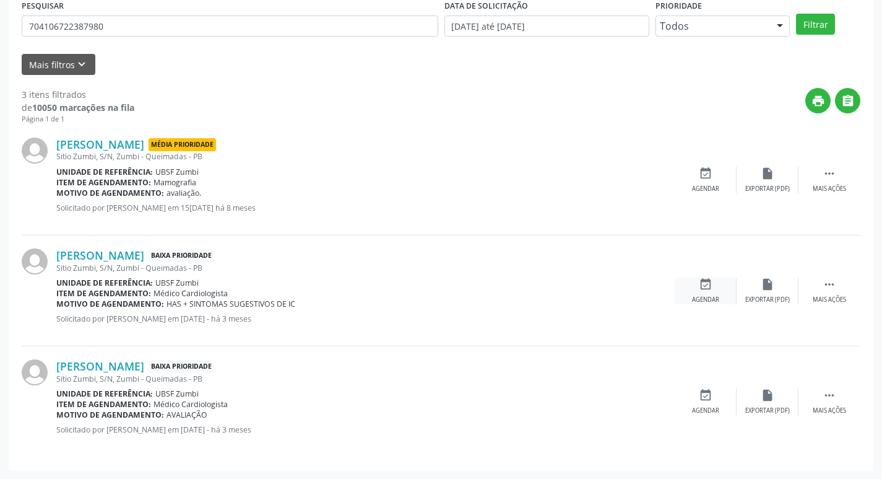
click at [709, 287] on icon "event_available" at bounding box center [706, 284] width 14 height 14
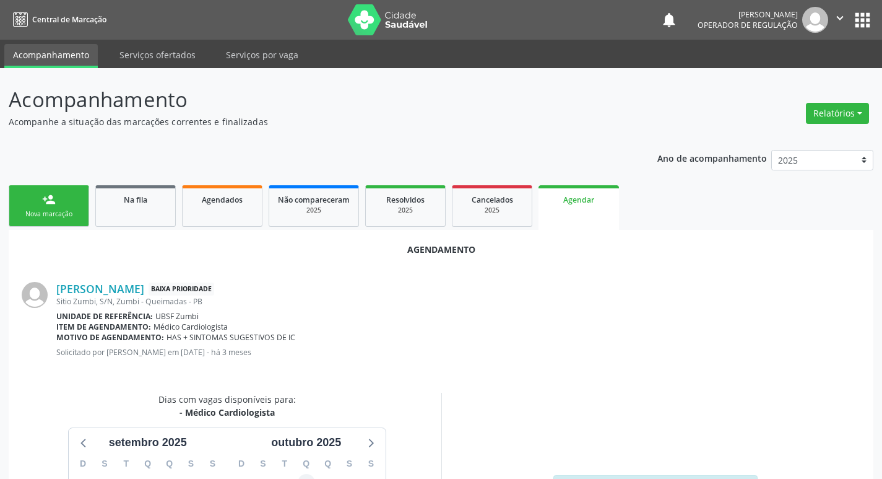
scroll to position [166, 0]
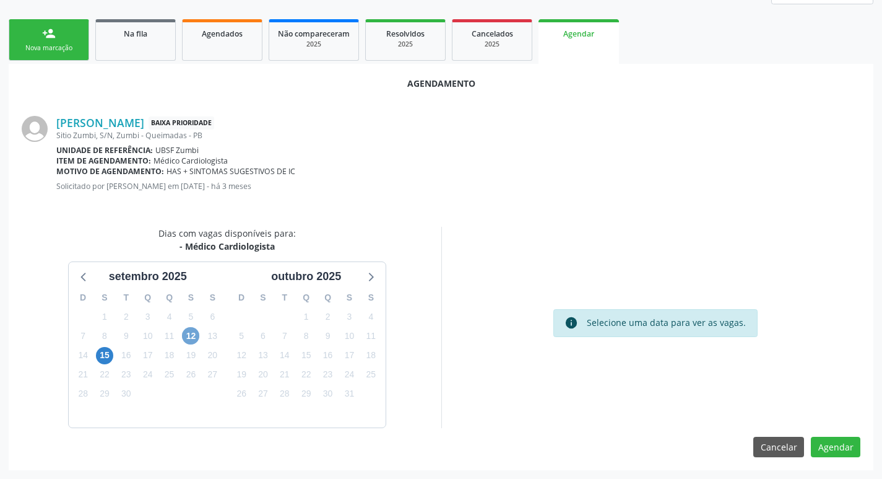
click at [195, 336] on span "12" at bounding box center [190, 335] width 17 height 17
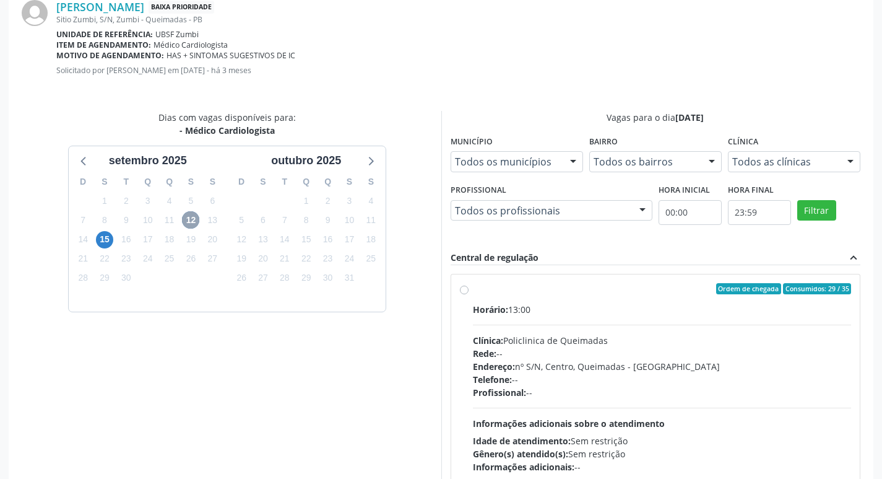
scroll to position [345, 0]
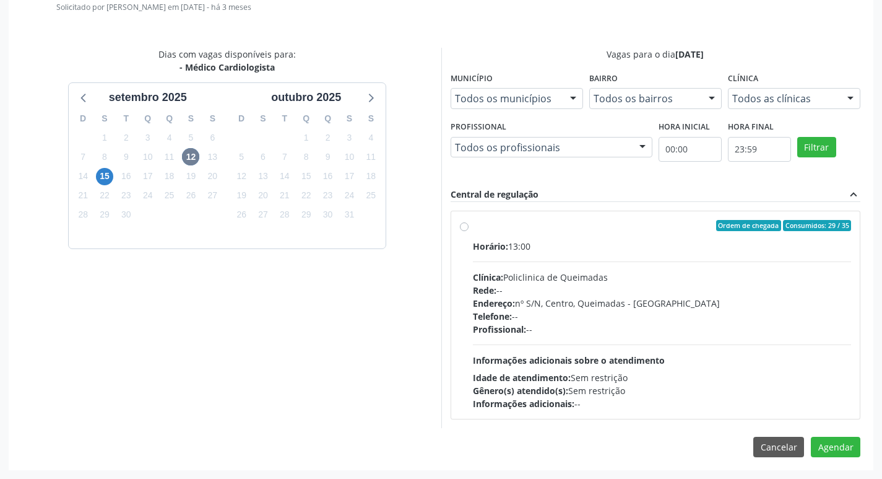
click at [760, 218] on div "Ordem de chegada Consumidos: 29 / 35 Horário: 13:00 Clínica: Policlinica de Que…" at bounding box center [655, 314] width 409 height 207
radio input "true"
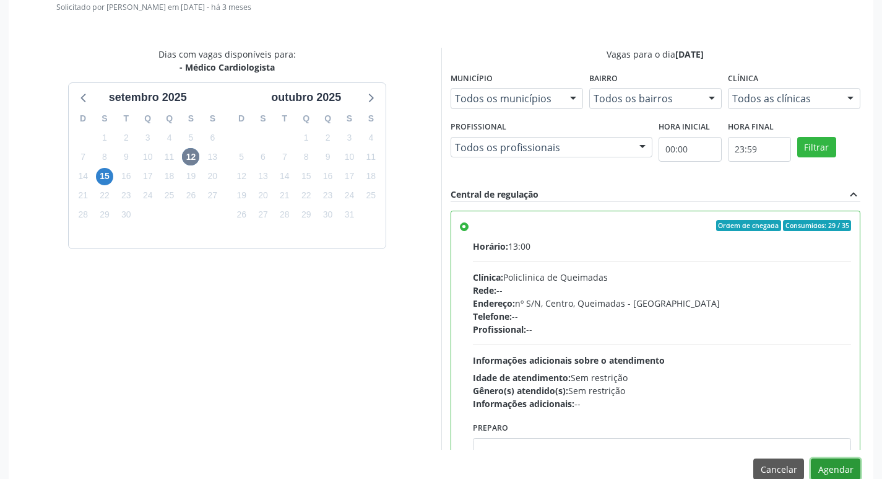
click at [835, 463] on button "Agendar" at bounding box center [836, 468] width 50 height 21
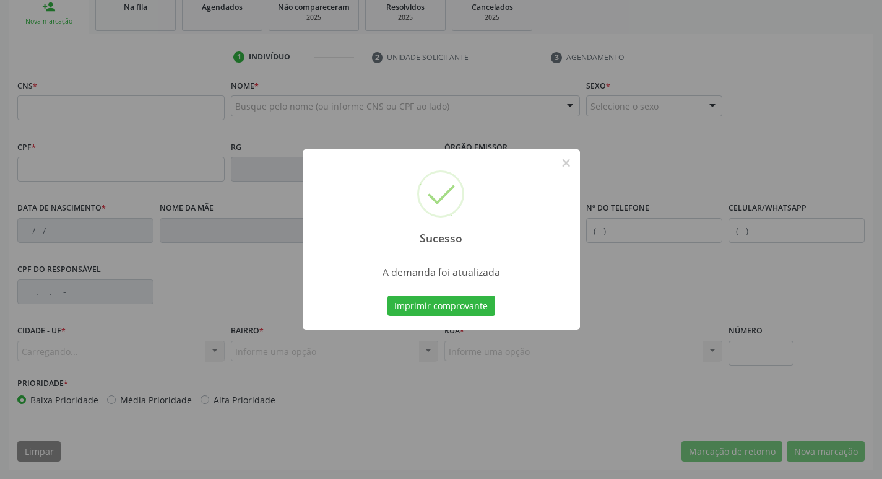
click at [448, 306] on div "Sucesso × A demanda foi atualizada Imprimir comprovante Cancel" at bounding box center [441, 239] width 882 height 479
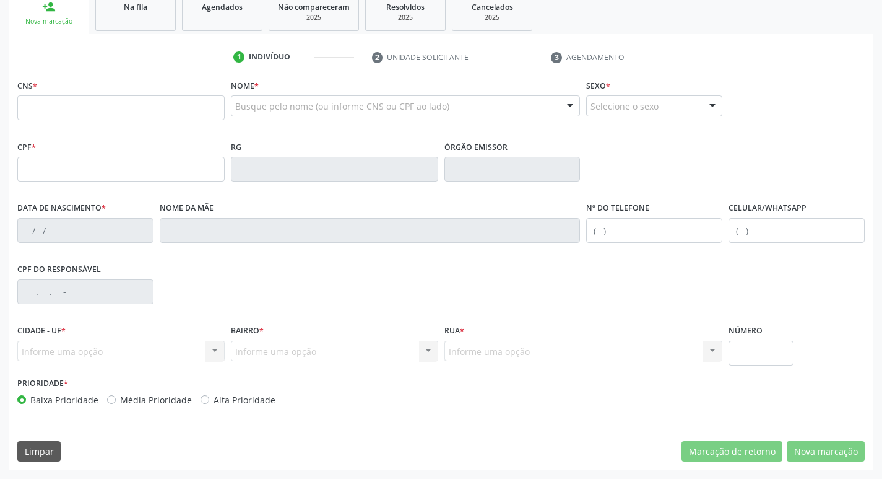
scroll to position [193, 0]
click at [224, 16] on link "Agendados" at bounding box center [222, 12] width 80 height 38
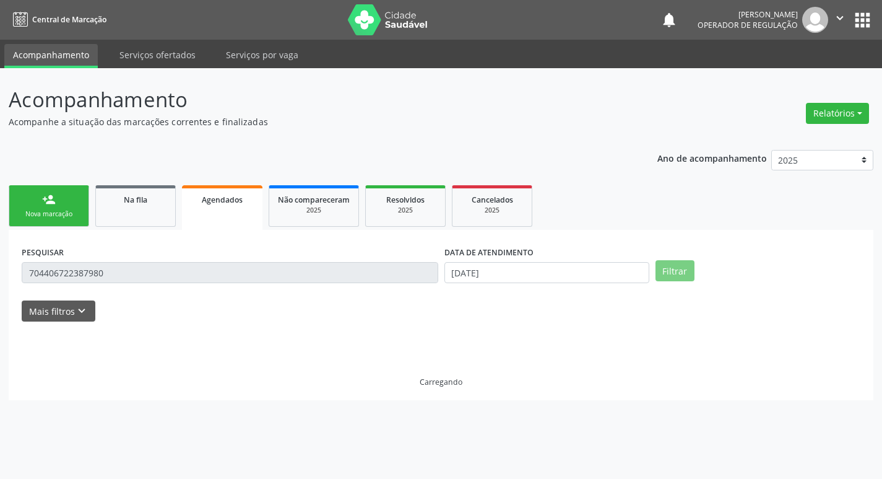
scroll to position [0, 0]
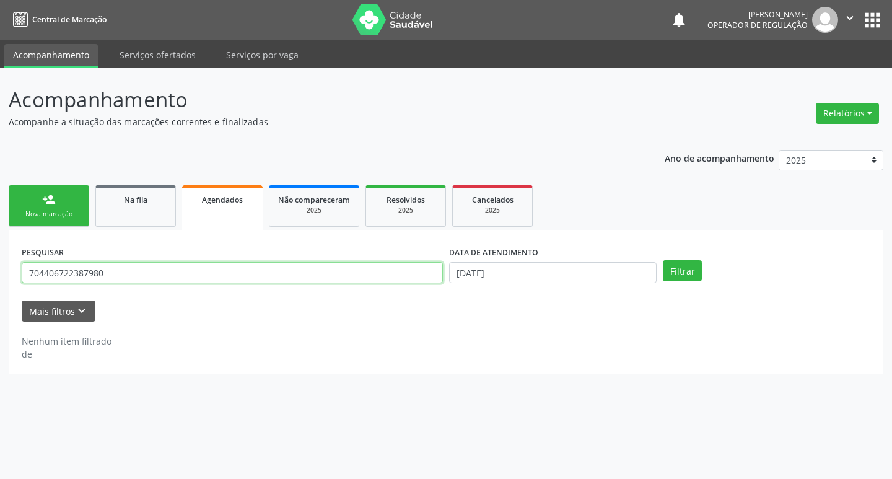
click at [248, 275] on input "704406722387980" at bounding box center [232, 272] width 421 height 21
click at [251, 275] on input "704406722387980" at bounding box center [232, 272] width 421 height 21
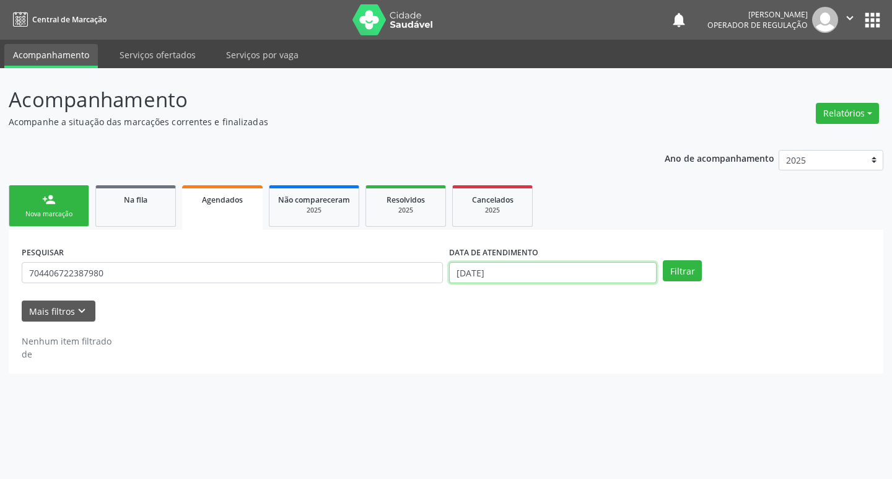
click at [528, 266] on input "0[DATE]" at bounding box center [552, 272] width 207 height 21
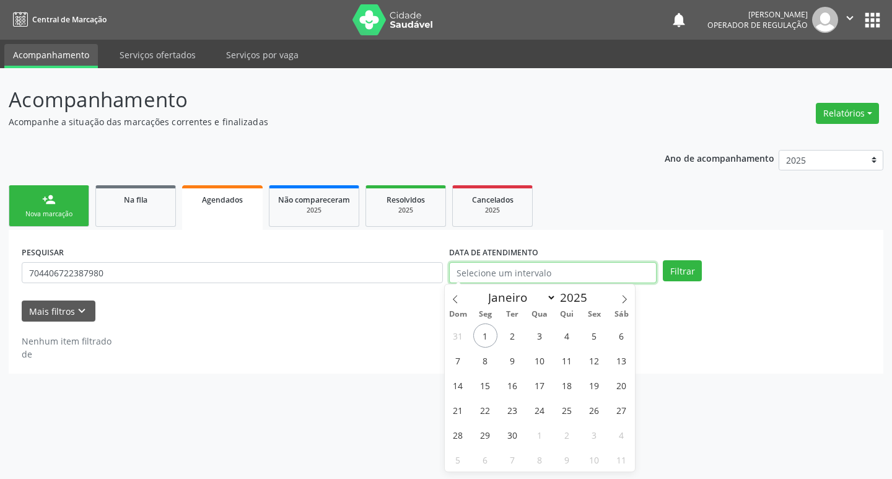
click at [662, 260] on button "Filtrar" at bounding box center [681, 270] width 39 height 21
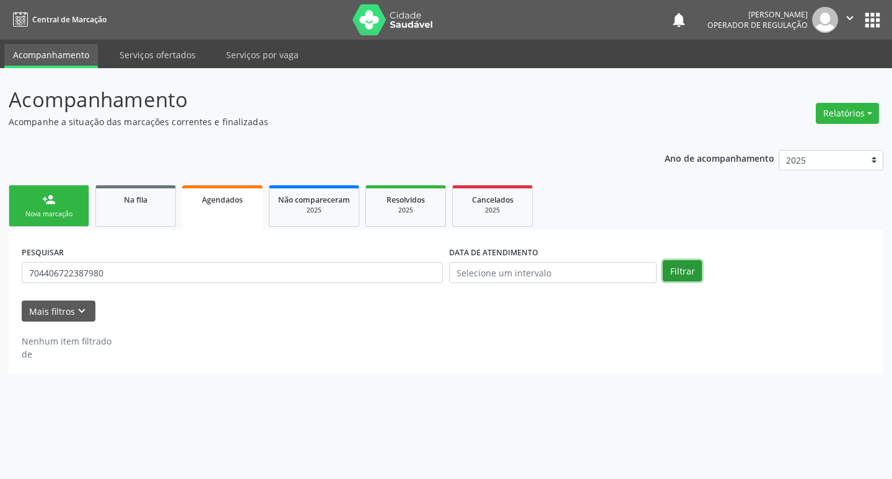
click at [690, 269] on button "Filtrar" at bounding box center [681, 270] width 39 height 21
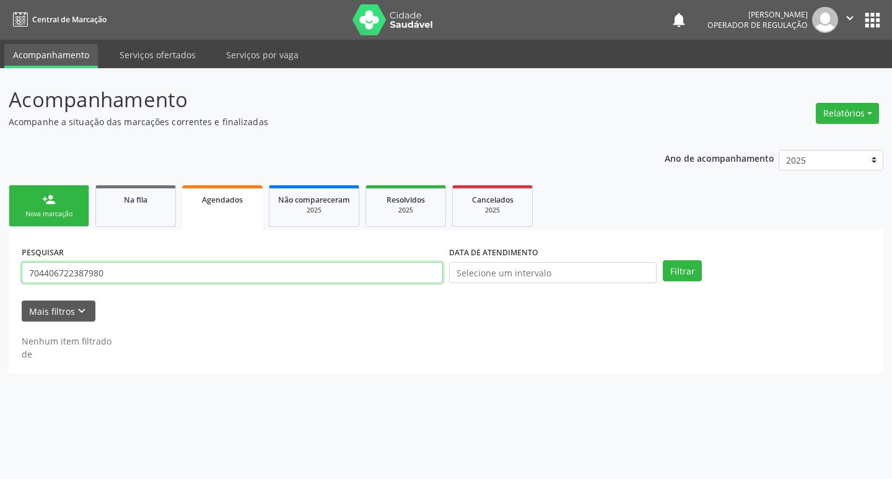
drag, startPoint x: 128, startPoint y: 265, endPoint x: 0, endPoint y: 265, distance: 128.2
click at [0, 265] on div "Acompanhamento Acompanhe a situação das marcações correntes e finalizadas Relat…" at bounding box center [446, 273] width 892 height 410
type input "704106722387980"
click at [662, 260] on button "Filtrar" at bounding box center [681, 270] width 39 height 21
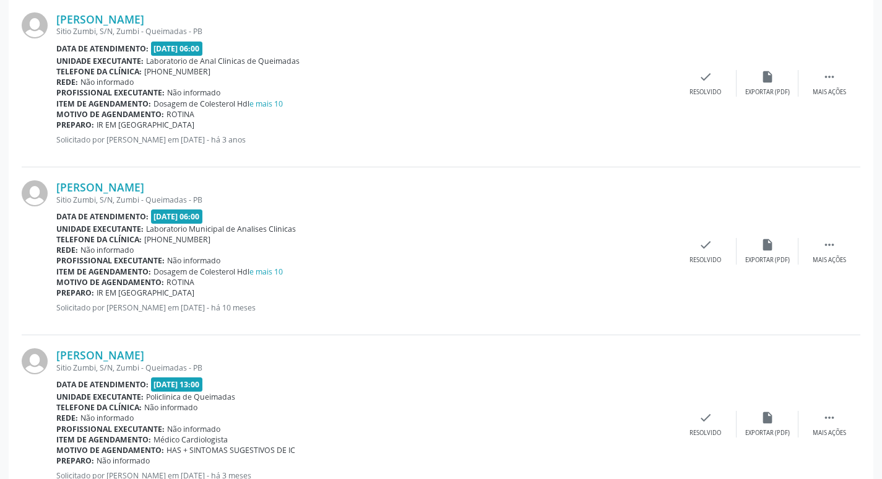
scroll to position [428, 0]
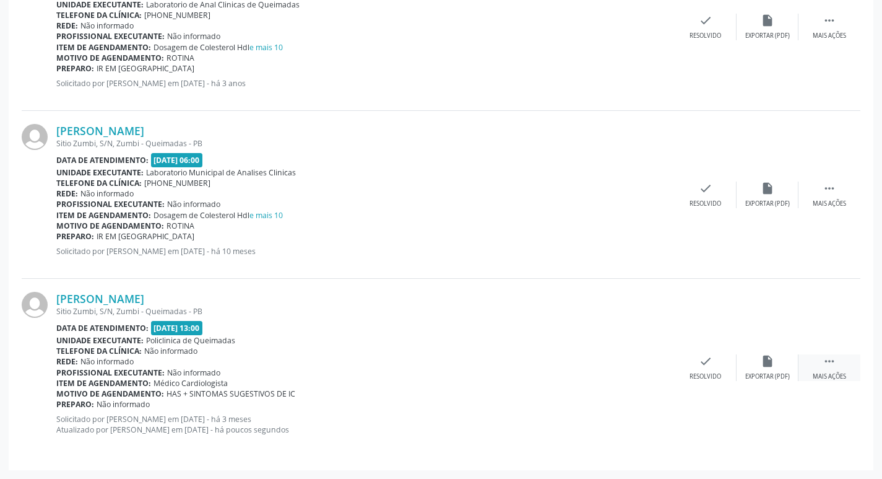
click at [838, 365] on div " Mais ações" at bounding box center [830, 367] width 62 height 27
click at [591, 369] on div "print Imprimir" at bounding box center [582, 367] width 62 height 27
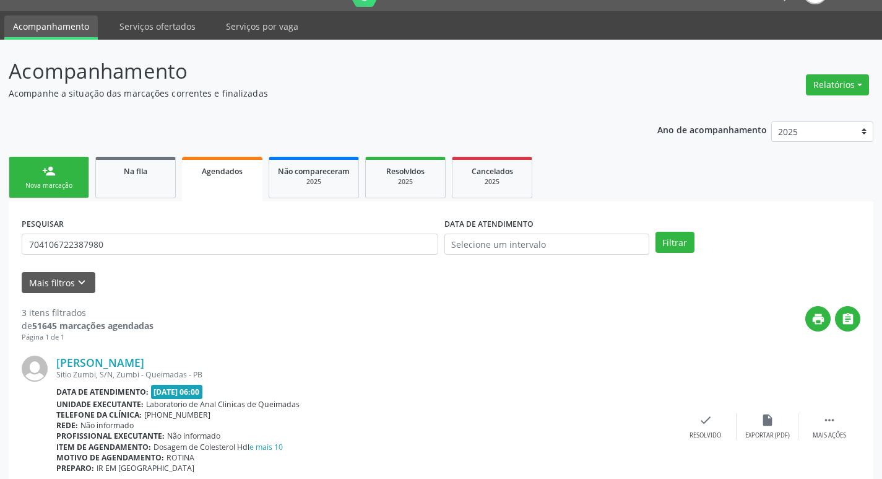
scroll to position [0, 0]
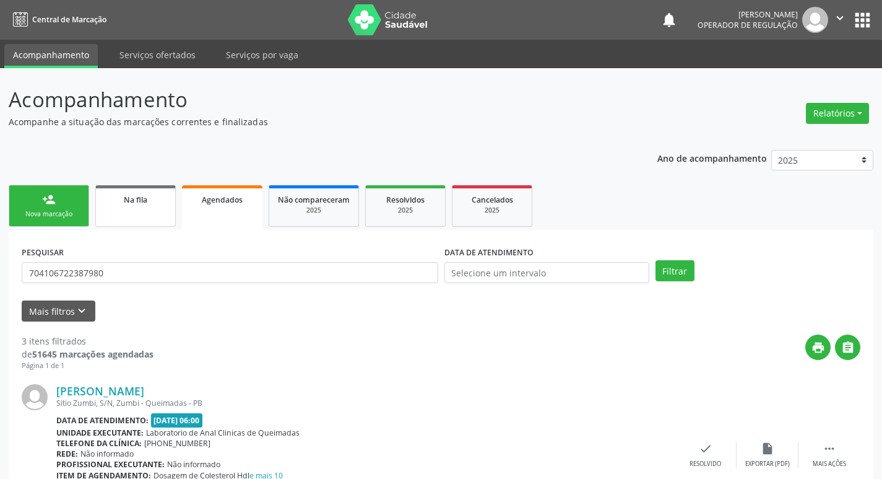
click at [150, 201] on div "Na fila" at bounding box center [136, 199] width 62 height 13
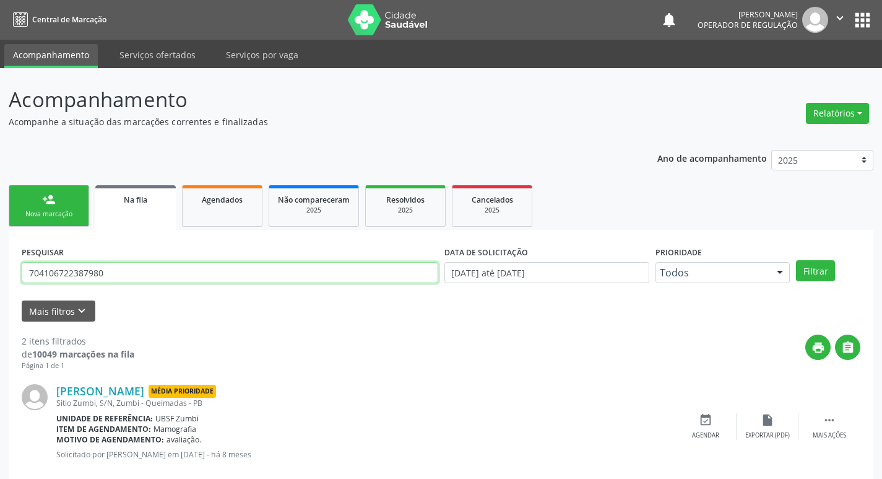
click at [154, 277] on input "704106722387980" at bounding box center [230, 272] width 417 height 21
type input "706009336602741"
click at [796, 260] on button "Filtrar" at bounding box center [815, 270] width 39 height 21
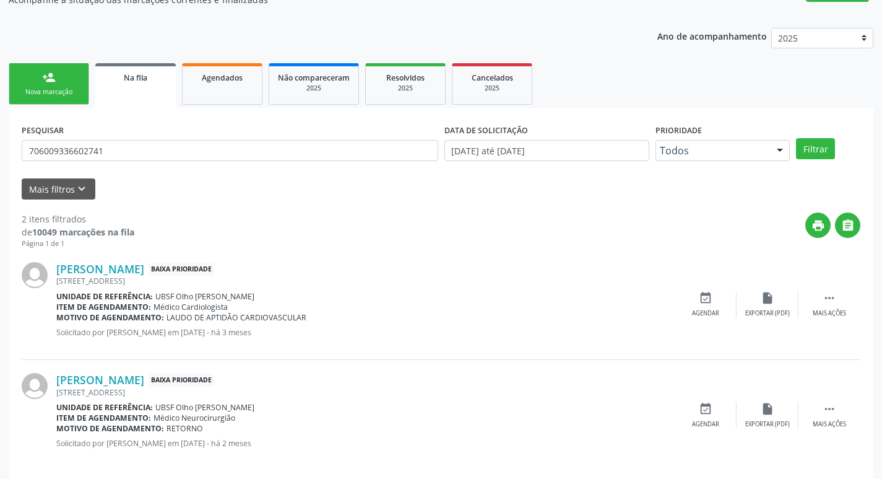
scroll to position [135, 0]
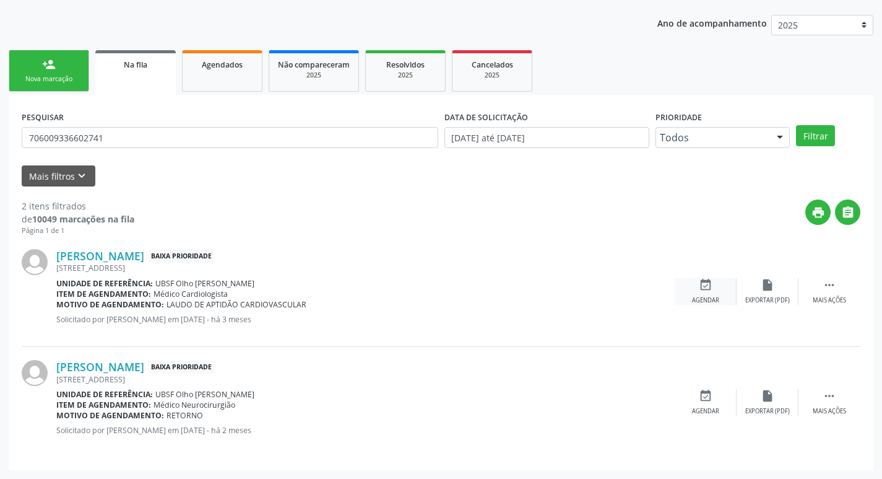
click at [705, 289] on icon "event_available" at bounding box center [706, 285] width 14 height 14
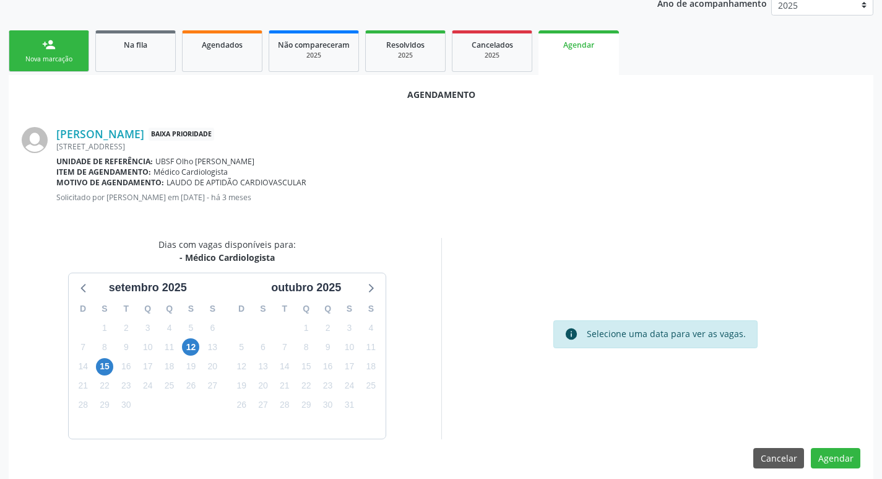
scroll to position [166, 0]
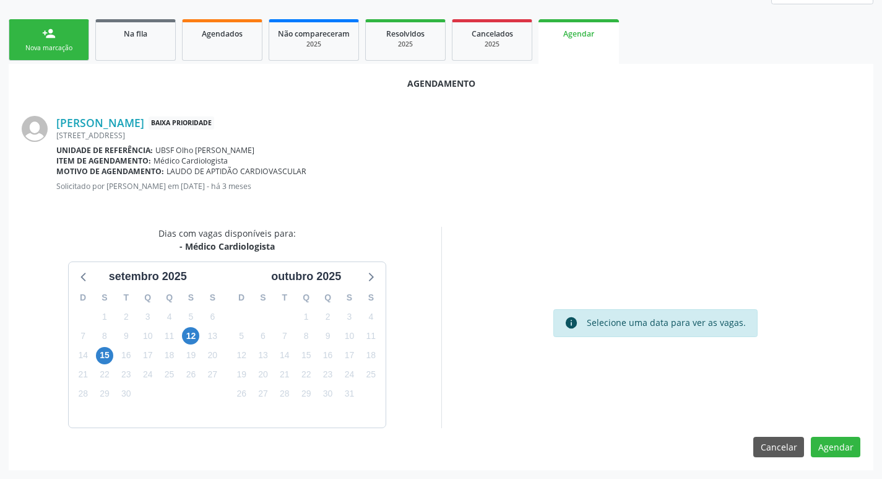
click at [198, 330] on div "12" at bounding box center [190, 335] width 17 height 19
click at [191, 332] on span "12" at bounding box center [190, 335] width 17 height 17
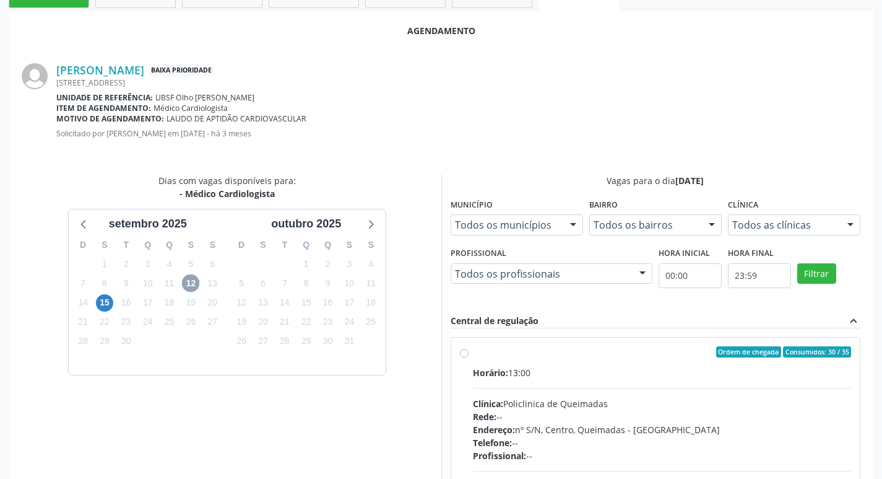
scroll to position [345, 0]
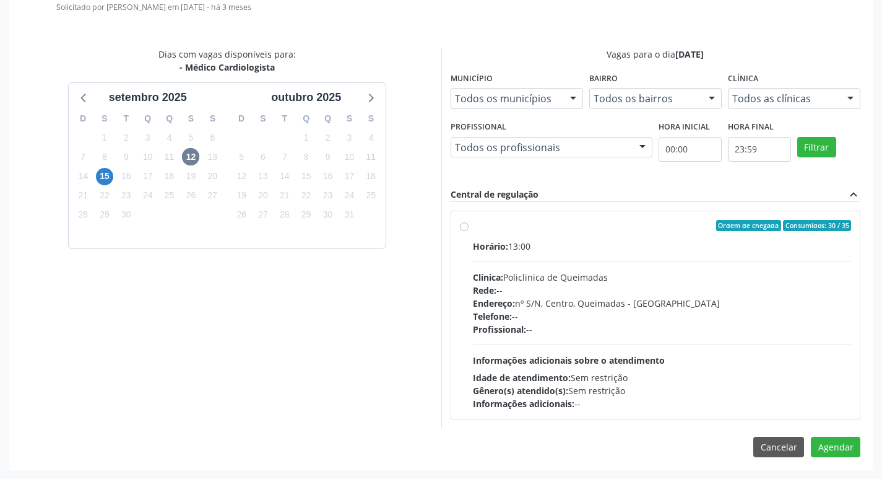
click at [606, 232] on label "Ordem de chegada Consumidos: 30 / 35 Horário: 13:00 Clínica: Policlinica de Que…" at bounding box center [662, 315] width 379 height 190
click at [469, 231] on input "Ordem de chegada Consumidos: 30 / 35 Horário: 13:00 Clínica: Policlinica de Que…" at bounding box center [464, 225] width 9 height 11
radio input "true"
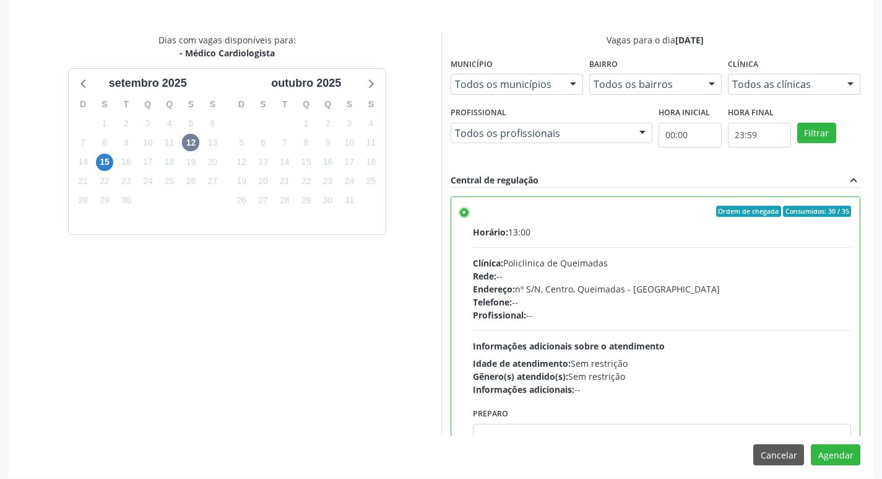
scroll to position [367, 0]
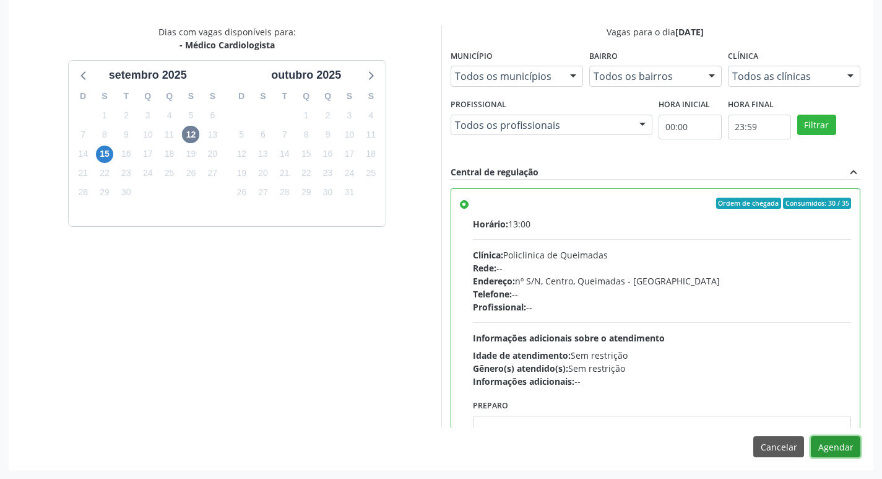
click at [832, 445] on button "Agendar" at bounding box center [836, 446] width 50 height 21
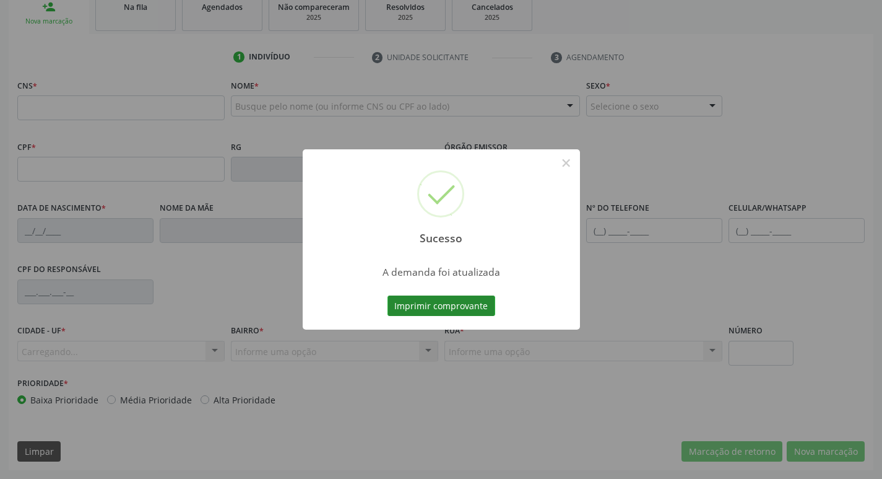
scroll to position [193, 0]
click at [472, 310] on button "Imprimir comprovante" at bounding box center [442, 305] width 108 height 21
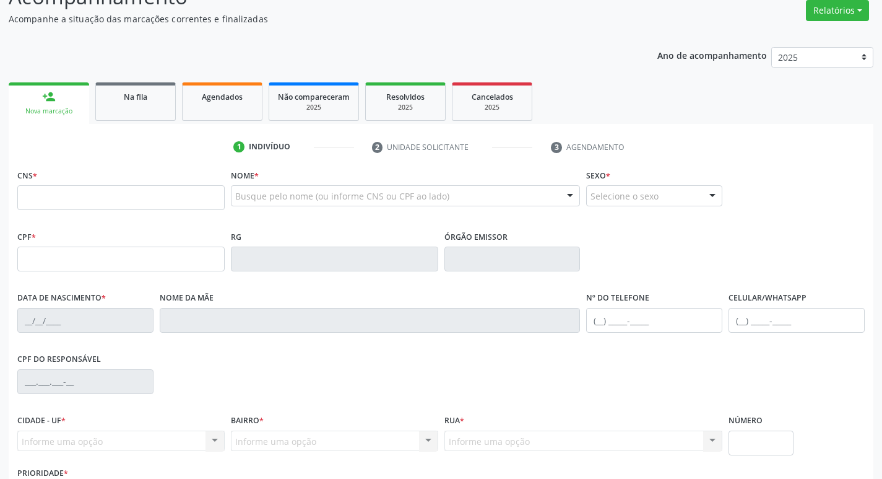
scroll to position [0, 0]
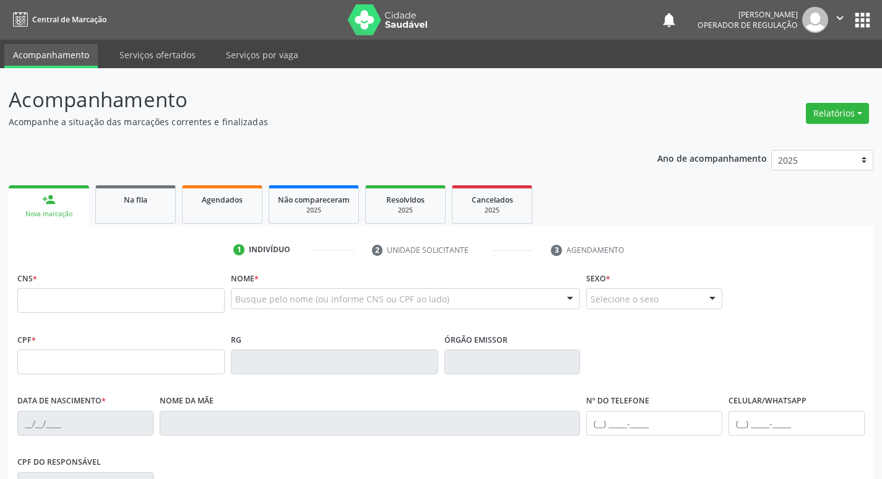
click at [850, 15] on button "" at bounding box center [840, 20] width 24 height 26
click at [825, 79] on link "Sair" at bounding box center [808, 75] width 85 height 17
